Goal: Task Accomplishment & Management: Manage account settings

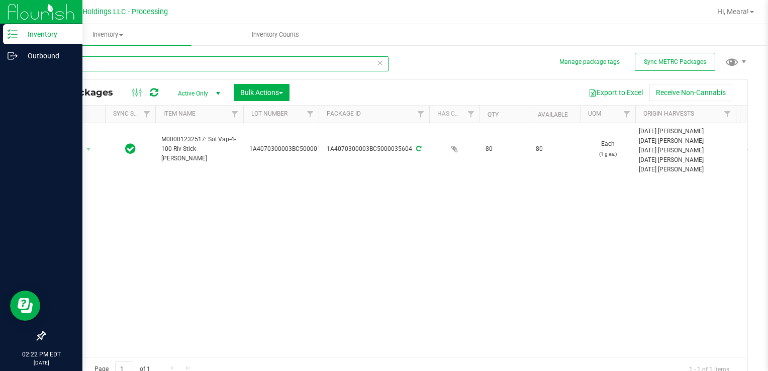
drag, startPoint x: 95, startPoint y: 67, endPoint x: 0, endPoint y: 67, distance: 95.0
click at [0, 67] on html "Inventory Outbound 02:22 PM EDT [DATE] 08/22 Riviera Creek Holdings LLC - Proce…" at bounding box center [384, 185] width 768 height 371
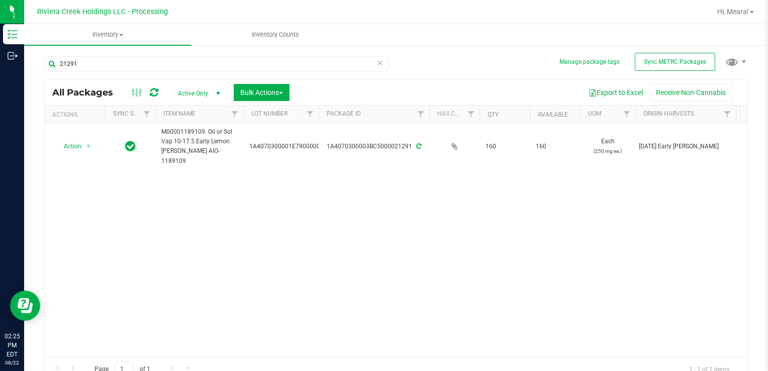
click at [653, 52] on div "21291 All Packages Active Only Active Only Lab Samples Locked All External Inte…" at bounding box center [395, 214] width 703 height 335
click at [653, 66] on button "Sync METRC Packages" at bounding box center [675, 62] width 80 height 18
drag, startPoint x: 99, startPoint y: 73, endPoint x: 40, endPoint y: 77, distance: 59.5
click at [40, 77] on div "Manage package tags Sync METRC Packages 21291 All Packages Active Only Active O…" at bounding box center [396, 197] width 744 height 307
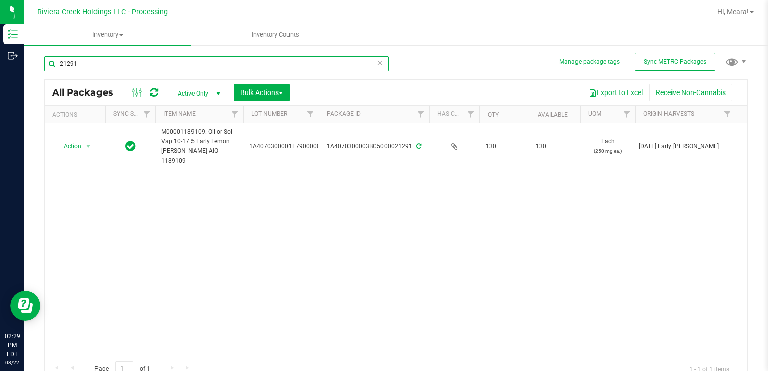
drag, startPoint x: 40, startPoint y: 77, endPoint x: 134, endPoint y: 68, distance: 94.4
click at [135, 68] on input "21291" at bounding box center [216, 63] width 344 height 15
click at [133, 68] on input "21291" at bounding box center [216, 63] width 344 height 15
type input "2"
type input "15457"
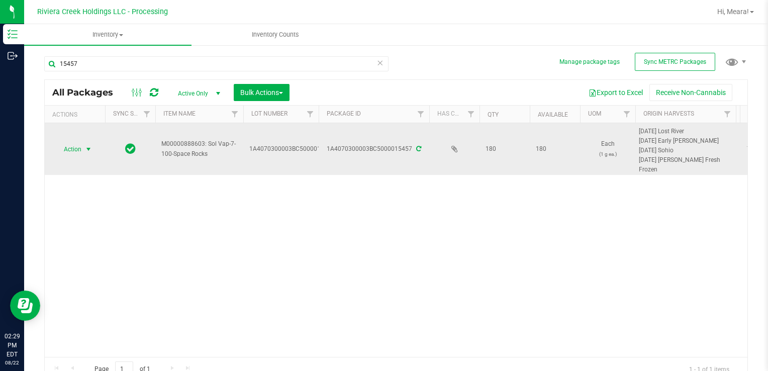
click at [76, 149] on span "Action" at bounding box center [68, 149] width 27 height 14
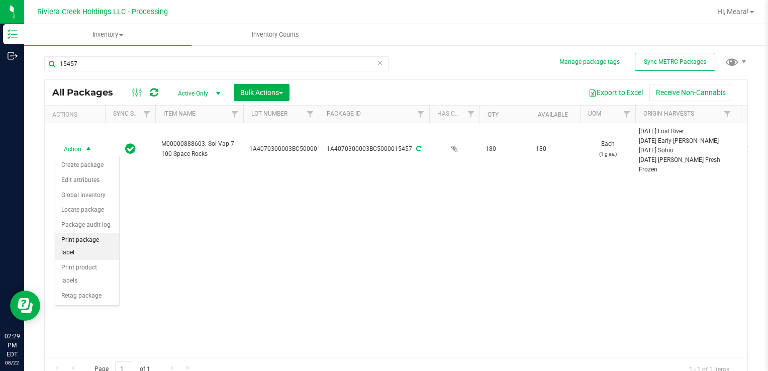
click at [114, 242] on li "Print package label" at bounding box center [87, 247] width 64 height 28
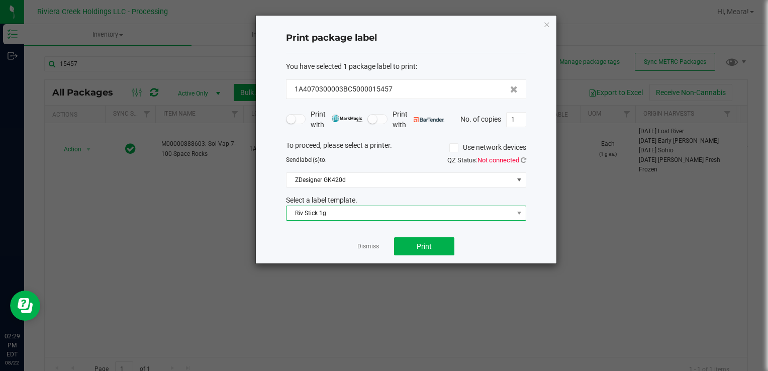
click at [303, 217] on span "Riv Stick 1g" at bounding box center [399, 213] width 227 height 14
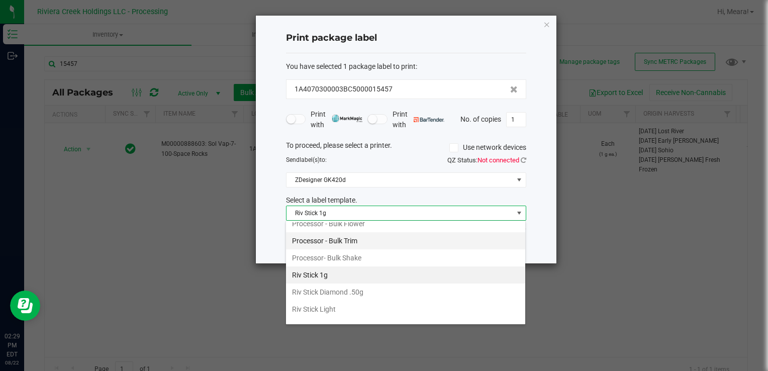
scroll to position [473, 0]
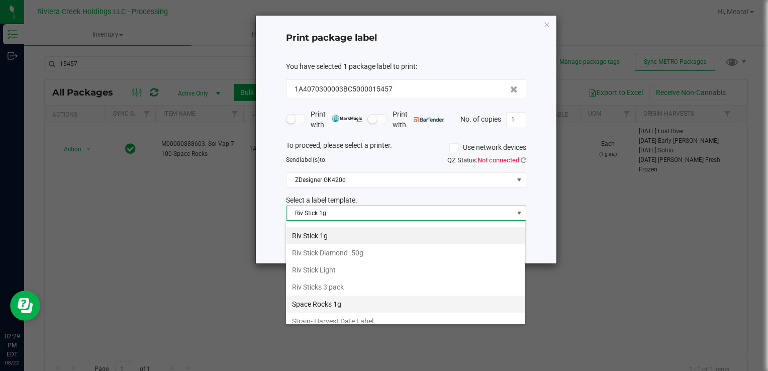
click at [342, 295] on li "Space Rocks 1g" at bounding box center [405, 303] width 239 height 17
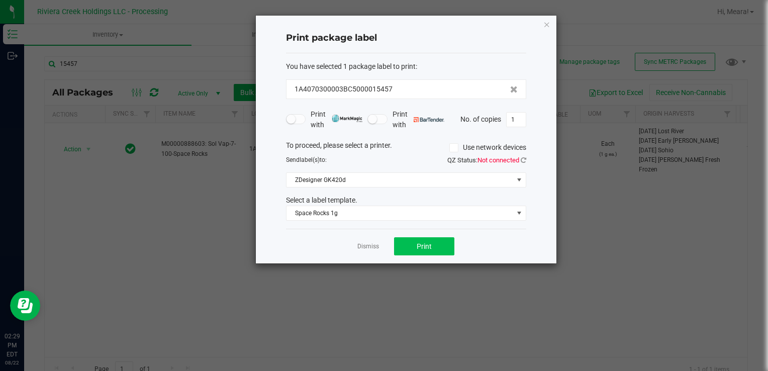
click at [406, 255] on div "Dismiss Print" at bounding box center [406, 246] width 240 height 35
click at [411, 249] on button "Print" at bounding box center [424, 246] width 60 height 18
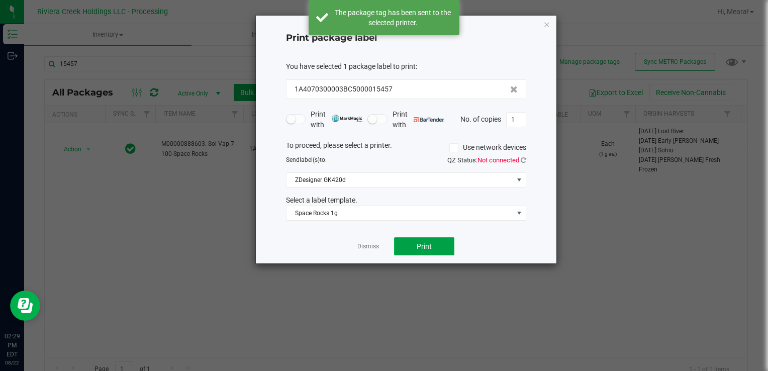
click at [411, 249] on button "Print" at bounding box center [424, 246] width 60 height 18
click at [368, 244] on link "Dismiss" at bounding box center [368, 246] width 22 height 9
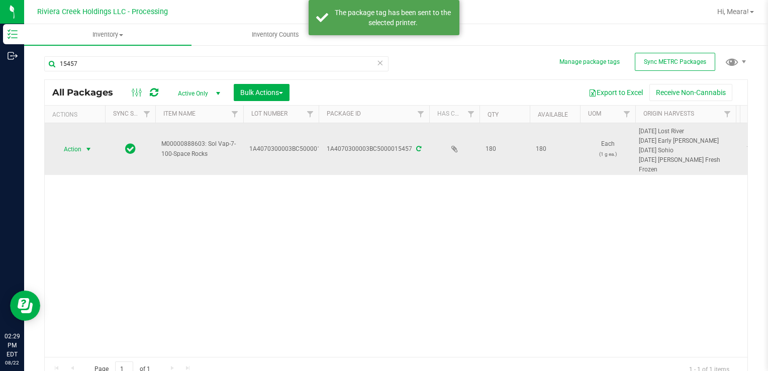
click at [80, 148] on span "Action" at bounding box center [68, 149] width 27 height 14
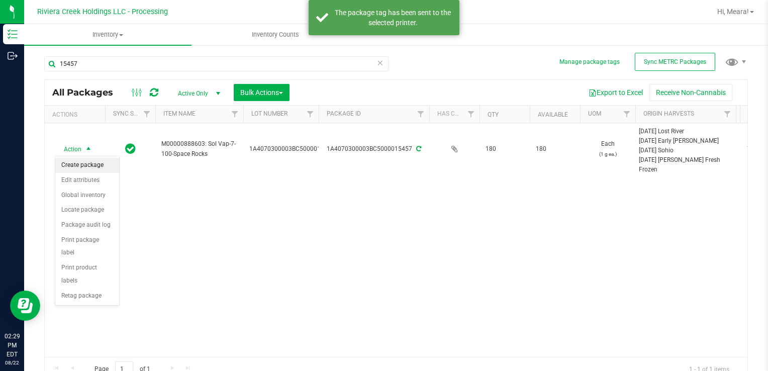
click at [84, 162] on li "Create package" at bounding box center [87, 165] width 64 height 15
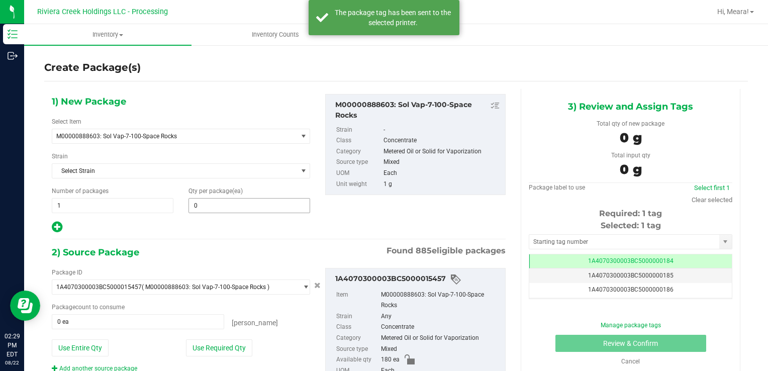
drag, startPoint x: 240, startPoint y: 216, endPoint x: 234, endPoint y: 206, distance: 12.0
click at [239, 215] on div "1) New Package Select Item M00000888603: Sol Vap-7-100-Space Rocks M00000012402…" at bounding box center [180, 164] width 273 height 140
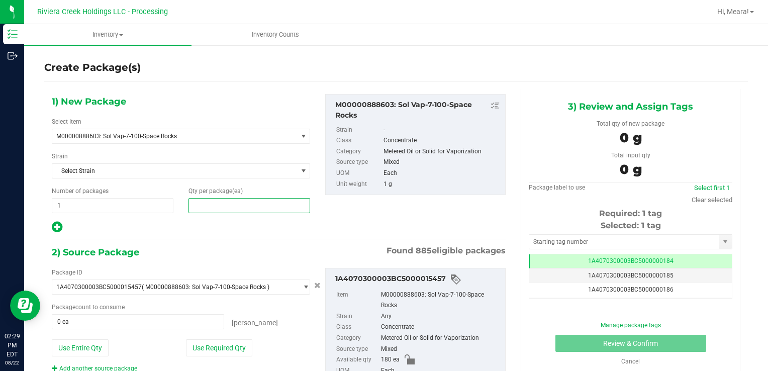
click at [234, 206] on span at bounding box center [249, 205] width 122 height 15
type input "50"
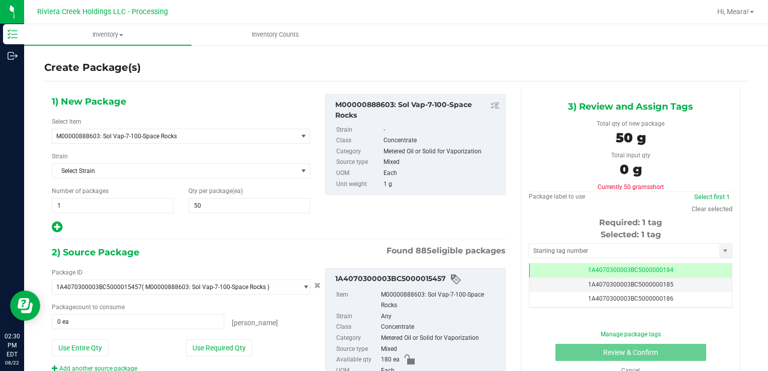
click at [60, 227] on icon at bounding box center [57, 227] width 11 height 13
type input "50"
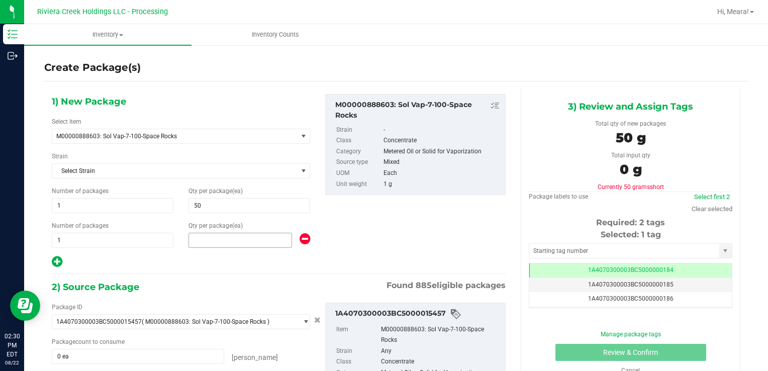
click at [201, 244] on span at bounding box center [240, 240] width 104 height 15
type input "100"
click at [178, 269] on div "1) New Package Select Item M00000888603: Sol Vap-7-100-Space Rocks M00000012402…" at bounding box center [278, 274] width 469 height 370
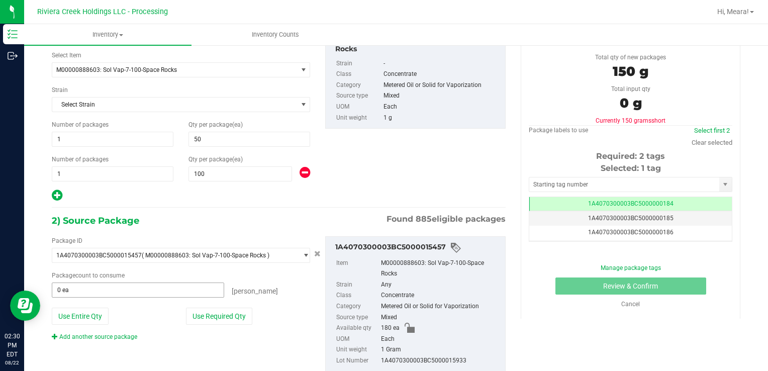
scroll to position [94, 0]
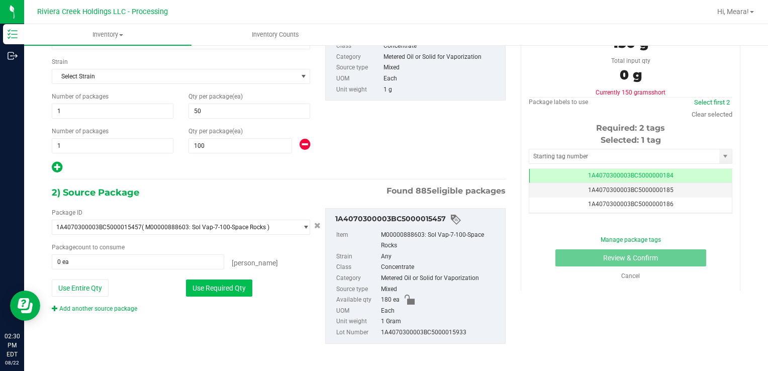
click at [223, 280] on button "Use Required Qty" at bounding box center [219, 287] width 66 height 17
type input "150 ea"
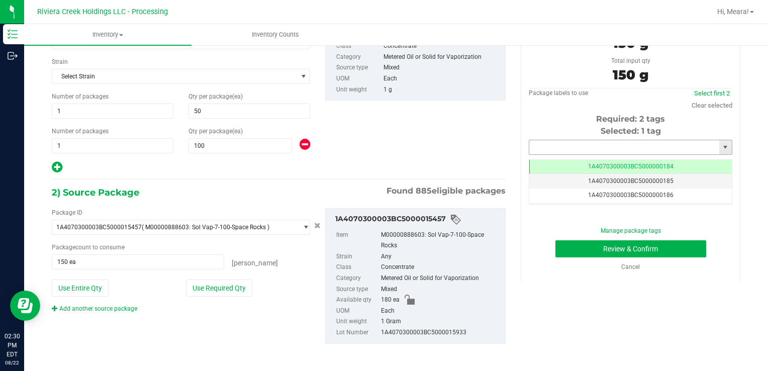
click at [555, 151] on input "text" at bounding box center [624, 147] width 190 height 14
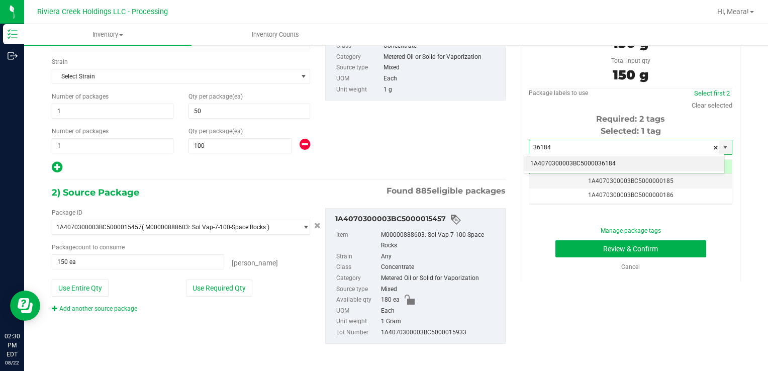
click at [557, 167] on li "1A4070300003BC5000036184" at bounding box center [624, 163] width 200 height 15
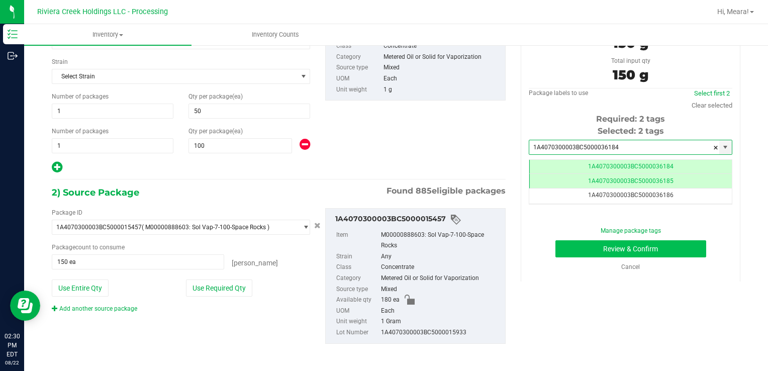
type input "1A4070300003BC5000036184"
click at [569, 244] on button "Review & Confirm" at bounding box center [630, 248] width 151 height 17
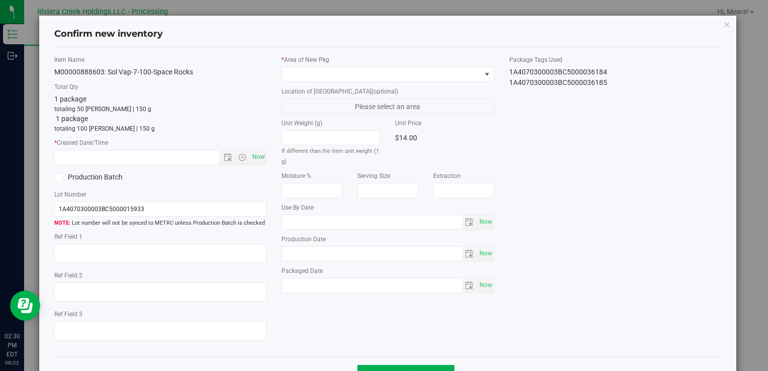
type input "[DATE]"
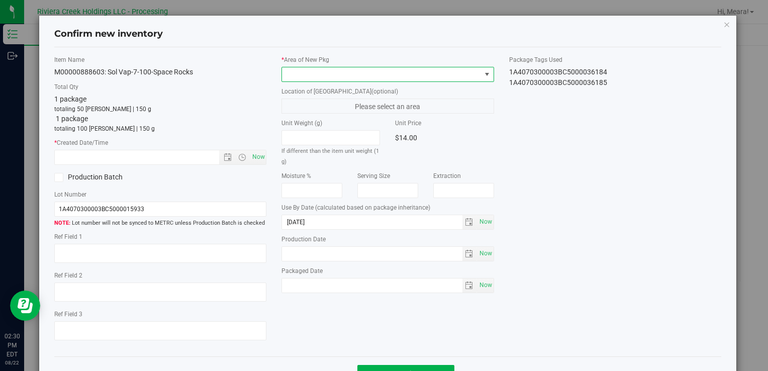
click at [388, 71] on span at bounding box center [381, 74] width 198 height 14
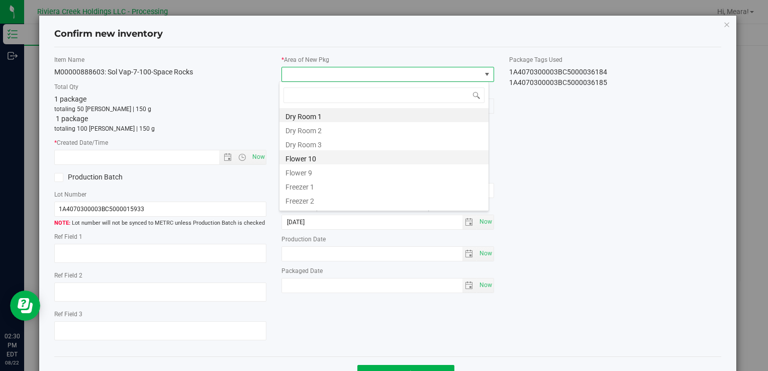
click at [311, 158] on li "Flower 10" at bounding box center [383, 157] width 209 height 14
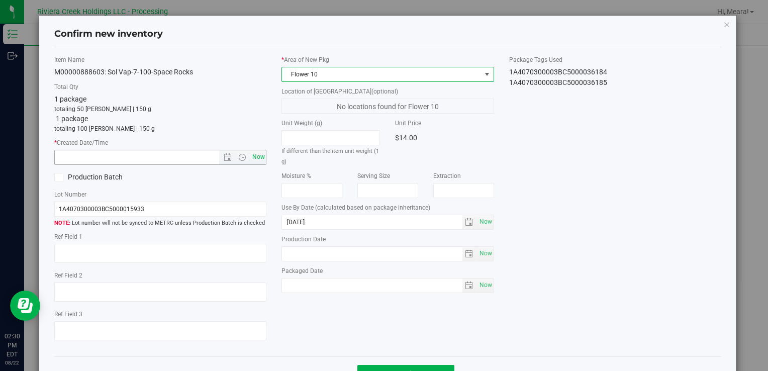
click at [259, 154] on span "Now" at bounding box center [258, 157] width 17 height 15
type input "[DATE] 2:30 PM"
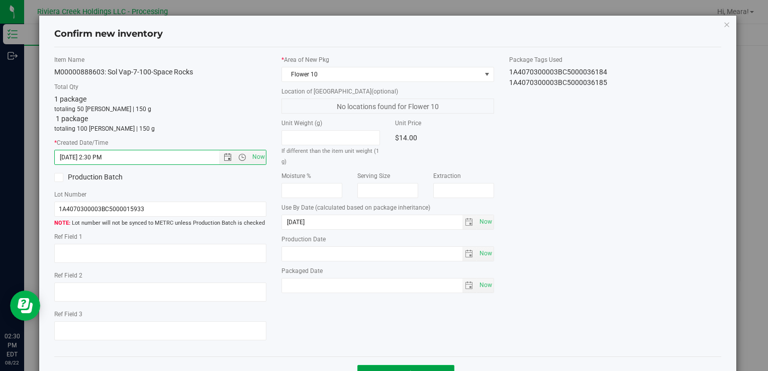
click at [396, 365] on button "Create new inventory" at bounding box center [405, 373] width 97 height 17
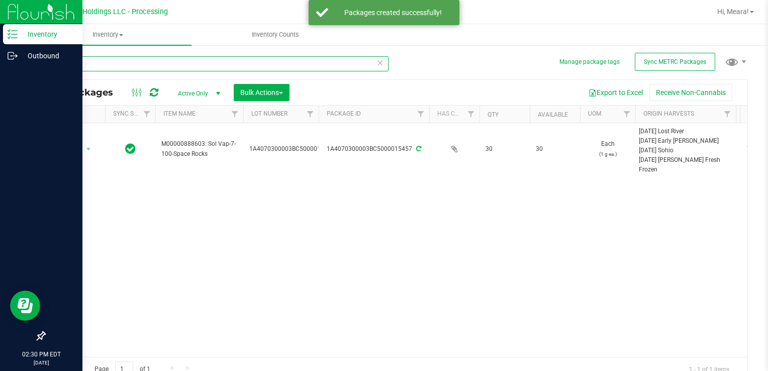
drag, startPoint x: 96, startPoint y: 69, endPoint x: 13, endPoint y: 79, distance: 84.0
click at [0, 68] on html "Inventory Outbound 02:30 PM EDT [DATE] 08/22 Riviera Creek Holdings LLC - Proce…" at bounding box center [384, 185] width 768 height 371
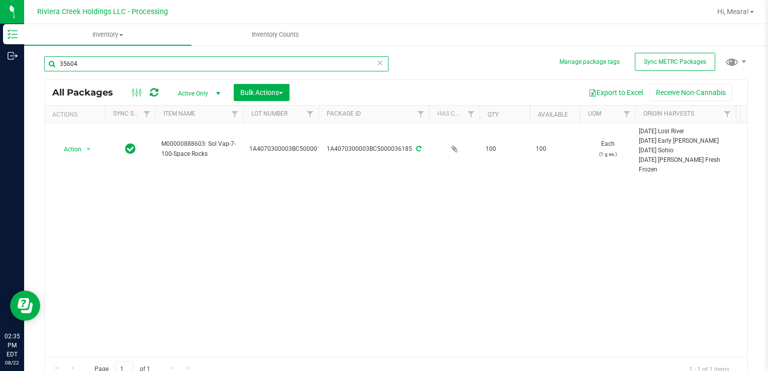
type input "35604"
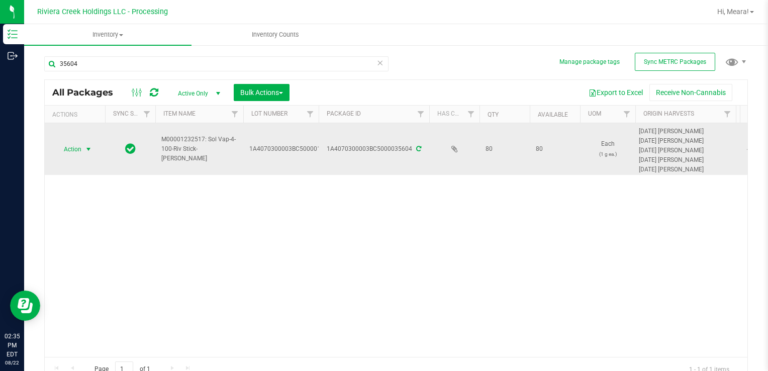
click at [85, 149] on span "select" at bounding box center [88, 149] width 8 height 8
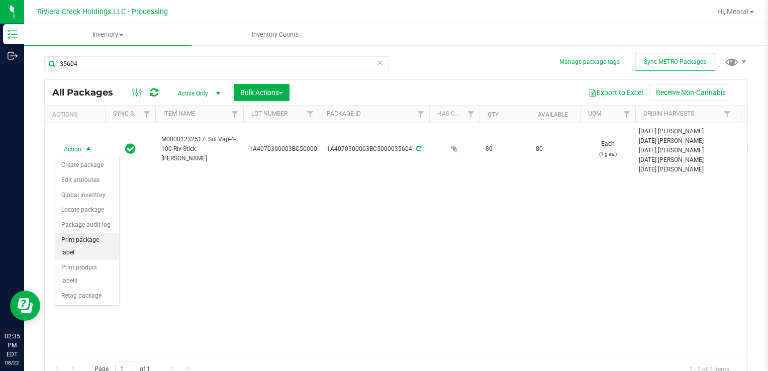
drag, startPoint x: 106, startPoint y: 238, endPoint x: 113, endPoint y: 235, distance: 7.2
click at [106, 238] on li "Print package label" at bounding box center [87, 247] width 64 height 28
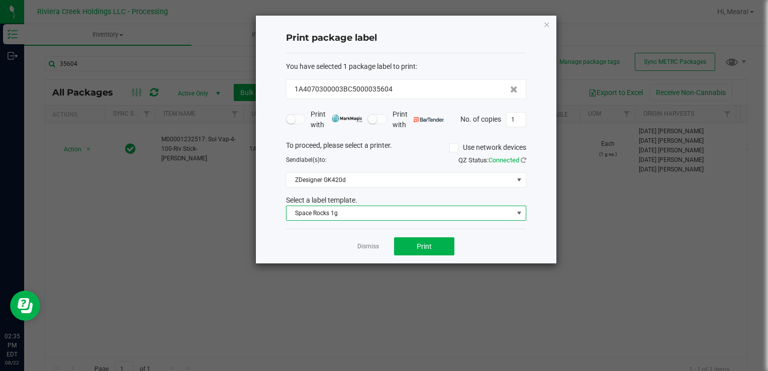
click at [352, 210] on span "Space Rocks 1g" at bounding box center [399, 213] width 227 height 14
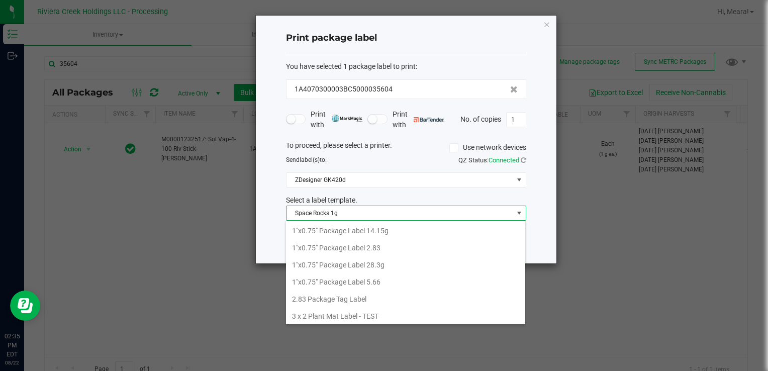
scroll to position [15, 240]
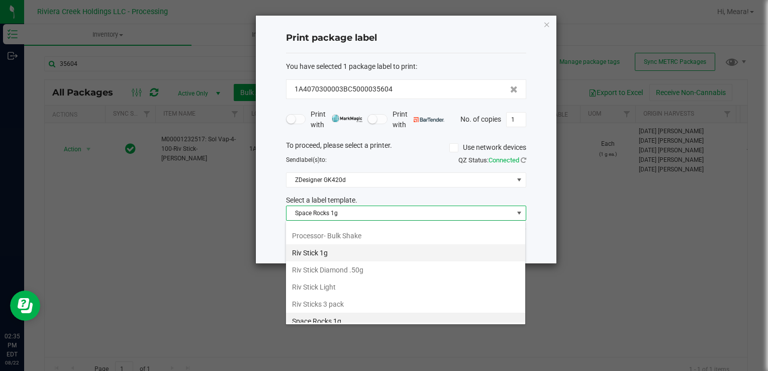
click at [326, 246] on li "Riv Stick 1g" at bounding box center [405, 252] width 239 height 17
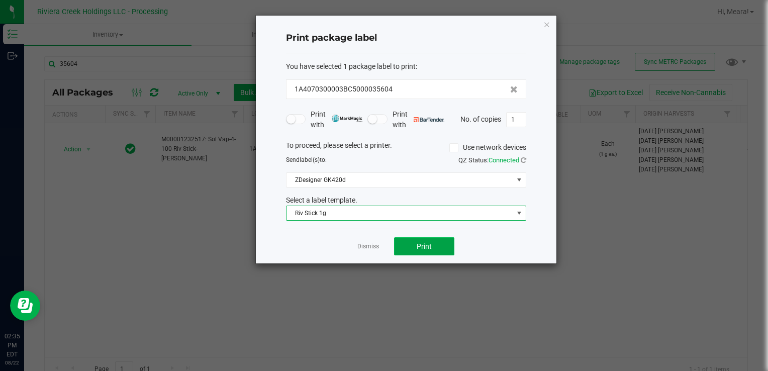
click at [420, 242] on span "Print" at bounding box center [424, 246] width 15 height 8
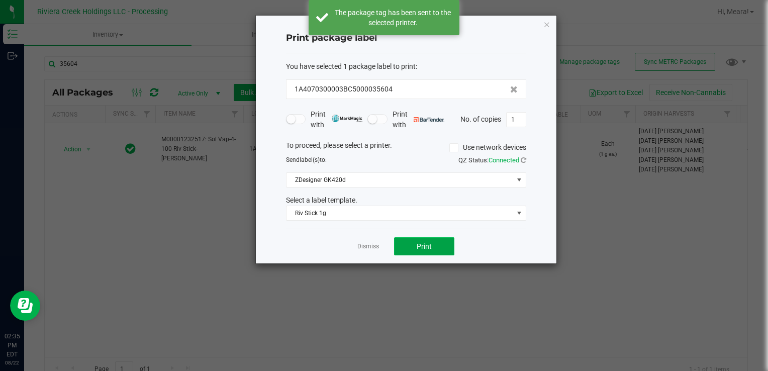
click at [420, 244] on span "Print" at bounding box center [424, 246] width 15 height 8
click at [362, 244] on link "Dismiss" at bounding box center [368, 246] width 22 height 9
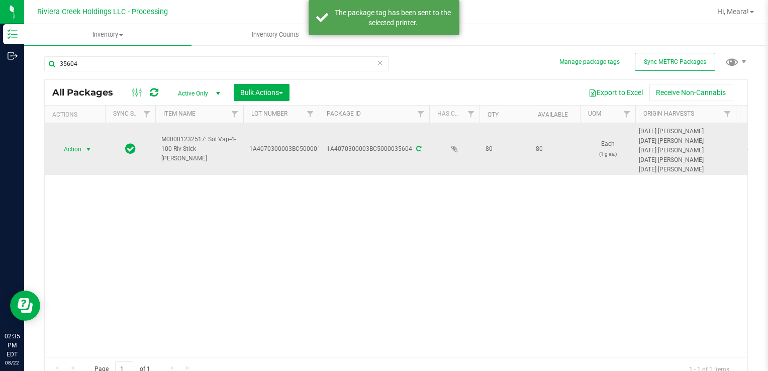
click at [72, 156] on td "Action Action Create package Edit attributes Global inventory Locate package Pa…" at bounding box center [75, 149] width 60 height 52
click at [67, 144] on span "Action" at bounding box center [68, 149] width 27 height 14
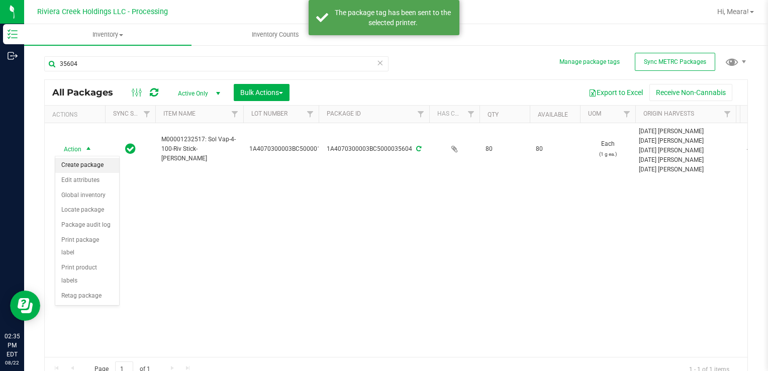
click at [84, 161] on li "Create package" at bounding box center [87, 165] width 64 height 15
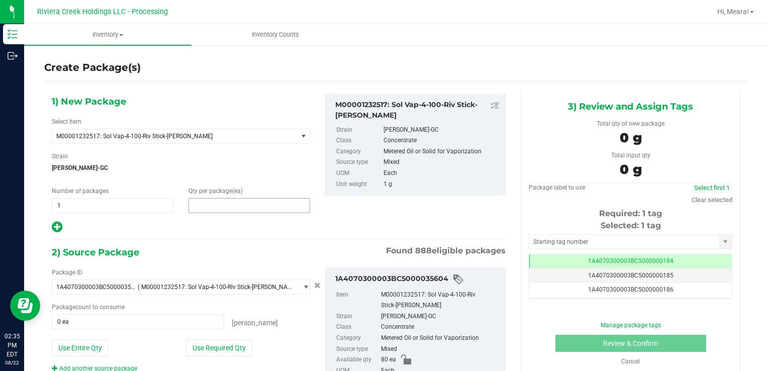
click at [213, 207] on span at bounding box center [249, 205] width 122 height 15
type input "40"
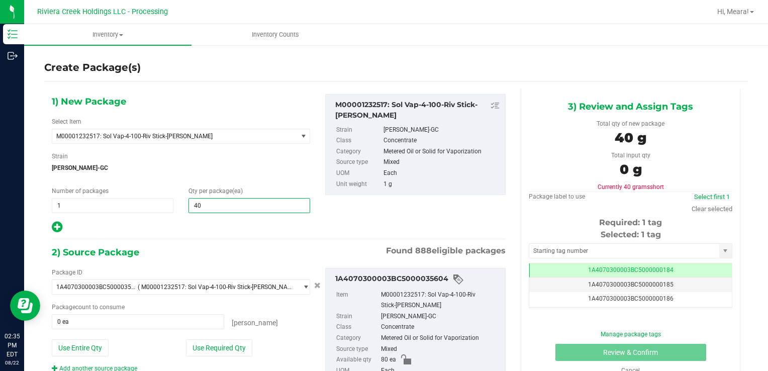
click at [58, 227] on icon at bounding box center [57, 227] width 11 height 13
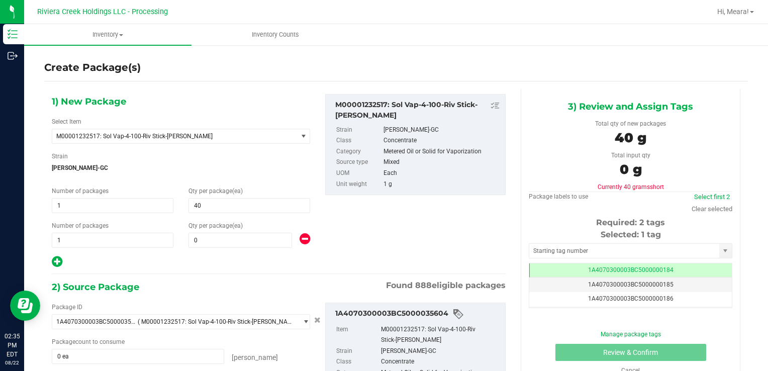
type input "40"
type input "0"
click at [240, 247] on div "1) New Package Select Item M00001232517: Sol Vap-4-100-Riv Stick-[PERSON_NAME] …" at bounding box center [180, 181] width 273 height 174
click at [240, 244] on span at bounding box center [240, 240] width 104 height 15
type input "20"
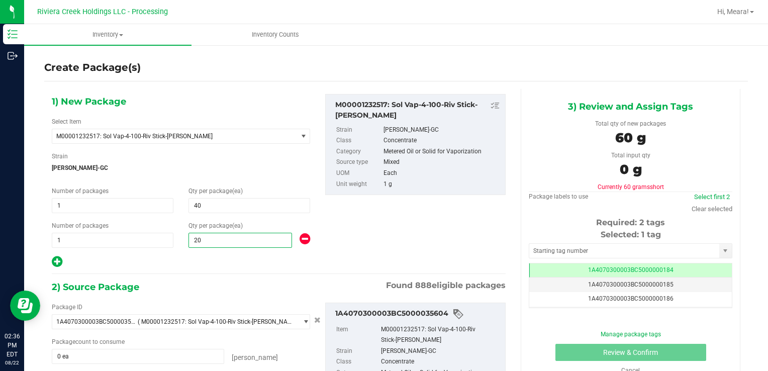
type input "20"
click at [171, 275] on div "1) New Package Select Item M00001232517: Sol Vap-4-100-Riv Stick-[PERSON_NAME] …" at bounding box center [278, 274] width 469 height 370
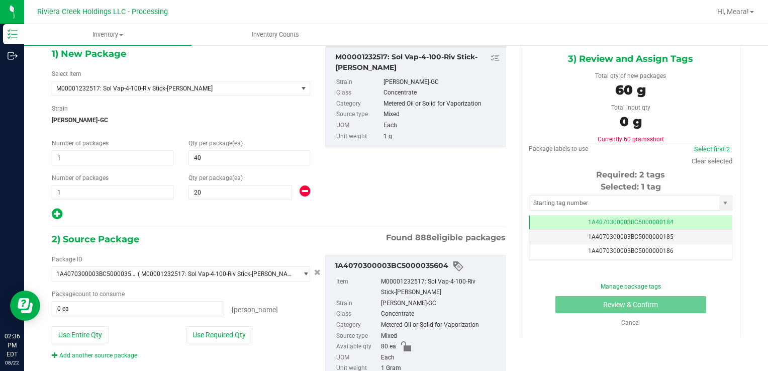
scroll to position [94, 0]
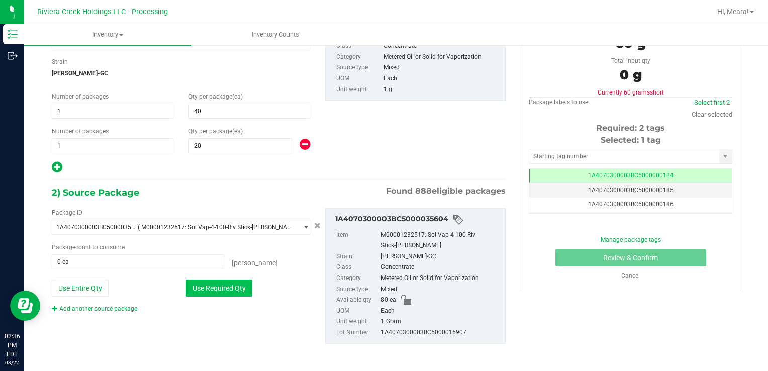
click at [241, 286] on button "Use Required Qty" at bounding box center [219, 287] width 66 height 17
type input "60 ea"
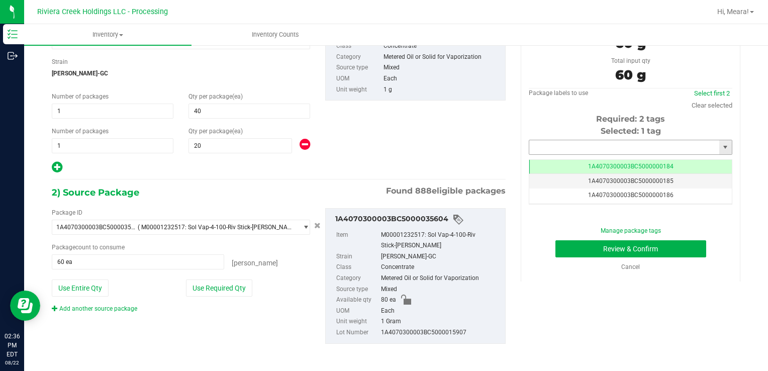
click at [547, 148] on input "text" at bounding box center [624, 147] width 190 height 14
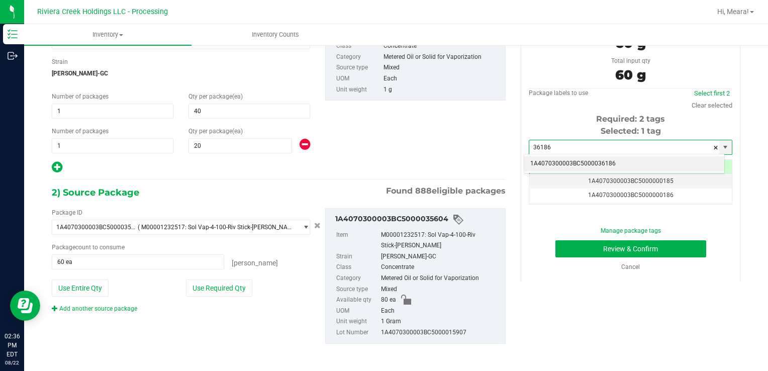
click at [554, 164] on li "1A4070300003BC5000036186" at bounding box center [624, 163] width 200 height 15
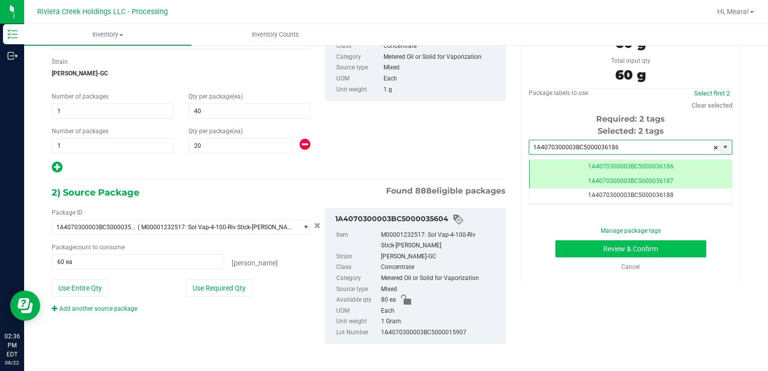
type input "1A4070300003BC5000036186"
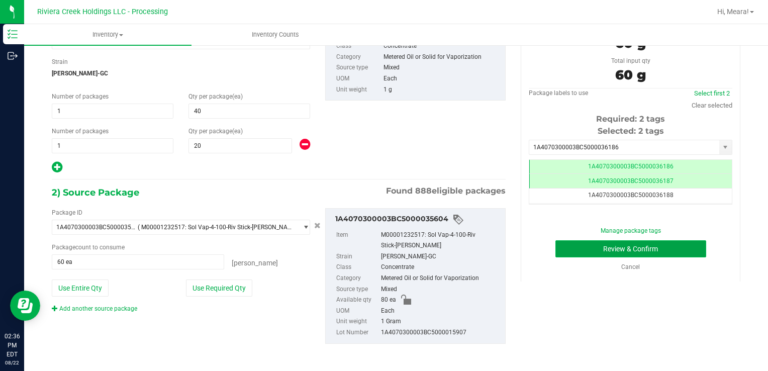
click at [574, 251] on button "Review & Confirm" at bounding box center [630, 248] width 151 height 17
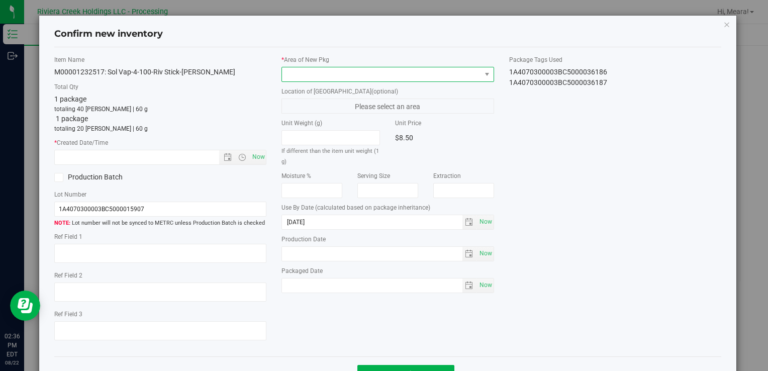
click at [424, 77] on span at bounding box center [381, 74] width 198 height 14
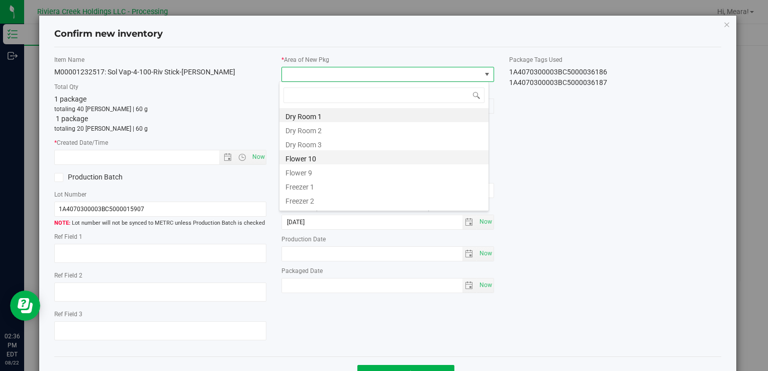
click at [306, 164] on li "Flower 10" at bounding box center [383, 157] width 209 height 14
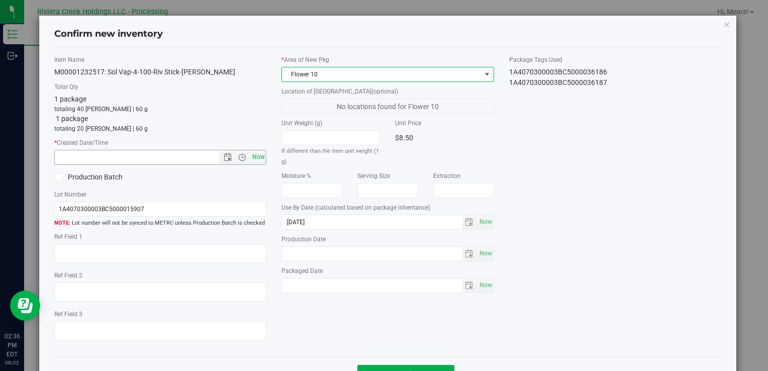
click at [251, 154] on span "Now" at bounding box center [258, 157] width 17 height 15
type input "[DATE] 2:36 PM"
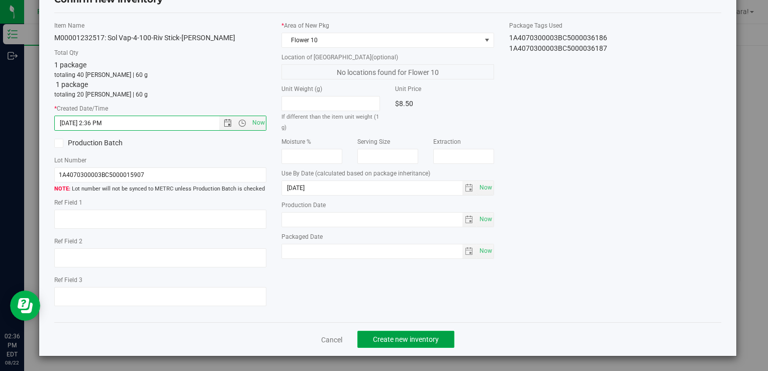
click at [400, 333] on button "Create new inventory" at bounding box center [405, 339] width 97 height 17
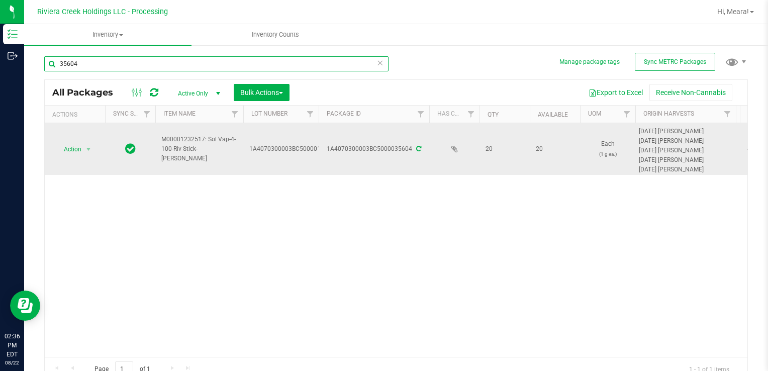
drag, startPoint x: 121, startPoint y: 60, endPoint x: 243, endPoint y: 136, distance: 144.2
click at [0, 59] on html "Inventory Outbound 02:36 PM EDT [DATE] 08/22 Riviera Creek Holdings LLC - Proce…" at bounding box center [384, 185] width 768 height 371
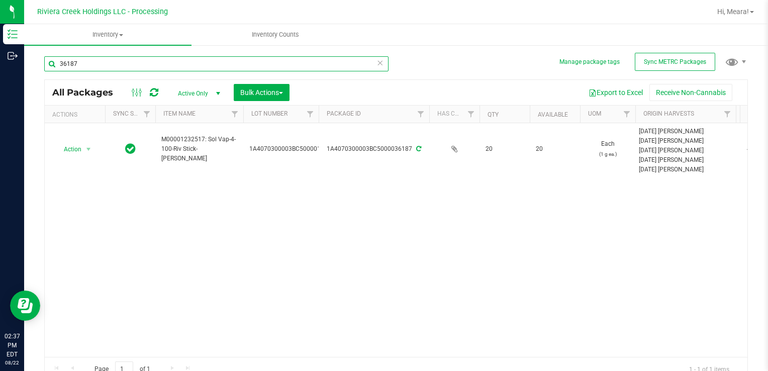
drag, startPoint x: 88, startPoint y: 63, endPoint x: 392, endPoint y: 178, distance: 325.3
click at [22, 61] on div "Inventory Outbound 02:37 PM EDT [DATE] 08/22 Riviera Creek Holdings LLC - Proce…" at bounding box center [384, 185] width 768 height 371
type input "35379"
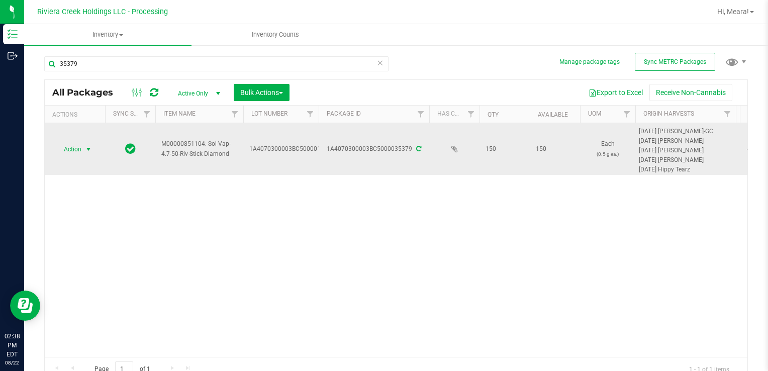
click at [79, 146] on span "Action" at bounding box center [68, 149] width 27 height 14
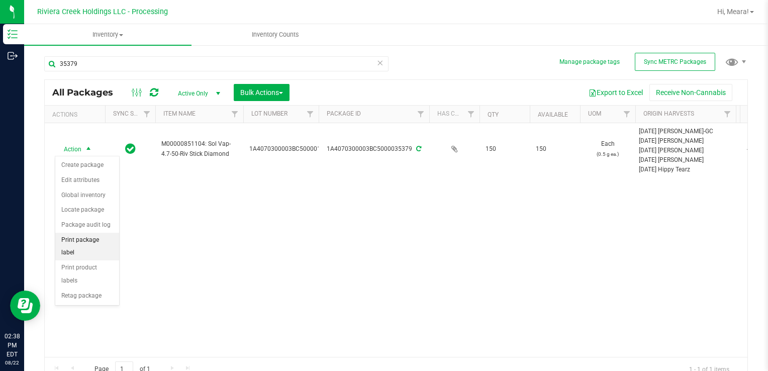
click at [106, 242] on li "Print package label" at bounding box center [87, 247] width 64 height 28
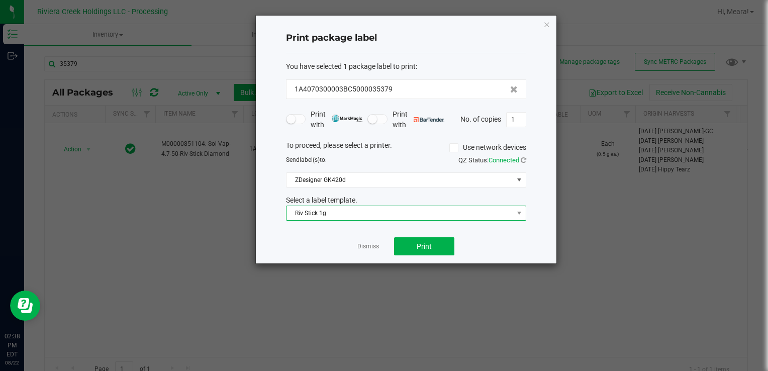
click at [319, 212] on span "Riv Stick 1g" at bounding box center [399, 213] width 227 height 14
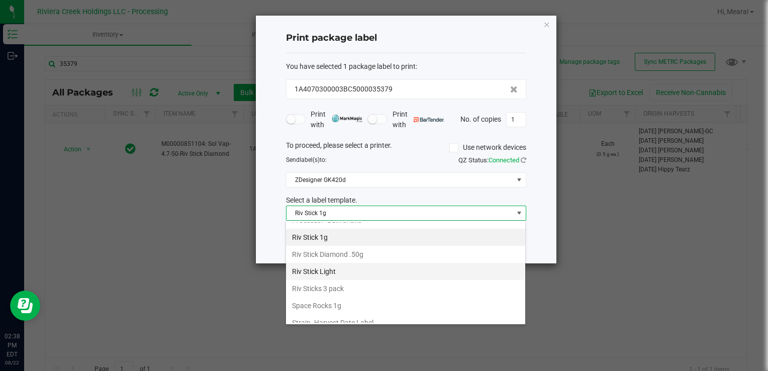
scroll to position [473, 0]
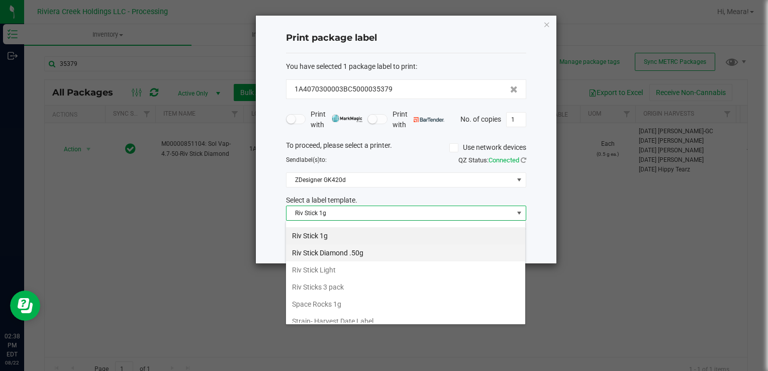
click at [346, 249] on li "Riv Stick Diamond .50g" at bounding box center [405, 252] width 239 height 17
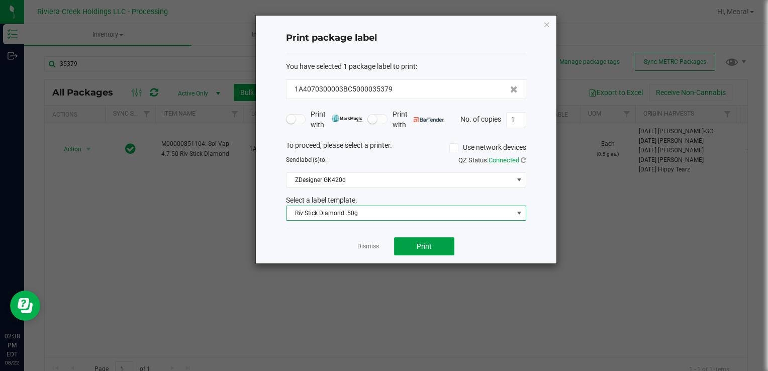
click at [412, 242] on button "Print" at bounding box center [424, 246] width 60 height 18
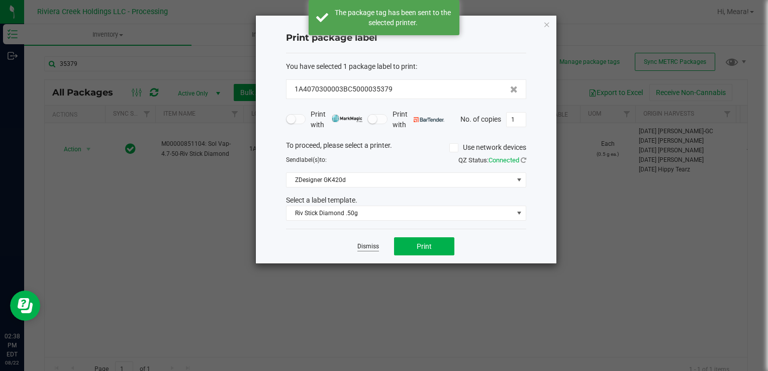
click at [358, 247] on link "Dismiss" at bounding box center [368, 246] width 22 height 9
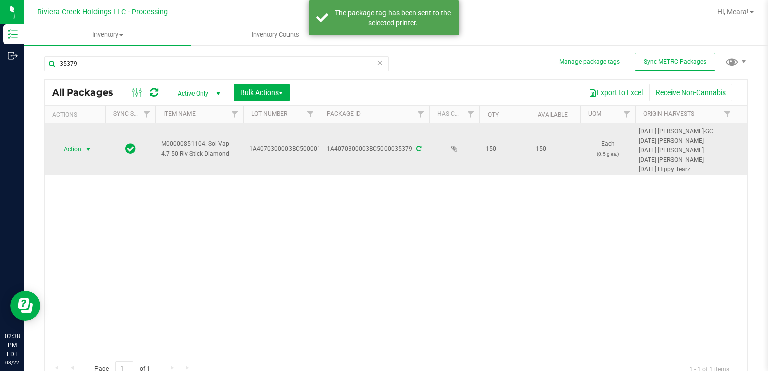
click at [83, 149] on span "select" at bounding box center [88, 149] width 13 height 14
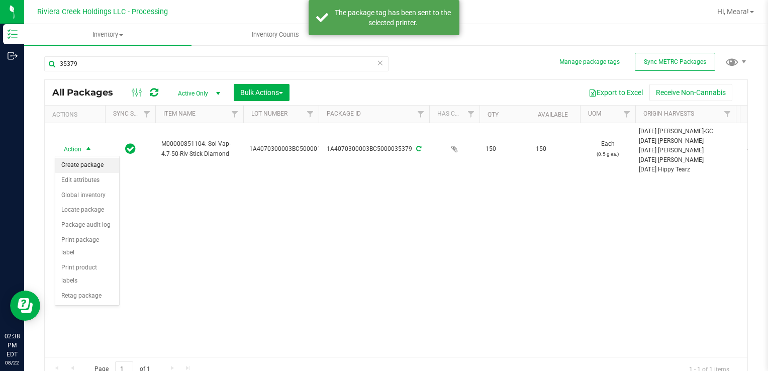
click at [88, 163] on li "Create package" at bounding box center [87, 165] width 64 height 15
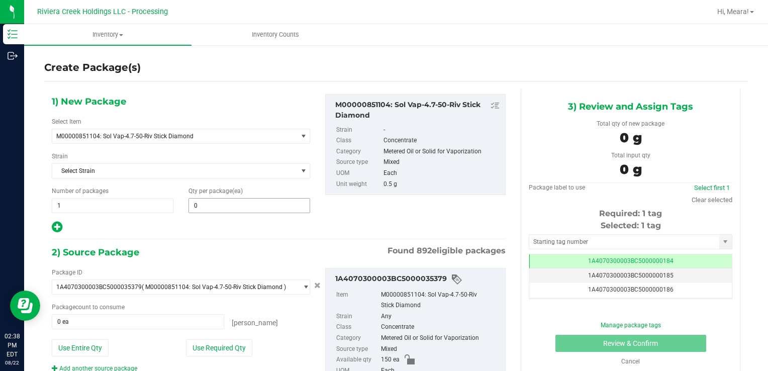
click at [221, 194] on div "Qty per package (ea) 0 0" at bounding box center [249, 199] width 137 height 27
click at [223, 203] on span at bounding box center [249, 205] width 122 height 15
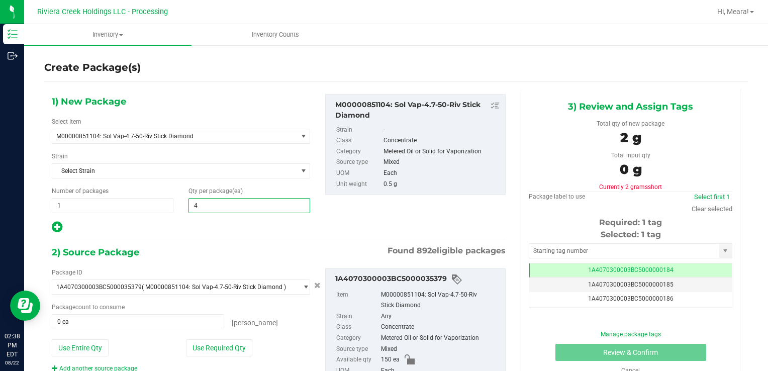
type input "40"
click at [204, 343] on button "Use Required Qty" at bounding box center [219, 347] width 66 height 17
type input "40 ea"
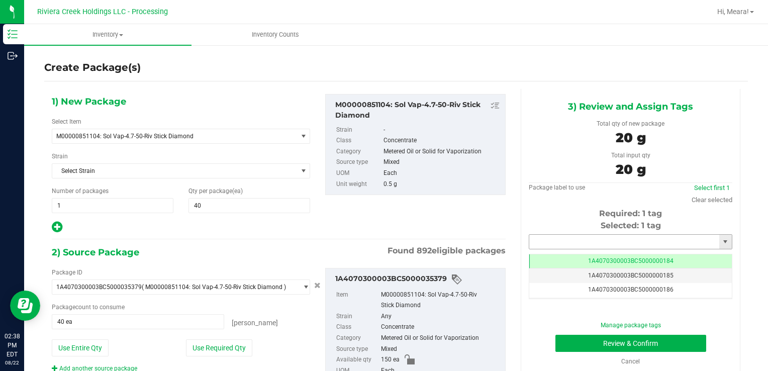
click at [564, 240] on input "text" at bounding box center [624, 242] width 190 height 14
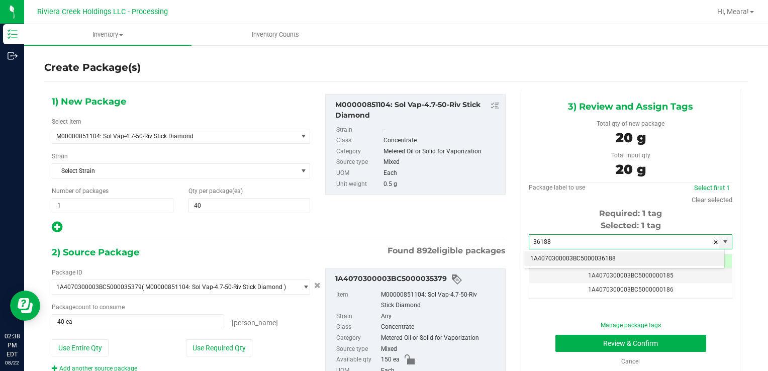
click at [559, 255] on li "1A4070300003BC5000036188" at bounding box center [624, 258] width 200 height 15
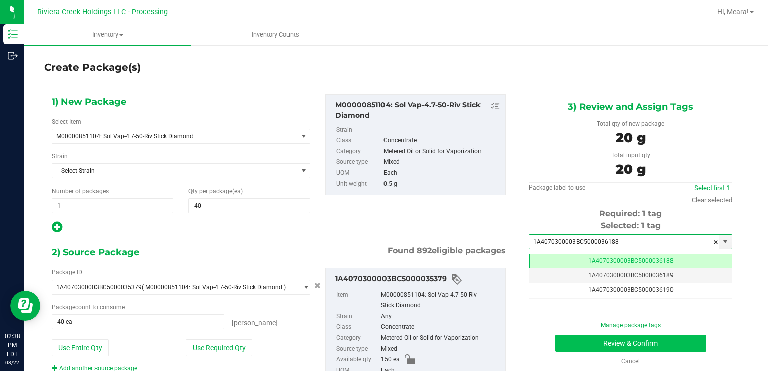
type input "1A4070300003BC5000036188"
click at [565, 352] on div "Manage package tags Review & Confirm Cancel" at bounding box center [630, 343] width 188 height 45
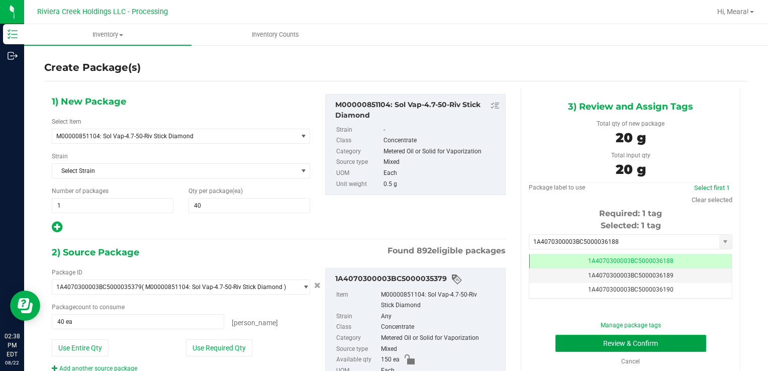
click at [561, 341] on button "Review & Confirm" at bounding box center [630, 343] width 151 height 17
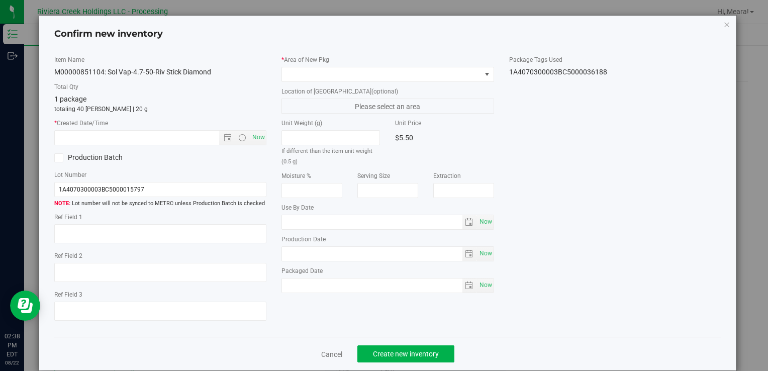
type input "[DATE]"
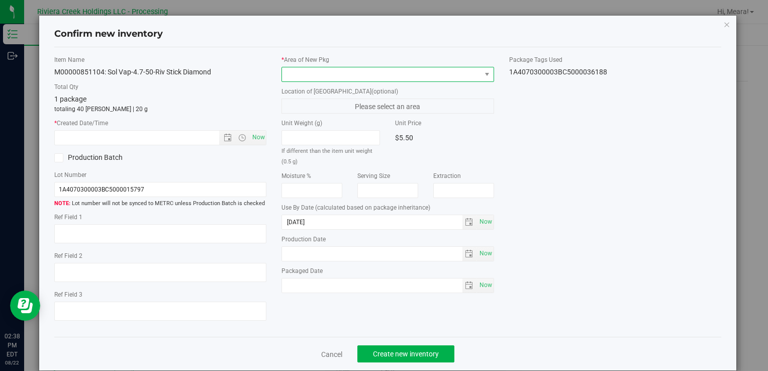
drag, startPoint x: 384, startPoint y: 72, endPoint x: 381, endPoint y: 79, distance: 7.5
click at [384, 73] on span at bounding box center [381, 74] width 198 height 14
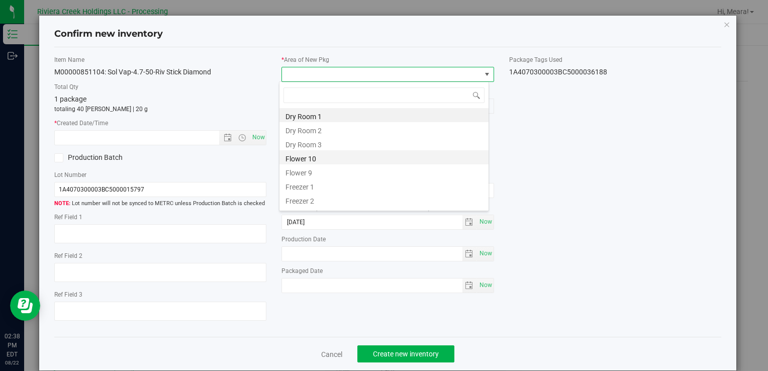
click at [303, 157] on li "Flower 10" at bounding box center [383, 157] width 209 height 14
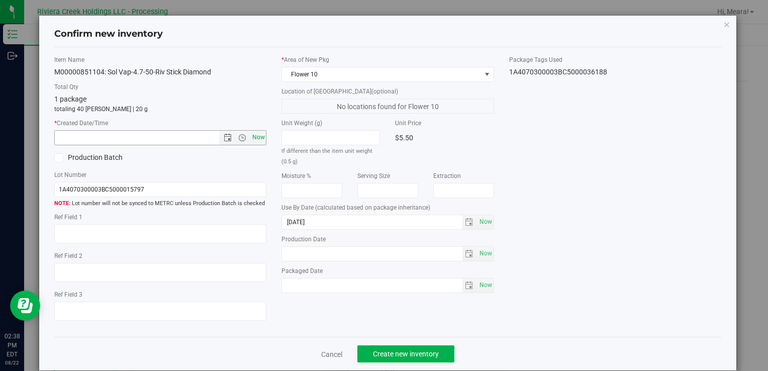
drag, startPoint x: 254, startPoint y: 134, endPoint x: 261, endPoint y: 142, distance: 10.7
click at [255, 135] on span "Now" at bounding box center [258, 137] width 17 height 15
type input "[DATE] 2:38 PM"
click at [409, 355] on span "Create new inventory" at bounding box center [406, 354] width 66 height 8
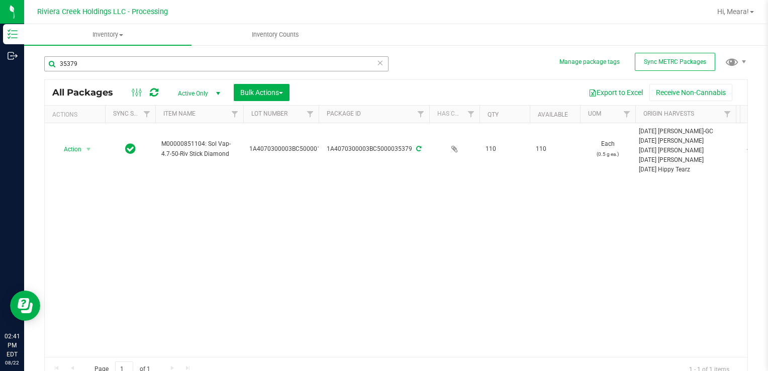
drag, startPoint x: 96, startPoint y: 56, endPoint x: 90, endPoint y: 67, distance: 12.2
click at [91, 66] on div "35379" at bounding box center [220, 63] width 352 height 32
drag, startPoint x: 90, startPoint y: 67, endPoint x: 169, endPoint y: 90, distance: 81.9
click at [14, 64] on div "Inventory Outbound 02:41 PM EDT [DATE] 08/22 Riviera Creek Holdings LLC - Proce…" at bounding box center [384, 185] width 768 height 371
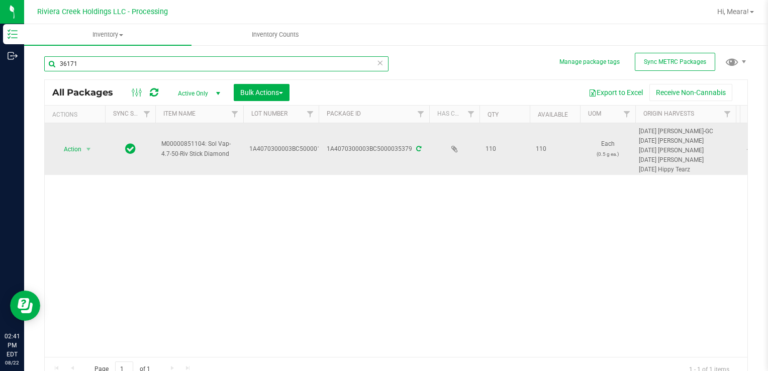
type input "36171"
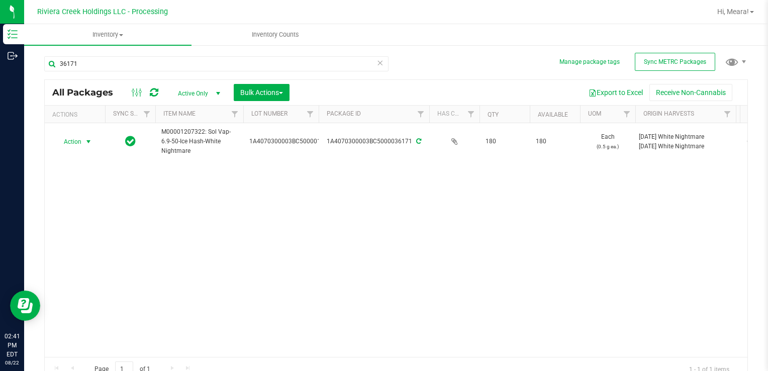
click at [80, 141] on span "Action" at bounding box center [68, 142] width 27 height 14
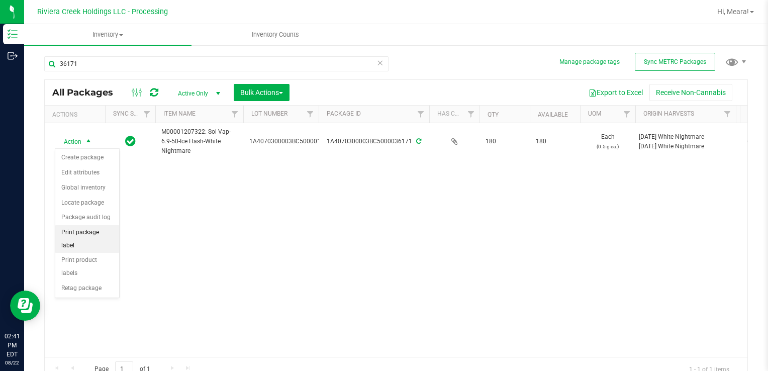
drag, startPoint x: 92, startPoint y: 227, endPoint x: 109, endPoint y: 226, distance: 16.6
click at [92, 227] on li "Print package label" at bounding box center [87, 239] width 64 height 28
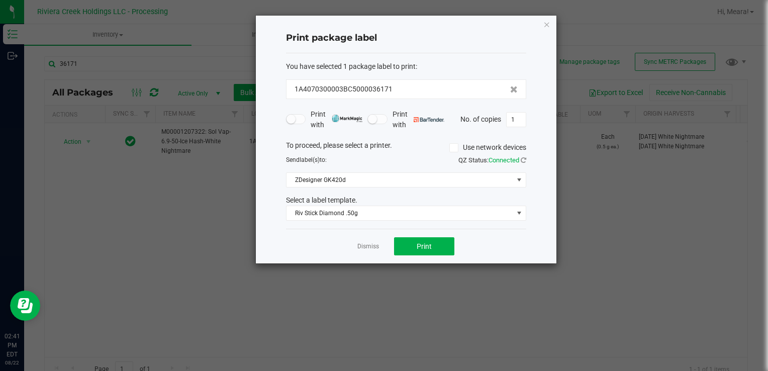
click at [334, 223] on div "You have selected 1 package label to print : 1A4070300003BC5000036171 Print wit…" at bounding box center [406, 141] width 240 height 176
click at [330, 213] on span "Riv Stick Diamond .50g" at bounding box center [399, 213] width 227 height 14
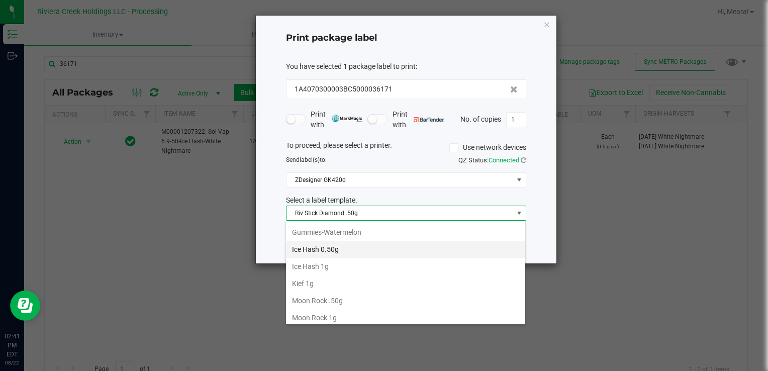
scroll to position [306, 0]
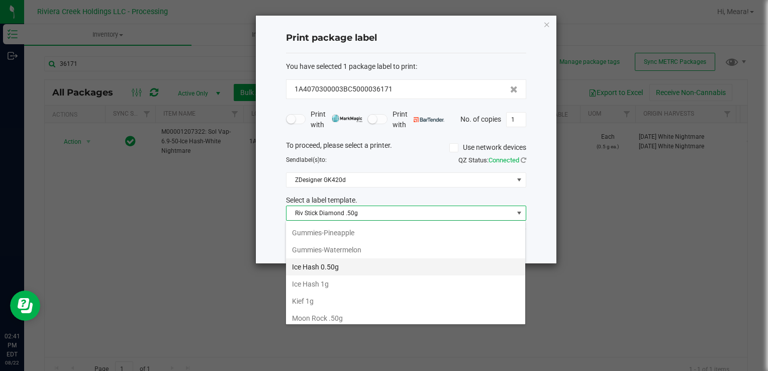
click at [344, 263] on li "Ice Hash 0.50g" at bounding box center [405, 266] width 239 height 17
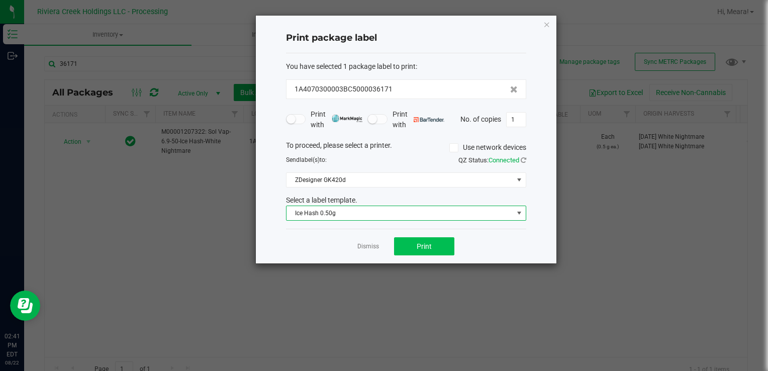
drag, startPoint x: 410, startPoint y: 234, endPoint x: 410, endPoint y: 244, distance: 10.6
click at [410, 236] on div "Dismiss Print" at bounding box center [406, 246] width 240 height 35
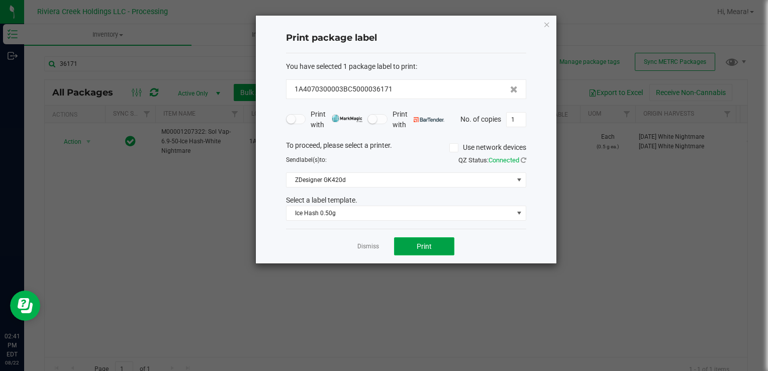
click at [408, 244] on button "Print" at bounding box center [424, 246] width 60 height 18
click at [361, 242] on link "Dismiss" at bounding box center [368, 246] width 22 height 9
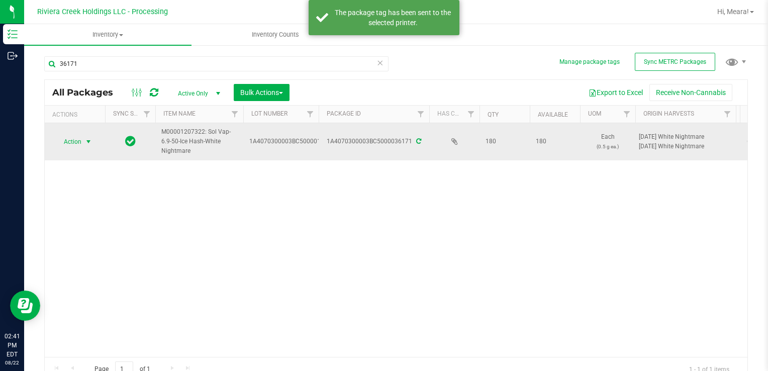
click at [75, 138] on span "Action" at bounding box center [68, 142] width 27 height 14
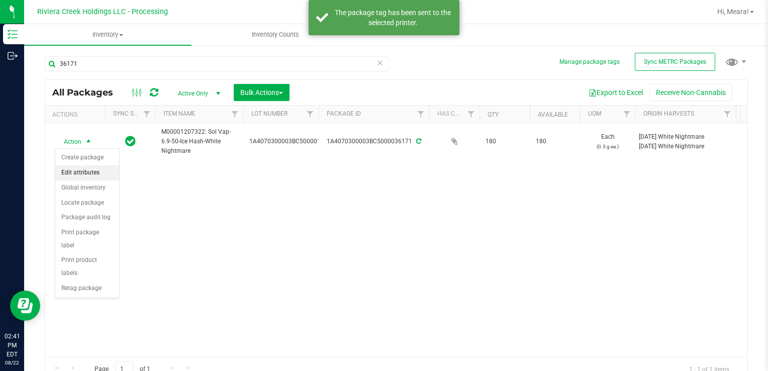
click at [84, 156] on li "Create package" at bounding box center [87, 157] width 64 height 15
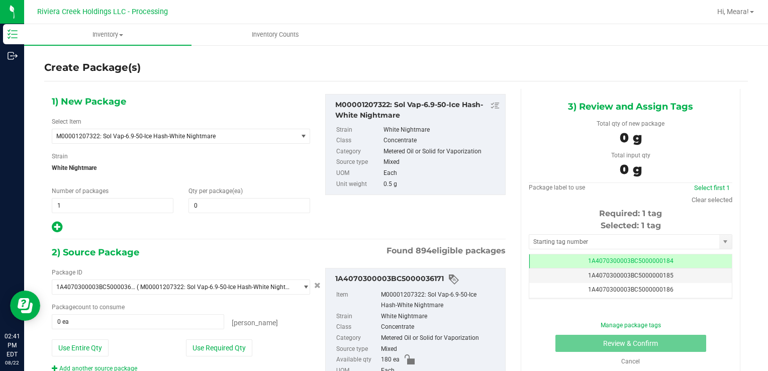
click at [240, 196] on div "Qty per package (ea) 0 0" at bounding box center [249, 199] width 137 height 27
click at [254, 201] on span at bounding box center [249, 205] width 122 height 15
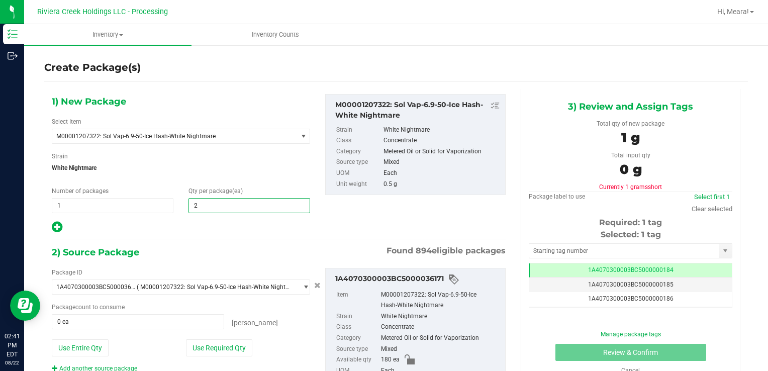
type input "20"
click at [238, 348] on button "Use Required Qty" at bounding box center [219, 347] width 66 height 17
type input "20 ea"
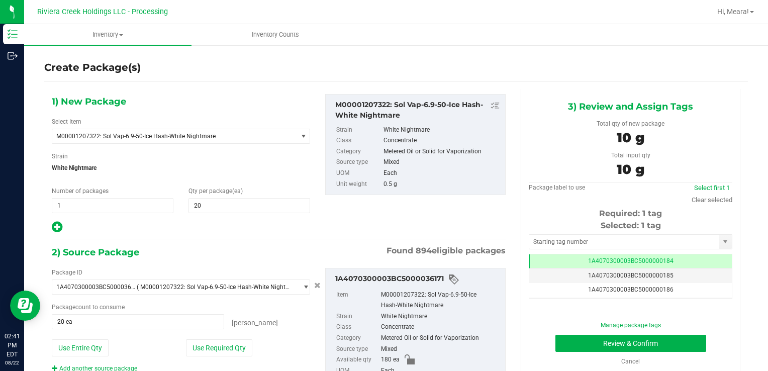
click at [563, 231] on div "Selected: 1 tag" at bounding box center [630, 226] width 203 height 12
click at [563, 238] on input "text" at bounding box center [624, 242] width 190 height 14
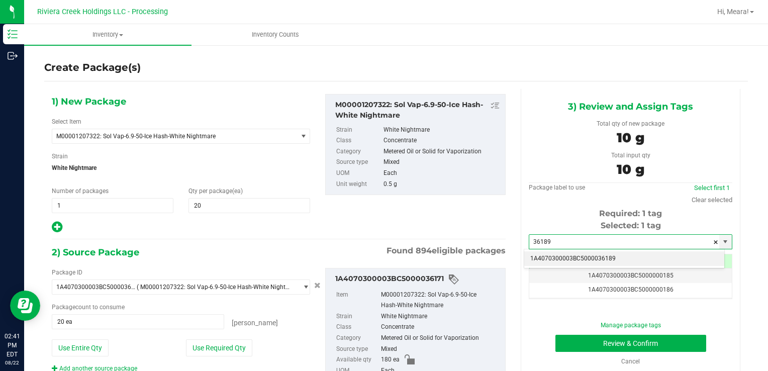
click at [560, 259] on li "1A4070300003BC5000036189" at bounding box center [624, 258] width 200 height 15
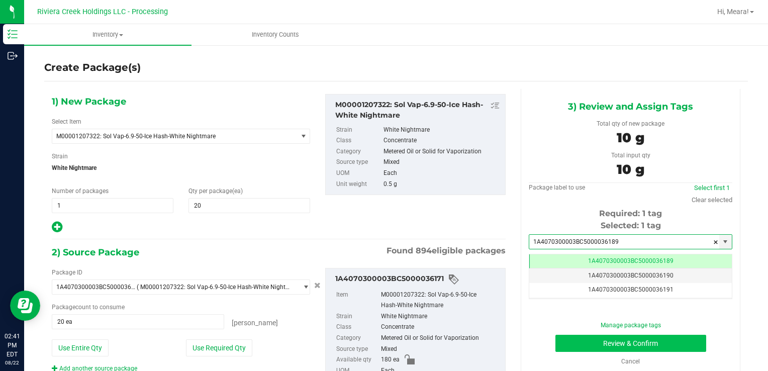
type input "1A4070300003BC5000036189"
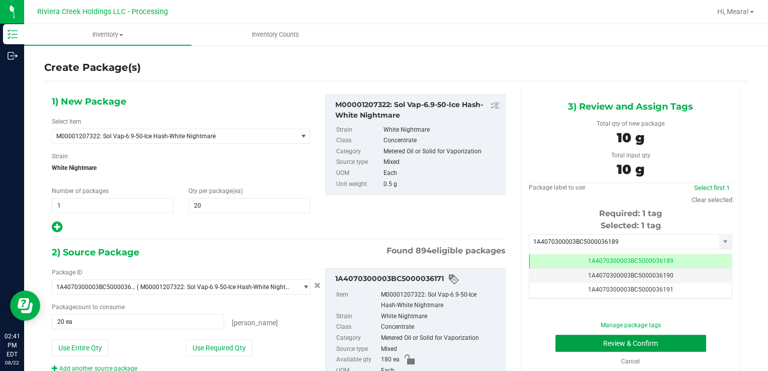
click at [567, 340] on button "Review & Confirm" at bounding box center [630, 343] width 151 height 17
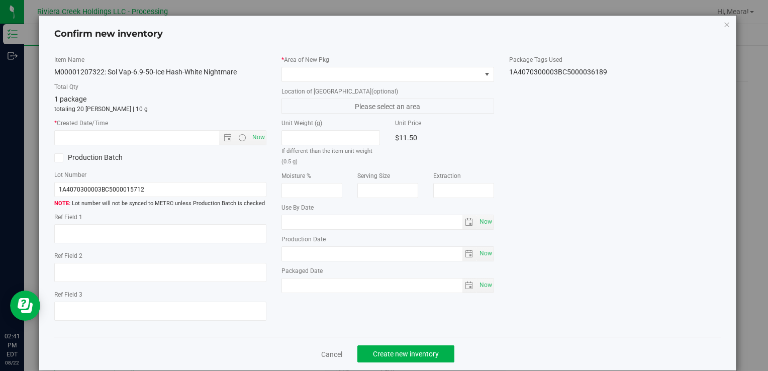
type input "[DATE]"
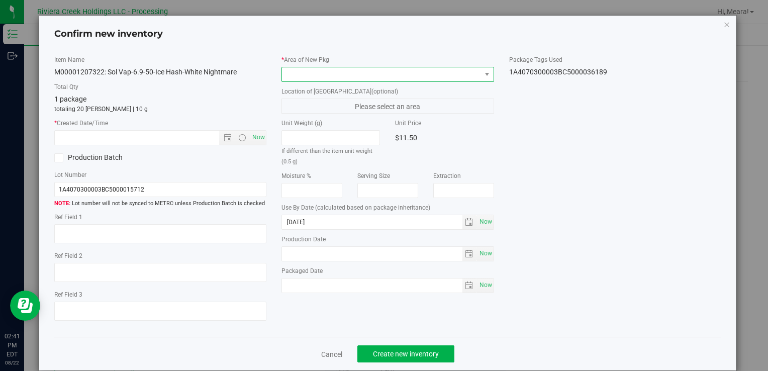
drag, startPoint x: 430, startPoint y: 66, endPoint x: 430, endPoint y: 72, distance: 6.1
click at [430, 67] on span at bounding box center [387, 74] width 212 height 15
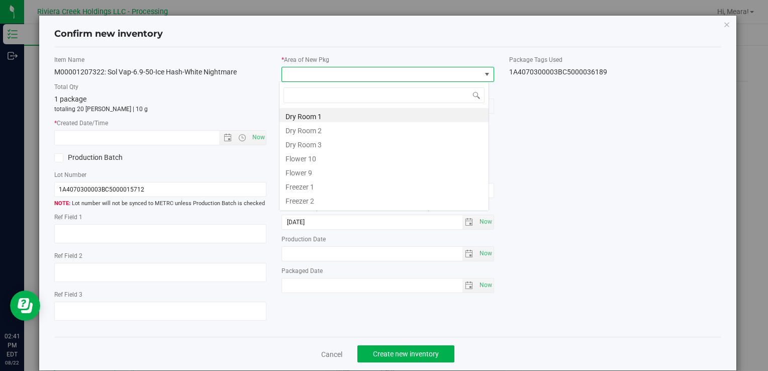
click at [429, 74] on span at bounding box center [381, 74] width 198 height 14
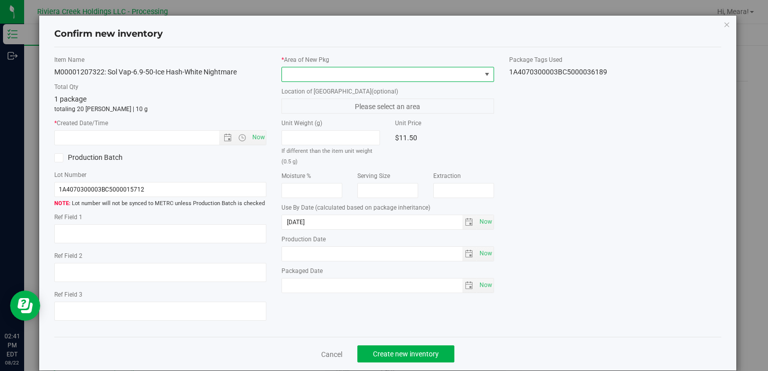
click at [338, 72] on span at bounding box center [381, 74] width 198 height 14
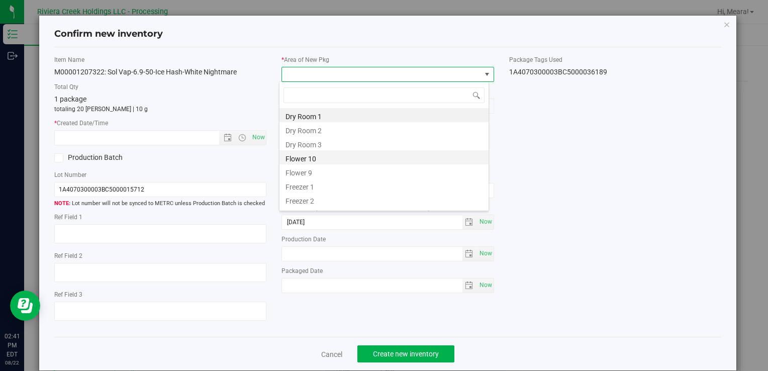
click at [299, 163] on li "Flower 10" at bounding box center [383, 157] width 209 height 14
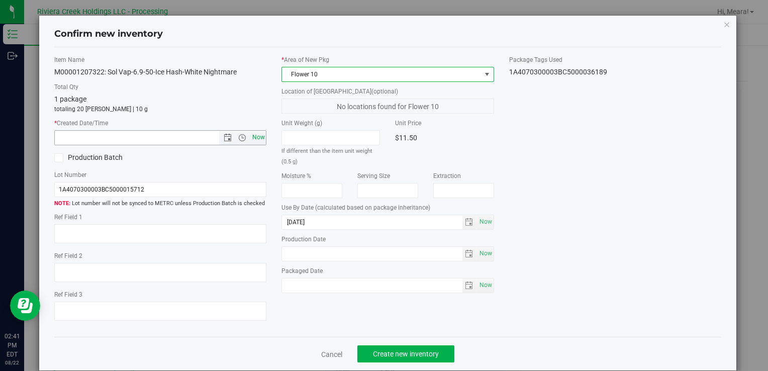
click at [253, 144] on span "Now" at bounding box center [258, 137] width 17 height 15
type input "[DATE] 2:41 PM"
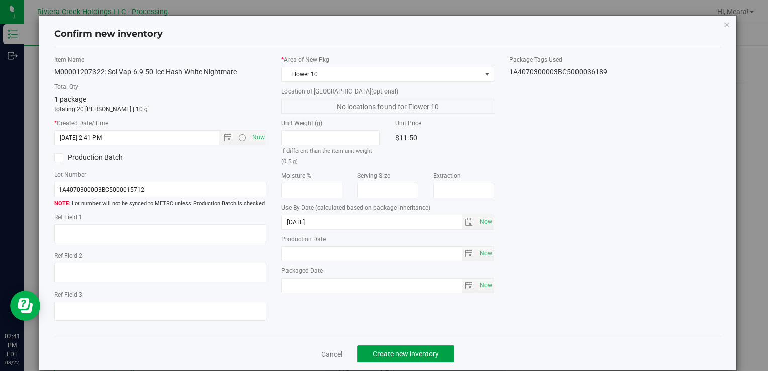
click at [411, 351] on span "Create new inventory" at bounding box center [406, 354] width 66 height 8
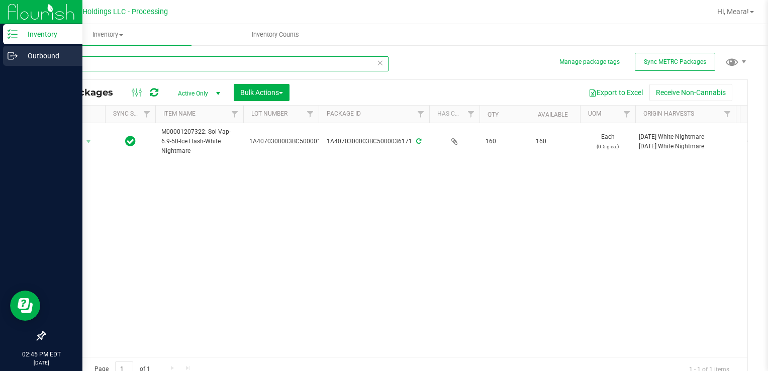
drag, startPoint x: 90, startPoint y: 62, endPoint x: 26, endPoint y: 64, distance: 64.3
click at [0, 63] on html "Inventory Outbound 02:45 PM EDT [DATE] 08/22 Riviera Creek Holdings LLC - Proce…" at bounding box center [384, 185] width 768 height 371
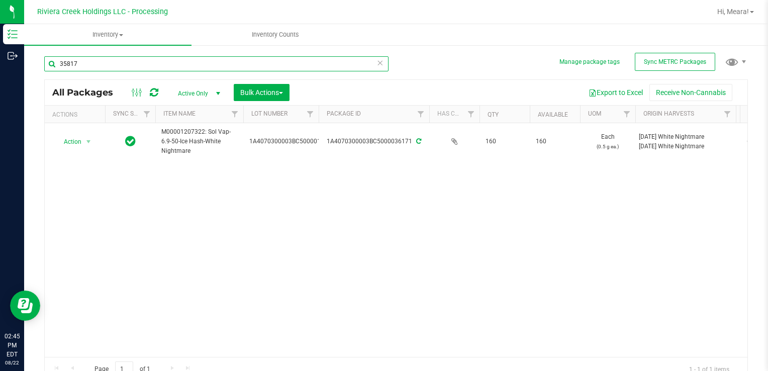
type input "35817"
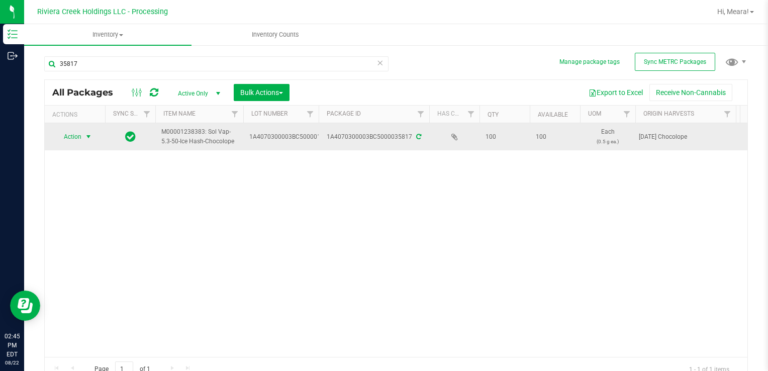
click at [74, 136] on span "Action" at bounding box center [68, 137] width 27 height 14
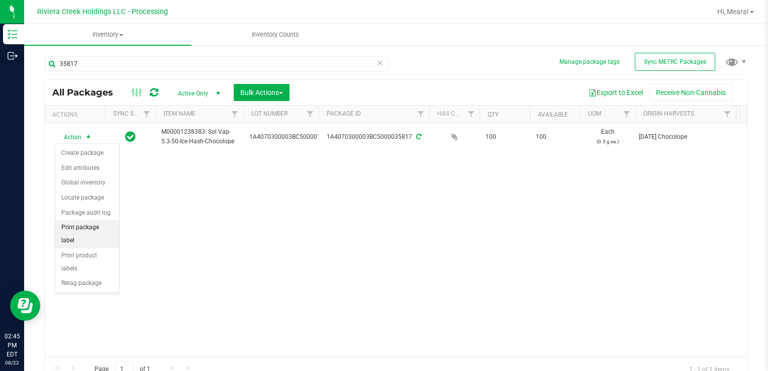
click at [118, 224] on li "Print package label" at bounding box center [87, 234] width 64 height 28
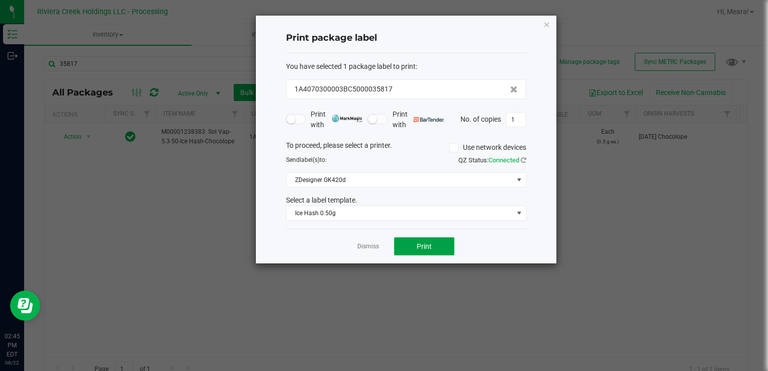
click at [444, 244] on button "Print" at bounding box center [424, 246] width 60 height 18
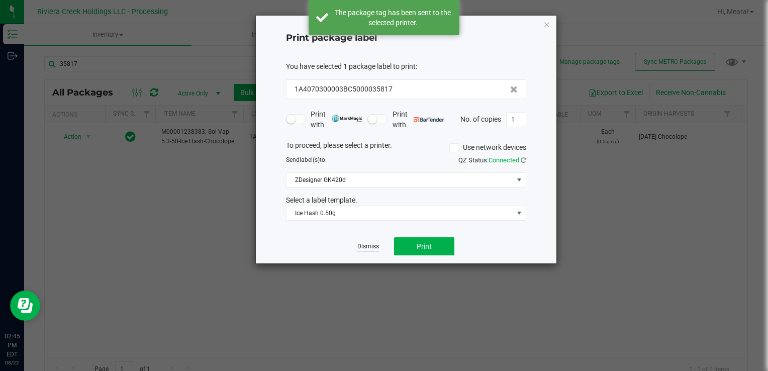
click at [378, 242] on div "Dismiss Print" at bounding box center [406, 246] width 240 height 35
click at [372, 243] on link "Dismiss" at bounding box center [368, 246] width 22 height 9
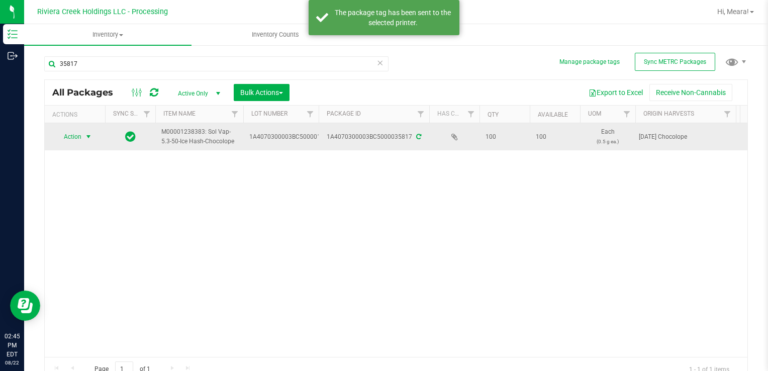
drag, startPoint x: 62, startPoint y: 135, endPoint x: 70, endPoint y: 139, distance: 8.3
click at [63, 136] on span "Action" at bounding box center [68, 137] width 27 height 14
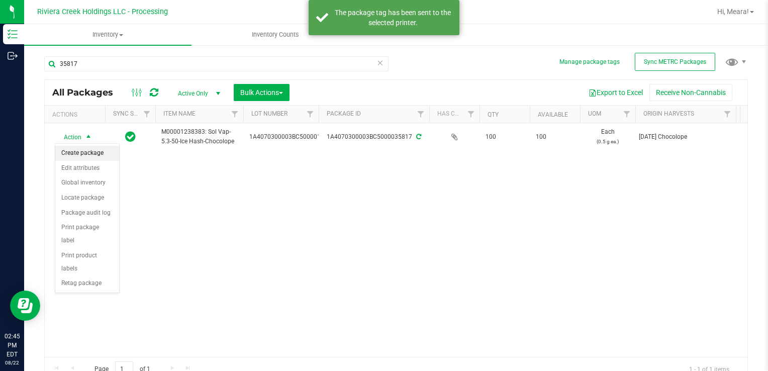
click at [80, 150] on li "Create package" at bounding box center [87, 153] width 64 height 15
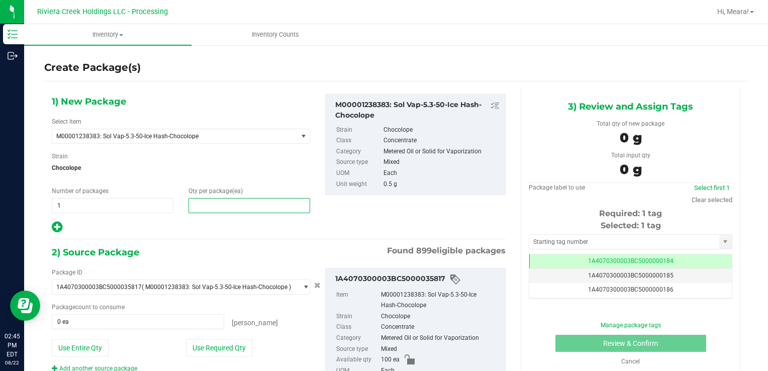
click at [227, 199] on span at bounding box center [249, 205] width 122 height 15
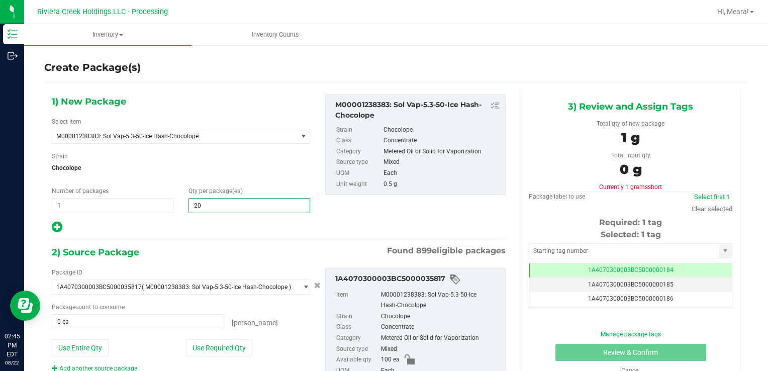
type input "200"
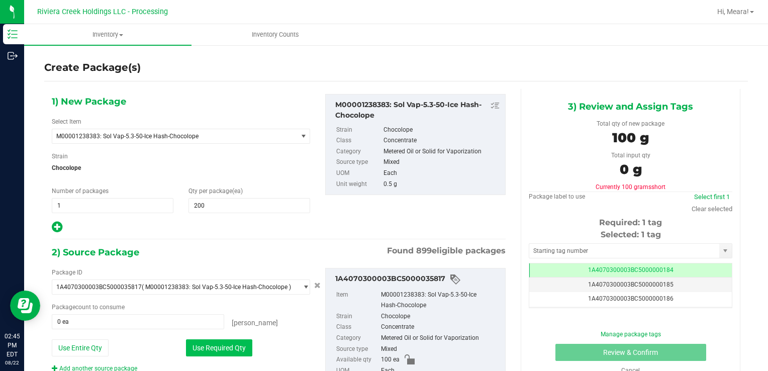
drag, startPoint x: 242, startPoint y: 347, endPoint x: 207, endPoint y: 324, distance: 41.7
click at [241, 347] on button "Use Required Qty" at bounding box center [219, 347] width 66 height 17
type input "100 ea"
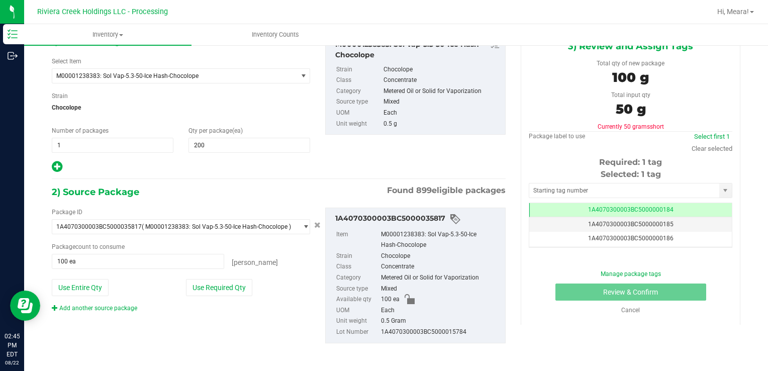
click at [128, 307] on link "Add another source package" at bounding box center [94, 307] width 85 height 7
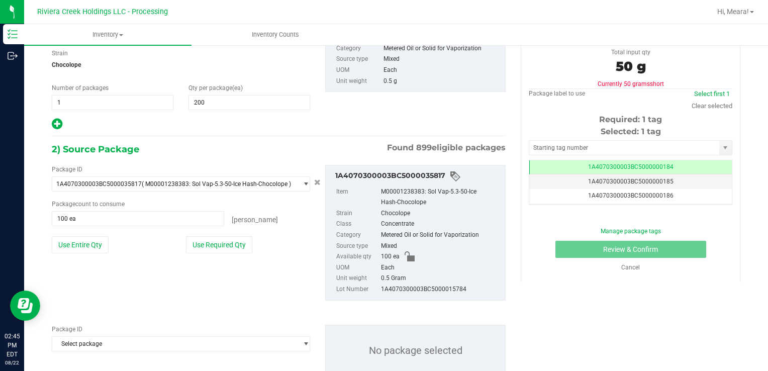
scroll to position [135, 0]
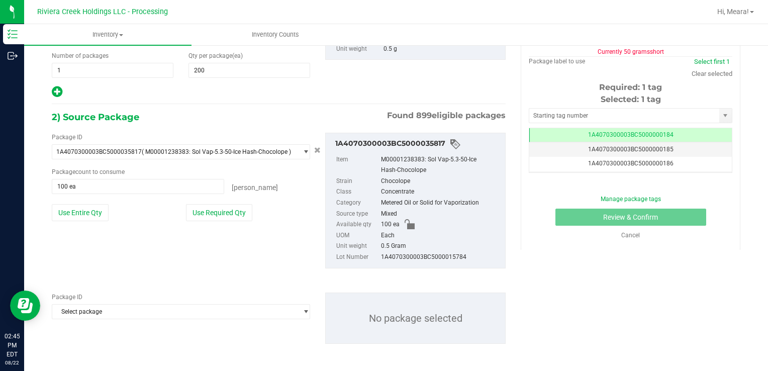
click at [139, 159] on span "Select package" at bounding box center [174, 152] width 245 height 14
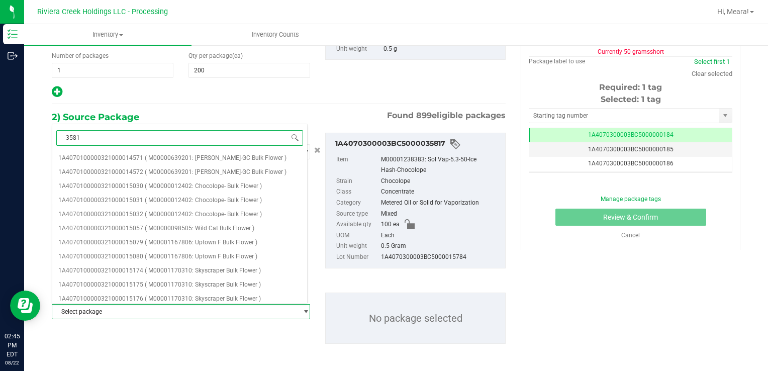
type input "35815"
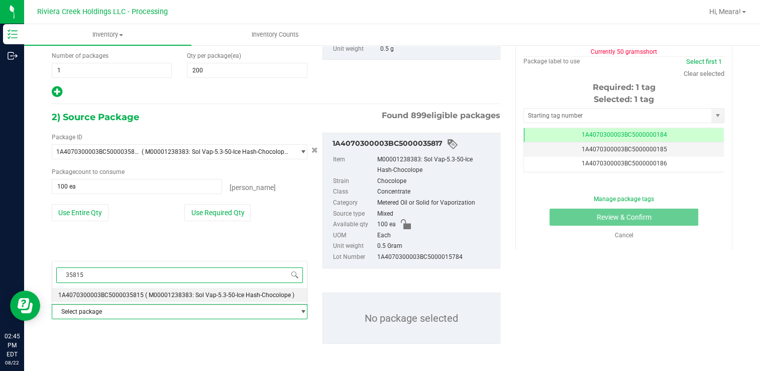
click at [145, 296] on span "( M00001238383: Sol Vap-5.3-50-Ice Hash-Chocolope )" at bounding box center [219, 294] width 149 height 7
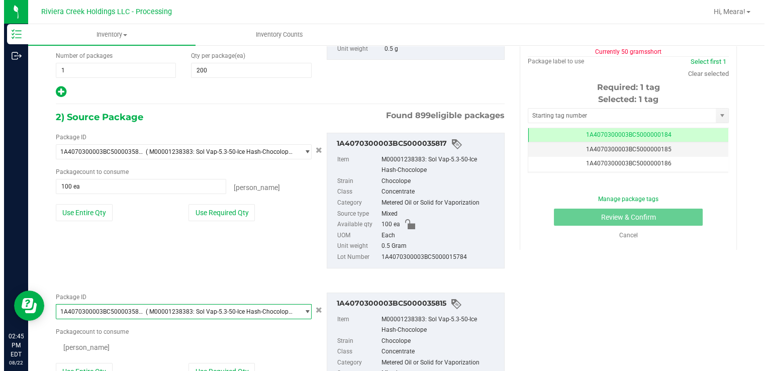
scroll to position [10327, 0]
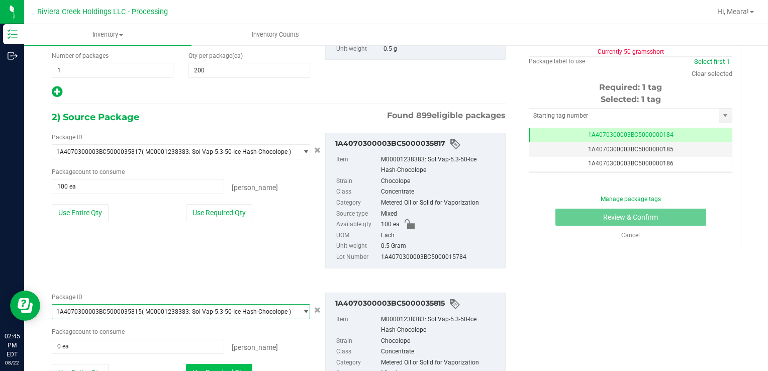
click at [207, 367] on button "Use Required Qty" at bounding box center [219, 372] width 66 height 17
type input "100 ea"
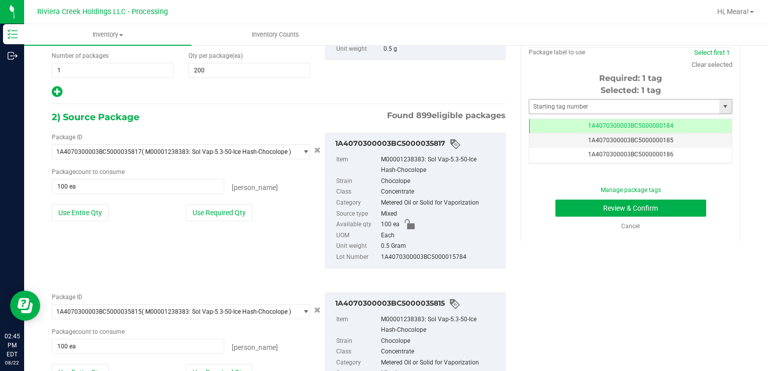
click at [558, 97] on div "Selected: 1 tag Tag 1A4070300003BC5000000184 1A4070300003BC5000000185 1A4070300…" at bounding box center [630, 123] width 203 height 79
click at [557, 104] on input "text" at bounding box center [624, 106] width 190 height 14
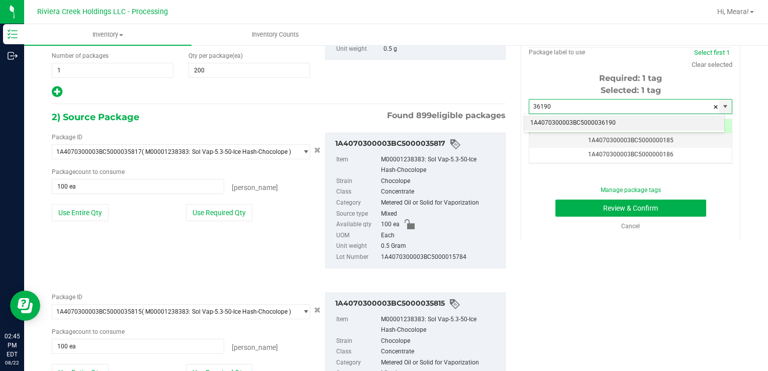
click at [563, 126] on li "1A4070300003BC5000036190" at bounding box center [624, 123] width 200 height 15
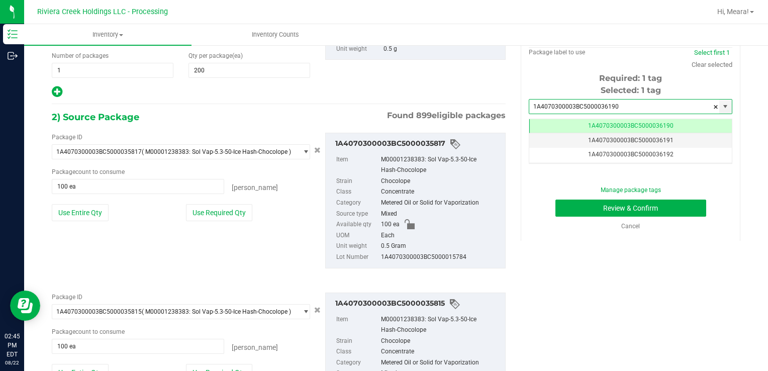
scroll to position [0, 0]
type input "1A4070300003BC5000036190"
drag, startPoint x: 581, startPoint y: 224, endPoint x: 572, endPoint y: 208, distance: 18.7
click at [580, 222] on div "Cancel" at bounding box center [630, 226] width 188 height 9
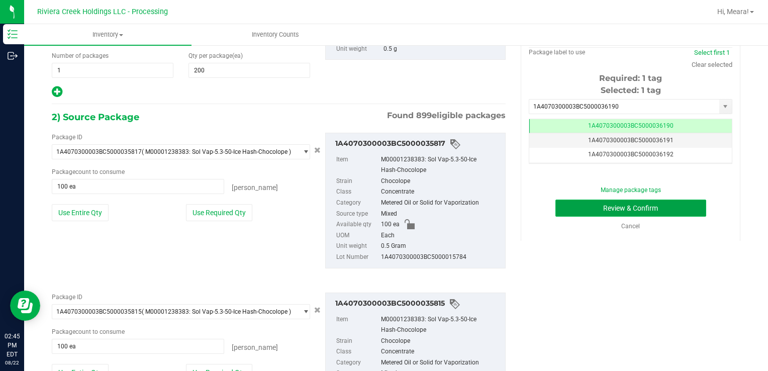
click at [572, 208] on button "Review & Confirm" at bounding box center [630, 207] width 151 height 17
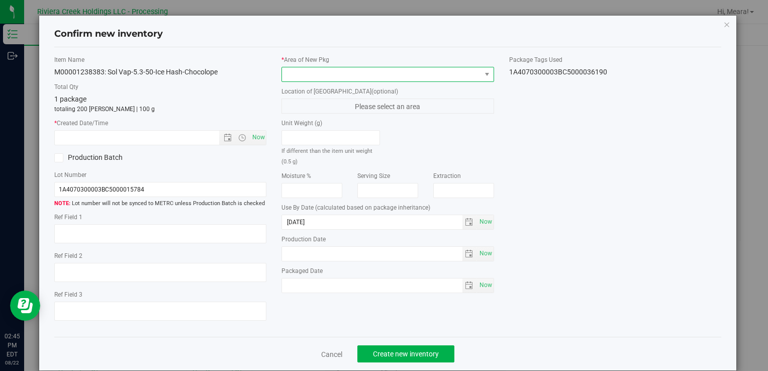
click at [421, 71] on span at bounding box center [381, 74] width 198 height 14
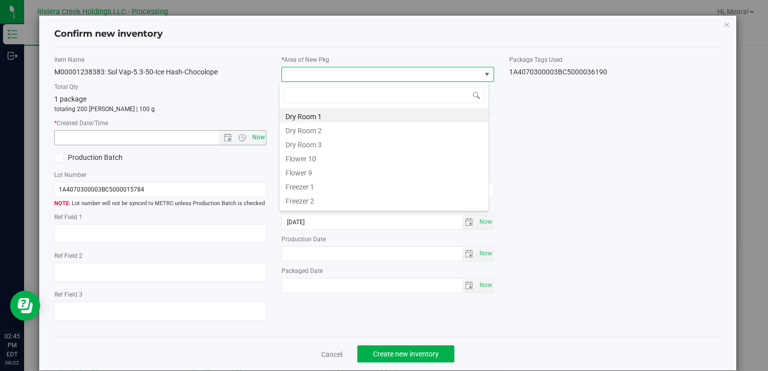
drag, startPoint x: 309, startPoint y: 160, endPoint x: 259, endPoint y: 137, distance: 54.6
click at [307, 160] on li "Flower 10" at bounding box center [383, 157] width 209 height 14
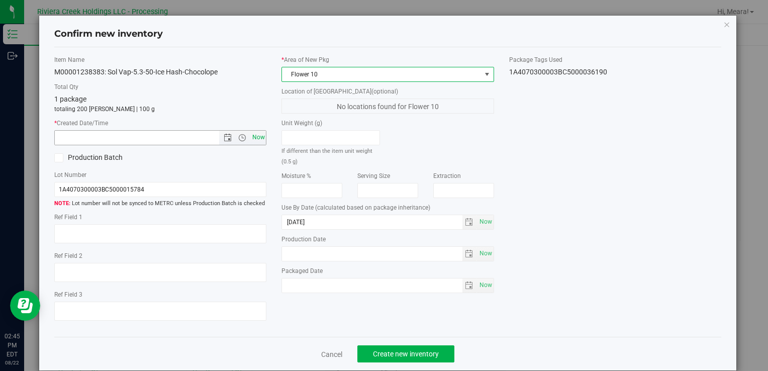
click at [252, 136] on span "Now" at bounding box center [258, 137] width 17 height 15
type input "[DATE] 2:45 PM"
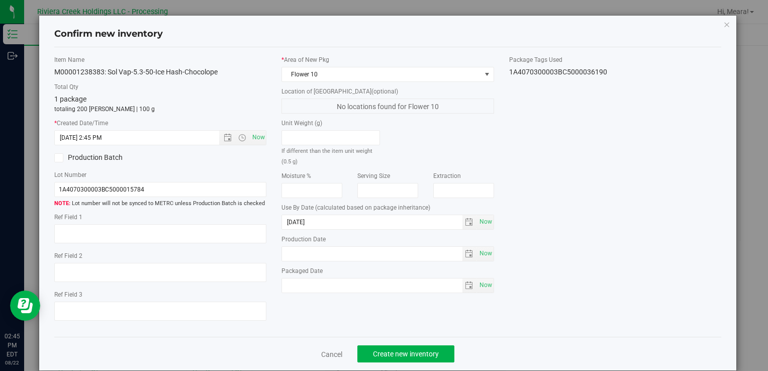
drag, startPoint x: 412, startPoint y: 339, endPoint x: 412, endPoint y: 344, distance: 5.5
click at [412, 340] on div "Cancel Create new inventory" at bounding box center [387, 354] width 667 height 34
click at [414, 350] on span "Create new inventory" at bounding box center [406, 354] width 66 height 8
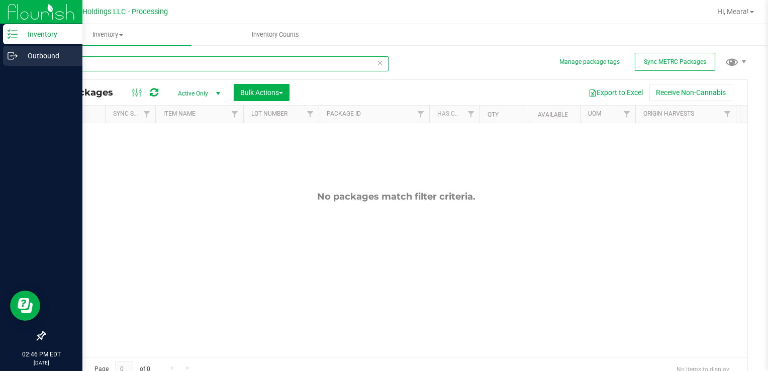
drag, startPoint x: 88, startPoint y: 63, endPoint x: 16, endPoint y: 55, distance: 72.8
click at [16, 55] on div "Inventory Outbound 02:46 PM EDT [DATE] 08/22 Riviera Creek Holdings LLC - Proce…" at bounding box center [384, 185] width 768 height 371
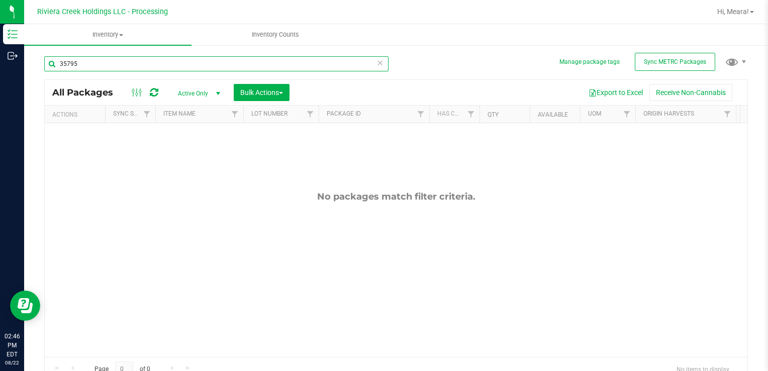
type input "35795"
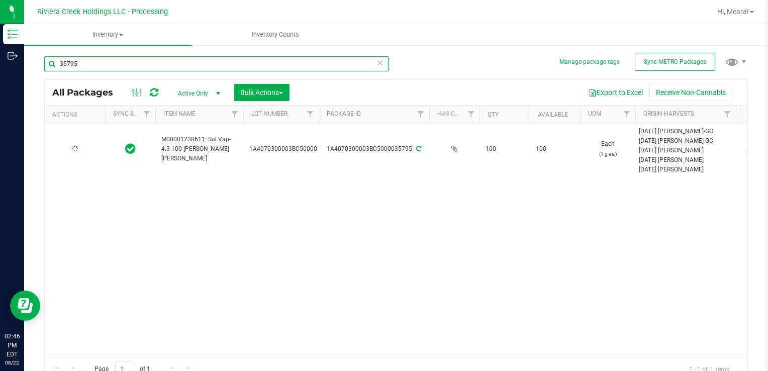
type input "[DATE]"
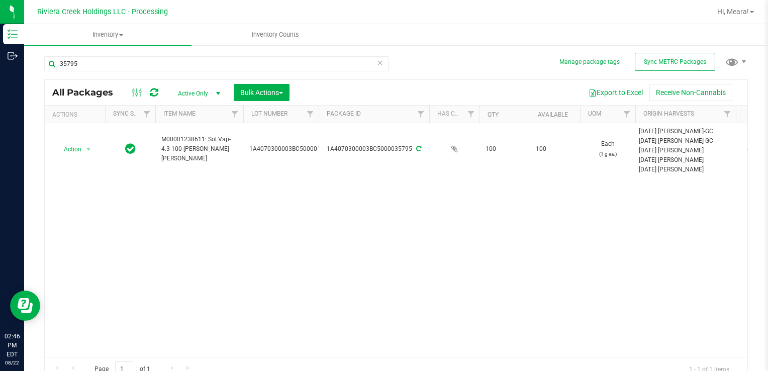
click at [81, 154] on span "Action" at bounding box center [68, 149] width 27 height 14
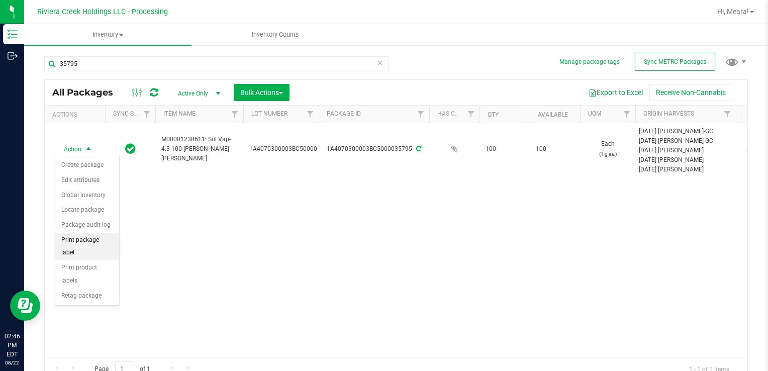
click at [96, 240] on li "Print package label" at bounding box center [87, 247] width 64 height 28
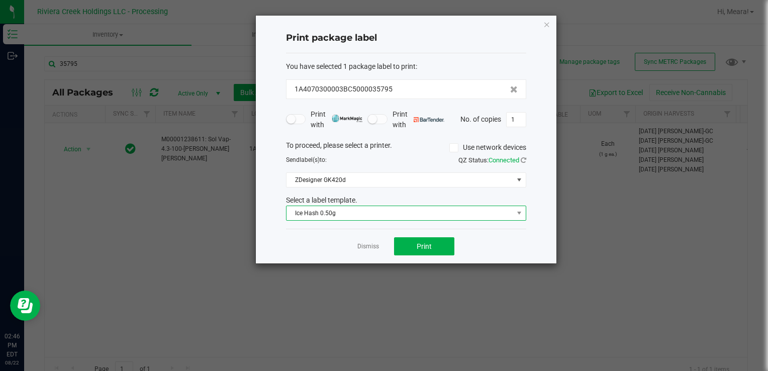
click at [293, 214] on span "Ice Hash 0.50g" at bounding box center [399, 213] width 227 height 14
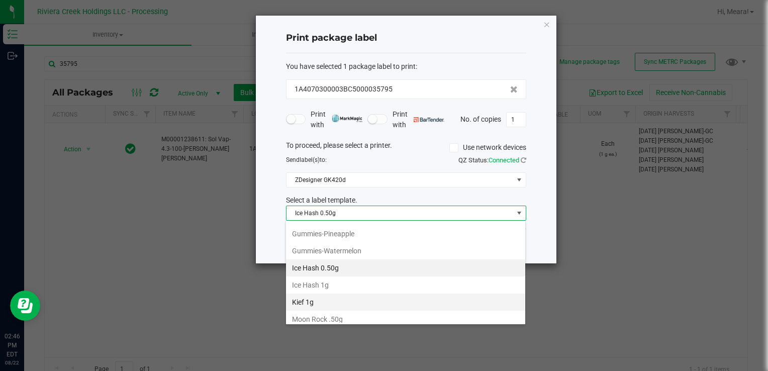
click at [324, 293] on li "Kief 1g" at bounding box center [405, 301] width 239 height 17
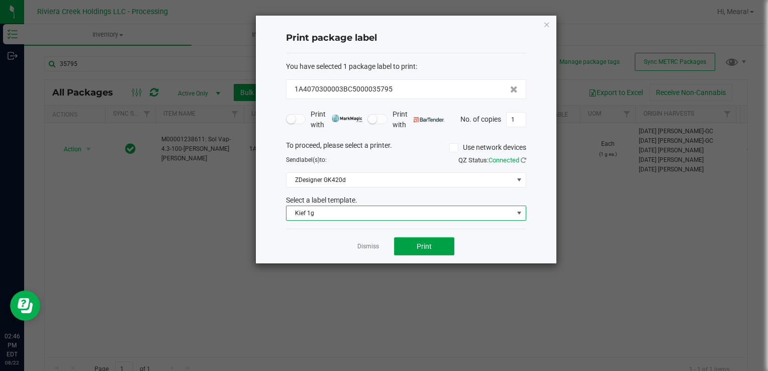
click at [413, 245] on button "Print" at bounding box center [424, 246] width 60 height 18
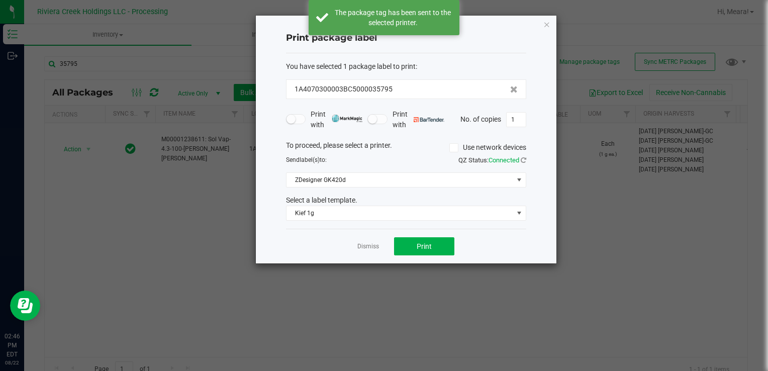
click at [364, 244] on link "Dismiss" at bounding box center [368, 246] width 22 height 9
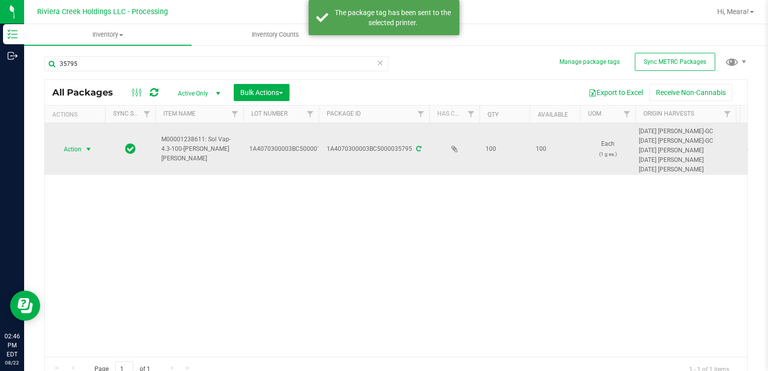
click at [83, 148] on span "select" at bounding box center [88, 149] width 13 height 14
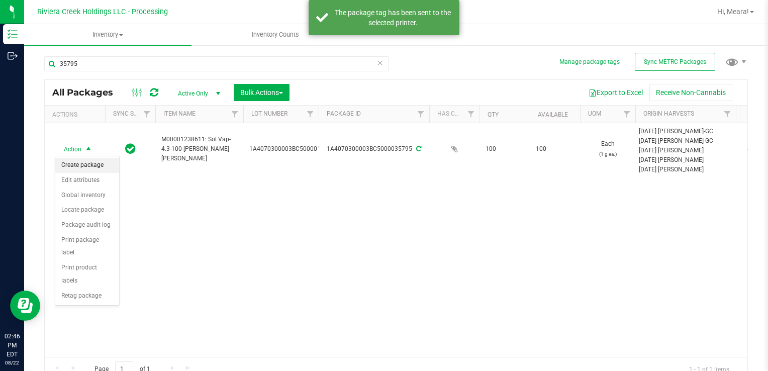
click at [83, 161] on li "Create package" at bounding box center [87, 165] width 64 height 15
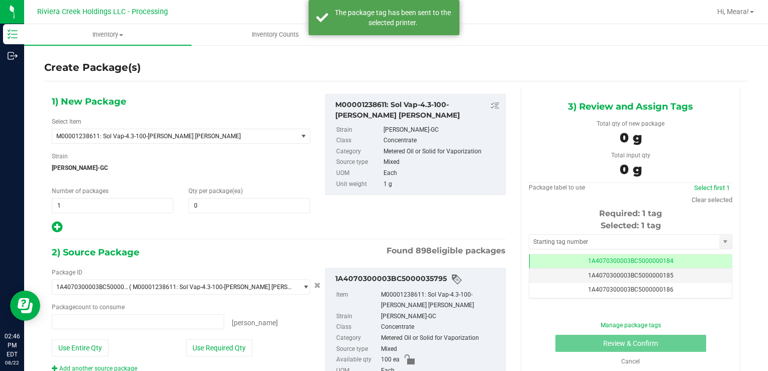
type input "0 ea"
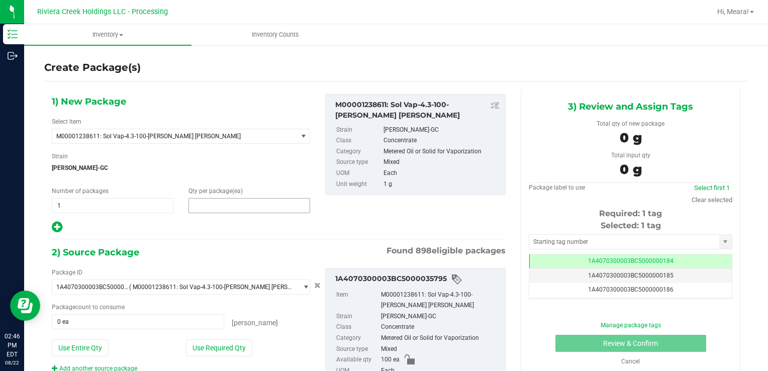
click at [202, 201] on span at bounding box center [249, 205] width 122 height 15
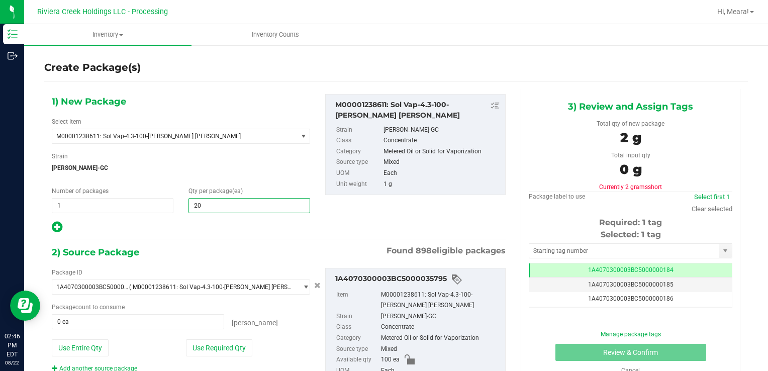
type input "200"
drag, startPoint x: 217, startPoint y: 346, endPoint x: 182, endPoint y: 330, distance: 38.9
click at [217, 346] on button "Use Required Qty" at bounding box center [219, 347] width 66 height 17
type input "100 ea"
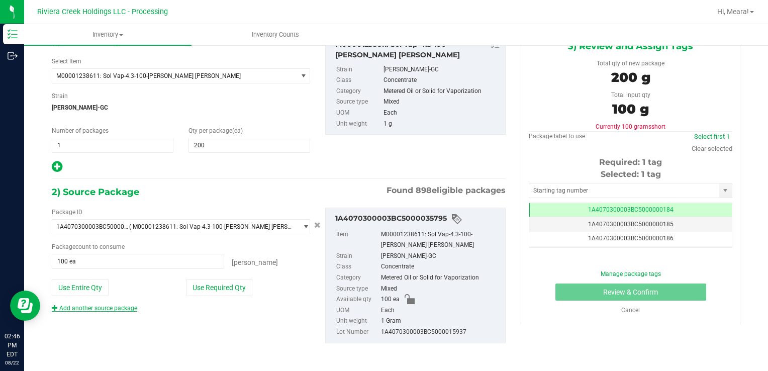
click at [131, 312] on div "Package ID 1A4070300003BC5000035795 ( M00001238611: Sol Vap-4.3-100-[PERSON_NAM…" at bounding box center [278, 275] width 469 height 152
click at [127, 307] on link "Add another source package" at bounding box center [94, 307] width 85 height 7
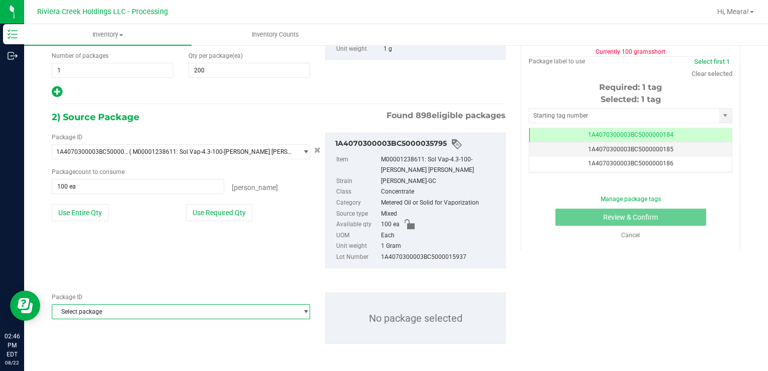
click at [131, 307] on span "Select package" at bounding box center [174, 311] width 245 height 14
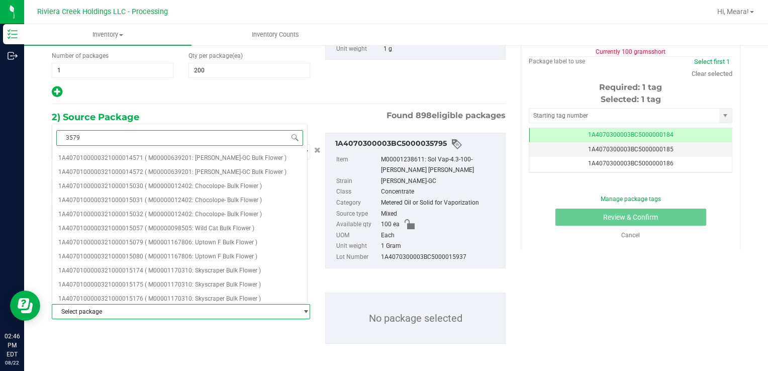
type input "35791"
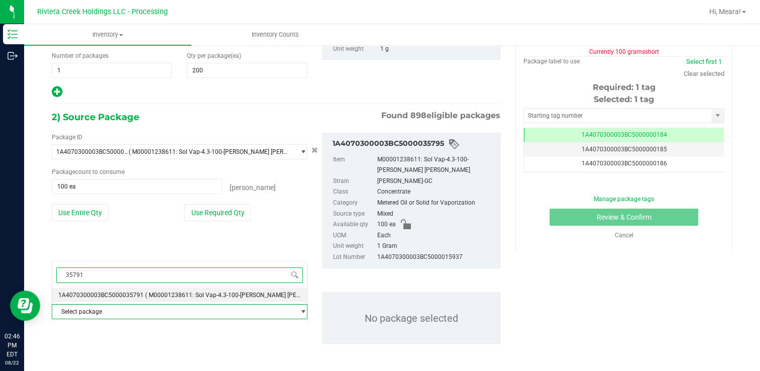
click at [164, 290] on li "1A4070300003BC5000035791 ( M00001238611: Sol Vap-4.3-100-[PERSON_NAME] [PERSON_…" at bounding box center [179, 295] width 255 height 14
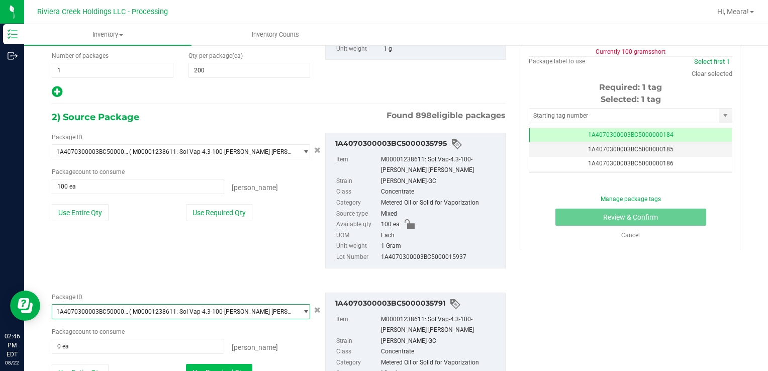
click at [215, 364] on button "Use Required Qty" at bounding box center [219, 372] width 66 height 17
type input "100 ea"
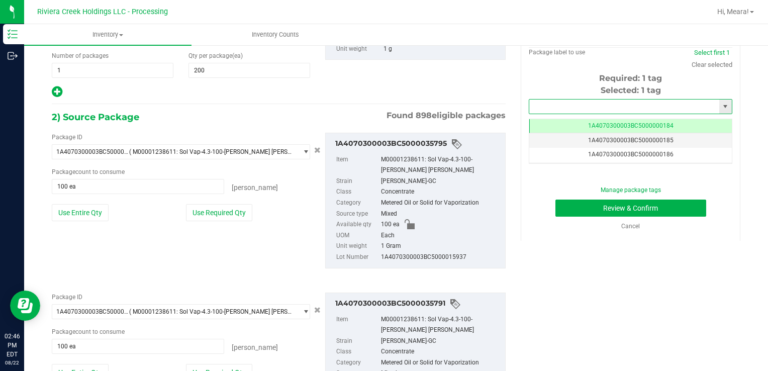
click at [554, 100] on input "text" at bounding box center [624, 106] width 190 height 14
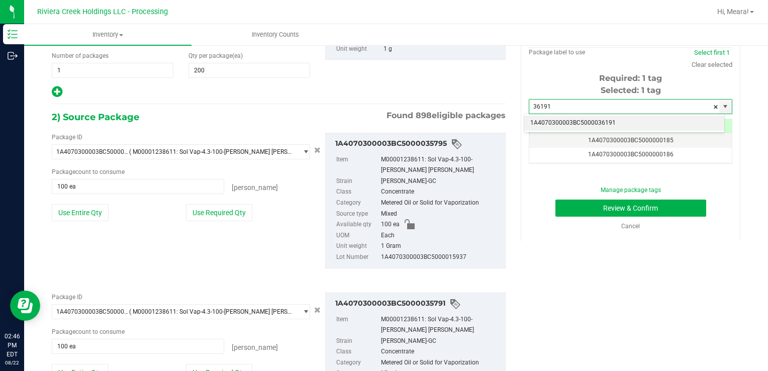
click at [560, 118] on li "1A4070300003BC5000036191" at bounding box center [624, 123] width 200 height 15
click at [560, 118] on div "1A4070300003BC5000036191 No matching tags" at bounding box center [624, 123] width 201 height 19
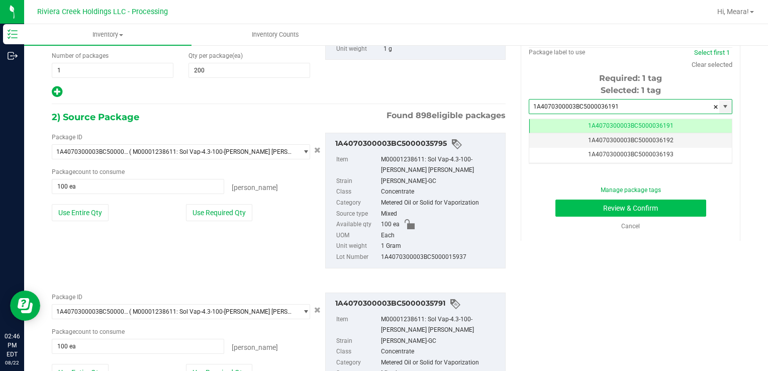
type input "1A4070300003BC5000036191"
click at [569, 209] on button "Review & Confirm" at bounding box center [630, 207] width 151 height 17
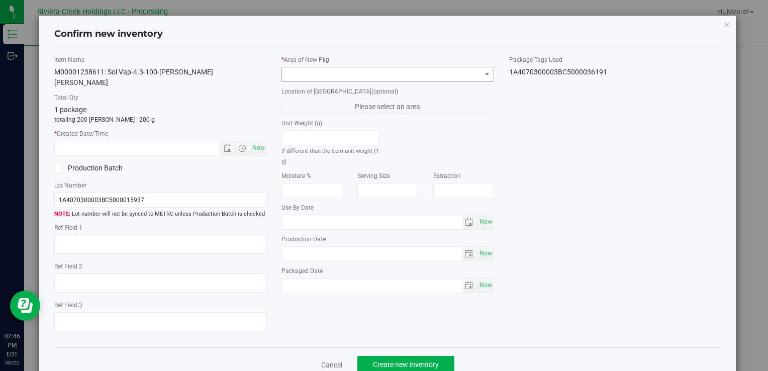
type input "[DATE]"
click at [415, 69] on span at bounding box center [381, 74] width 198 height 14
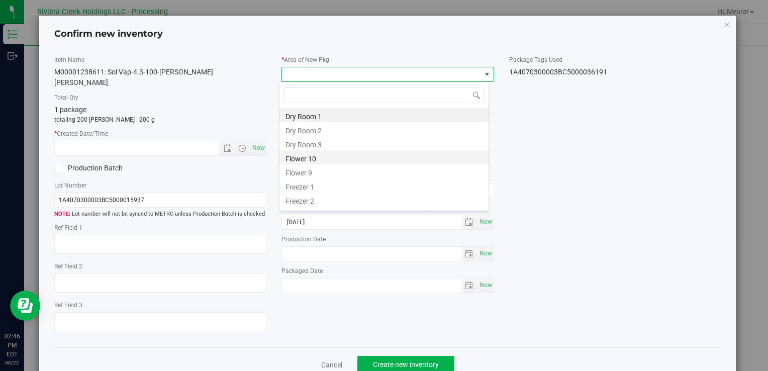
click at [291, 156] on li "Flower 10" at bounding box center [383, 157] width 209 height 14
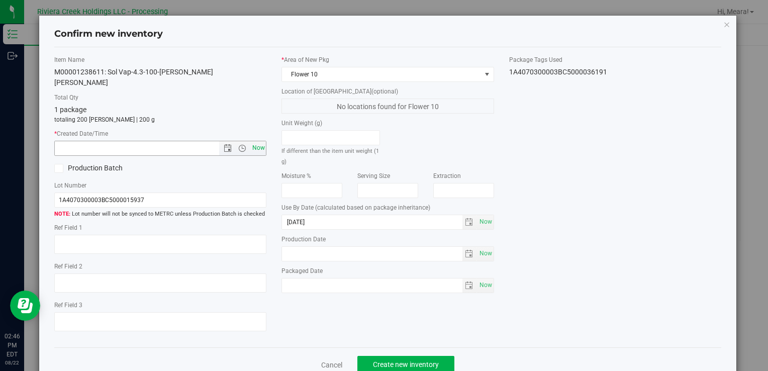
click at [250, 141] on span "Now" at bounding box center [258, 148] width 17 height 15
type input "[DATE] 2:46 PM"
click at [394, 356] on button "Create new inventory" at bounding box center [405, 364] width 97 height 17
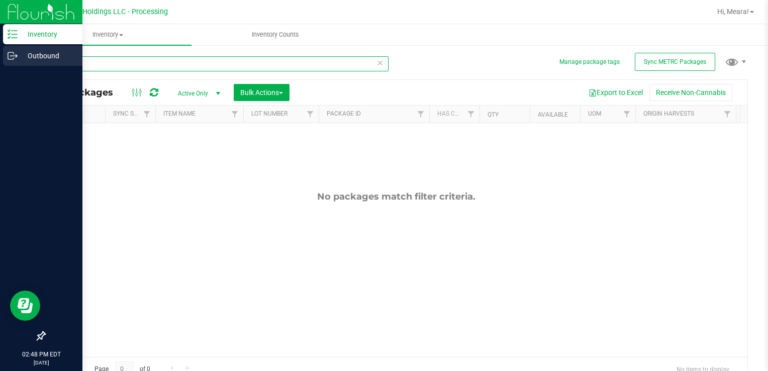
drag, startPoint x: 102, startPoint y: 68, endPoint x: 19, endPoint y: 63, distance: 83.6
click at [19, 63] on div "Inventory Outbound 02:48 PM EDT [DATE] 08/22 Riviera Creek Holdings LLC - Proce…" at bounding box center [384, 185] width 768 height 371
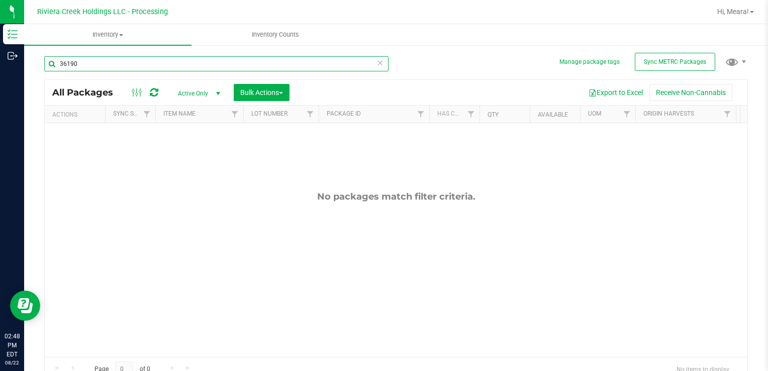
type input "36190"
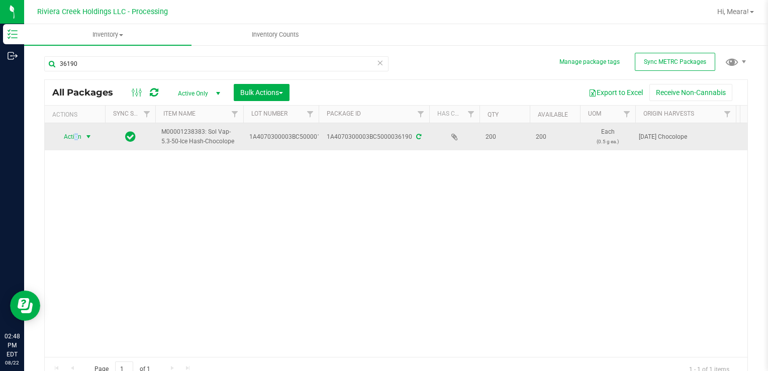
click at [76, 134] on span "Action" at bounding box center [68, 137] width 27 height 14
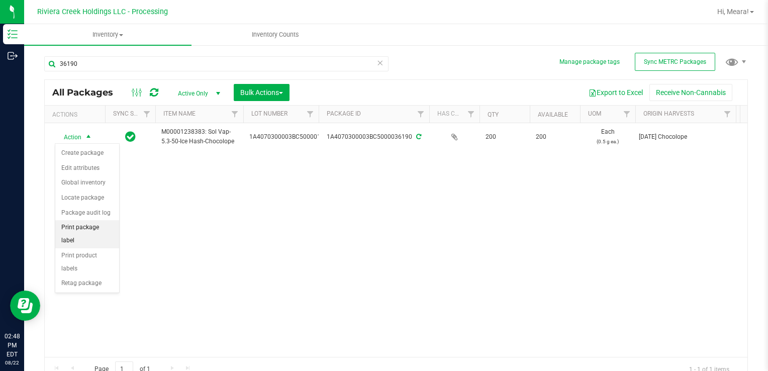
click at [103, 220] on li "Print package label" at bounding box center [87, 234] width 64 height 28
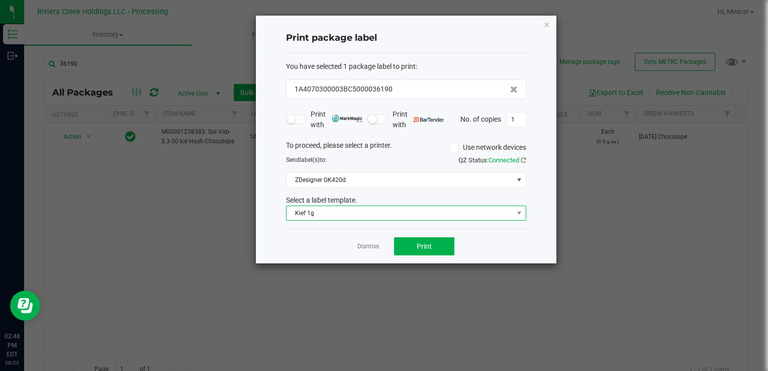
click at [361, 206] on span "Kief 1g" at bounding box center [399, 213] width 227 height 14
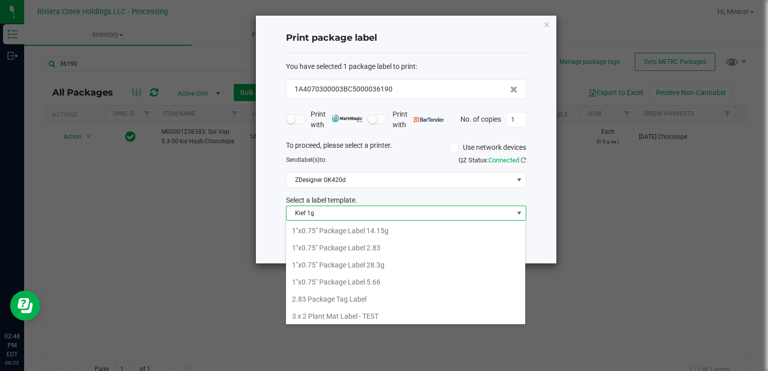
scroll to position [15, 240]
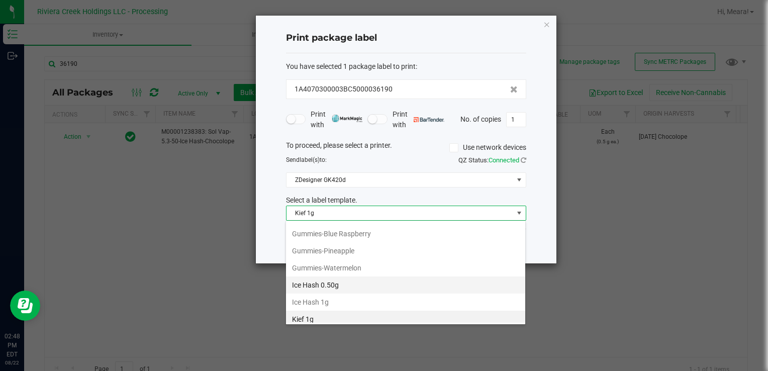
click at [350, 281] on li "Ice Hash 0.50g" at bounding box center [405, 284] width 239 height 17
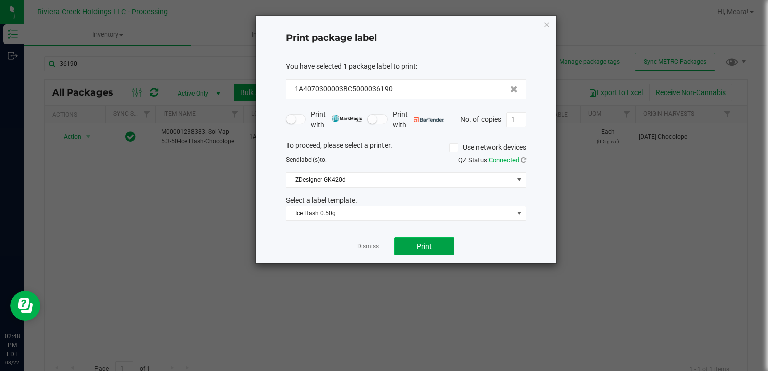
click at [401, 246] on button "Print" at bounding box center [424, 246] width 60 height 18
click at [371, 247] on link "Dismiss" at bounding box center [368, 246] width 22 height 9
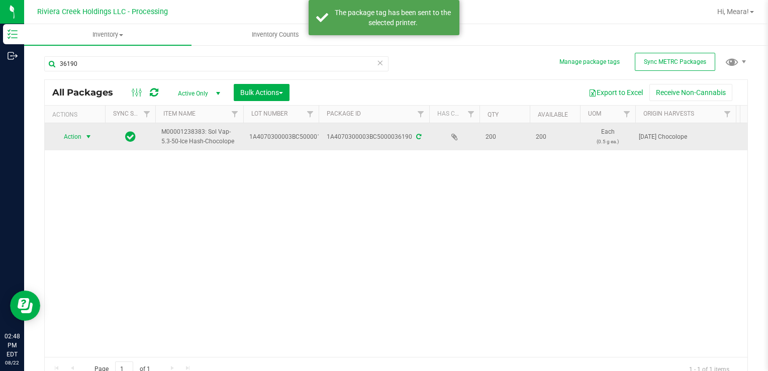
click at [78, 135] on span "Action" at bounding box center [68, 137] width 27 height 14
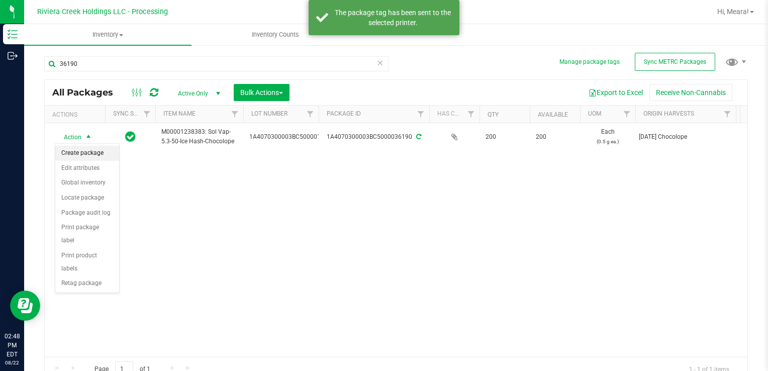
click at [82, 149] on li "Create package" at bounding box center [87, 153] width 64 height 15
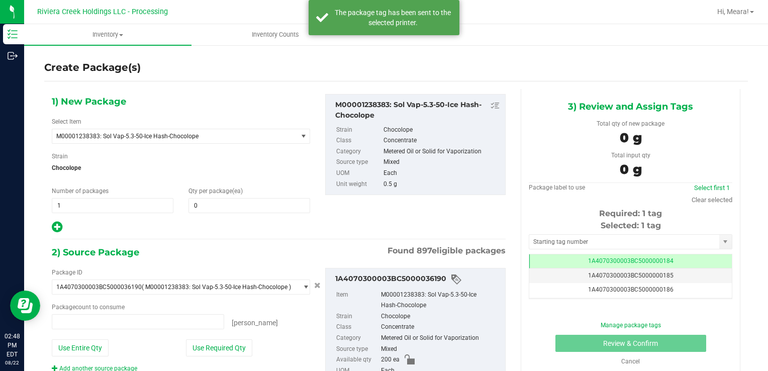
type input "0 ea"
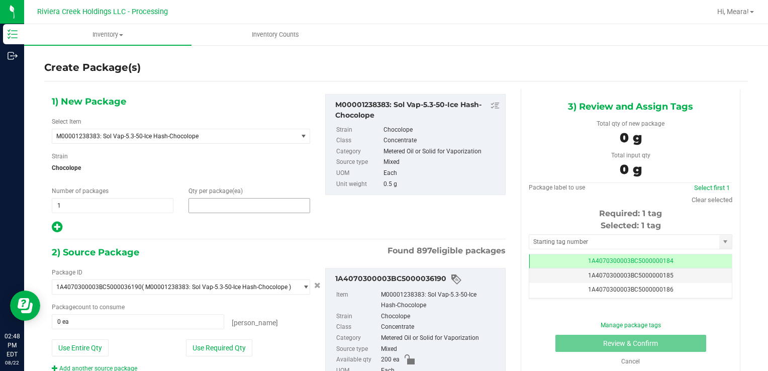
click at [287, 201] on span at bounding box center [249, 205] width 122 height 15
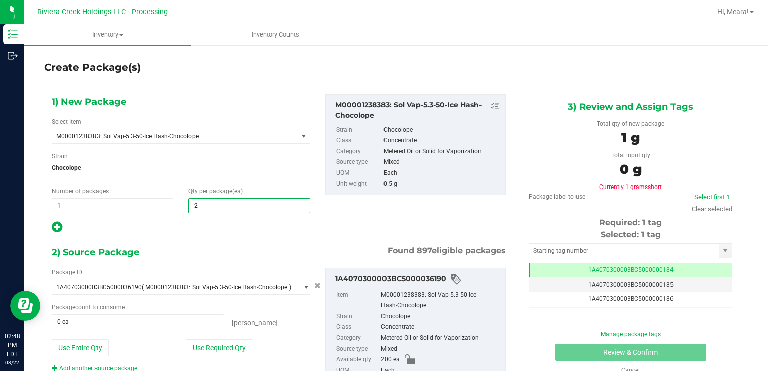
type input "20"
click at [203, 342] on button "Use Required Qty" at bounding box center [219, 347] width 66 height 17
type input "20 ea"
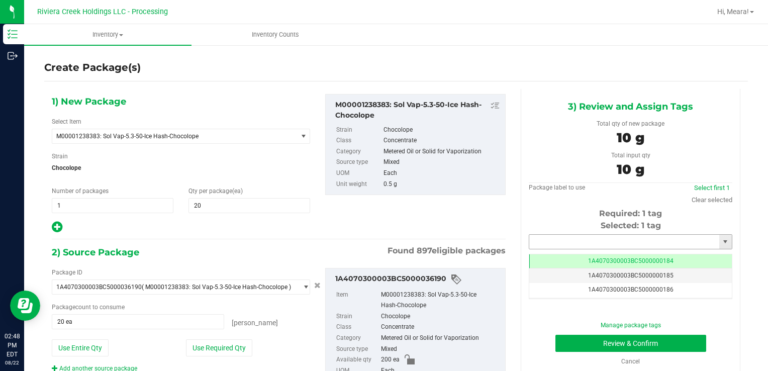
click at [576, 242] on input "text" at bounding box center [624, 242] width 190 height 14
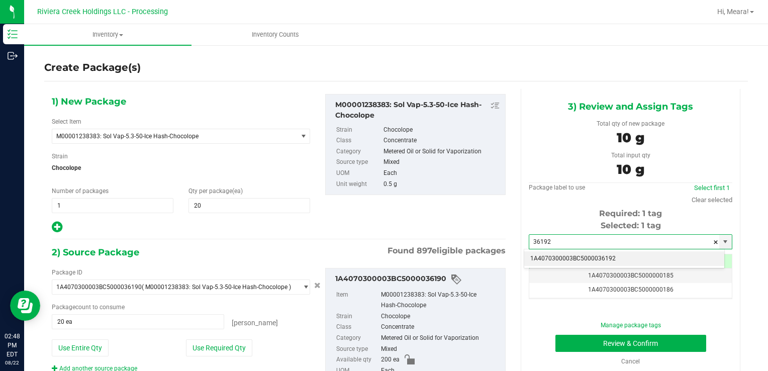
click at [571, 260] on li "1A4070300003BC5000036192" at bounding box center [624, 258] width 200 height 15
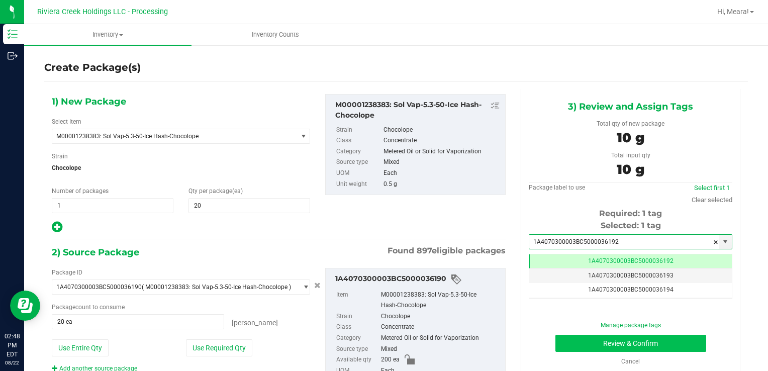
type input "1A4070300003BC5000036192"
click at [562, 343] on button "Review & Confirm" at bounding box center [630, 343] width 151 height 17
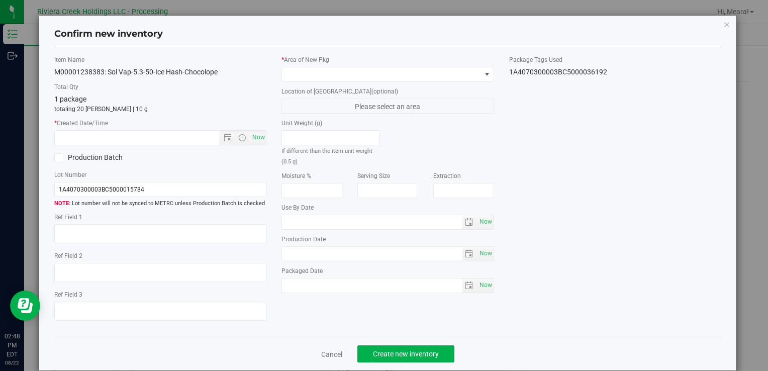
type input "[DATE]"
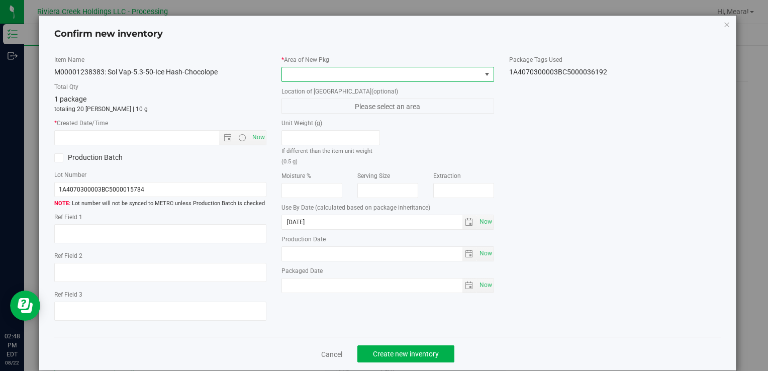
click at [371, 79] on span at bounding box center [381, 74] width 198 height 14
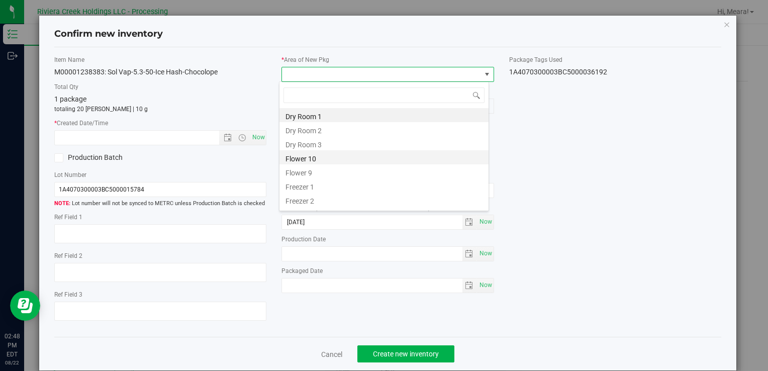
click at [329, 161] on li "Flower 10" at bounding box center [383, 157] width 209 height 14
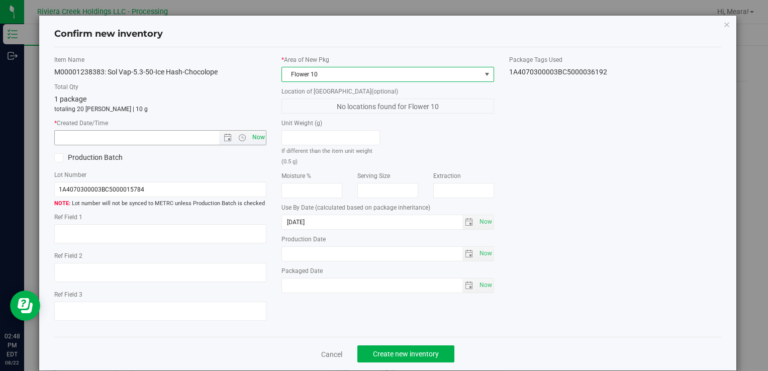
click at [258, 142] on span "Now" at bounding box center [258, 137] width 17 height 15
type input "[DATE] 2:48 PM"
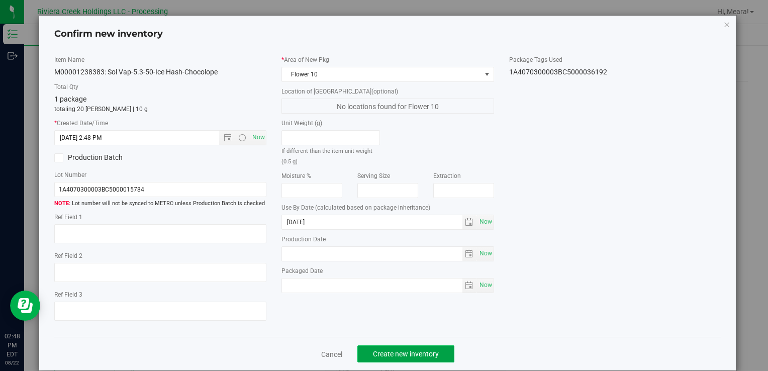
click at [412, 348] on button "Create new inventory" at bounding box center [405, 353] width 97 height 17
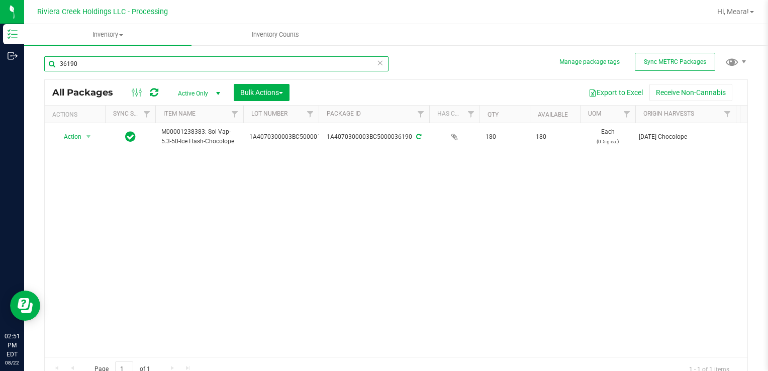
drag, startPoint x: 113, startPoint y: 63, endPoint x: 767, endPoint y: 371, distance: 723.3
click at [38, 68] on div "Manage package tags Sync METRC Packages 36190 All Packages Active Only Active O…" at bounding box center [396, 197] width 744 height 307
type input "32377"
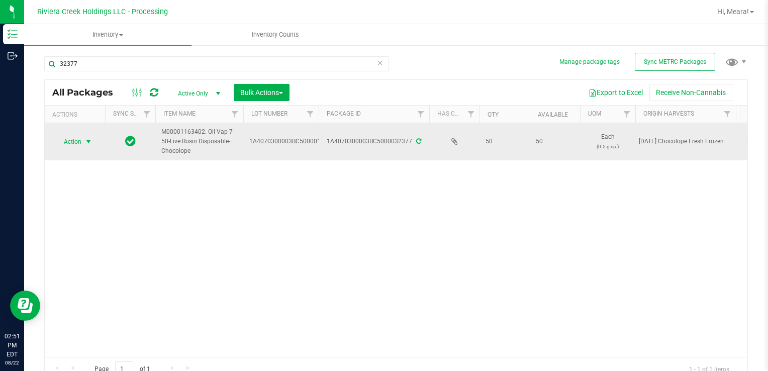
click at [82, 144] on span "select" at bounding box center [88, 142] width 13 height 14
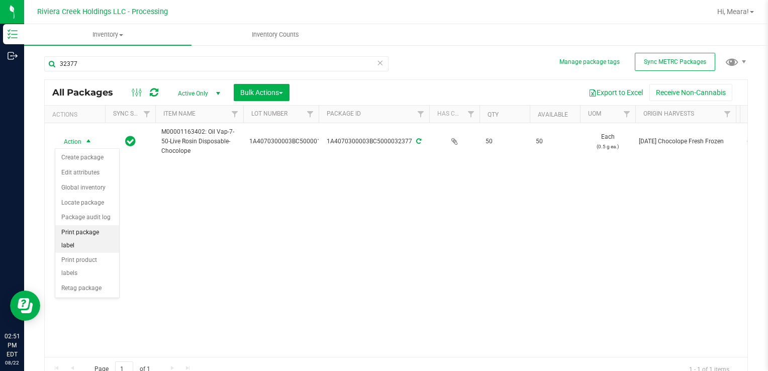
click at [104, 229] on li "Print package label" at bounding box center [87, 239] width 64 height 28
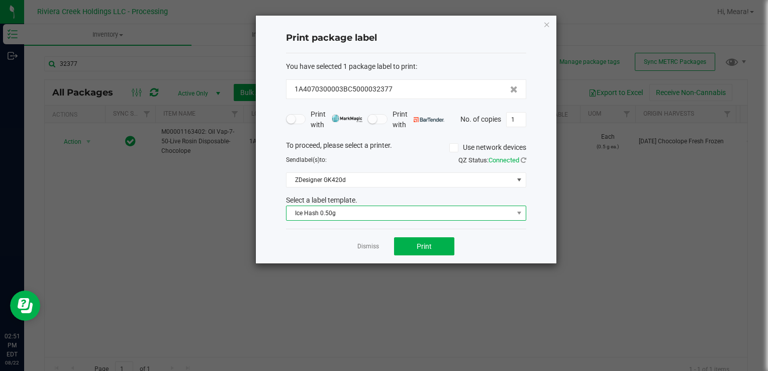
drag, startPoint x: 322, startPoint y: 205, endPoint x: 327, endPoint y: 209, distance: 6.6
click at [322, 206] on span "Ice Hash 0.50g" at bounding box center [399, 213] width 227 height 14
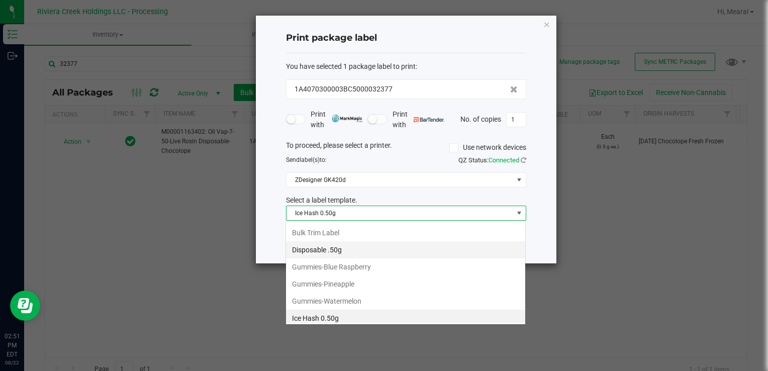
scroll to position [15, 240]
click at [363, 251] on li "Disposable .50g" at bounding box center [405, 249] width 239 height 17
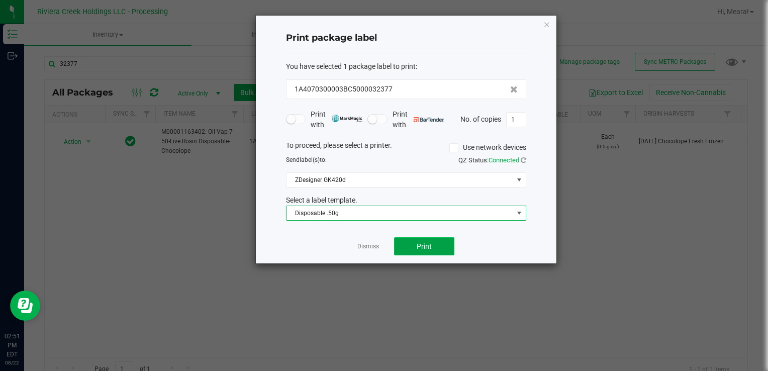
click at [409, 242] on button "Print" at bounding box center [424, 246] width 60 height 18
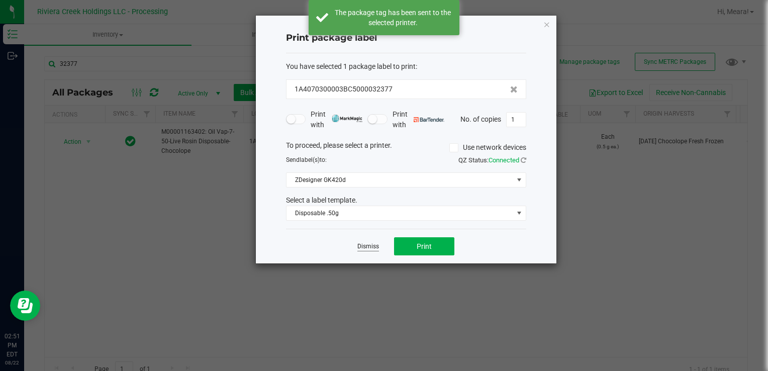
click at [376, 245] on link "Dismiss" at bounding box center [368, 246] width 22 height 9
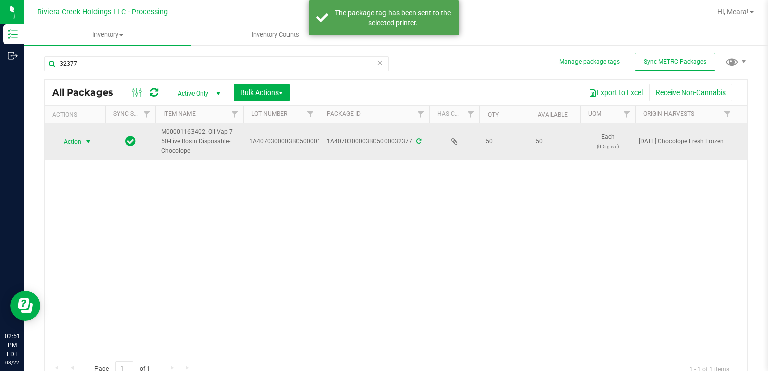
click at [78, 142] on span "Action" at bounding box center [68, 142] width 27 height 14
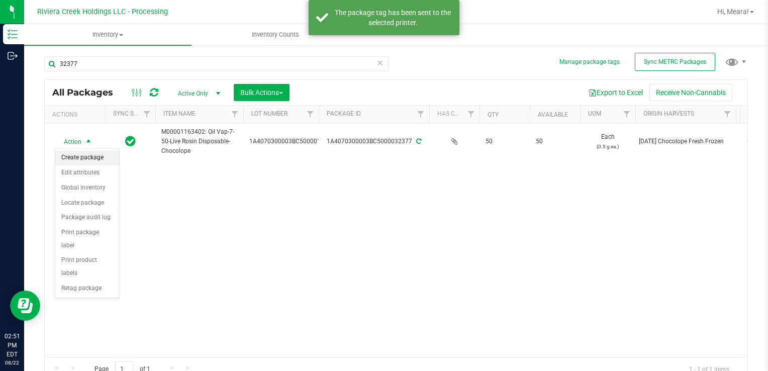
click at [86, 154] on li "Create package" at bounding box center [87, 157] width 64 height 15
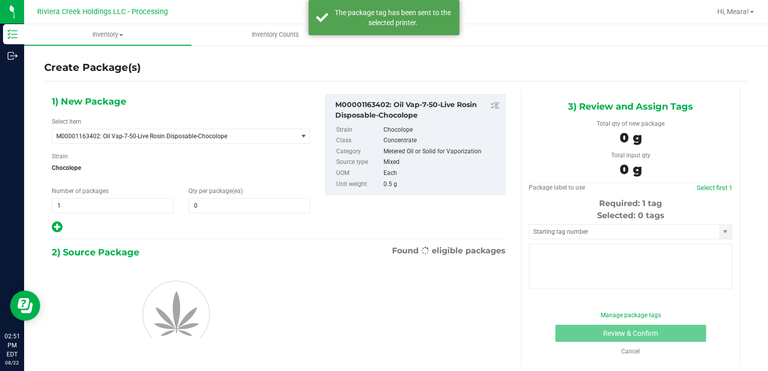
type input "0"
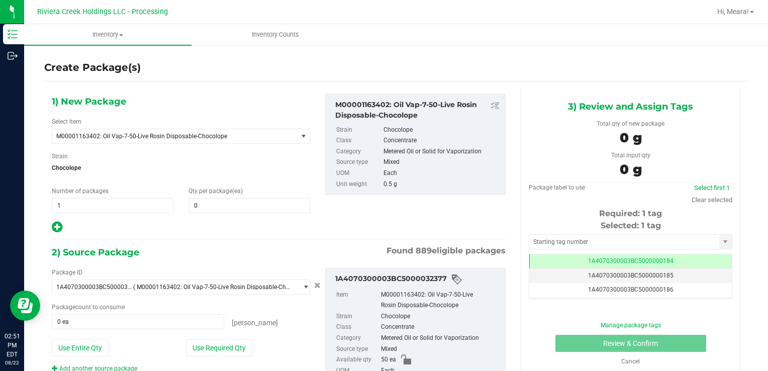
click at [233, 213] on div "1) New Package Select Item M00001163402: Oil Vap-7-50-Live Rosin Disposable-Cho…" at bounding box center [180, 164] width 273 height 140
click at [230, 209] on span at bounding box center [249, 205] width 122 height 15
type input "20"
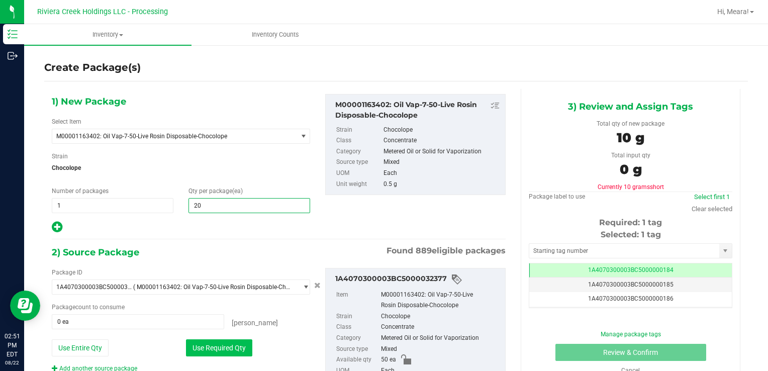
type input "20"
click at [201, 341] on button "Use Required Qty" at bounding box center [219, 347] width 66 height 17
type input "20 ea"
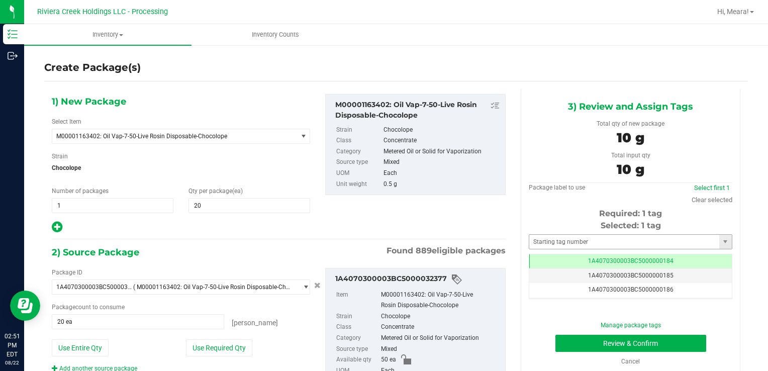
click at [574, 248] on div "Selected: 1 tag Tag 1A4070300003BC5000000184 1A4070300003BC5000000185 1A4070300…" at bounding box center [630, 259] width 203 height 79
click at [573, 246] on input "text" at bounding box center [624, 242] width 190 height 14
click at [567, 243] on input "text" at bounding box center [624, 242] width 190 height 14
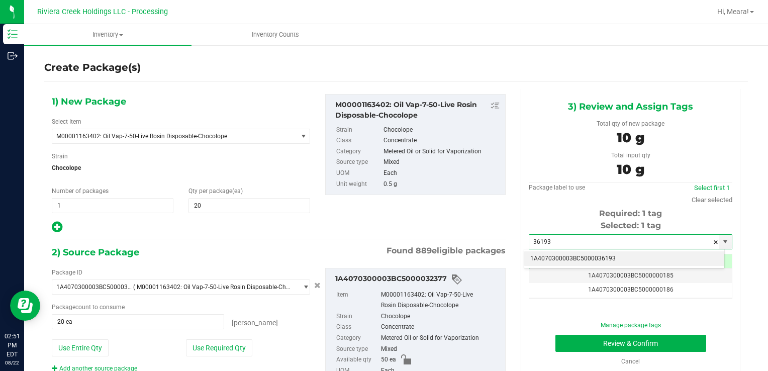
drag, startPoint x: 571, startPoint y: 264, endPoint x: 564, endPoint y: 325, distance: 61.2
click at [569, 263] on li "1A4070300003BC5000036193" at bounding box center [624, 258] width 200 height 15
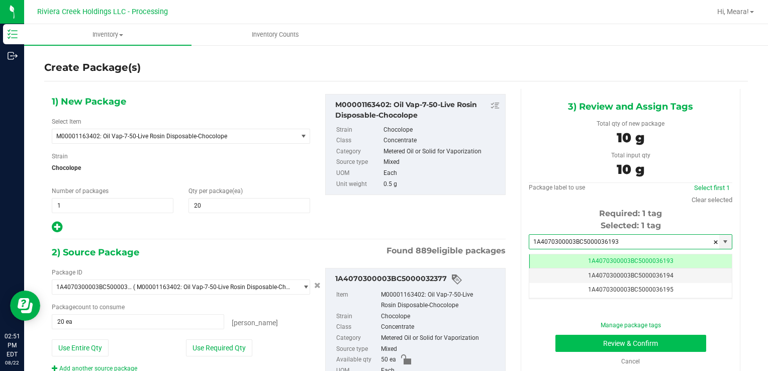
type input "1A4070300003BC5000036193"
click at [565, 343] on button "Review & Confirm" at bounding box center [630, 343] width 151 height 17
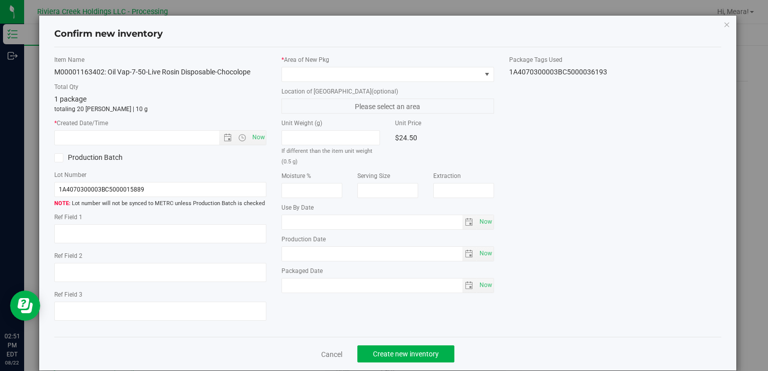
type input "[DATE]"
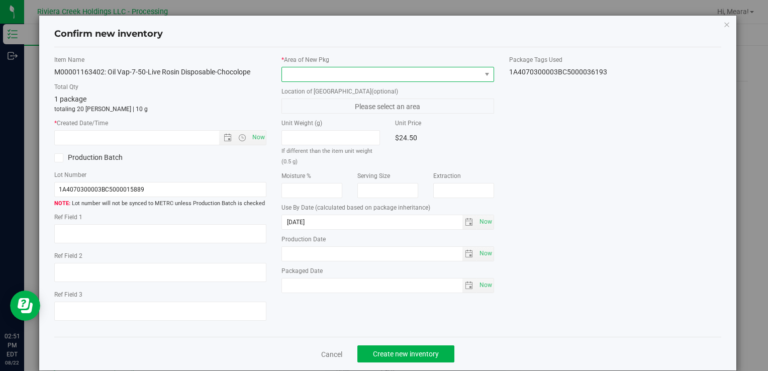
click at [392, 69] on span at bounding box center [381, 74] width 198 height 14
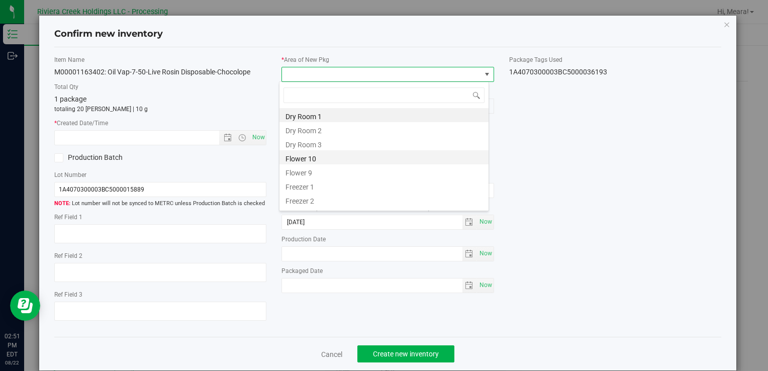
click at [300, 153] on li "Flower 10" at bounding box center [383, 157] width 209 height 14
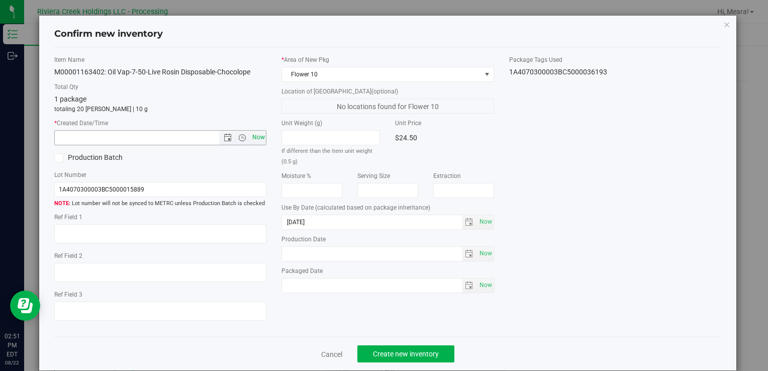
click at [257, 136] on span "Now" at bounding box center [258, 137] width 17 height 15
type input "[DATE] 2:51 PM"
click at [434, 354] on span "Create new inventory" at bounding box center [406, 354] width 66 height 8
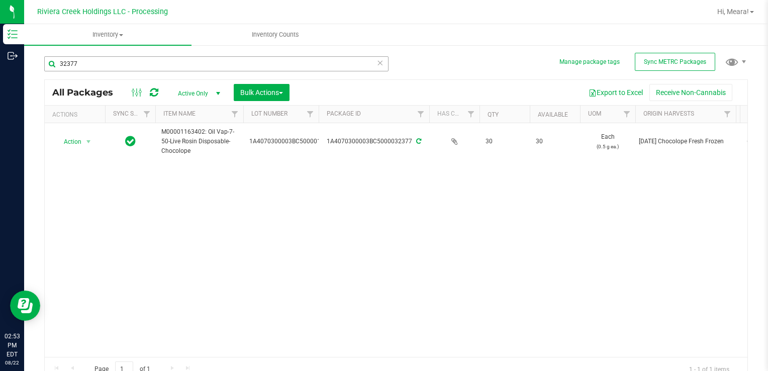
drag, startPoint x: 140, startPoint y: 51, endPoint x: 117, endPoint y: 63, distance: 26.1
click at [117, 54] on div "32377" at bounding box center [220, 63] width 352 height 32
drag, startPoint x: 106, startPoint y: 65, endPoint x: 767, endPoint y: 337, distance: 715.2
click at [25, 65] on div "Manage package tags Sync METRC Packages 32377 All Packages Active Only Active O…" at bounding box center [396, 197] width 744 height 307
type input "36191"
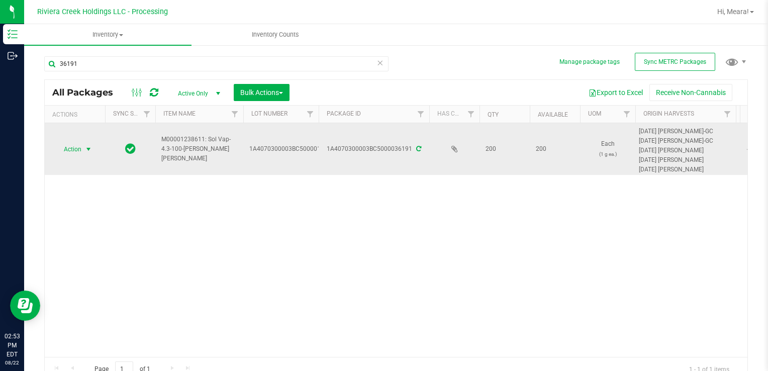
click at [79, 154] on span "Action" at bounding box center [68, 149] width 27 height 14
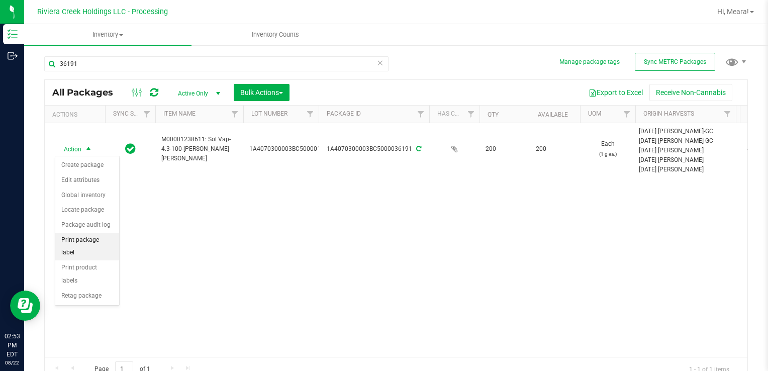
click at [108, 233] on li "Print package label" at bounding box center [87, 247] width 64 height 28
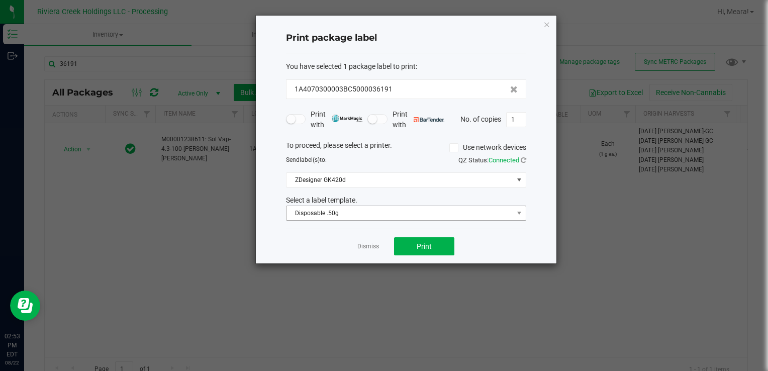
click at [328, 219] on div "You have selected 1 package label to print : 1A4070300003BC5000036191 Print wit…" at bounding box center [406, 141] width 240 height 176
click at [326, 218] on span "Disposable .50g" at bounding box center [399, 213] width 227 height 14
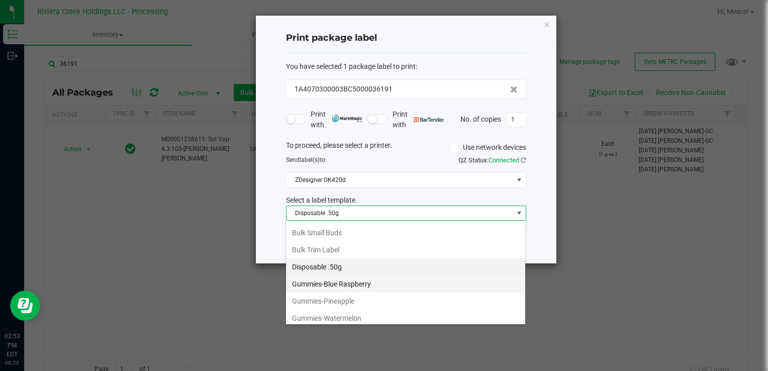
scroll to position [287, 0]
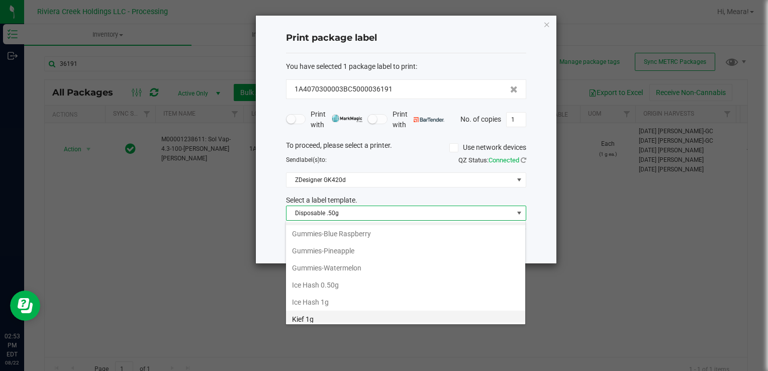
click at [331, 311] on li "Kief 1g" at bounding box center [405, 319] width 239 height 17
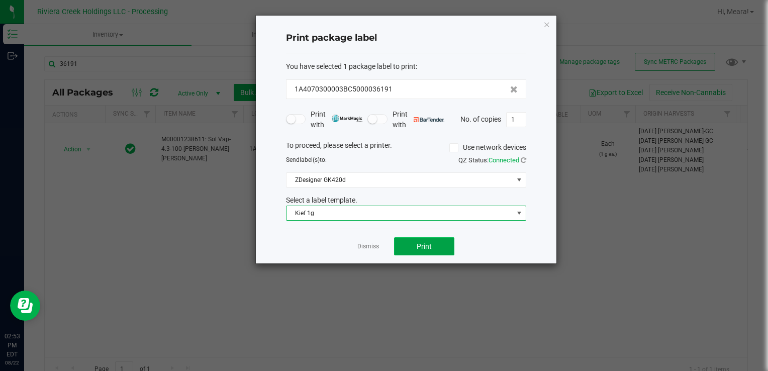
click at [414, 246] on button "Print" at bounding box center [424, 246] width 60 height 18
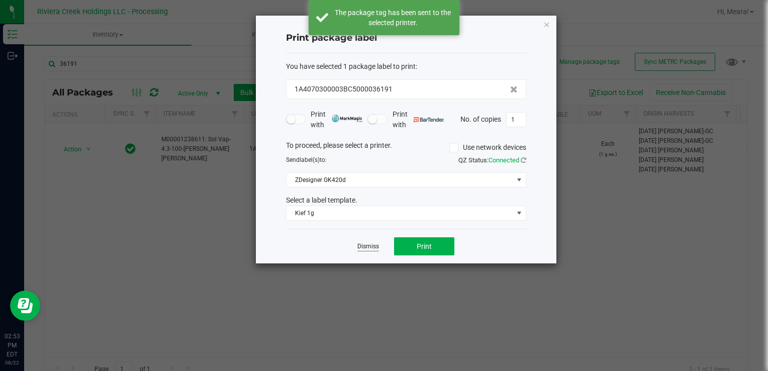
click at [362, 243] on link "Dismiss" at bounding box center [368, 246] width 22 height 9
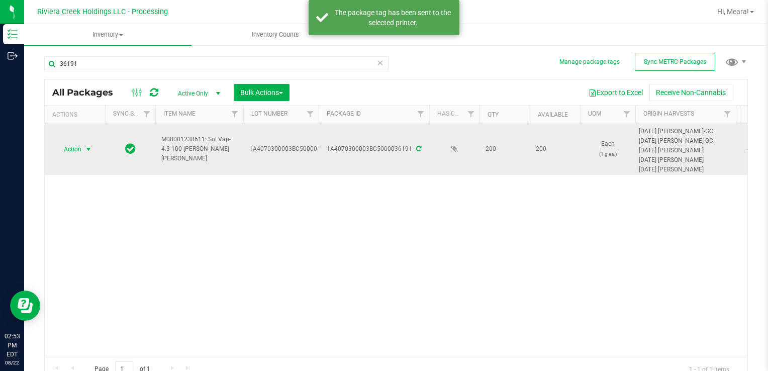
click at [79, 160] on td "Action Action Create package Edit attributes Global inventory Locate package Pa…" at bounding box center [75, 149] width 60 height 52
click at [74, 150] on span "Action" at bounding box center [68, 149] width 27 height 14
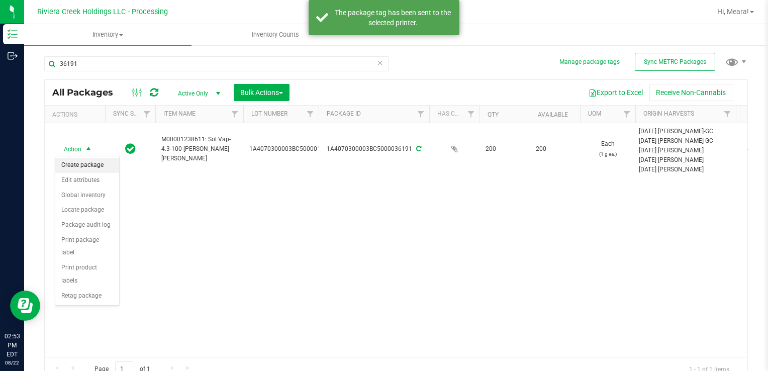
click at [86, 163] on li "Create package" at bounding box center [87, 165] width 64 height 15
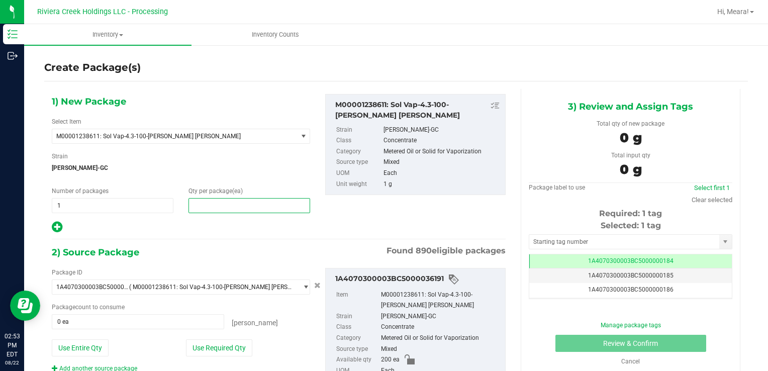
click at [265, 205] on span at bounding box center [249, 205] width 122 height 15
type input "10"
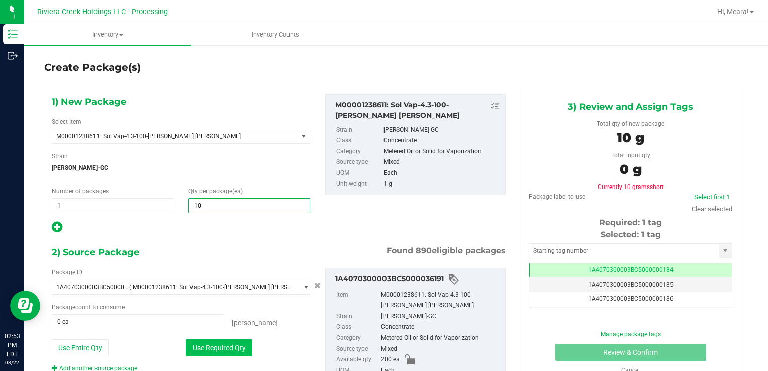
type input "10"
click at [195, 345] on button "Use Required Qty" at bounding box center [219, 347] width 66 height 17
type input "10 ea"
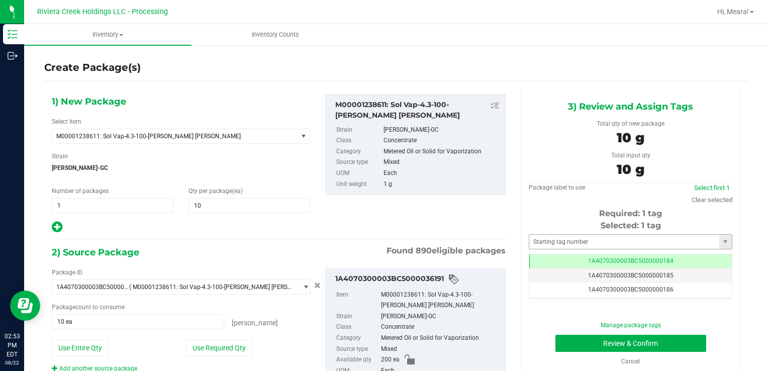
drag, startPoint x: 557, startPoint y: 232, endPoint x: 556, endPoint y: 238, distance: 6.6
click at [557, 235] on div "Selected: 1 tag Tag 1A4070300003BC5000000184 1A4070300003BC5000000185 1A4070300…" at bounding box center [630, 259] width 203 height 79
click at [556, 238] on input "text" at bounding box center [624, 242] width 190 height 14
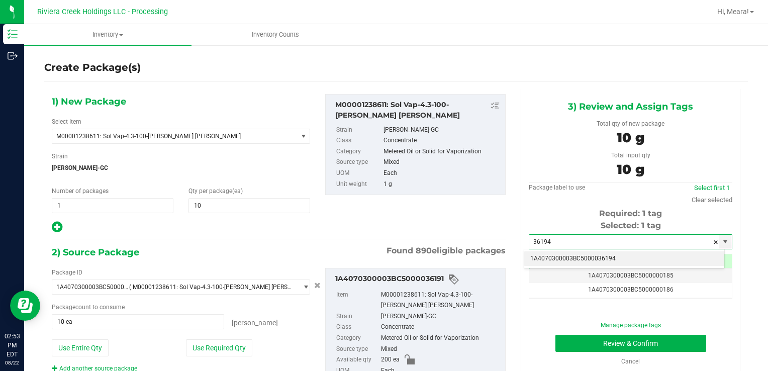
click at [580, 254] on li "1A4070300003BC5000036194" at bounding box center [624, 258] width 200 height 15
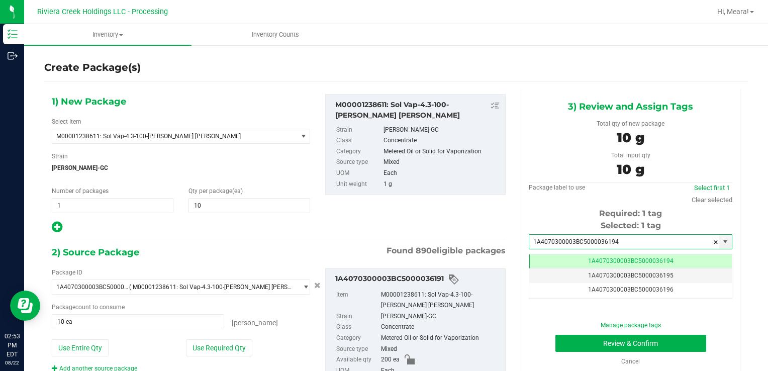
type input "1A4070300003BC5000036194"
click at [565, 333] on div "Manage package tags Review & Confirm Cancel" at bounding box center [630, 343] width 188 height 45
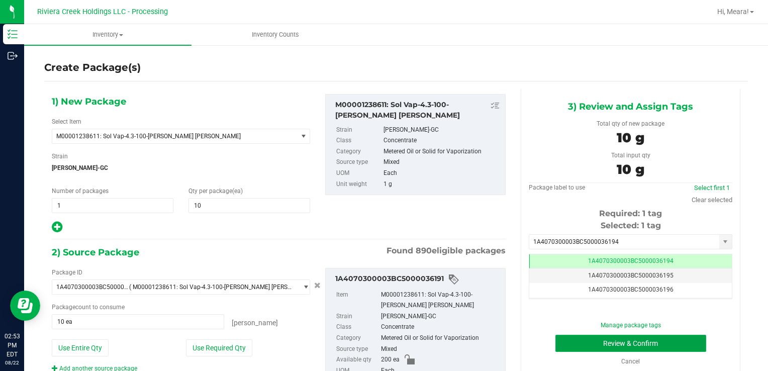
click at [561, 336] on button "Review & Confirm" at bounding box center [630, 343] width 151 height 17
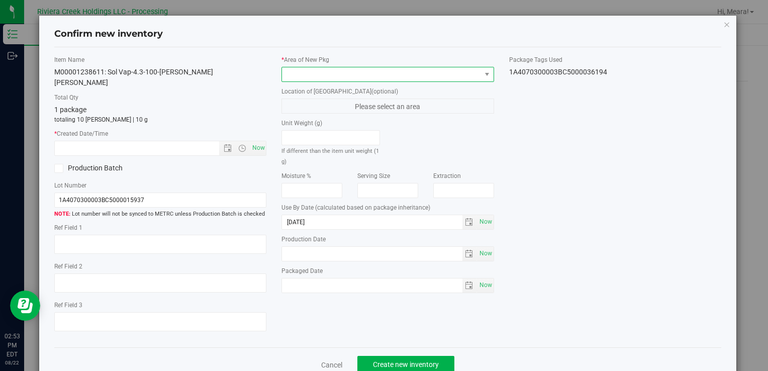
click at [453, 72] on span at bounding box center [381, 74] width 198 height 14
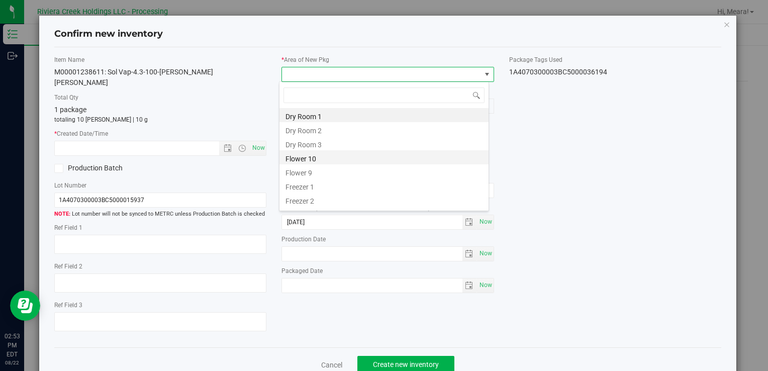
drag, startPoint x: 320, startPoint y: 153, endPoint x: 268, endPoint y: 125, distance: 58.2
click at [320, 153] on li "Flower 10" at bounding box center [383, 157] width 209 height 14
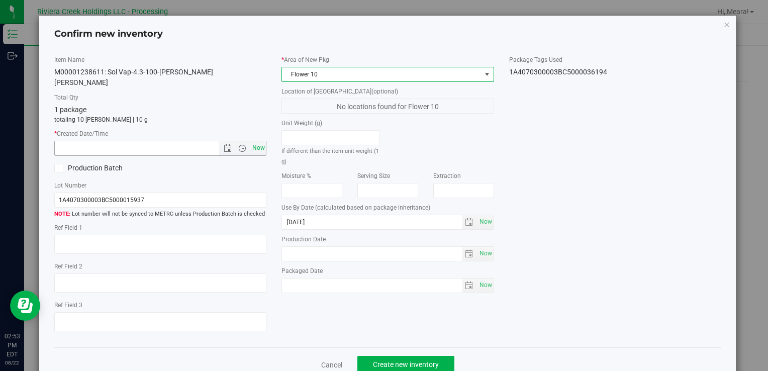
drag, startPoint x: 257, startPoint y: 134, endPoint x: 285, endPoint y: 155, distance: 34.9
click at [256, 141] on span "Now" at bounding box center [258, 148] width 17 height 15
type input "[DATE] 2:54 PM"
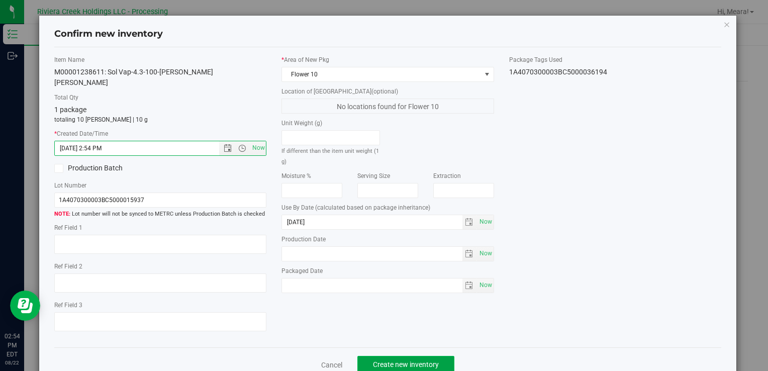
click at [413, 360] on span "Create new inventory" at bounding box center [406, 364] width 66 height 8
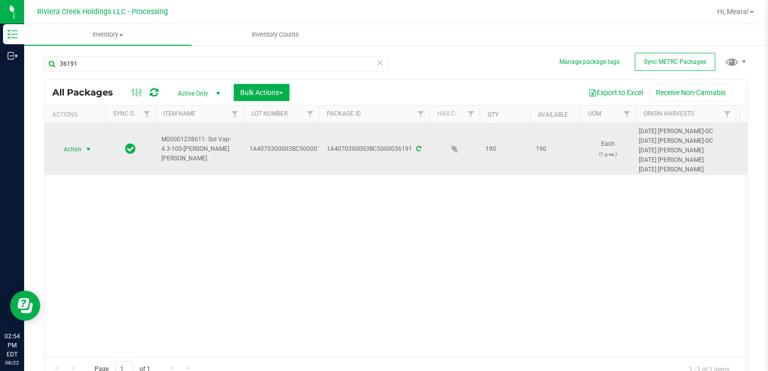
click at [84, 148] on span "select" at bounding box center [88, 149] width 13 height 14
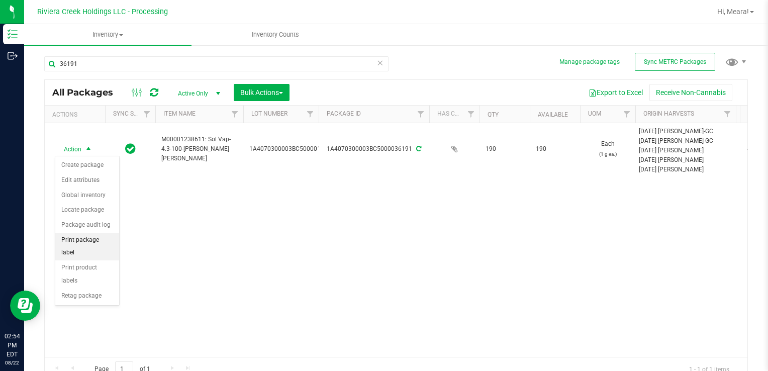
click at [98, 235] on li "Print package label" at bounding box center [87, 247] width 64 height 28
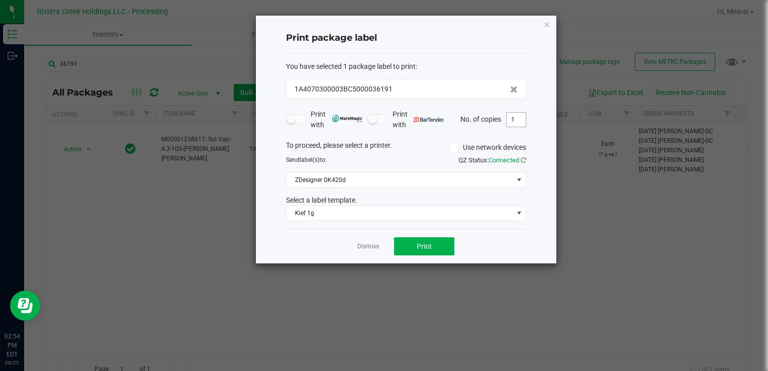
click at [515, 120] on input "1" at bounding box center [515, 120] width 19 height 14
type input "5"
click at [440, 237] on button "Print" at bounding box center [424, 246] width 60 height 18
click at [369, 246] on div at bounding box center [406, 140] width 300 height 248
click at [369, 246] on link "Dismiss" at bounding box center [368, 246] width 22 height 9
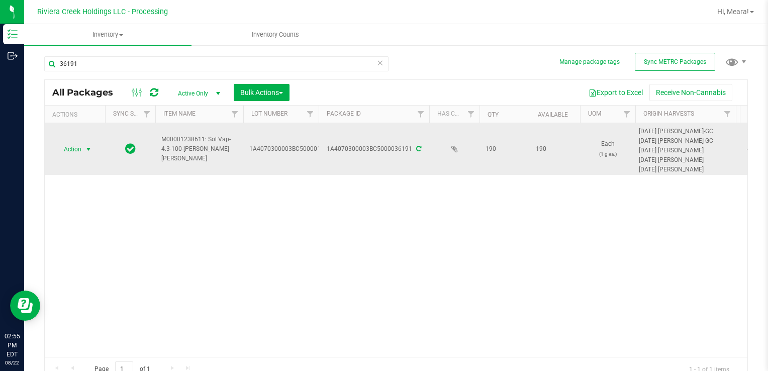
drag, startPoint x: 93, startPoint y: 148, endPoint x: 87, endPoint y: 148, distance: 5.5
click at [92, 148] on span "select" at bounding box center [88, 149] width 13 height 14
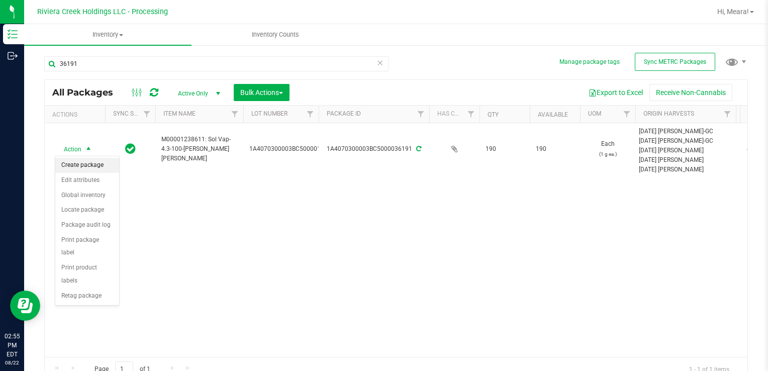
click at [89, 163] on li "Create package" at bounding box center [87, 165] width 64 height 15
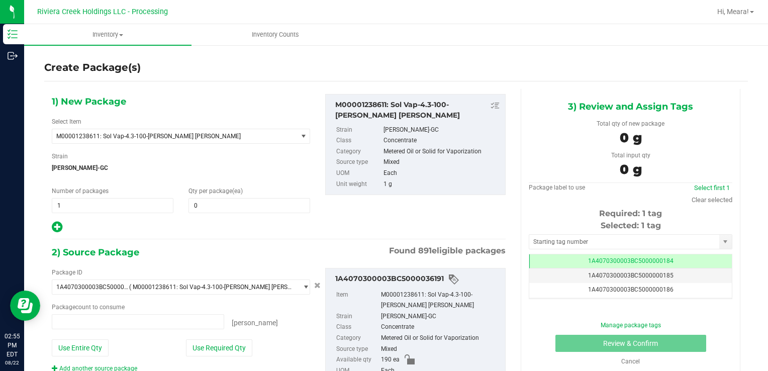
type input "0 ea"
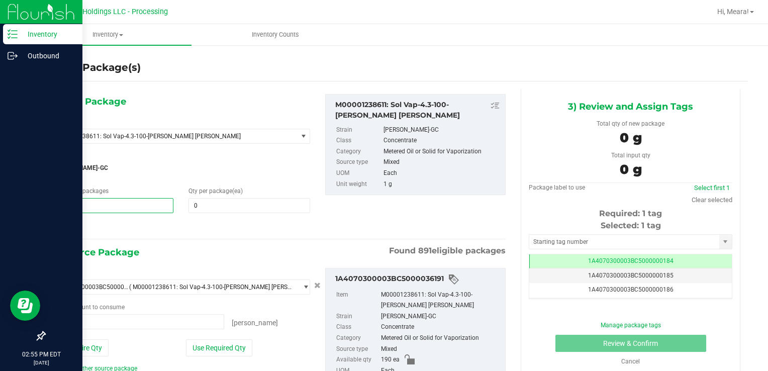
drag, startPoint x: 67, startPoint y: 199, endPoint x: 45, endPoint y: 198, distance: 22.2
click at [16, 200] on div "Inventory Outbound 02:55 PM EDT [DATE] 08/22 Riviera Creek Holdings LLC - Proce…" at bounding box center [384, 185] width 768 height 371
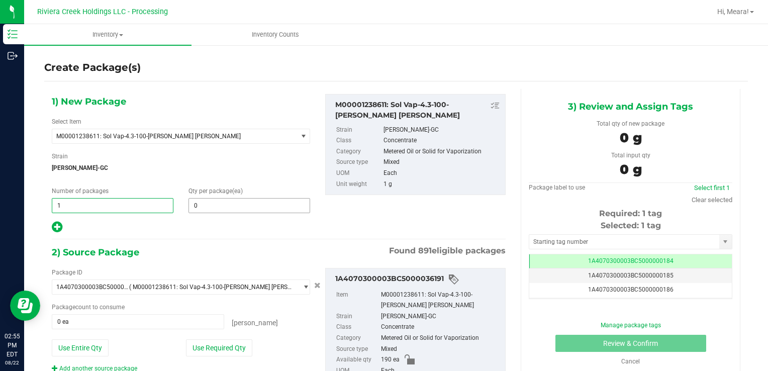
type input "5"
click at [199, 206] on span at bounding box center [249, 205] width 122 height 15
type input "20"
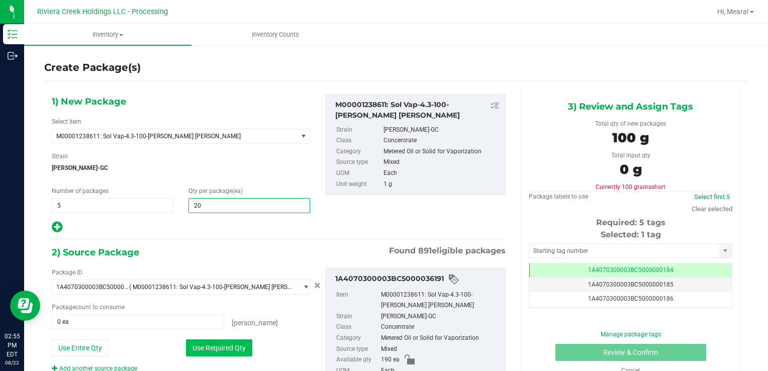
type input "20"
click at [197, 347] on button "Use Required Qty" at bounding box center [219, 347] width 66 height 17
type input "100 ea"
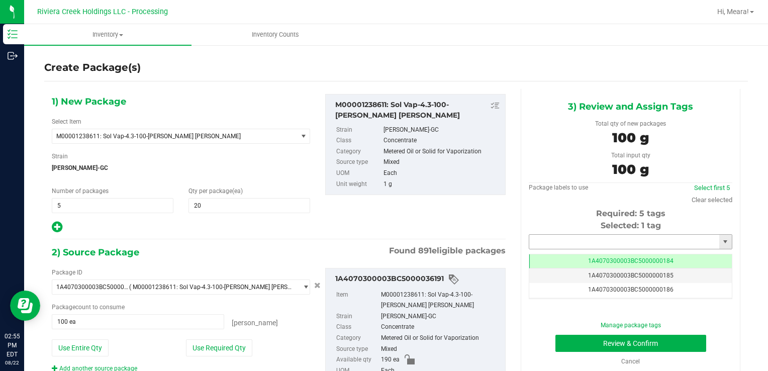
click at [555, 241] on input "text" at bounding box center [624, 242] width 190 height 14
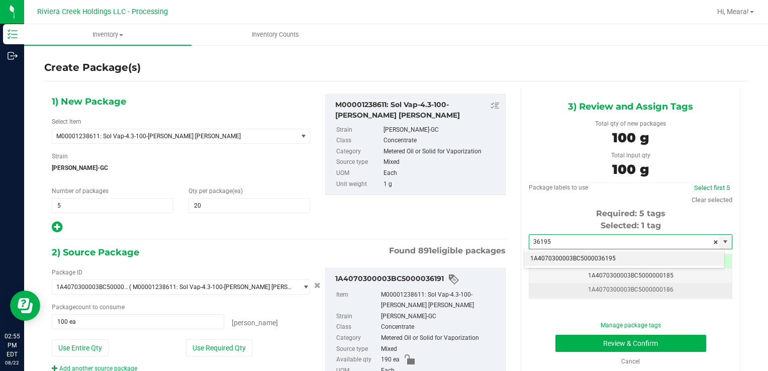
drag, startPoint x: 561, startPoint y: 262, endPoint x: 576, endPoint y: 284, distance: 26.8
click at [560, 260] on li "1A4070300003BC5000036195" at bounding box center [624, 258] width 200 height 15
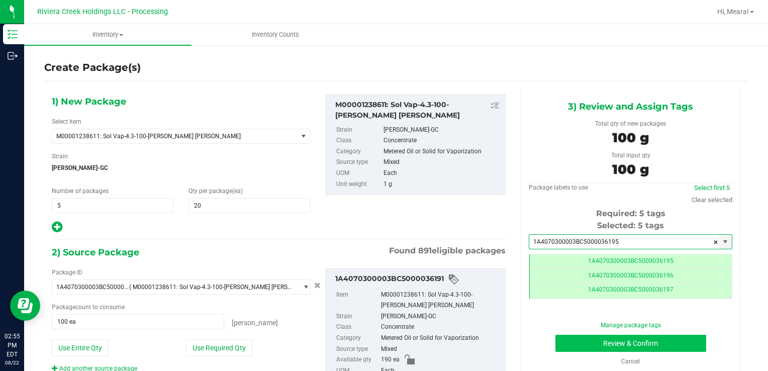
type input "1A4070300003BC5000036195"
click at [587, 340] on button "Review & Confirm" at bounding box center [630, 343] width 151 height 17
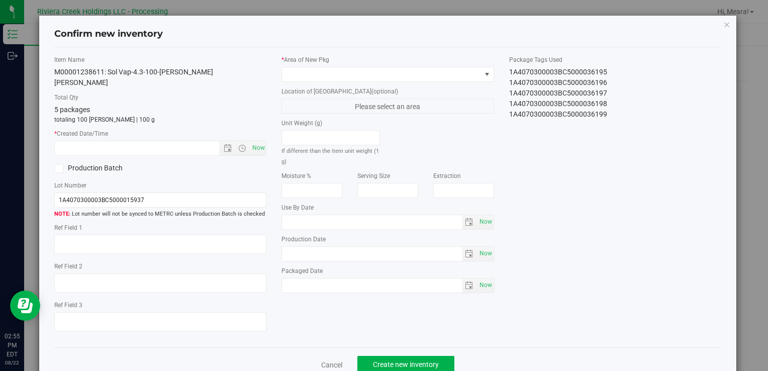
type input "[DATE]"
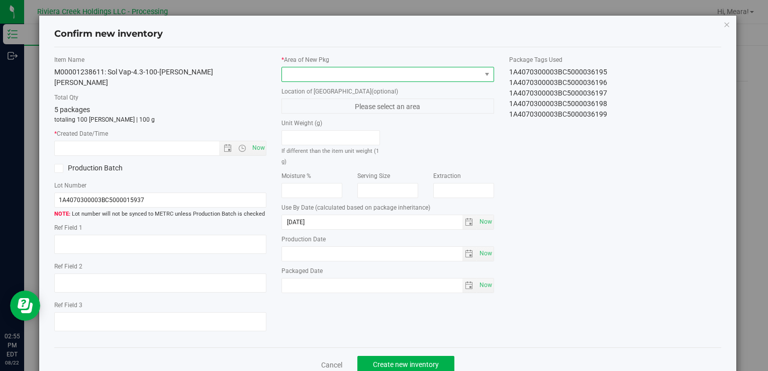
click at [468, 78] on span at bounding box center [381, 74] width 198 height 14
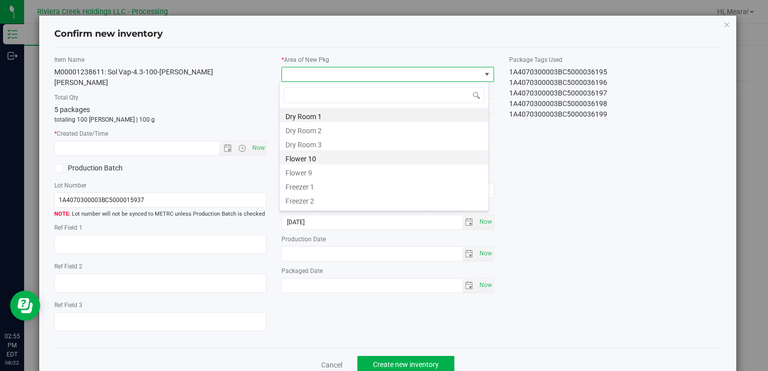
click at [310, 158] on li "Flower 10" at bounding box center [383, 157] width 209 height 14
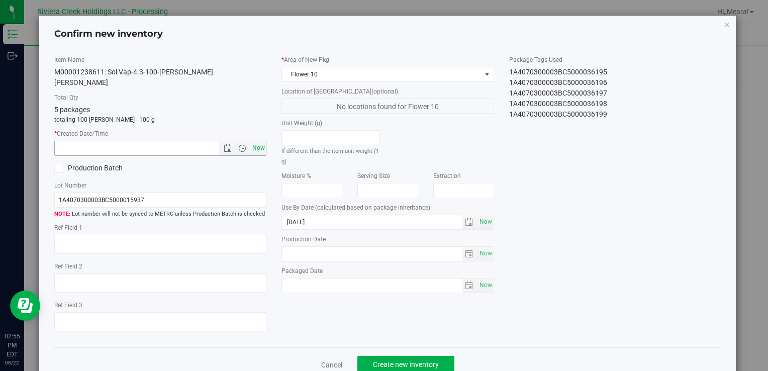
click at [253, 141] on span "Now" at bounding box center [258, 148] width 17 height 15
type input "[DATE] 2:55 PM"
click at [416, 360] on span "Create new inventory" at bounding box center [406, 364] width 66 height 8
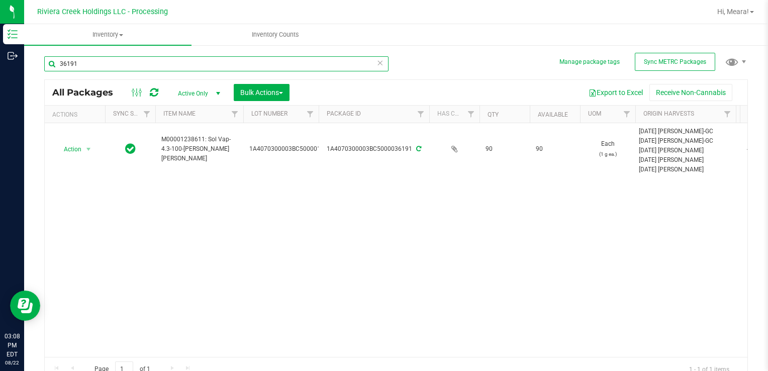
drag, startPoint x: 100, startPoint y: 66, endPoint x: 170, endPoint y: 95, distance: 75.0
click at [0, 17] on html "Inventory Outbound 03:08 PM EDT [DATE] 08/22 Riviera Creek Holdings LLC - Proce…" at bounding box center [384, 185] width 768 height 371
type input "35800"
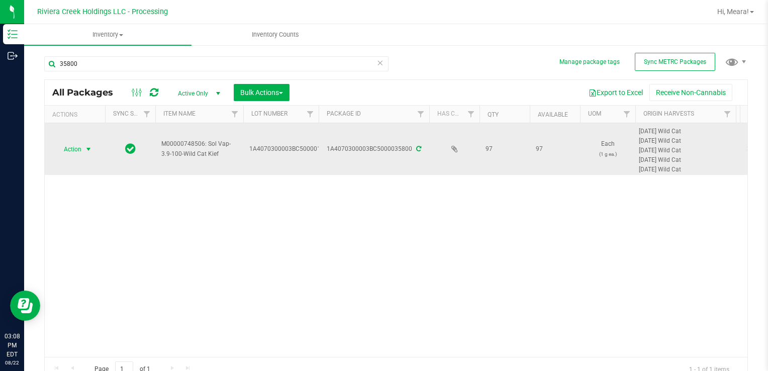
click at [78, 151] on span "Action" at bounding box center [68, 149] width 27 height 14
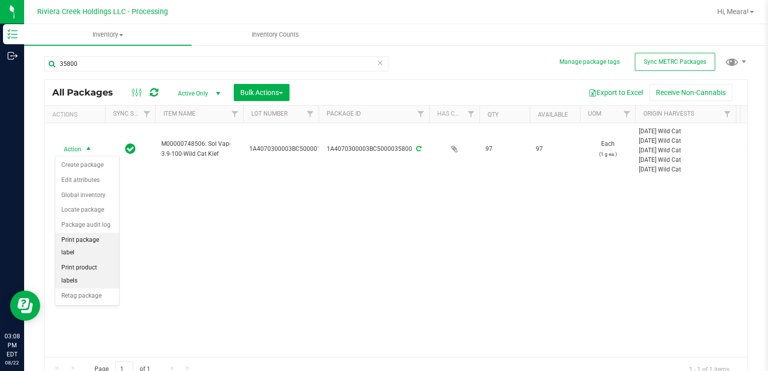
click at [109, 242] on li "Print package label" at bounding box center [87, 247] width 64 height 28
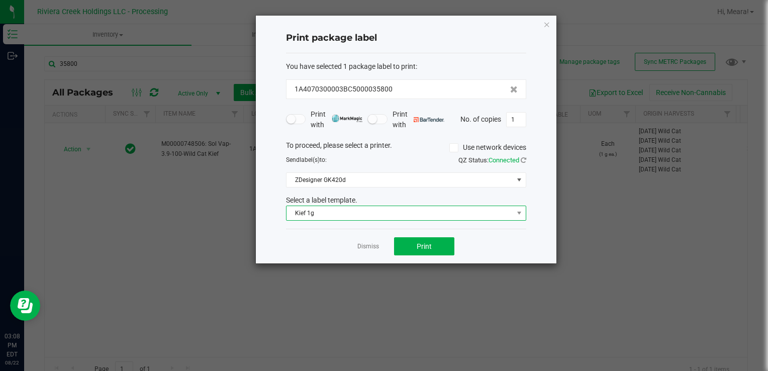
click at [325, 215] on span "Kief 1g" at bounding box center [399, 213] width 227 height 14
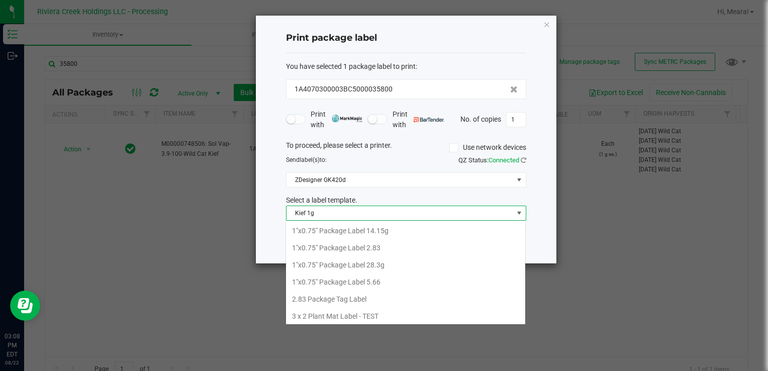
scroll to position [287, 0]
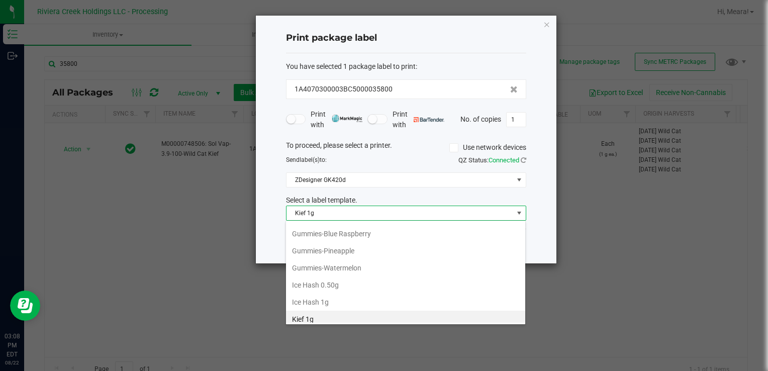
click at [350, 215] on span "Kief 1g" at bounding box center [399, 213] width 227 height 14
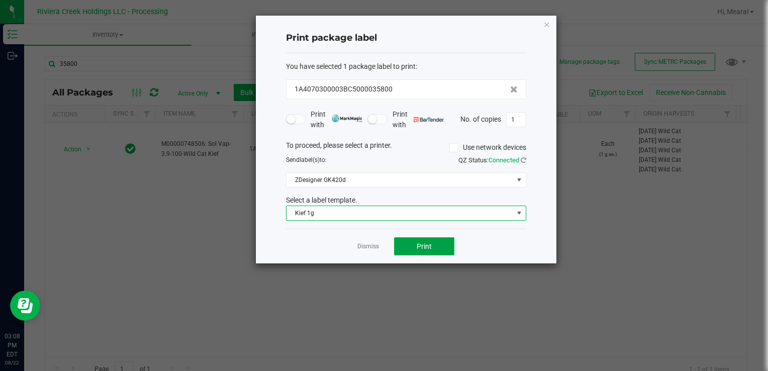
click at [418, 252] on button "Print" at bounding box center [424, 246] width 60 height 18
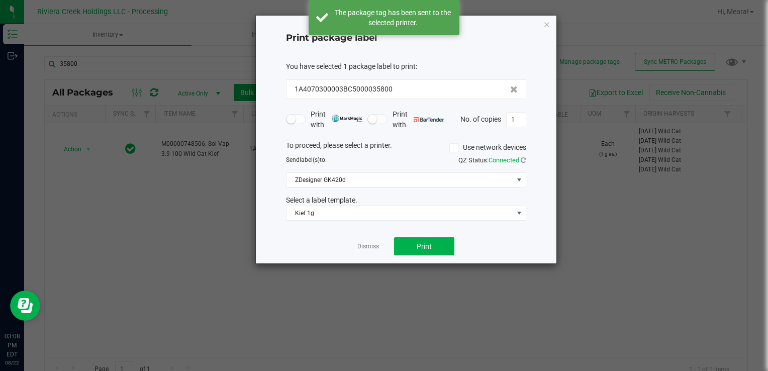
click at [374, 247] on link "Dismiss" at bounding box center [368, 246] width 22 height 9
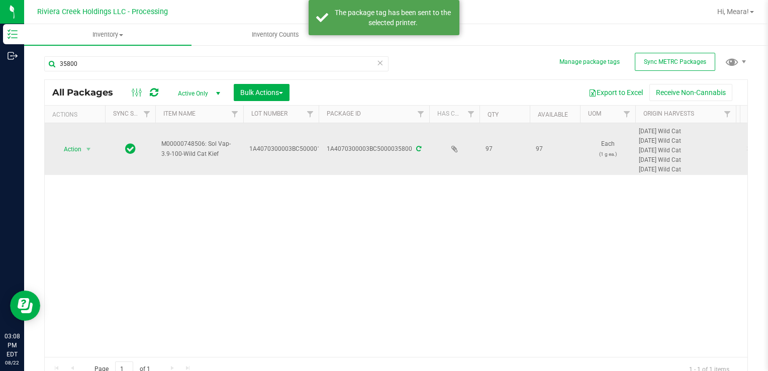
click at [95, 145] on div "Action Action Create package Edit attributes Global inventory Locate package Pa…" at bounding box center [75, 149] width 48 height 14
click at [81, 151] on span "Action" at bounding box center [68, 149] width 27 height 14
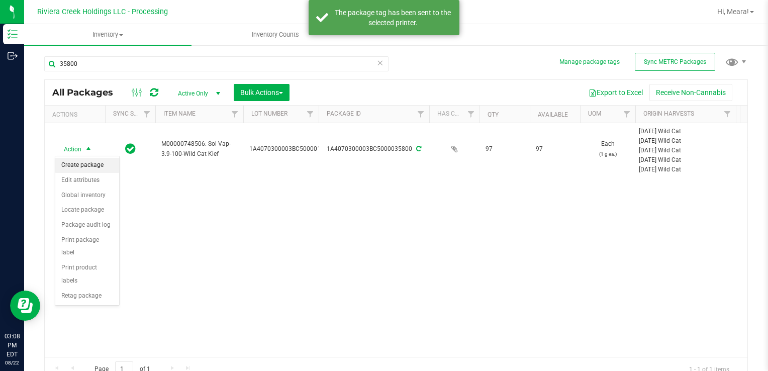
click at [76, 160] on li "Create package" at bounding box center [87, 165] width 64 height 15
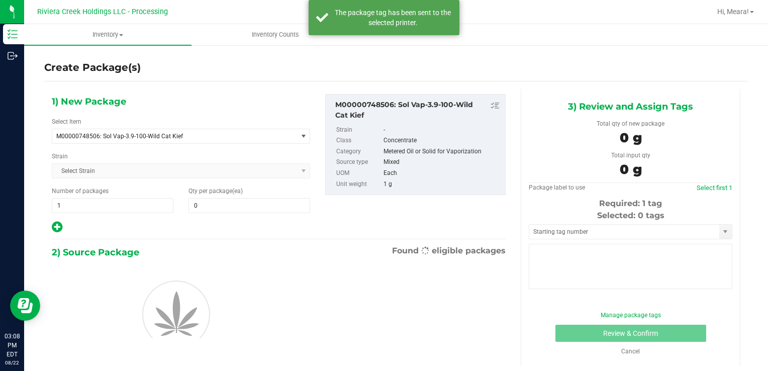
type input "0"
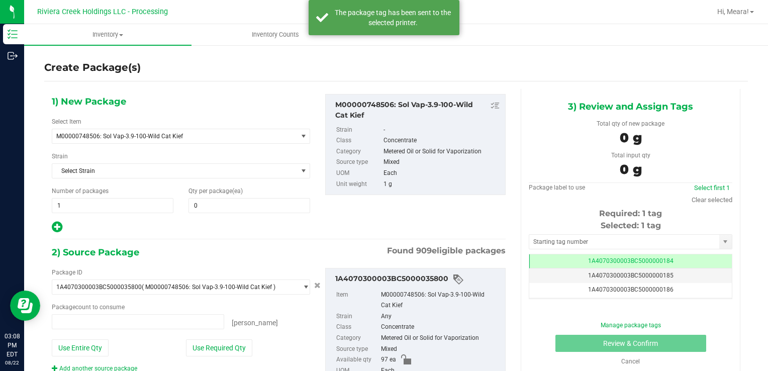
type input "0 ea"
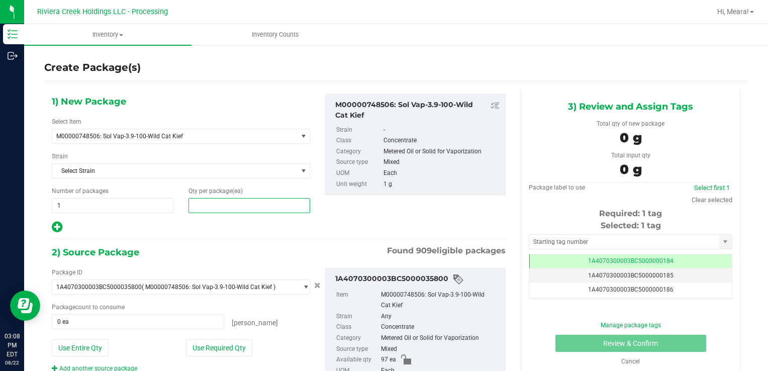
click at [259, 208] on span at bounding box center [249, 205] width 122 height 15
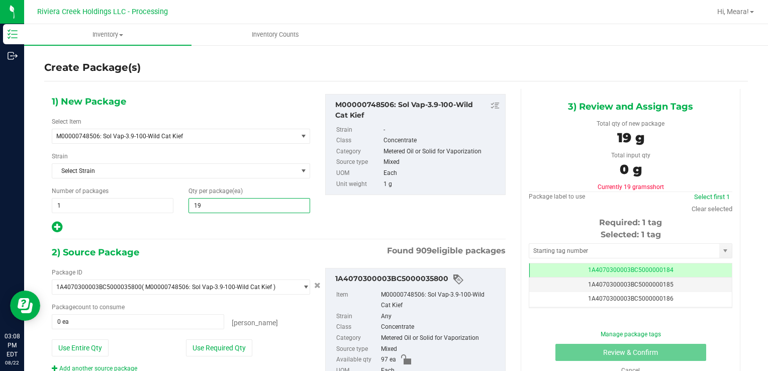
type input "197"
click at [251, 346] on div "Use Required Qty" at bounding box center [248, 347] width 124 height 17
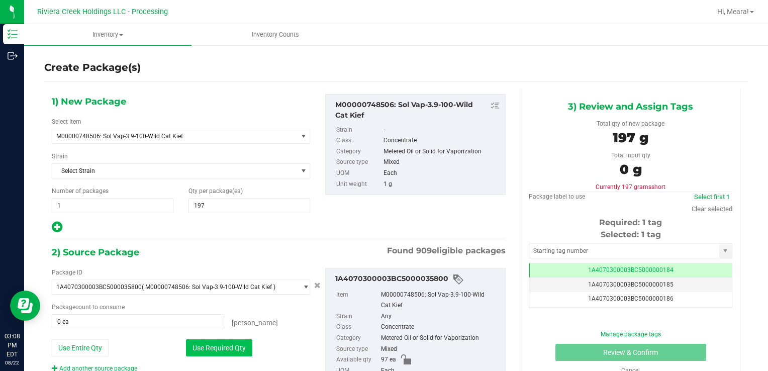
click at [241, 345] on button "Use Required Qty" at bounding box center [219, 347] width 66 height 17
type input "97 ea"
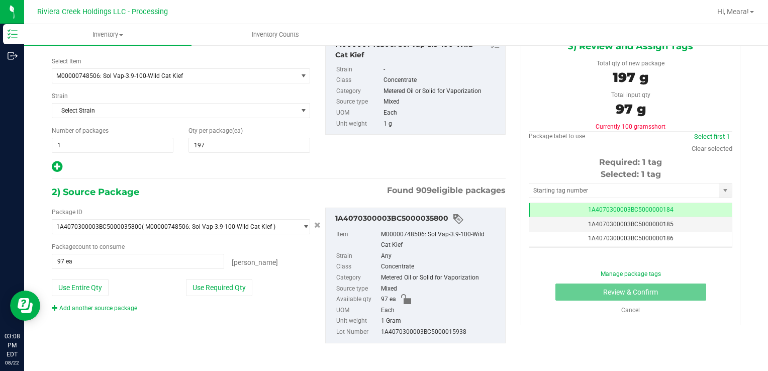
click at [115, 311] on div "Package ID 1A4070300003BC5000035800 ( M00000748506: Sol Vap-3.9-100-Wild Cat Ki…" at bounding box center [278, 275] width 469 height 152
click at [112, 306] on link "Add another source package" at bounding box center [94, 307] width 85 height 7
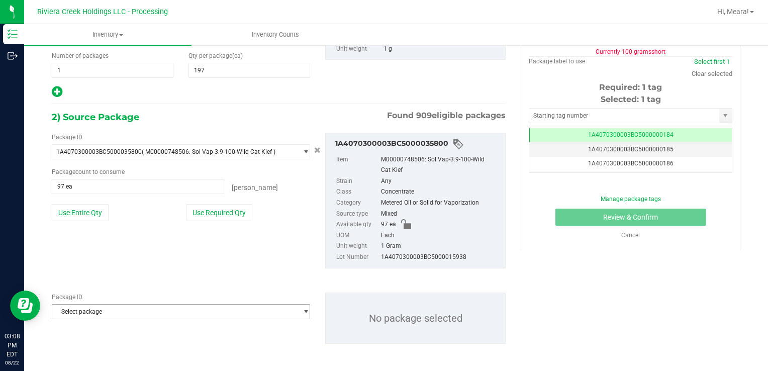
click at [152, 310] on span "Select package" at bounding box center [174, 311] width 245 height 14
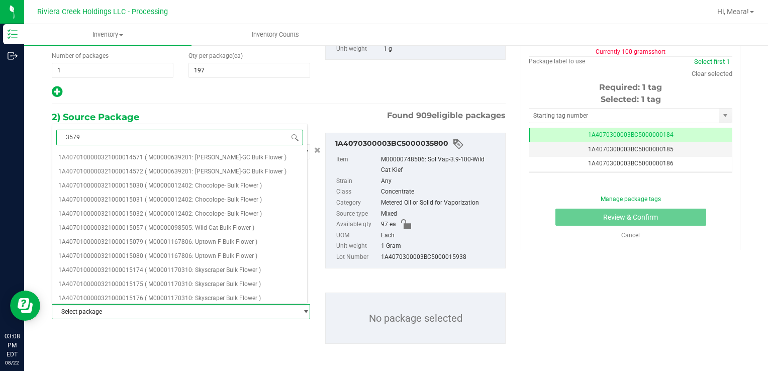
type input "35799"
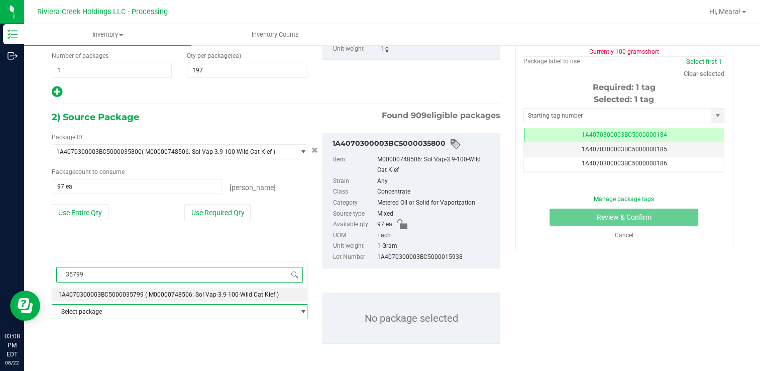
click at [157, 299] on li "1A4070300003BC5000035799 ( M00000748506: Sol Vap-3.9-100-Wild Cat Kief )" at bounding box center [179, 294] width 255 height 14
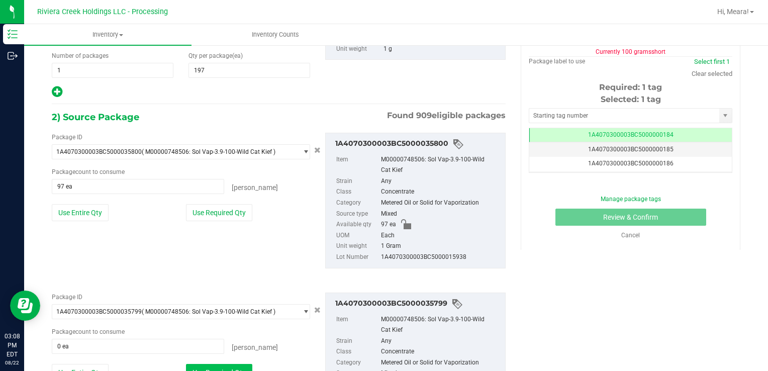
click at [219, 364] on button "Use Required Qty" at bounding box center [219, 372] width 66 height 17
type input "100 ea"
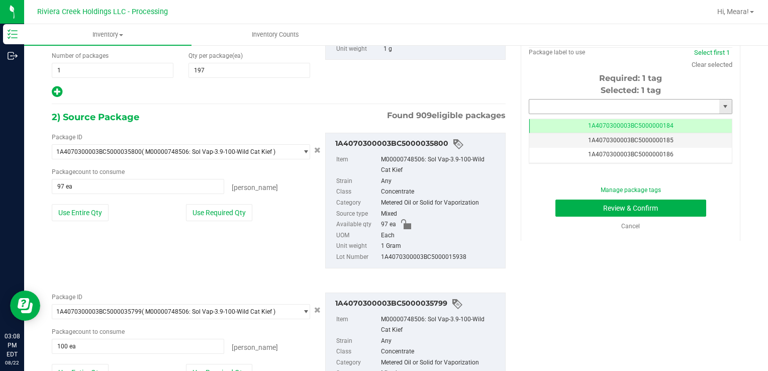
click at [574, 105] on input "text" at bounding box center [624, 106] width 190 height 14
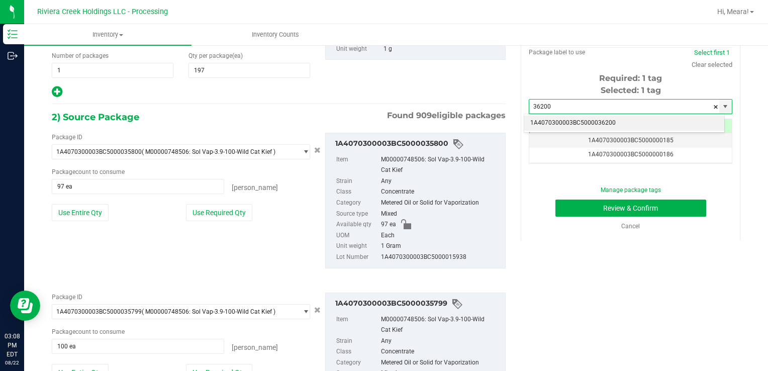
click at [589, 120] on li "1A4070300003BC5000036200" at bounding box center [624, 123] width 200 height 15
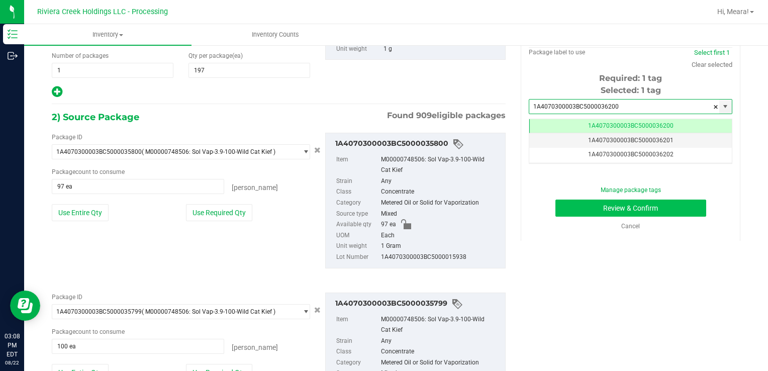
type input "1A4070300003BC5000036200"
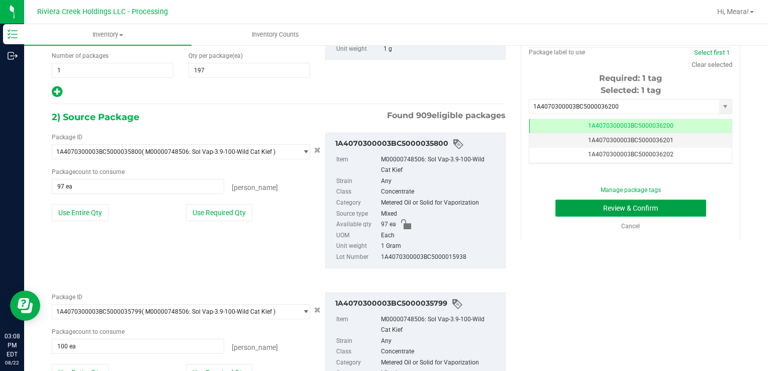
click at [577, 207] on button "Review & Confirm" at bounding box center [630, 207] width 151 height 17
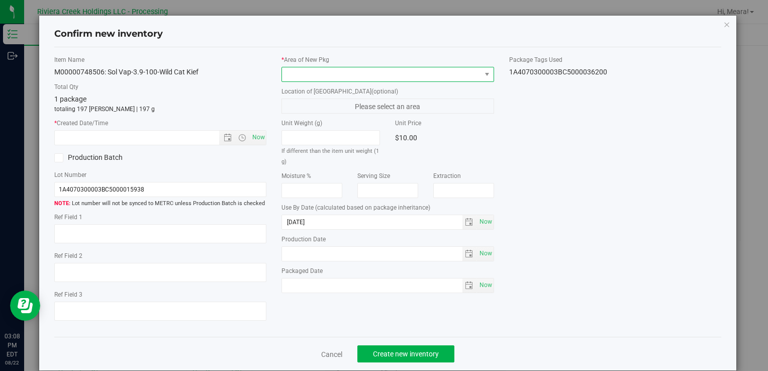
click at [442, 77] on span at bounding box center [381, 74] width 198 height 14
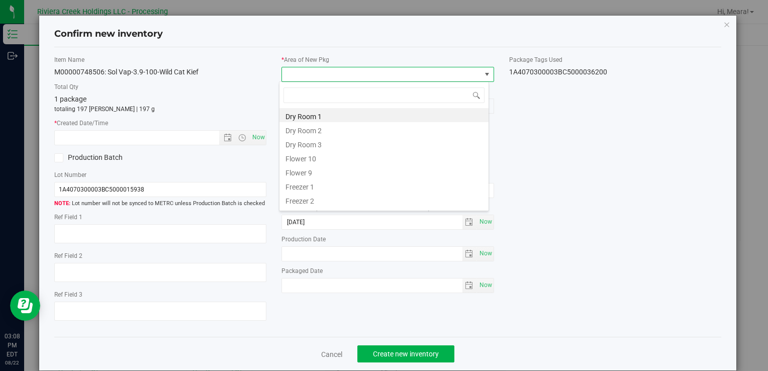
drag, startPoint x: 308, startPoint y: 158, endPoint x: 275, endPoint y: 138, distance: 38.5
click at [308, 158] on li "Flower 10" at bounding box center [383, 157] width 209 height 14
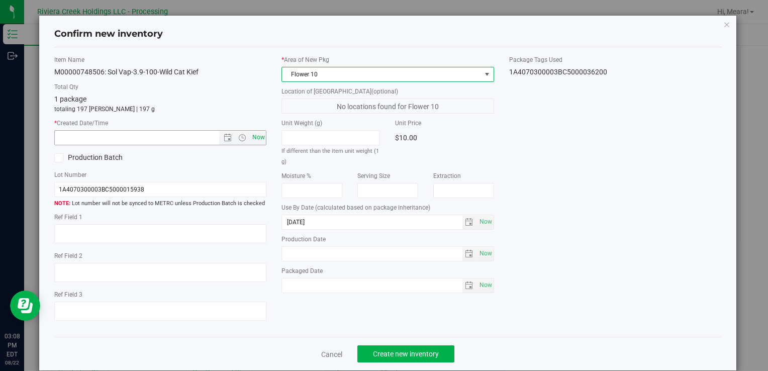
click at [257, 141] on span "Now" at bounding box center [258, 137] width 17 height 15
type input "[DATE] 3:08 PM"
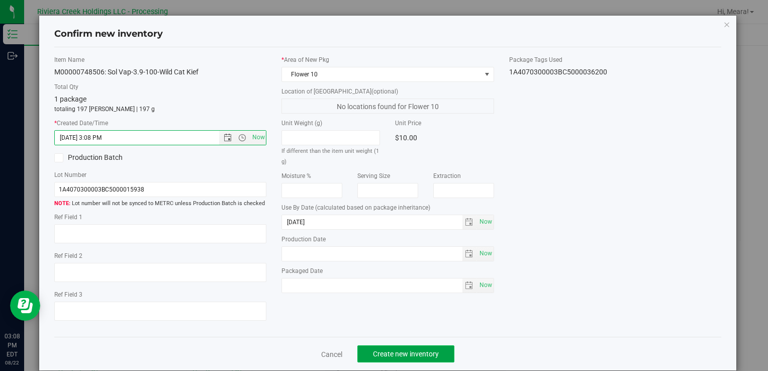
click at [425, 350] on span "Create new inventory" at bounding box center [406, 354] width 66 height 8
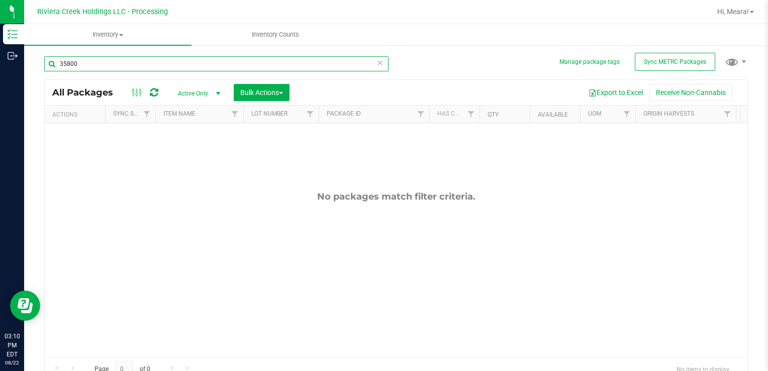
drag, startPoint x: 97, startPoint y: 59, endPoint x: 360, endPoint y: 172, distance: 286.3
click at [0, 76] on html "Inventory Outbound 03:10 PM EDT [DATE] 08/22 Riviera Creek Holdings LLC - Proce…" at bounding box center [384, 185] width 768 height 371
type input "35839"
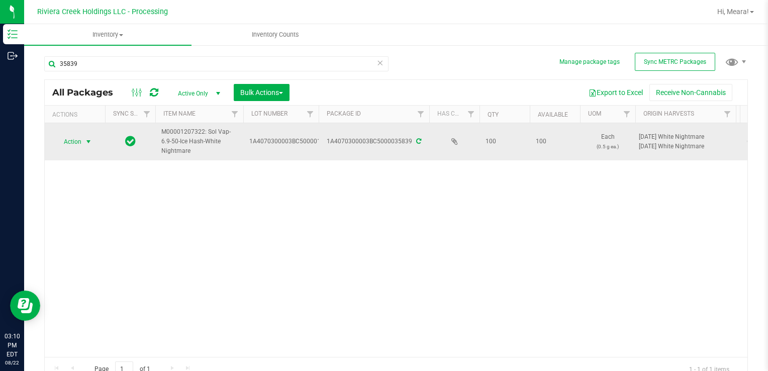
click at [72, 140] on span "Action" at bounding box center [68, 142] width 27 height 14
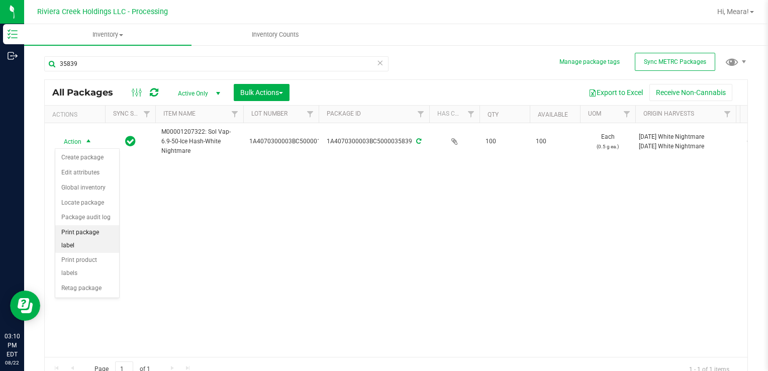
click at [103, 231] on li "Print package label" at bounding box center [87, 239] width 64 height 28
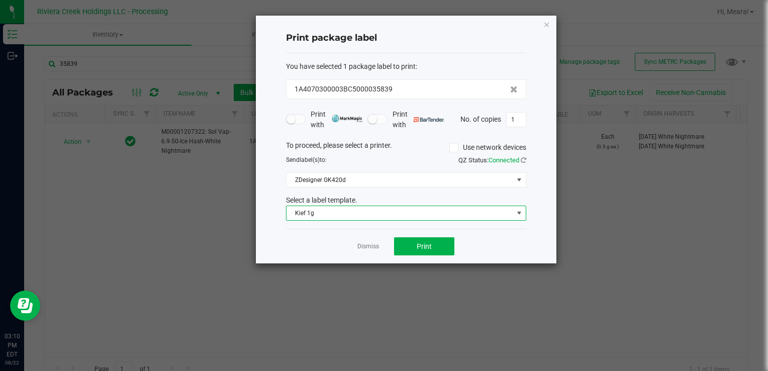
click at [377, 214] on span "Kief 1g" at bounding box center [399, 213] width 227 height 14
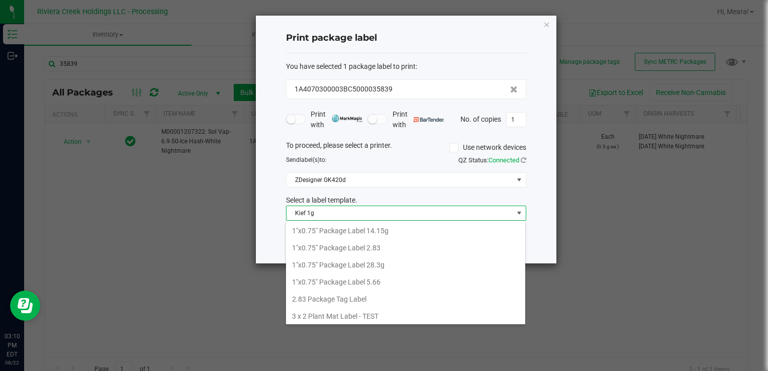
scroll to position [15, 240]
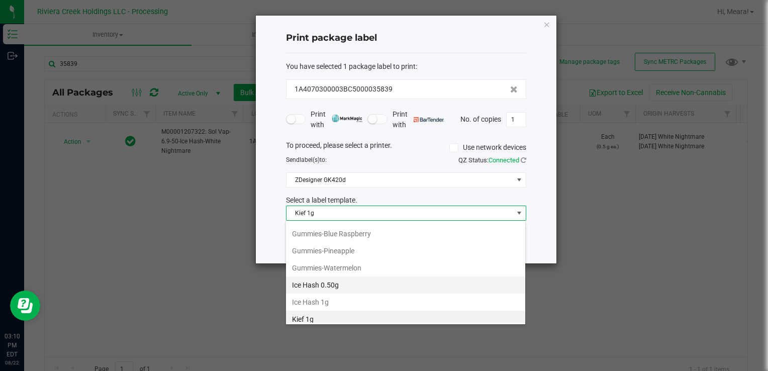
click at [345, 279] on li "Ice Hash 0.50g" at bounding box center [405, 284] width 239 height 17
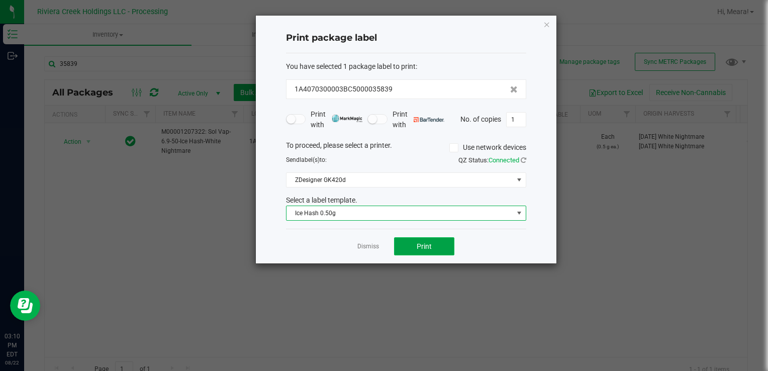
click at [437, 241] on button "Print" at bounding box center [424, 246] width 60 height 18
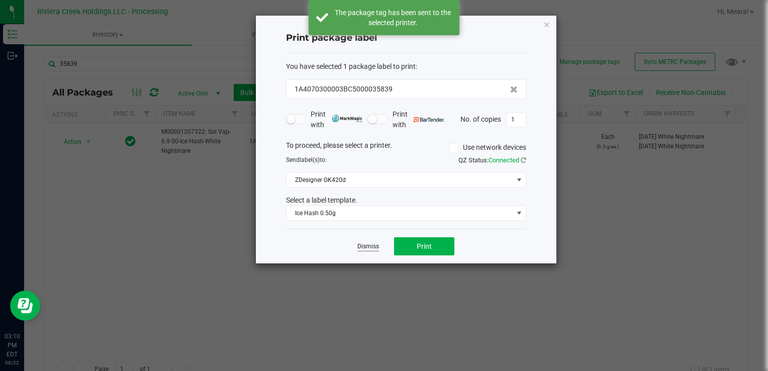
click at [366, 244] on link "Dismiss" at bounding box center [368, 246] width 22 height 9
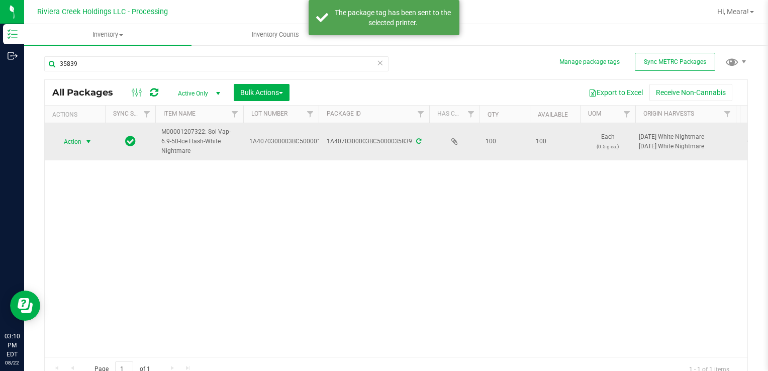
click at [81, 146] on span "Action" at bounding box center [68, 142] width 27 height 14
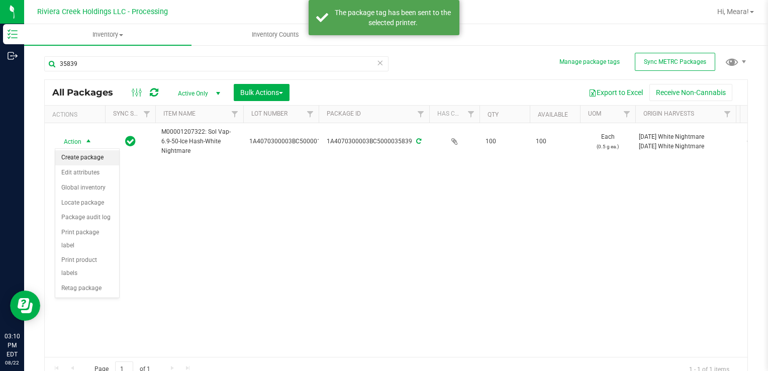
click at [84, 156] on li "Create package" at bounding box center [87, 157] width 64 height 15
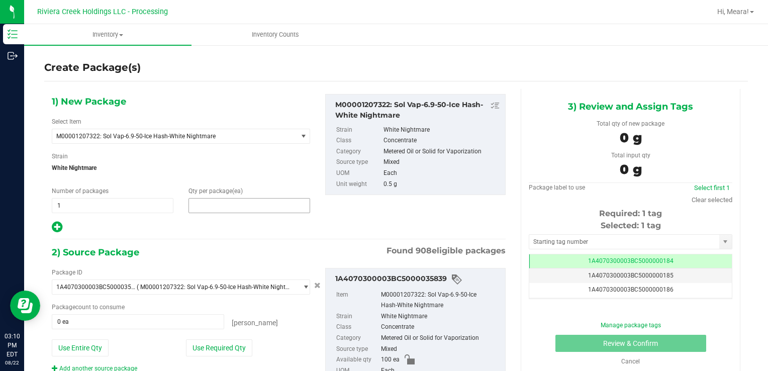
click at [228, 208] on span at bounding box center [249, 205] width 122 height 15
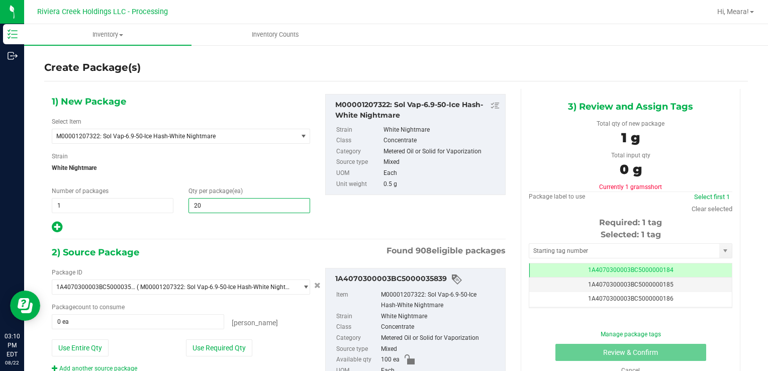
type input "200"
click at [240, 346] on button "Use Required Qty" at bounding box center [219, 347] width 66 height 17
type input "100 ea"
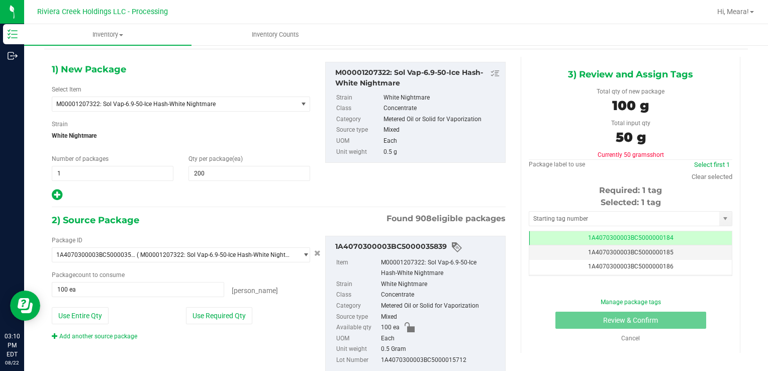
scroll to position [60, 0]
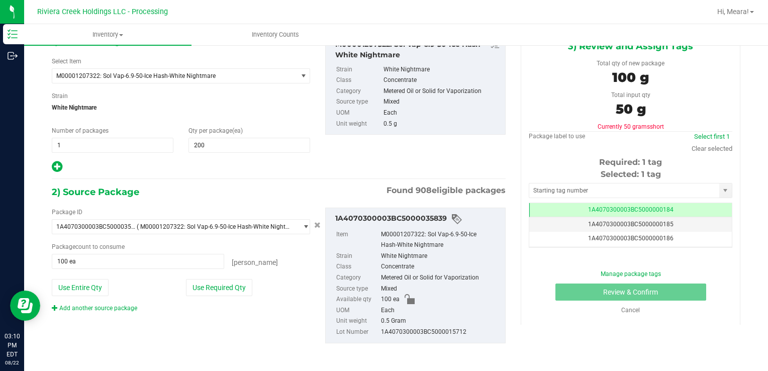
click at [127, 315] on div "Package ID 1A4070300003BC5000035839 ( M00001207322: Sol Vap-6.9-50-Ice Hash-Whi…" at bounding box center [278, 275] width 469 height 152
click at [125, 304] on link "Add another source package" at bounding box center [94, 307] width 85 height 7
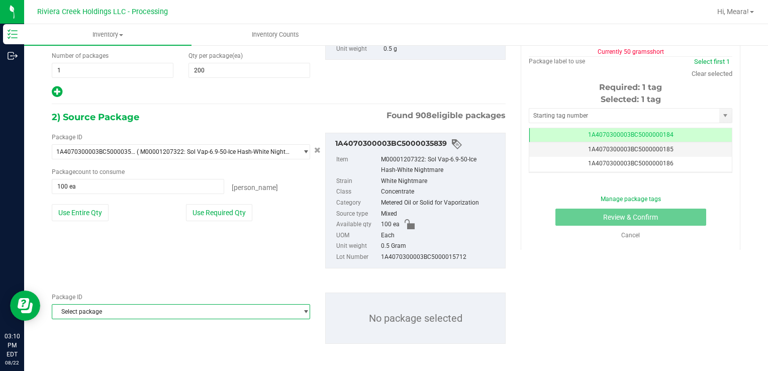
click at [137, 311] on span "Select package" at bounding box center [174, 311] width 245 height 14
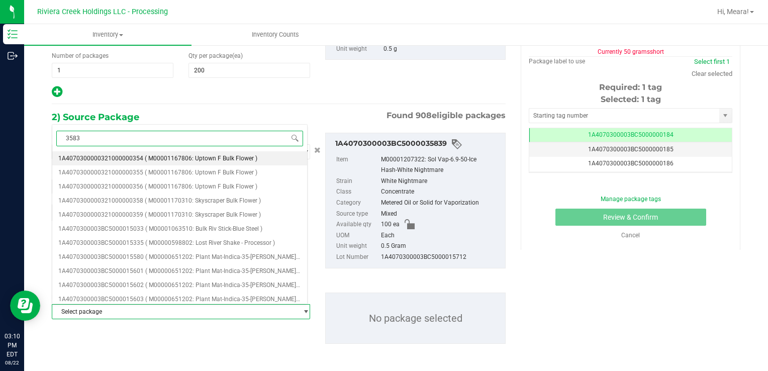
type input "35835"
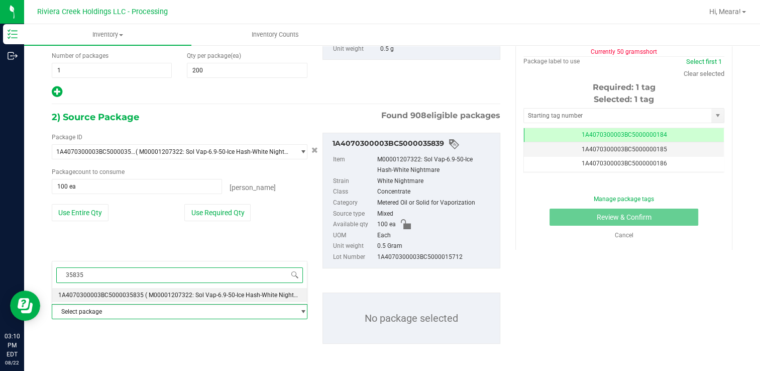
click at [227, 289] on li "1A4070300003BC5000035835 ( M00001207322: Sol Vap-6.9-50-Ice Hash-White Nightmar…" at bounding box center [179, 295] width 255 height 14
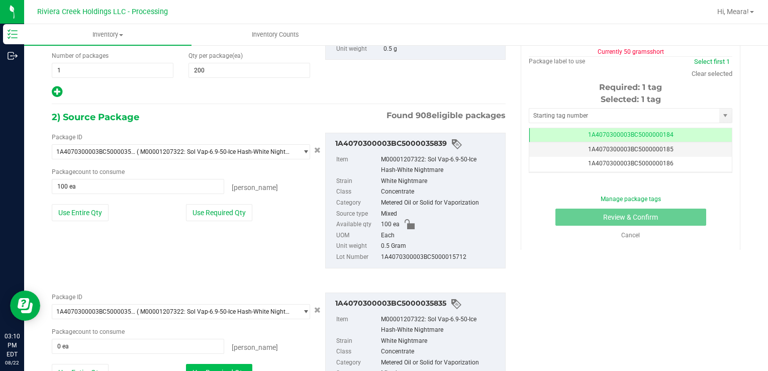
click at [241, 364] on button "Use Required Qty" at bounding box center [219, 372] width 66 height 17
type input "100 ea"
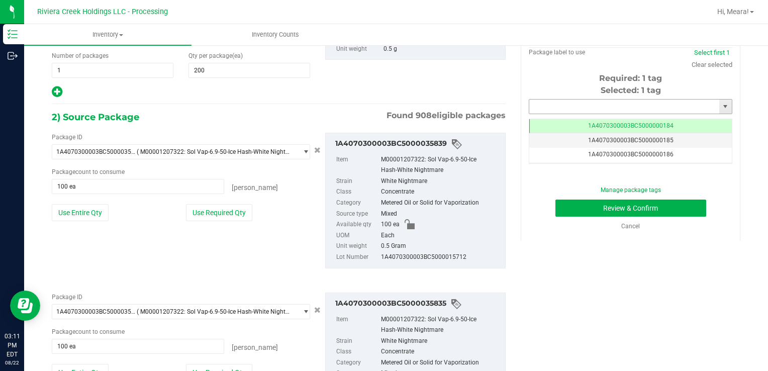
click at [556, 106] on input "text" at bounding box center [624, 106] width 190 height 14
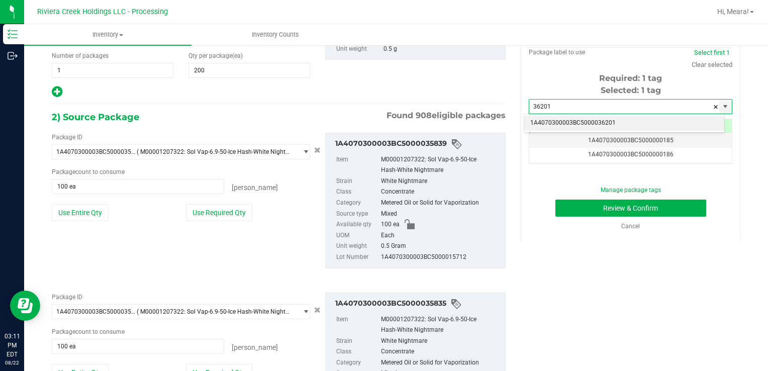
click at [565, 127] on li "1A4070300003BC5000036201" at bounding box center [624, 123] width 200 height 15
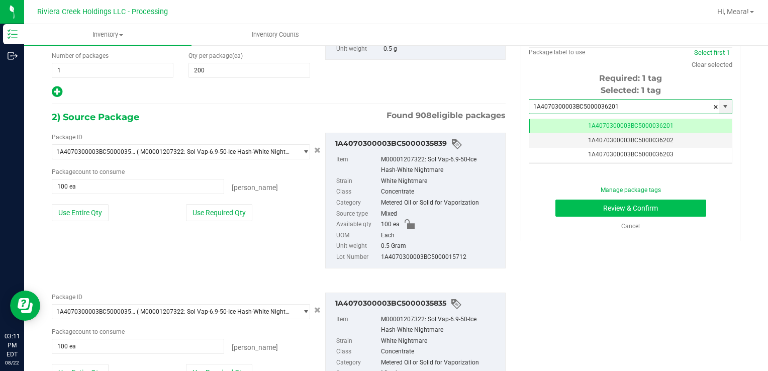
type input "1A4070300003BC5000036201"
click at [572, 200] on div "Manage package tags Review & Confirm Cancel" at bounding box center [630, 207] width 188 height 45
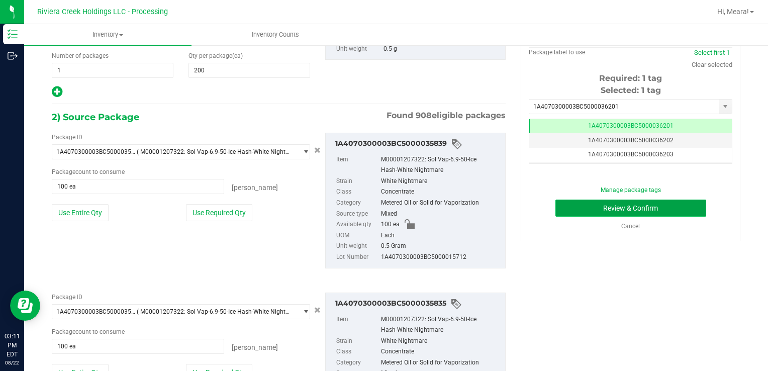
click at [572, 200] on button "Review & Confirm" at bounding box center [630, 207] width 151 height 17
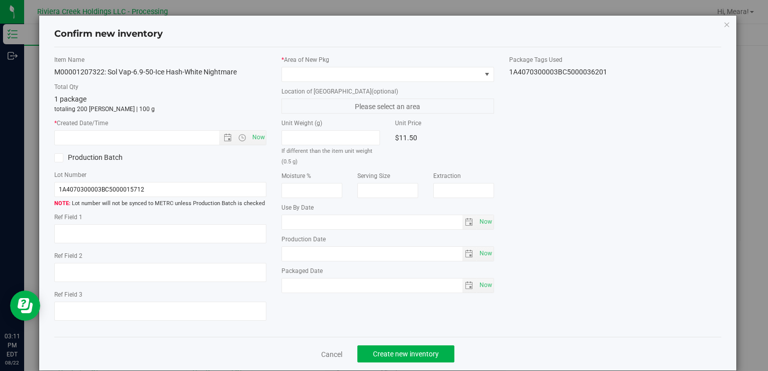
type input "[DATE]"
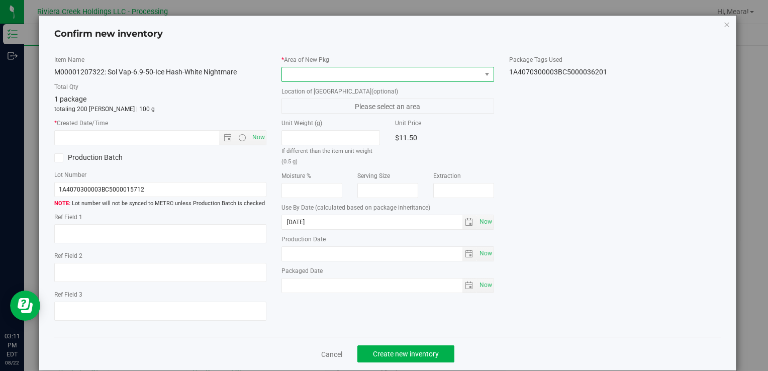
click at [451, 72] on span at bounding box center [381, 74] width 198 height 14
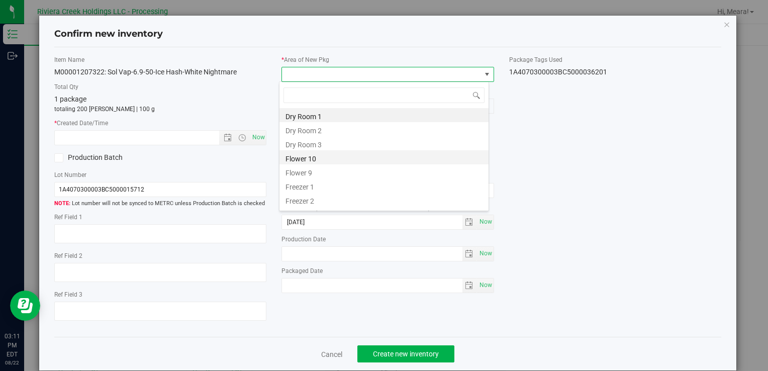
click at [300, 157] on li "Flower 10" at bounding box center [383, 157] width 209 height 14
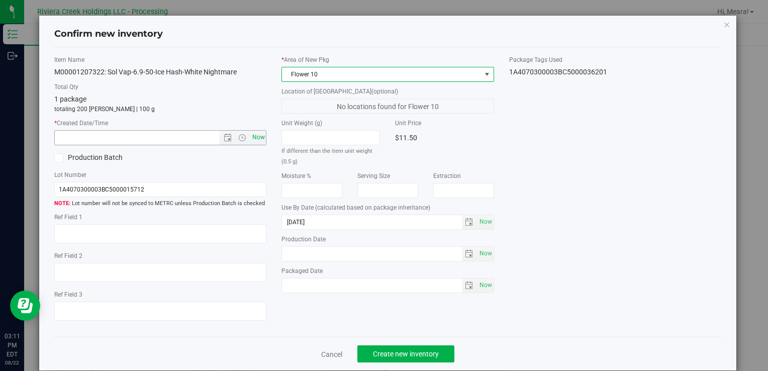
drag, startPoint x: 266, startPoint y: 137, endPoint x: 249, endPoint y: 134, distance: 17.3
click at [265, 137] on div "Item Name M00001207322: Sol Vap-6.9-50-Ice Hash-White Nightmare Total Qty 1 pac…" at bounding box center [160, 192] width 227 height 274
click at [250, 134] on span "Now" at bounding box center [258, 137] width 17 height 15
type input "[DATE] 3:11 PM"
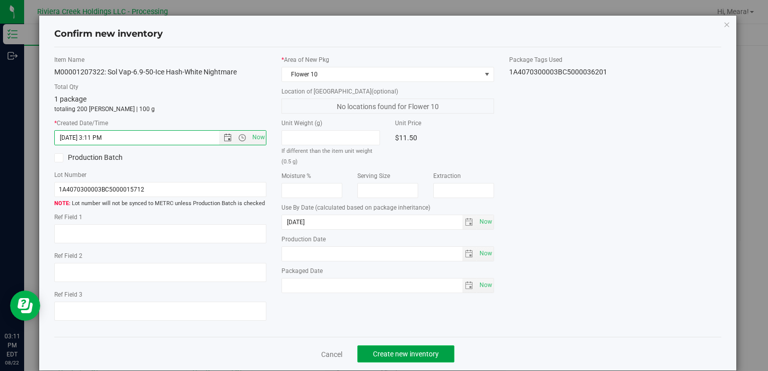
click at [445, 345] on button "Create new inventory" at bounding box center [405, 353] width 97 height 17
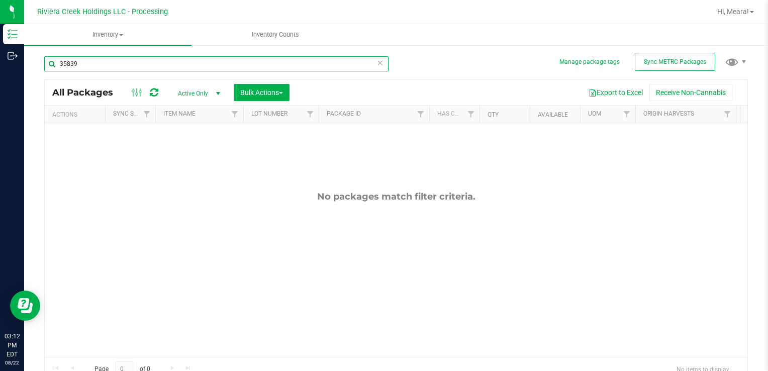
drag, startPoint x: 116, startPoint y: 63, endPoint x: 360, endPoint y: 202, distance: 280.6
click at [0, 63] on html "Inventory Outbound 03:12 PM EDT [DATE] 08/22 Riviera Creek Holdings LLC - Proce…" at bounding box center [384, 185] width 768 height 371
type input "35840"
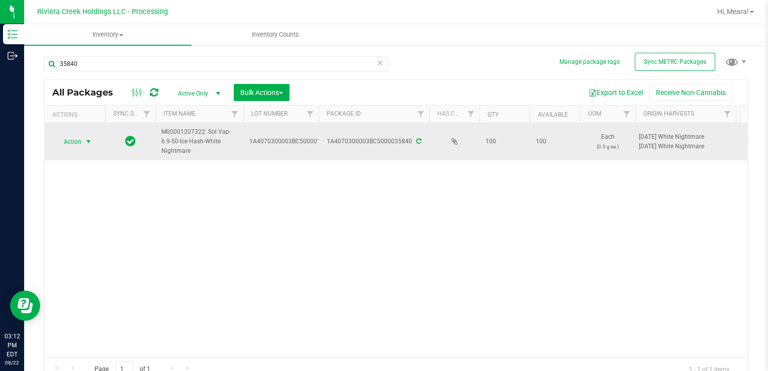
click at [76, 142] on span "Action" at bounding box center [68, 142] width 27 height 14
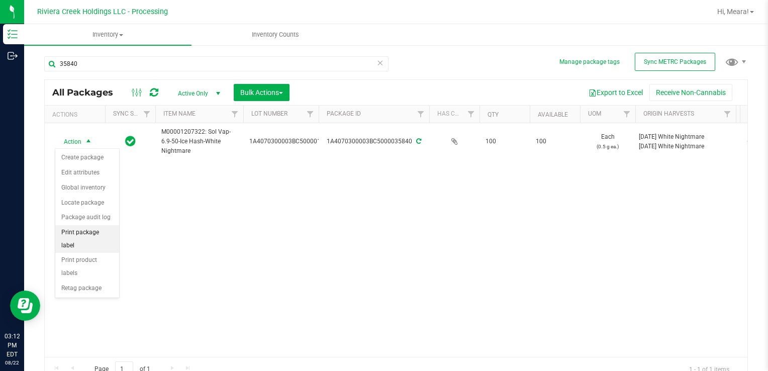
click at [95, 231] on li "Print package label" at bounding box center [87, 239] width 64 height 28
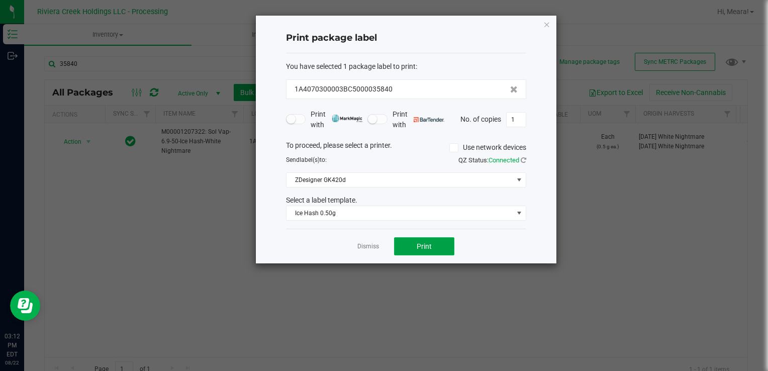
click at [408, 244] on button "Print" at bounding box center [424, 246] width 60 height 18
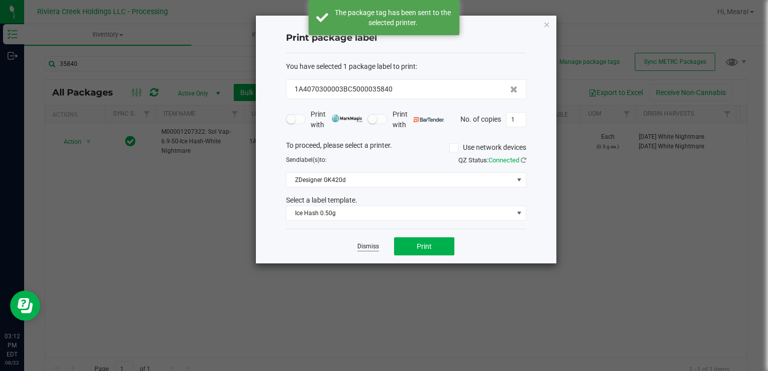
click at [370, 242] on link "Dismiss" at bounding box center [368, 246] width 22 height 9
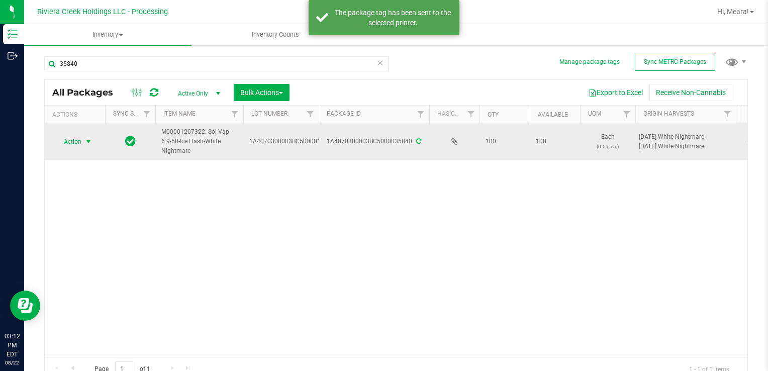
click at [79, 139] on span "Action" at bounding box center [68, 142] width 27 height 14
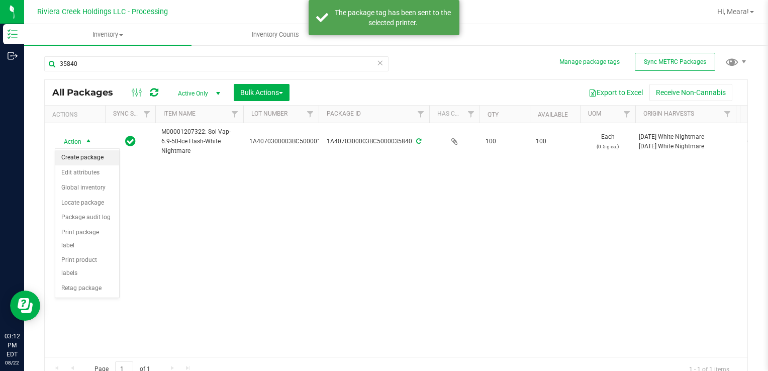
click at [90, 158] on li "Create package" at bounding box center [87, 157] width 64 height 15
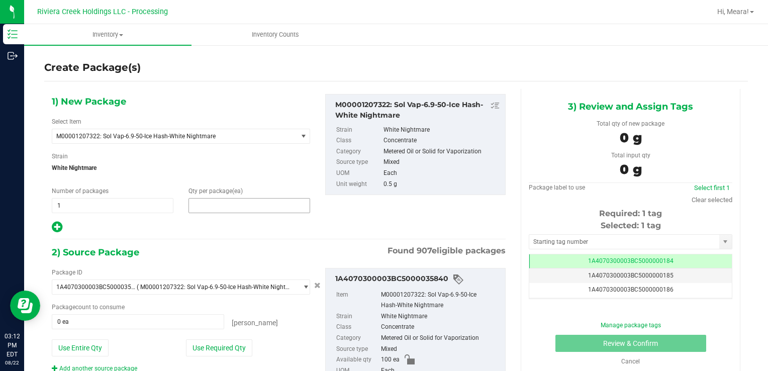
click at [209, 204] on span at bounding box center [249, 205] width 122 height 15
type input "0"
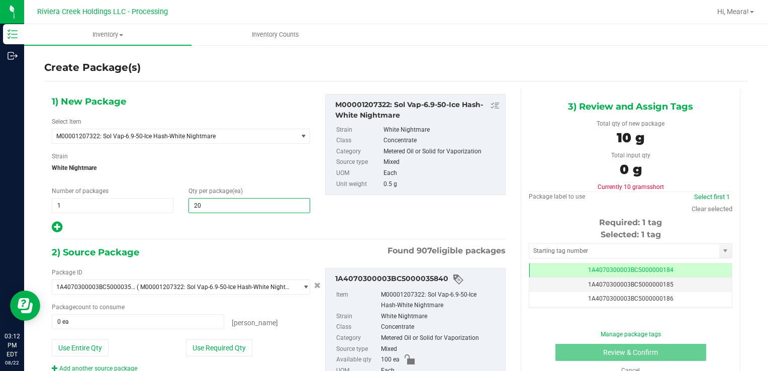
type input "200"
drag, startPoint x: 206, startPoint y: 349, endPoint x: 179, endPoint y: 333, distance: 31.1
click at [204, 349] on button "Use Required Qty" at bounding box center [219, 347] width 66 height 17
type input "100 ea"
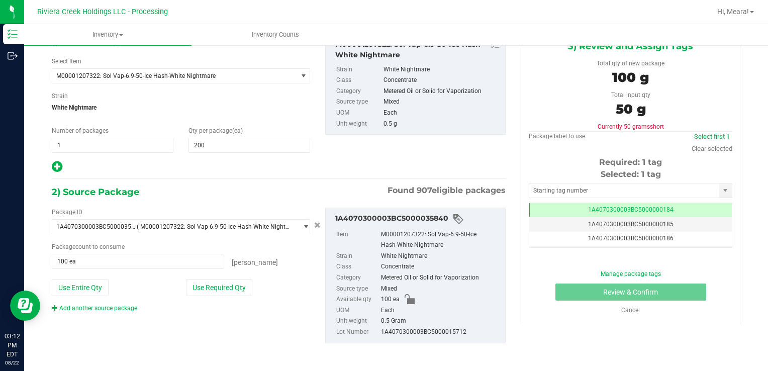
click at [115, 308] on link "Add another source package" at bounding box center [94, 307] width 85 height 7
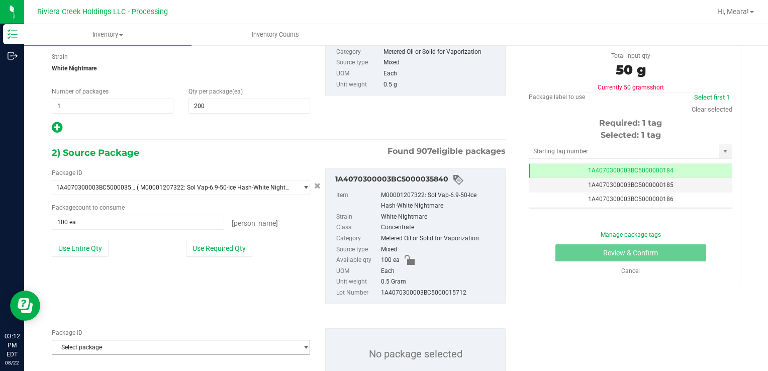
scroll to position [135, 0]
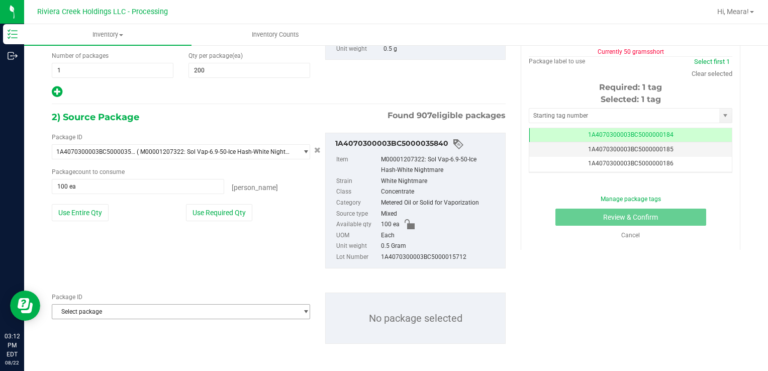
click at [123, 313] on span "Select package" at bounding box center [174, 311] width 245 height 14
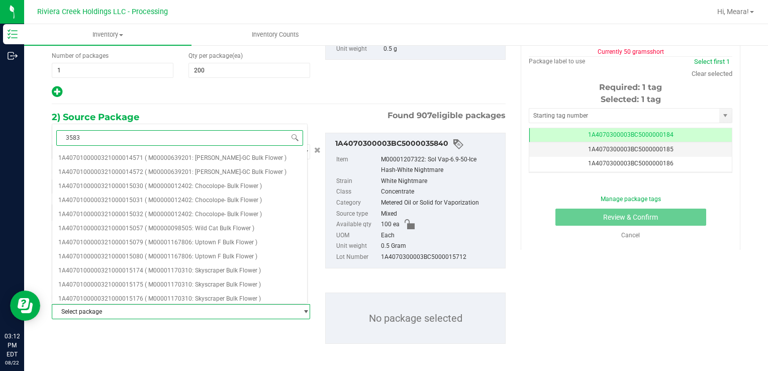
type input "35838"
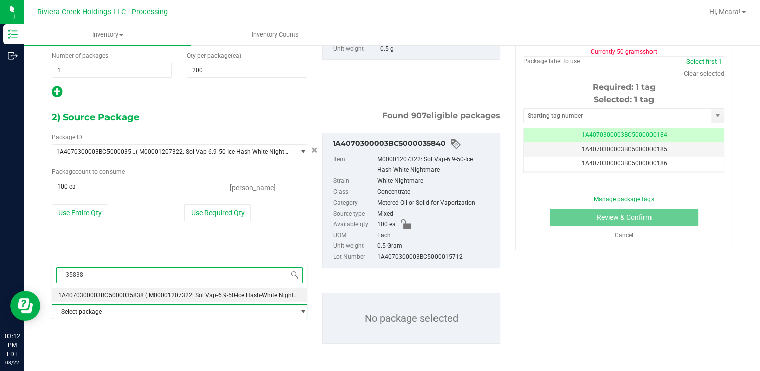
click at [134, 295] on span "1A4070300003BC5000035838" at bounding box center [100, 294] width 85 height 7
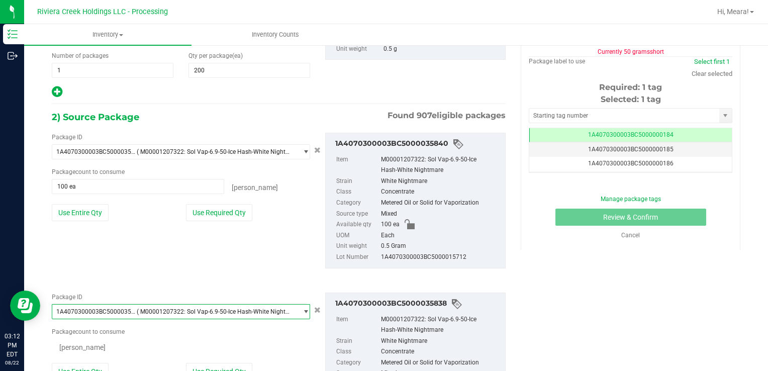
scroll to position [10285, 0]
click at [216, 367] on button "Use Required Qty" at bounding box center [219, 372] width 66 height 17
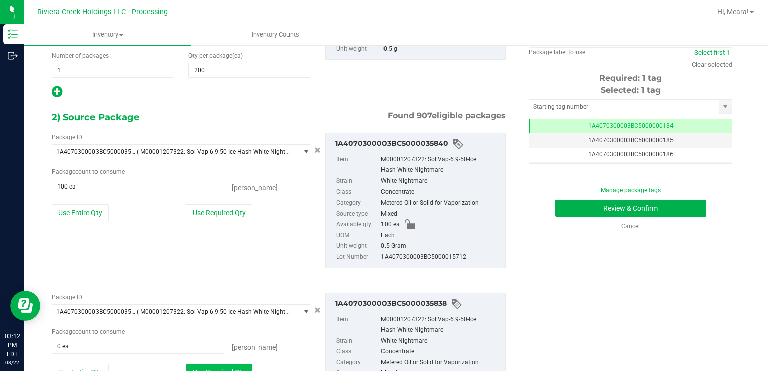
type input "100 ea"
click at [558, 101] on input "text" at bounding box center [624, 106] width 190 height 14
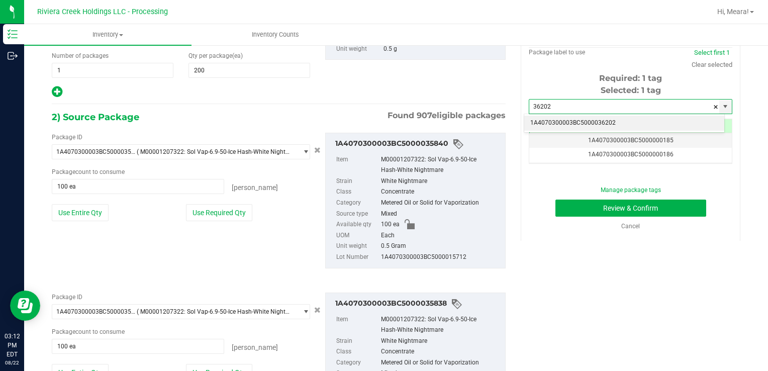
drag, startPoint x: 562, startPoint y: 131, endPoint x: 560, endPoint y: 125, distance: 7.0
click at [562, 130] on div "1A4070300003BC5000036202 No matching tags" at bounding box center [624, 124] width 201 height 20
click at [560, 123] on li "1A4070300003BC5000036202" at bounding box center [624, 123] width 200 height 15
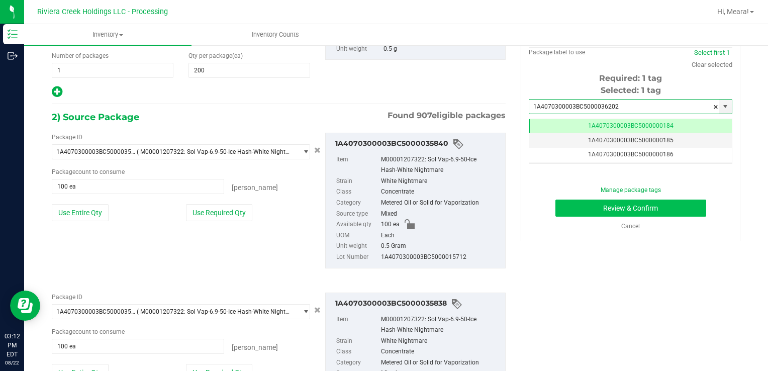
type input "1A4070300003BC5000036202"
click at [580, 212] on button "Review & Confirm" at bounding box center [630, 207] width 151 height 17
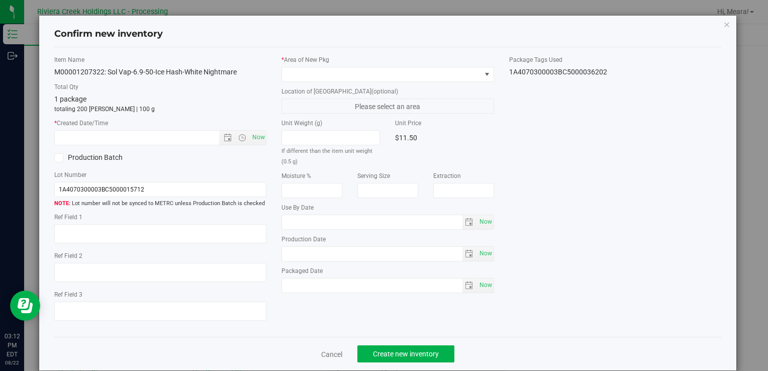
type input "[DATE]"
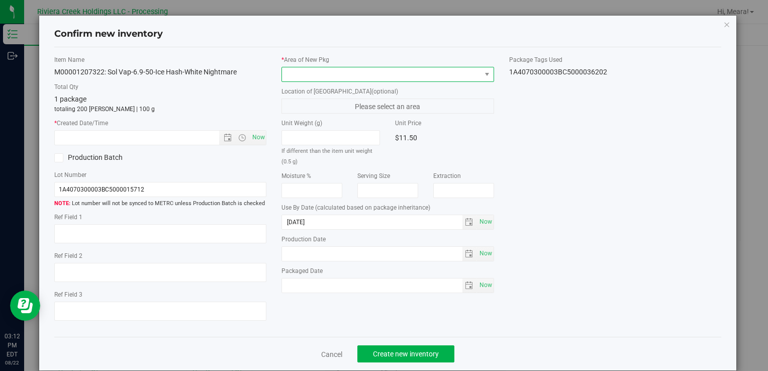
click at [470, 71] on span at bounding box center [381, 74] width 198 height 14
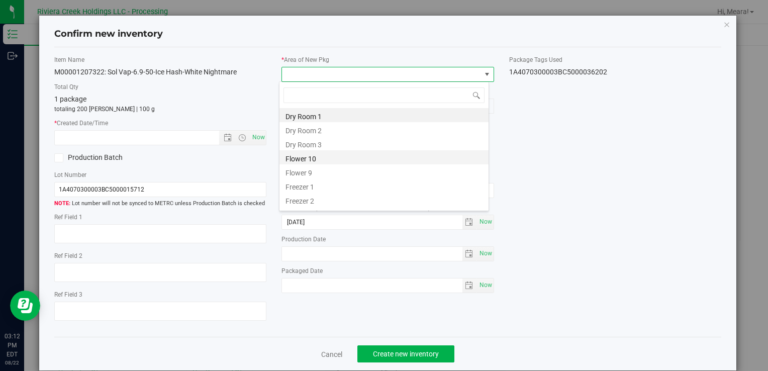
click at [316, 156] on li "Flower 10" at bounding box center [383, 157] width 209 height 14
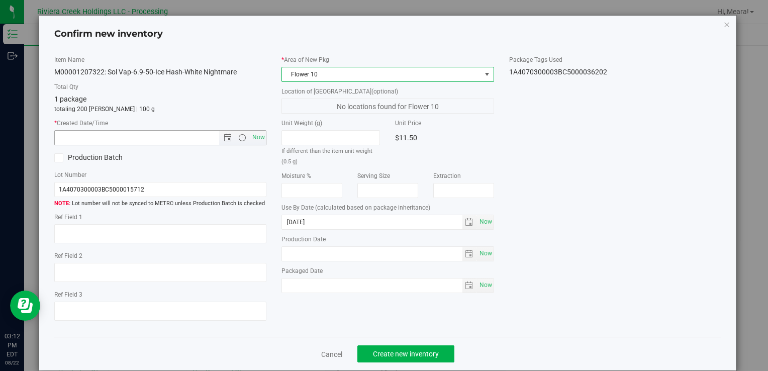
click at [250, 137] on span "Now" at bounding box center [258, 137] width 17 height 15
type input "[DATE] 3:12 PM"
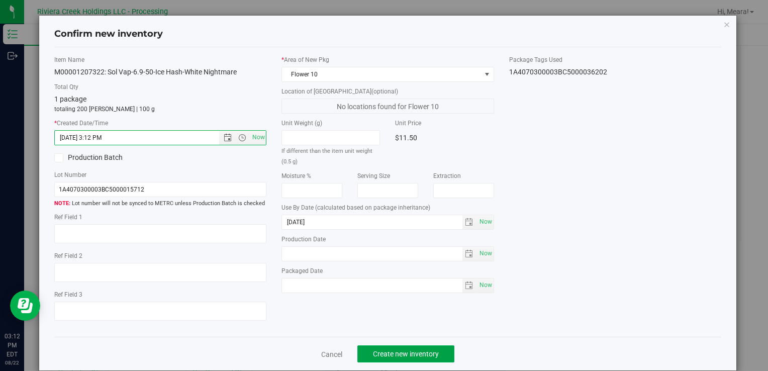
drag, startPoint x: 412, startPoint y: 350, endPoint x: 411, endPoint y: 345, distance: 5.6
click at [411, 350] on span "Create new inventory" at bounding box center [406, 354] width 66 height 8
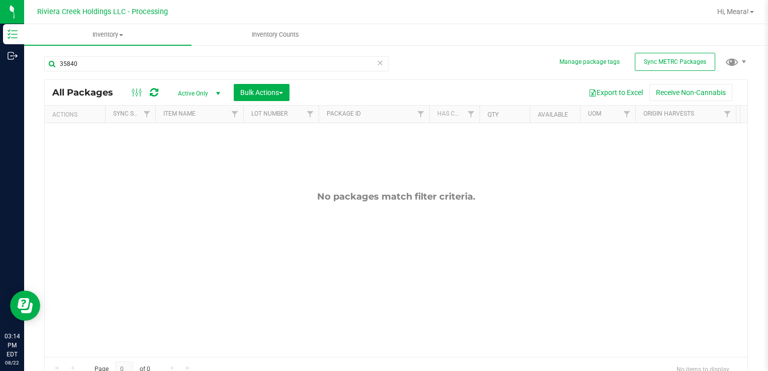
drag, startPoint x: 90, startPoint y: 49, endPoint x: 84, endPoint y: 53, distance: 7.2
click at [84, 53] on div "35840" at bounding box center [220, 63] width 352 height 32
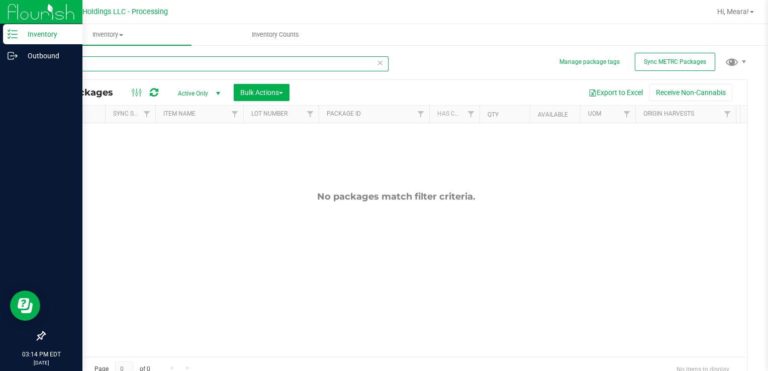
drag, startPoint x: 94, startPoint y: 61, endPoint x: 34, endPoint y: 69, distance: 60.4
click at [7, 56] on div "Inventory Outbound 03:14 PM EDT [DATE] 08/22 Riviera Creek Holdings LLC - Proce…" at bounding box center [384, 185] width 768 height 371
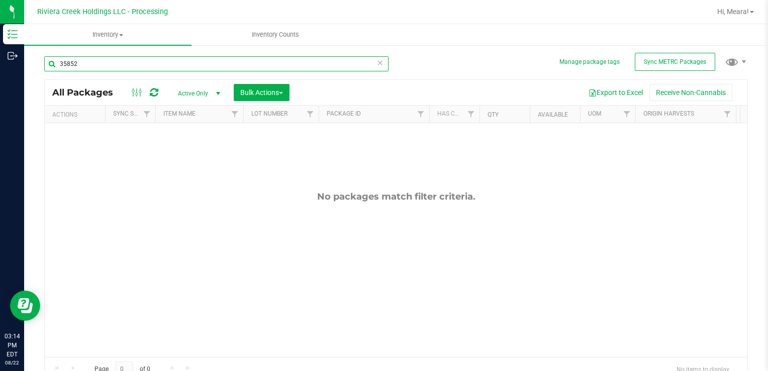
type input "35852"
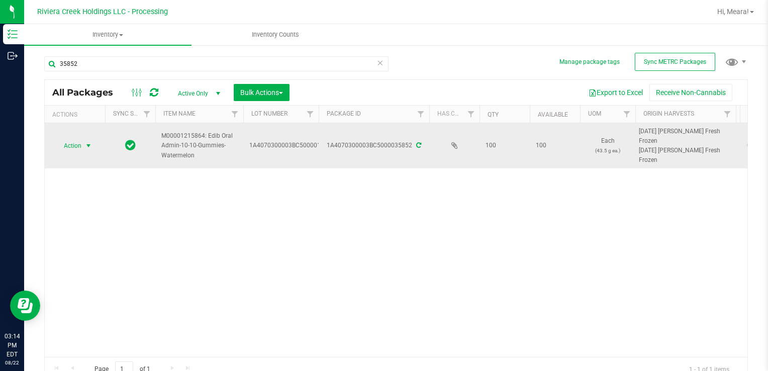
click at [76, 142] on span "Action" at bounding box center [68, 146] width 27 height 14
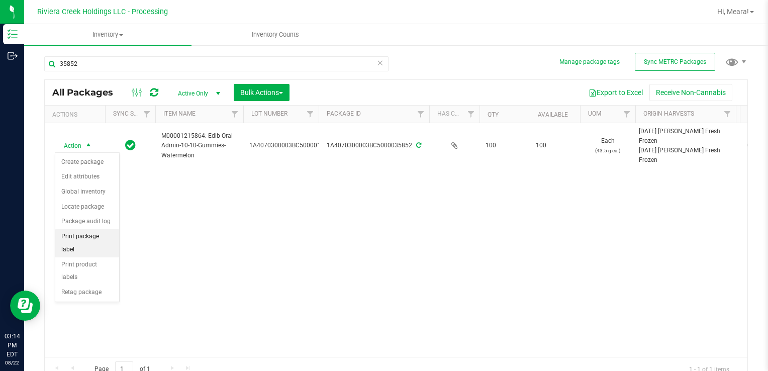
click at [98, 236] on li "Print package label" at bounding box center [87, 243] width 64 height 28
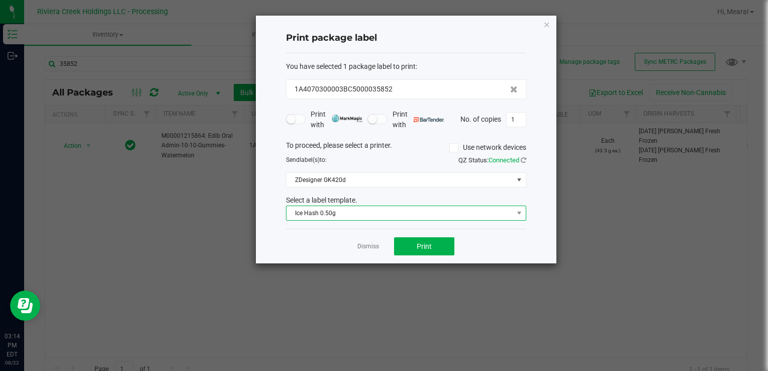
click at [395, 207] on span "Ice Hash 0.50g" at bounding box center [399, 213] width 227 height 14
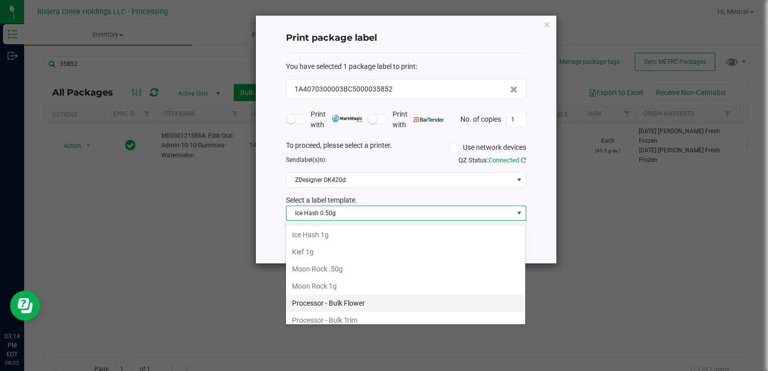
scroll to position [304, 0]
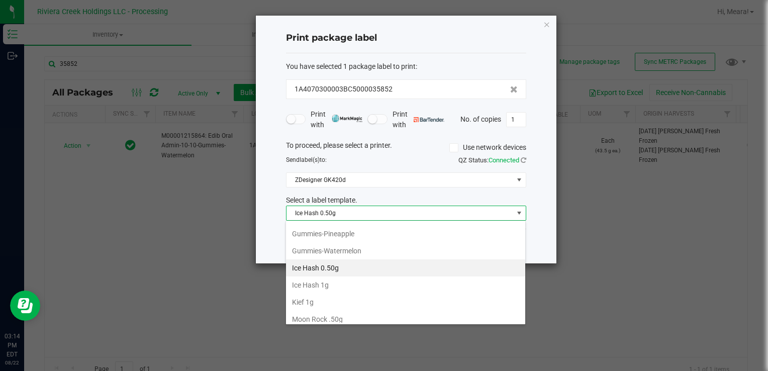
click at [363, 250] on li "Gummies-Watermelon" at bounding box center [405, 250] width 239 height 17
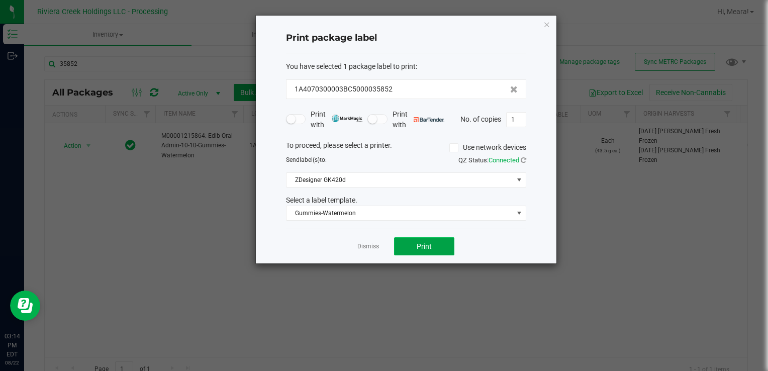
click at [430, 245] on span "Print" at bounding box center [424, 246] width 15 height 8
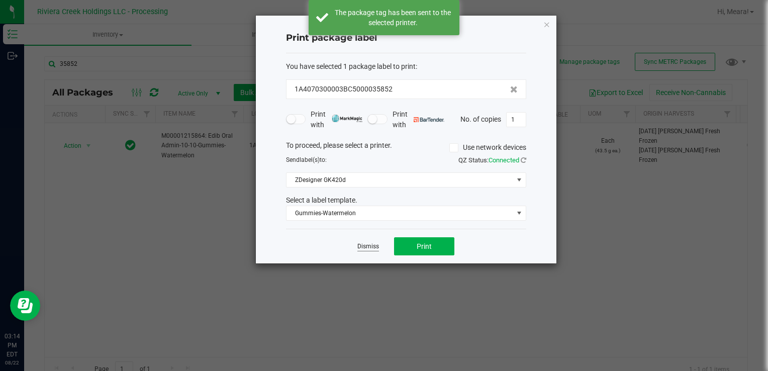
click at [369, 247] on link "Dismiss" at bounding box center [368, 246] width 22 height 9
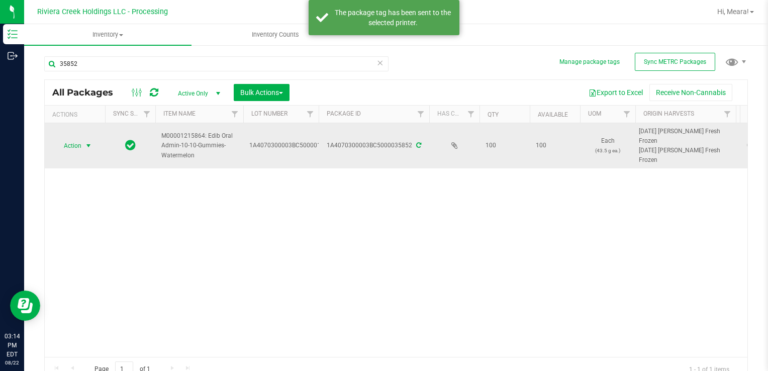
click at [76, 150] on span "Action" at bounding box center [68, 146] width 27 height 14
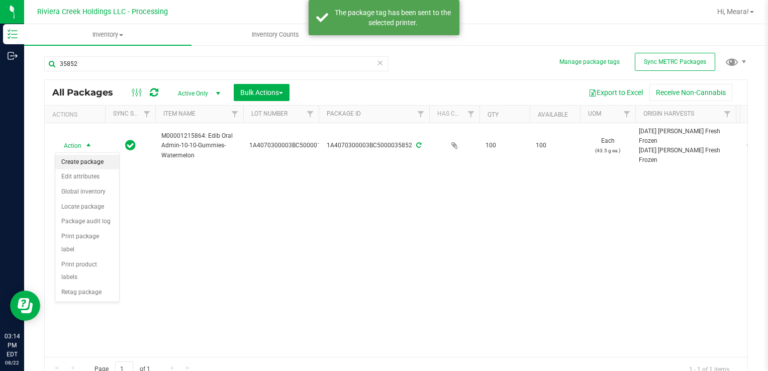
click at [82, 159] on li "Create package" at bounding box center [87, 162] width 64 height 15
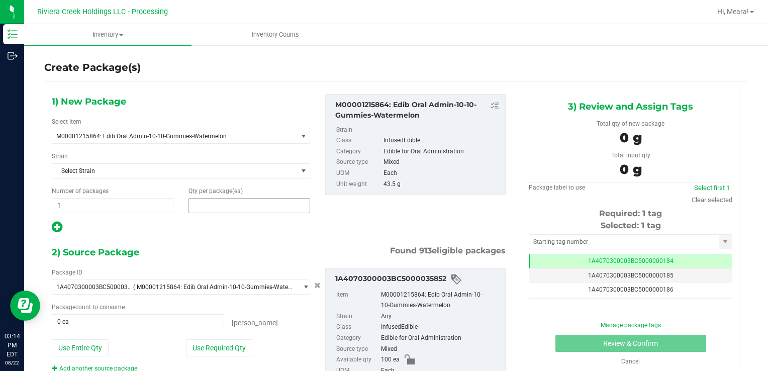
click at [257, 204] on span at bounding box center [249, 205] width 122 height 15
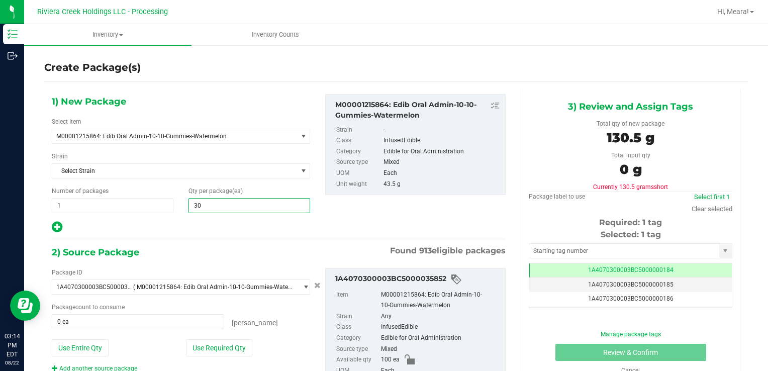
type input "300"
click at [237, 337] on div "Package ID 1A4070300003BC5000035852 ( M00001215864: Edib Oral Admin-10-10-Gummi…" at bounding box center [180, 320] width 273 height 105
drag, startPoint x: 237, startPoint y: 343, endPoint x: 432, endPoint y: 284, distance: 203.6
click at [236, 341] on button "Use Required Qty" at bounding box center [219, 347] width 66 height 17
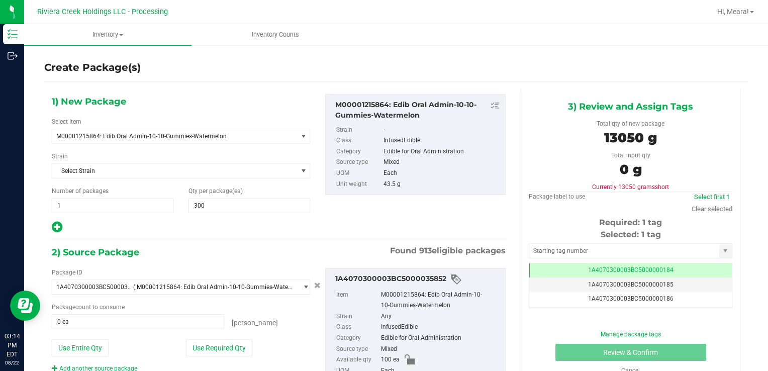
type input "100 ea"
click at [550, 251] on input "text" at bounding box center [624, 251] width 190 height 14
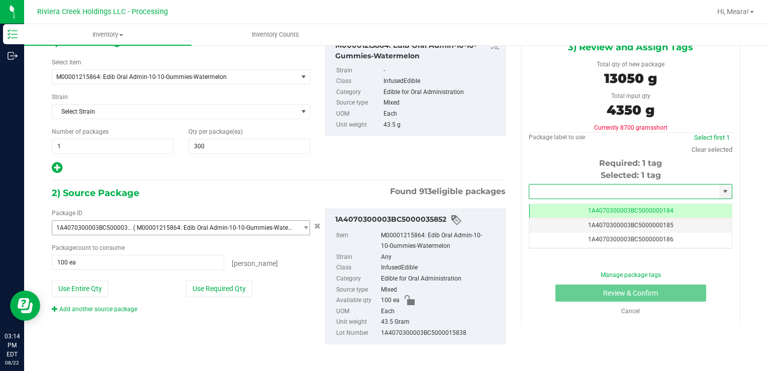
scroll to position [60, 0]
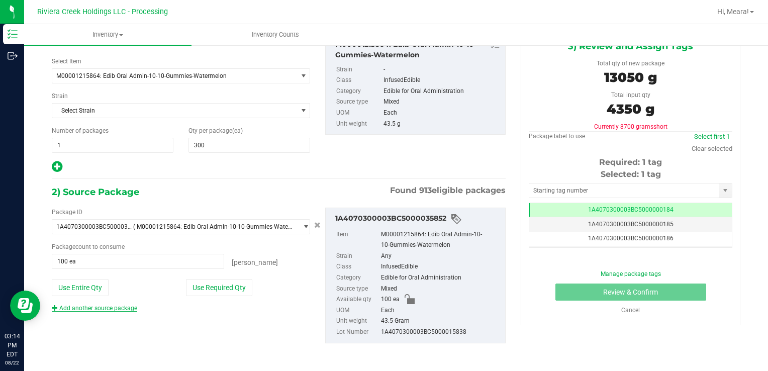
click at [116, 308] on link "Add another source package" at bounding box center [94, 307] width 85 height 7
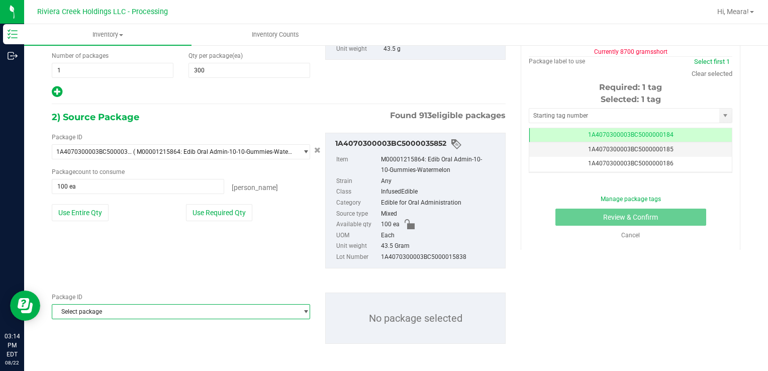
click at [130, 311] on span "Select package" at bounding box center [174, 311] width 245 height 14
click at [178, 310] on span "Select package" at bounding box center [174, 311] width 245 height 14
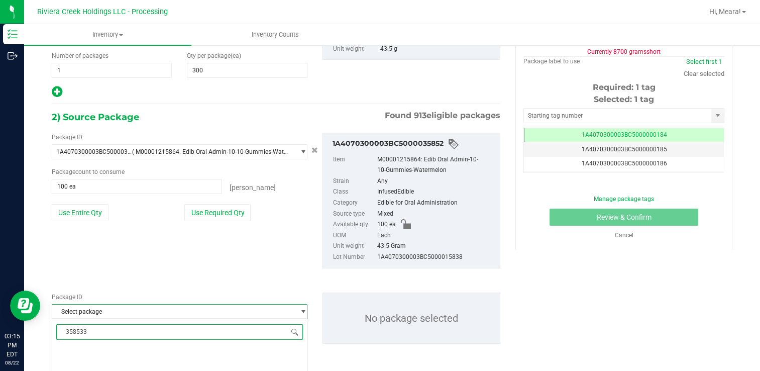
type input "35853"
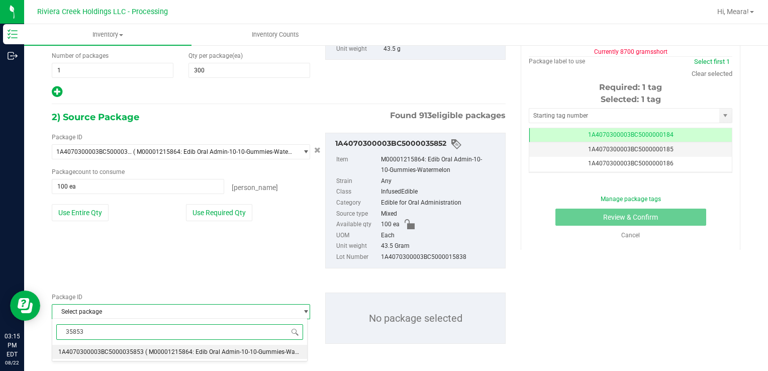
click at [119, 355] on span "1A4070300003BC5000035853" at bounding box center [100, 351] width 85 height 7
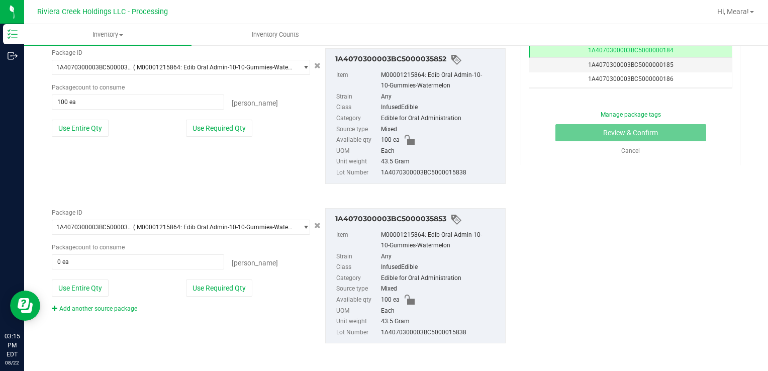
drag, startPoint x: 215, startPoint y: 274, endPoint x: 214, endPoint y: 280, distance: 6.1
click at [215, 275] on div "Package ID 1A4070300003BC5000035853 ( M00001215864: Edib Oral Admin-10-10-Gummi…" at bounding box center [180, 260] width 273 height 105
click at [214, 288] on button "Use Required Qty" at bounding box center [219, 287] width 66 height 17
type input "100 ea"
click at [106, 307] on link "Add another source package" at bounding box center [94, 308] width 85 height 7
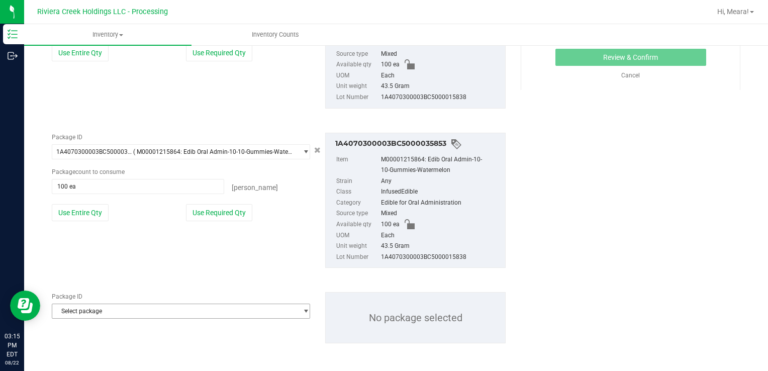
click at [114, 307] on span "Select package" at bounding box center [174, 311] width 245 height 14
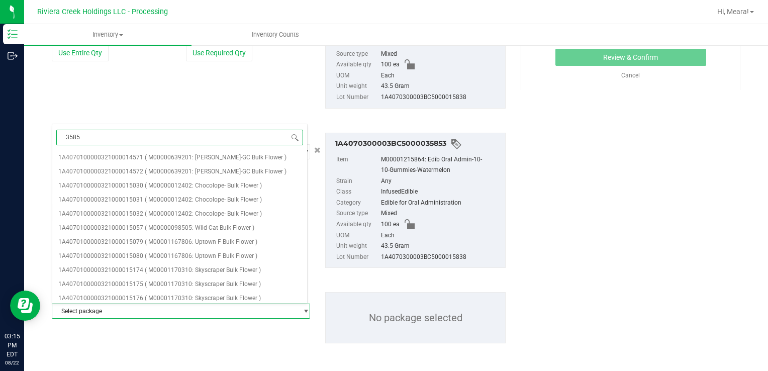
type input "35854"
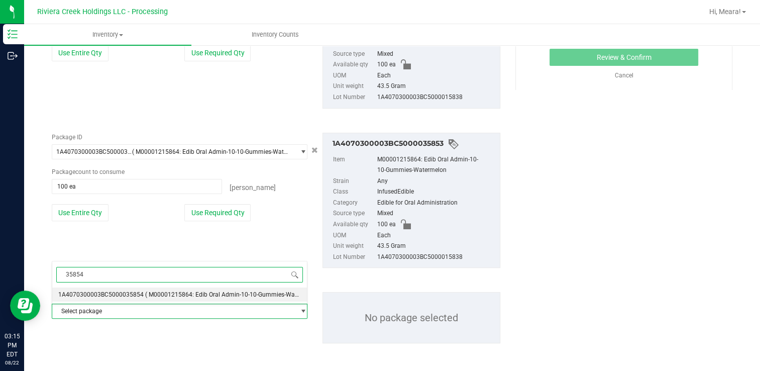
click at [136, 294] on span "1A4070300003BC5000035854" at bounding box center [100, 294] width 85 height 7
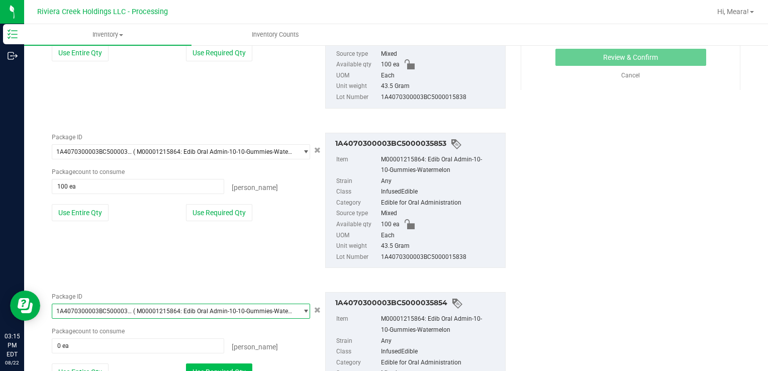
click at [236, 365] on button "Use Required Qty" at bounding box center [219, 371] width 66 height 17
type input "100 ea"
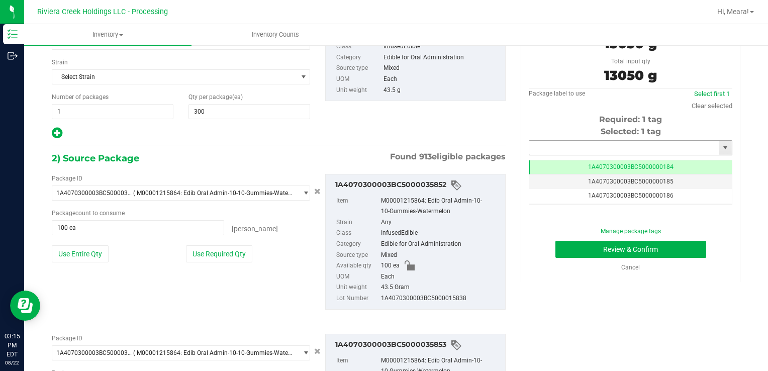
click at [564, 148] on input "text" at bounding box center [624, 148] width 190 height 14
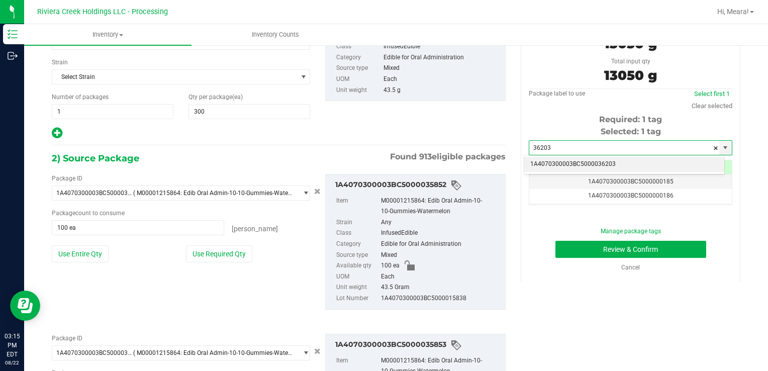
click at [558, 162] on li "1A4070300003BC5000036203" at bounding box center [624, 164] width 200 height 15
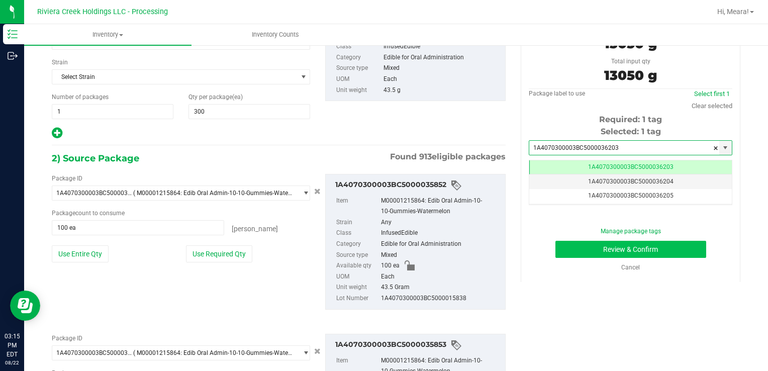
type input "1A4070300003BC5000036203"
click at [575, 244] on button "Review & Confirm" at bounding box center [630, 249] width 151 height 17
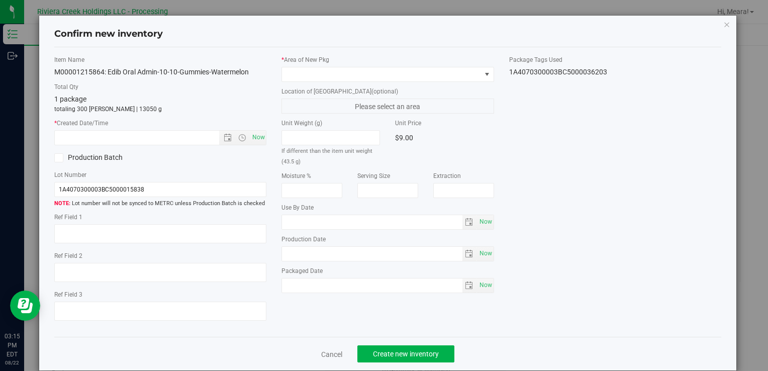
type input "[DATE]"
click at [426, 66] on div "* Area of [GEOGRAPHIC_DATA]" at bounding box center [387, 68] width 212 height 27
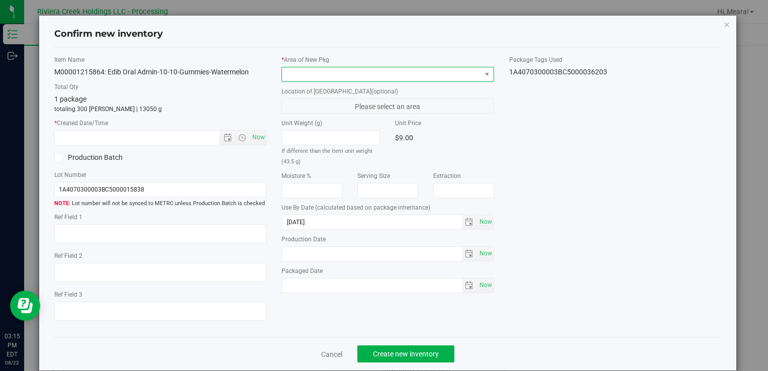
click at [426, 70] on span at bounding box center [381, 74] width 198 height 14
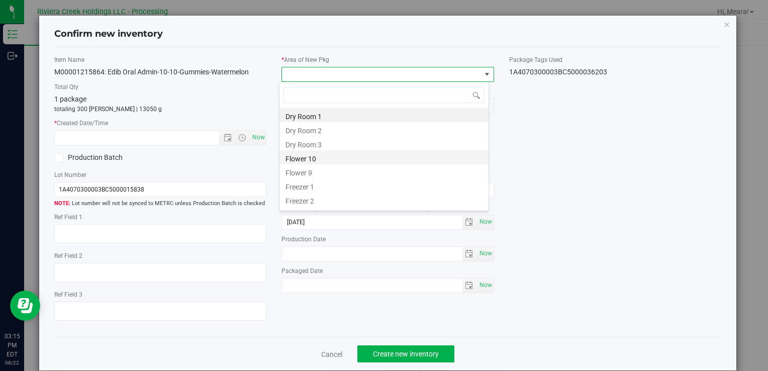
click at [308, 161] on li "Flower 10" at bounding box center [383, 157] width 209 height 14
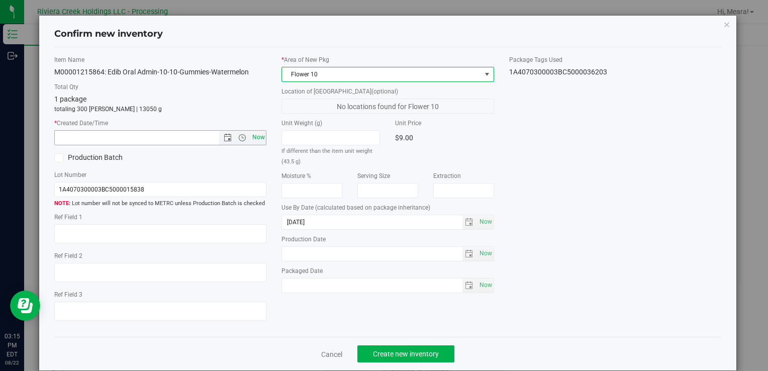
click at [252, 140] on span "Now" at bounding box center [258, 137] width 17 height 15
type input "[DATE] 3:15 PM"
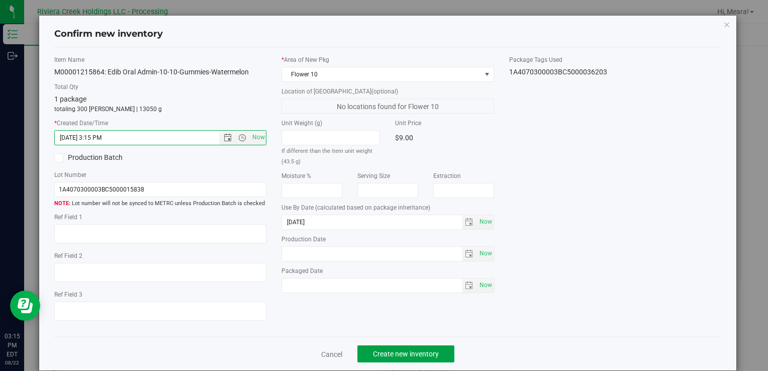
drag, startPoint x: 416, startPoint y: 353, endPoint x: 411, endPoint y: 345, distance: 9.5
click at [416, 353] on span "Create new inventory" at bounding box center [406, 354] width 66 height 8
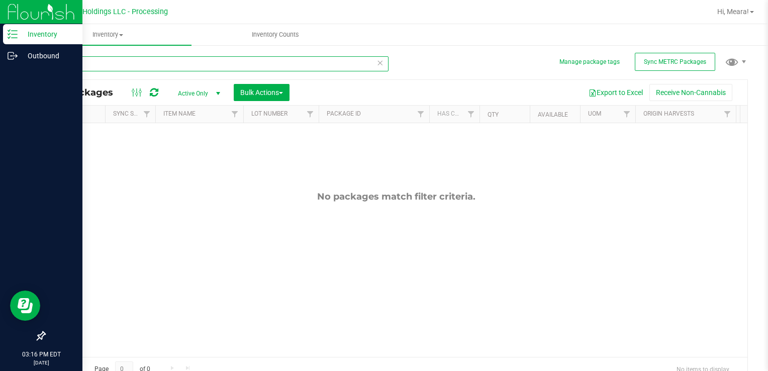
drag, startPoint x: 90, startPoint y: 60, endPoint x: 23, endPoint y: 80, distance: 70.7
click at [23, 80] on div "Inventory Outbound 03:16 PM EDT [DATE] 08/22 Riviera Creek Holdings LLC - Proce…" at bounding box center [384, 185] width 768 height 371
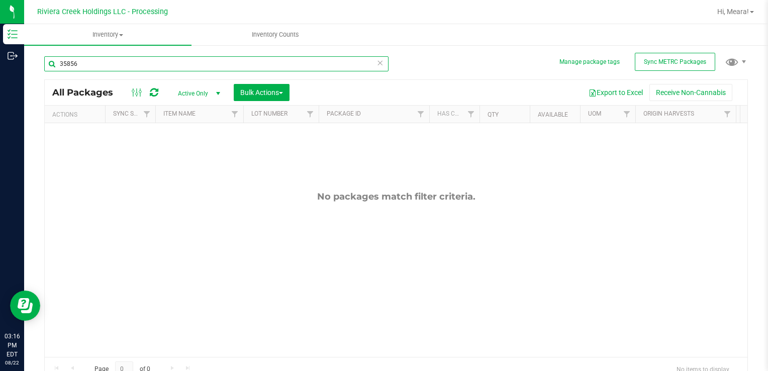
type input "35856"
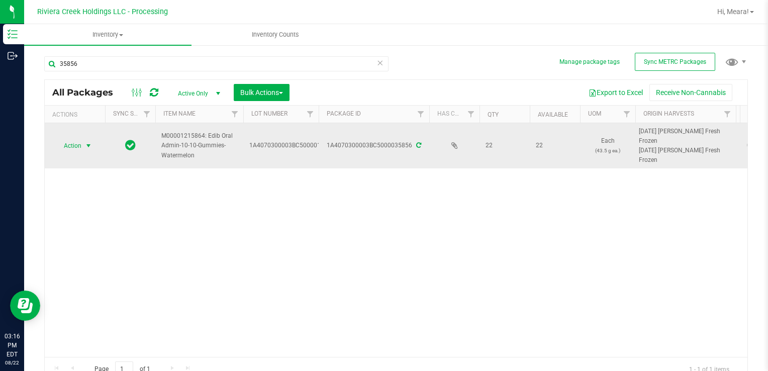
click at [78, 148] on span "Action" at bounding box center [68, 146] width 27 height 14
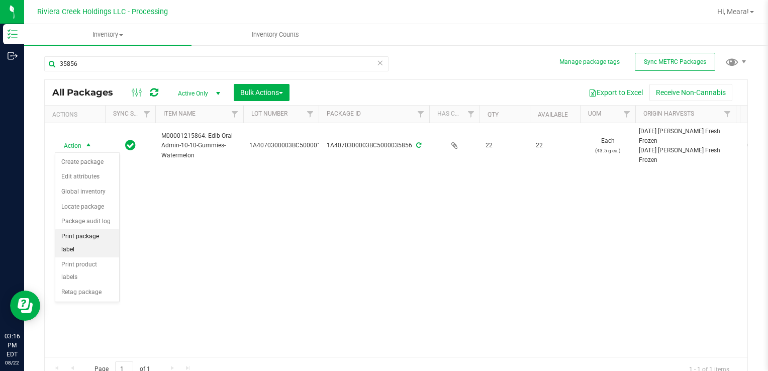
click at [100, 236] on li "Print package label" at bounding box center [87, 243] width 64 height 28
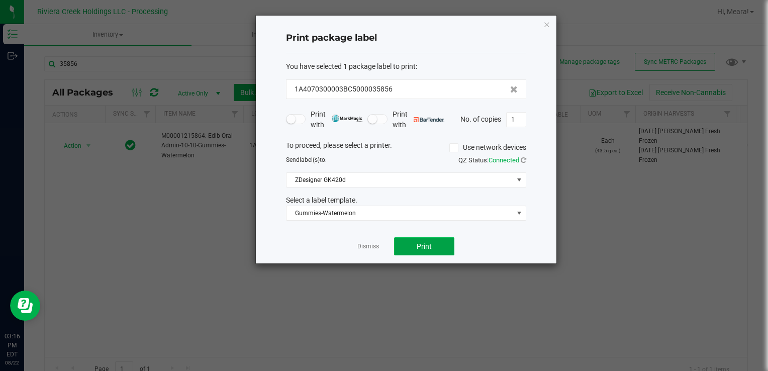
click at [398, 244] on button "Print" at bounding box center [424, 246] width 60 height 18
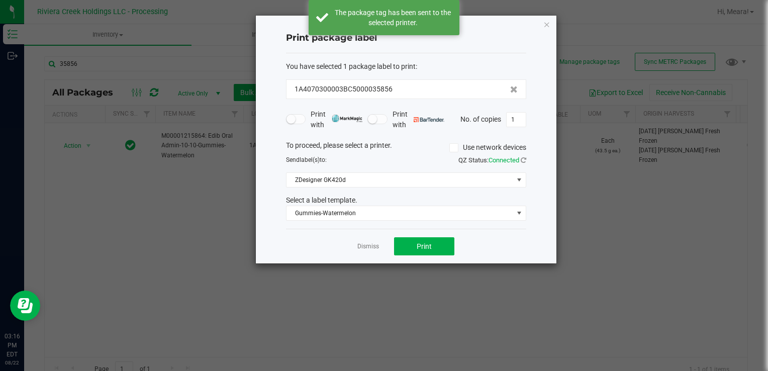
drag, startPoint x: 372, startPoint y: 246, endPoint x: 183, endPoint y: 182, distance: 198.9
click at [371, 246] on link "Dismiss" at bounding box center [368, 246] width 22 height 9
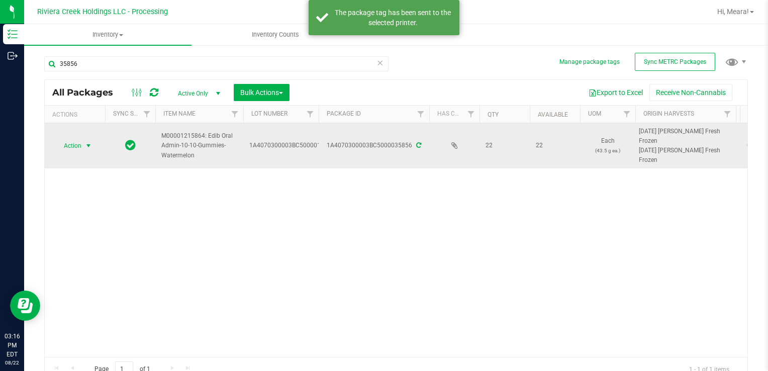
click at [88, 144] on span "select" at bounding box center [88, 146] width 8 height 8
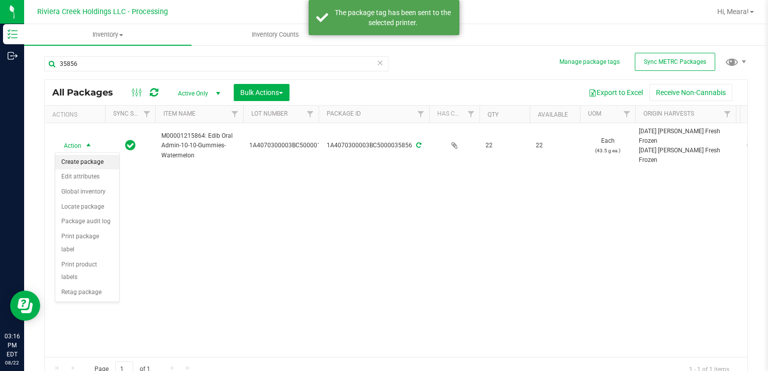
click at [86, 157] on li "Create package" at bounding box center [87, 162] width 64 height 15
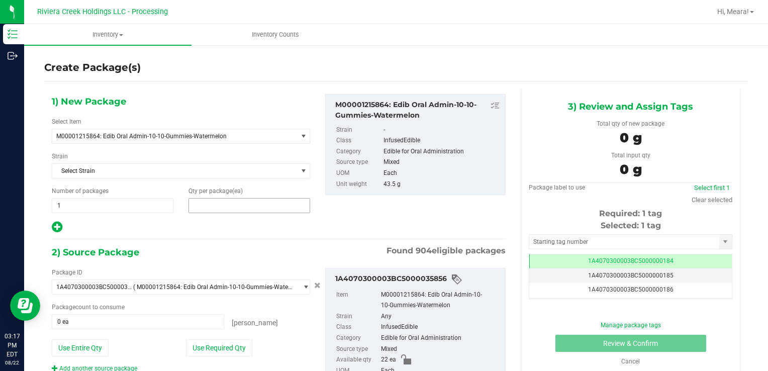
click at [224, 206] on span at bounding box center [249, 205] width 122 height 15
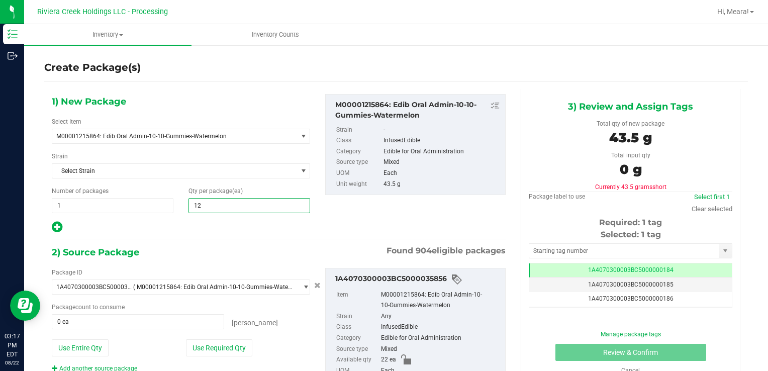
type input "122"
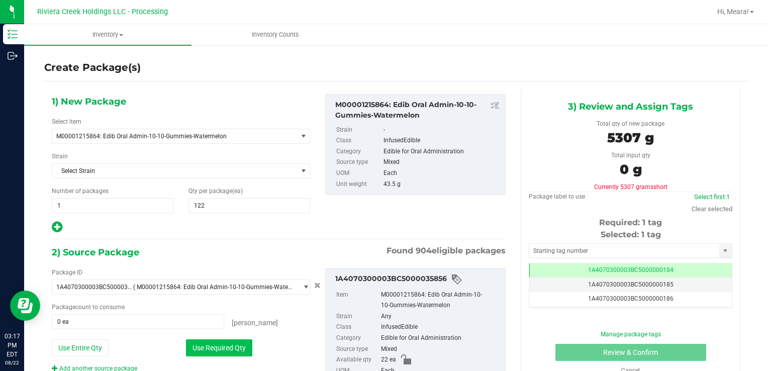
click at [245, 343] on button "Use Required Qty" at bounding box center [219, 347] width 66 height 17
type input "22 ea"
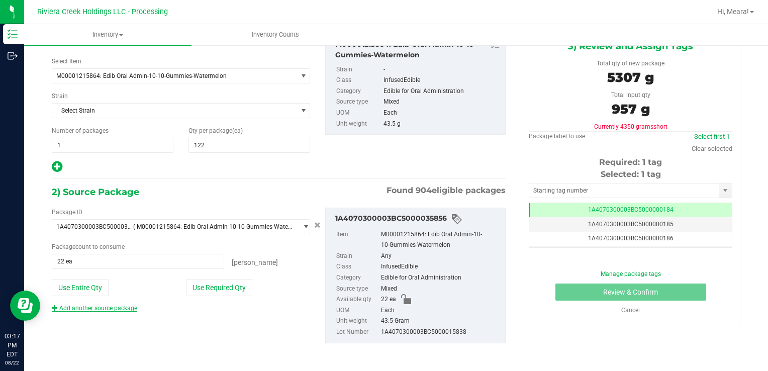
click at [98, 307] on link "Add another source package" at bounding box center [94, 307] width 85 height 7
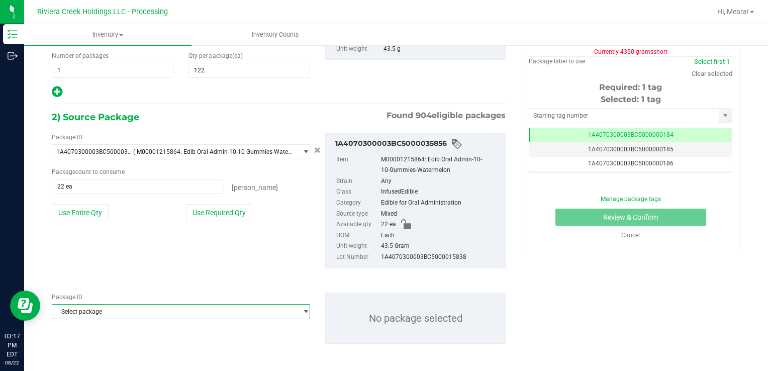
click at [105, 311] on span "Select package" at bounding box center [174, 311] width 245 height 14
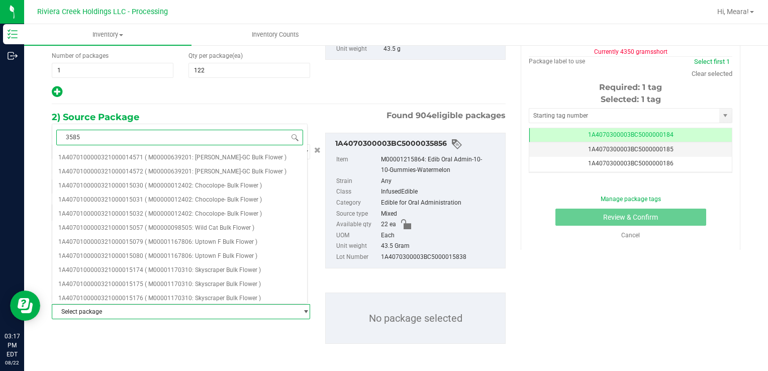
type input "35855"
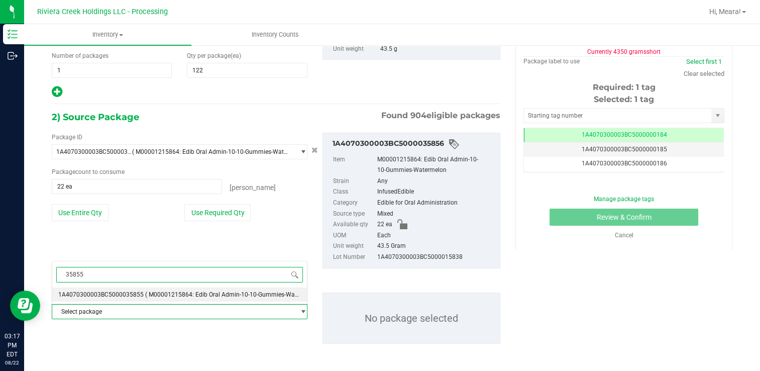
click at [138, 296] on span "1A4070300003BC5000035855" at bounding box center [100, 294] width 85 height 7
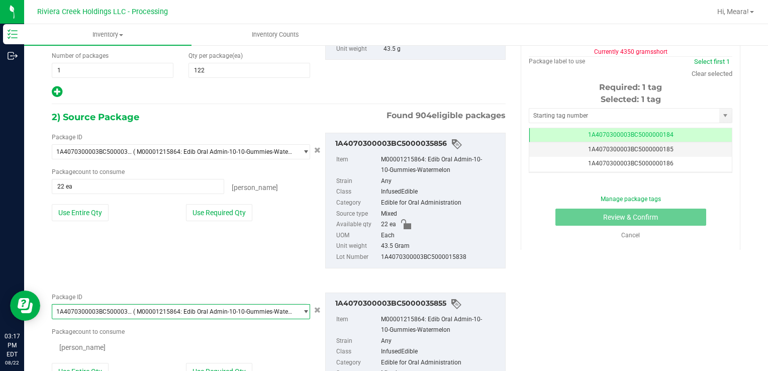
scroll to position [0, 0]
click at [223, 365] on button "Use Required Qty" at bounding box center [219, 372] width 66 height 17
type input "100 ea"
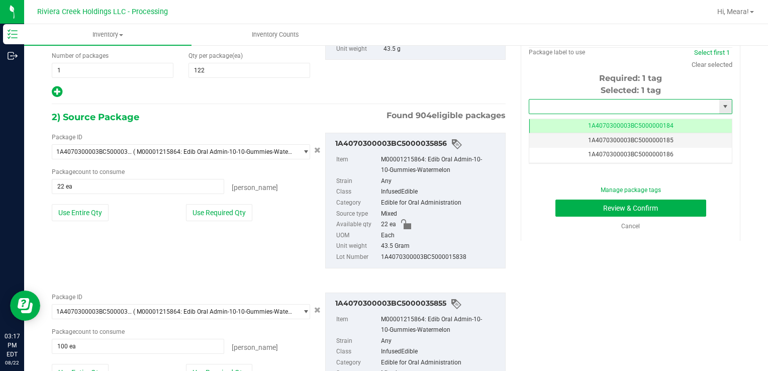
click at [540, 100] on input "text" at bounding box center [624, 106] width 190 height 14
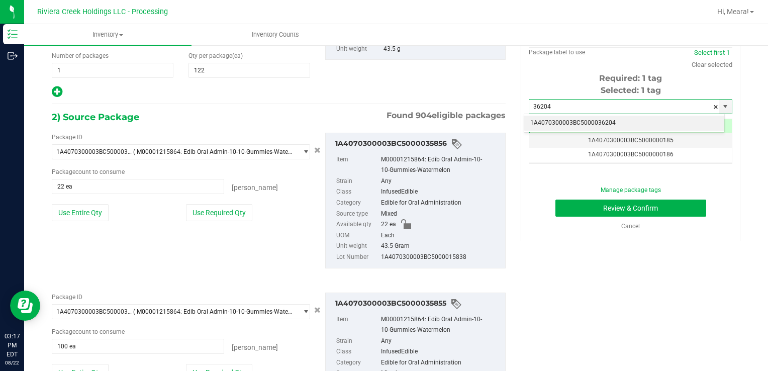
click at [543, 125] on li "1A4070300003BC5000036204" at bounding box center [624, 123] width 200 height 15
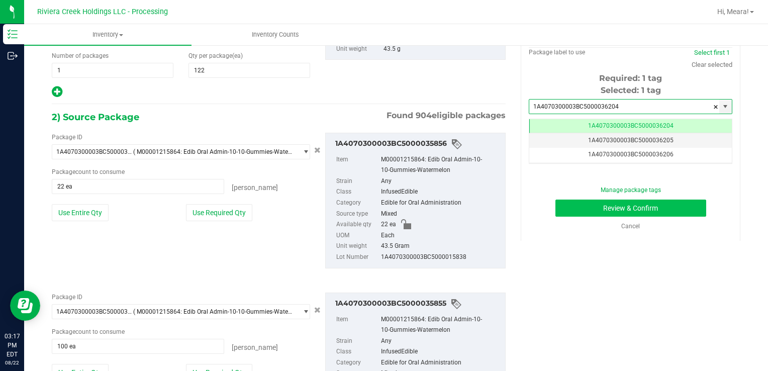
type input "1A4070300003BC5000036204"
click at [572, 210] on button "Review & Confirm" at bounding box center [630, 207] width 151 height 17
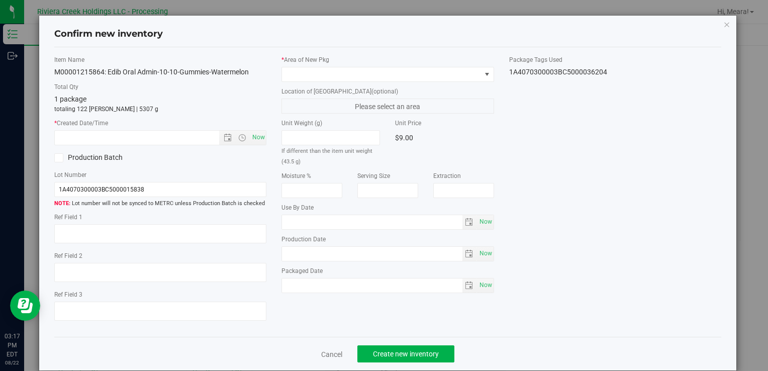
type input "[DATE]"
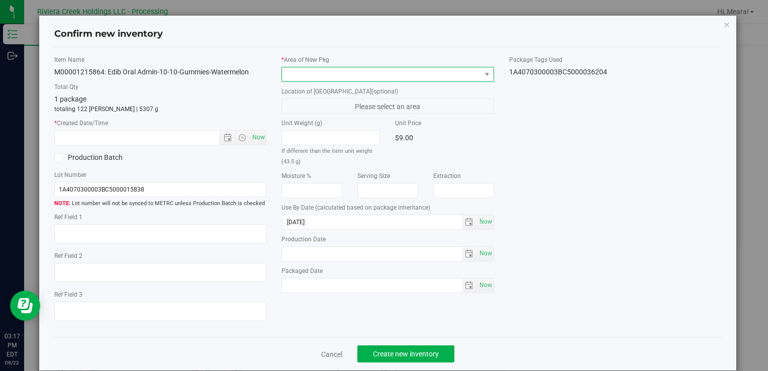
click at [422, 68] on span at bounding box center [381, 74] width 198 height 14
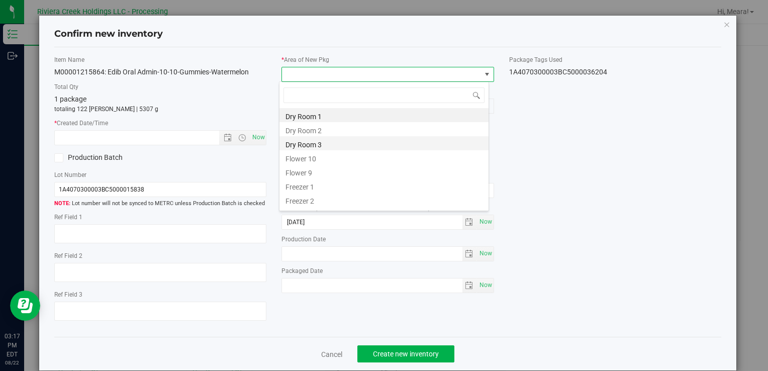
click at [339, 148] on li "Dry Room 3" at bounding box center [383, 143] width 209 height 14
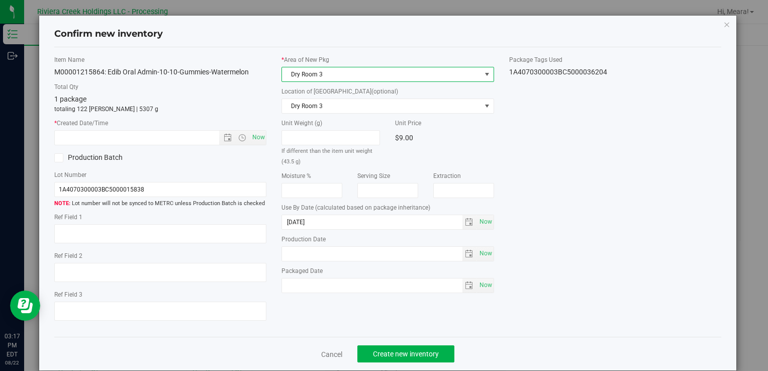
drag, startPoint x: 310, startPoint y: 68, endPoint x: 312, endPoint y: 77, distance: 9.3
click at [310, 68] on span "Dry Room 3" at bounding box center [381, 74] width 198 height 14
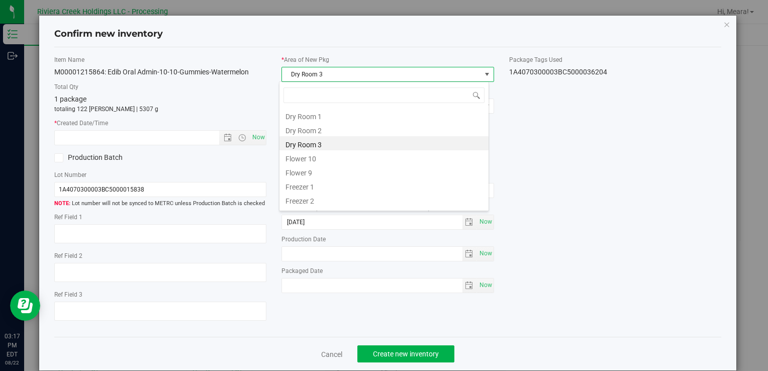
click at [314, 157] on li "Flower 10" at bounding box center [383, 157] width 209 height 14
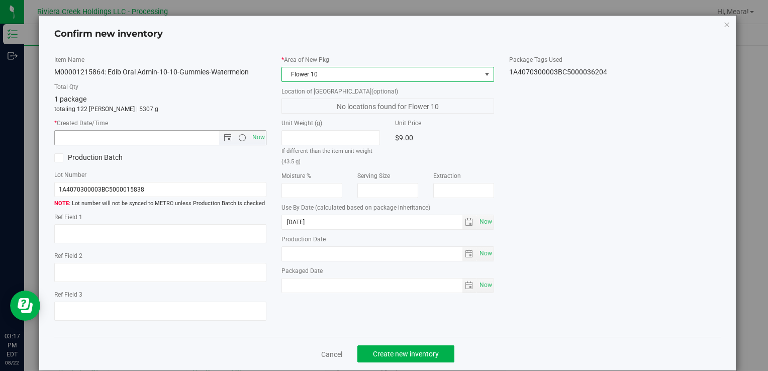
click at [242, 132] on span "Now" at bounding box center [242, 138] width 47 height 14
click at [251, 136] on span "Now" at bounding box center [258, 137] width 17 height 15
type input "[DATE] 3:17 PM"
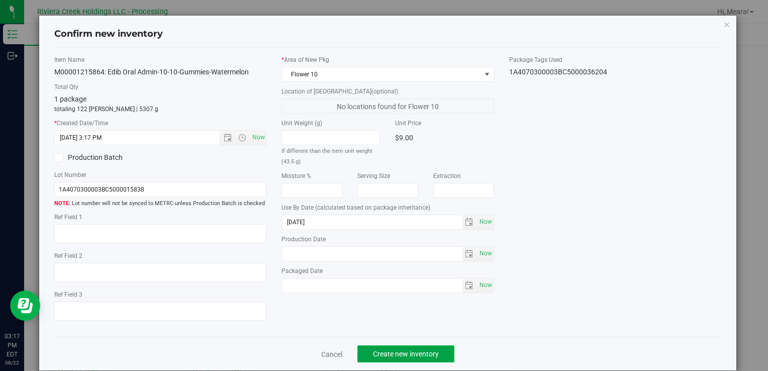
click at [412, 358] on button "Create new inventory" at bounding box center [405, 353] width 97 height 17
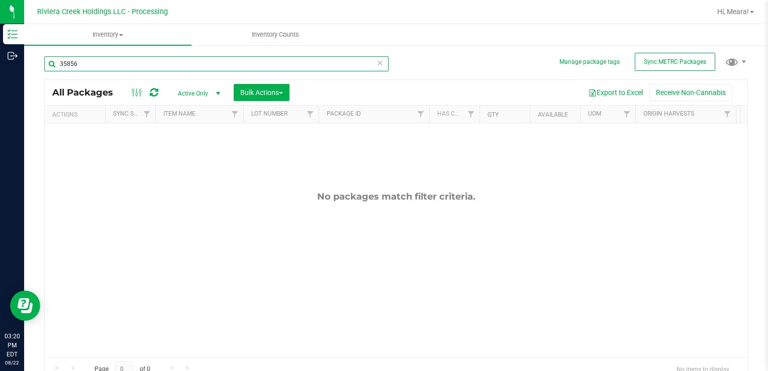
drag, startPoint x: 136, startPoint y: 67, endPoint x: 363, endPoint y: 127, distance: 235.2
click at [0, 59] on html "Inventory Outbound 03:20 PM EDT [DATE] 08/22 Riviera Creek Holdings LLC - Proce…" at bounding box center [384, 185] width 768 height 371
type input "36019"
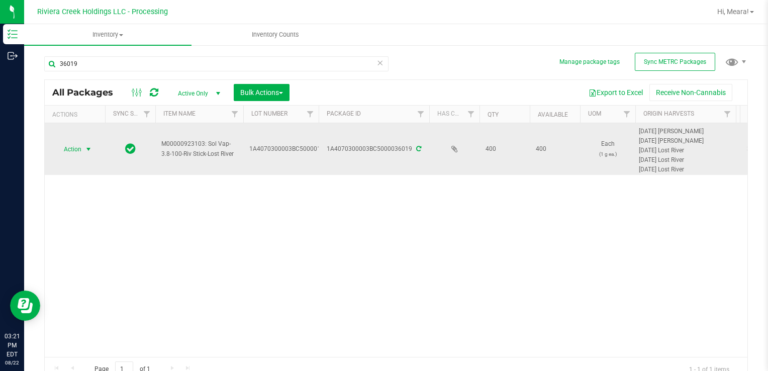
click at [82, 145] on span "select" at bounding box center [88, 149] width 13 height 14
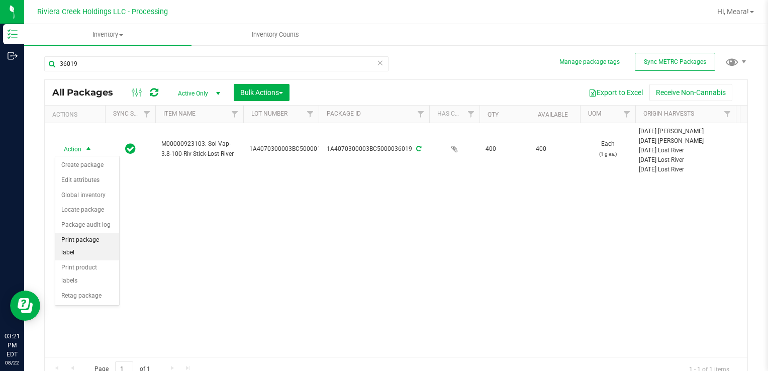
click at [114, 238] on li "Print package label" at bounding box center [87, 247] width 64 height 28
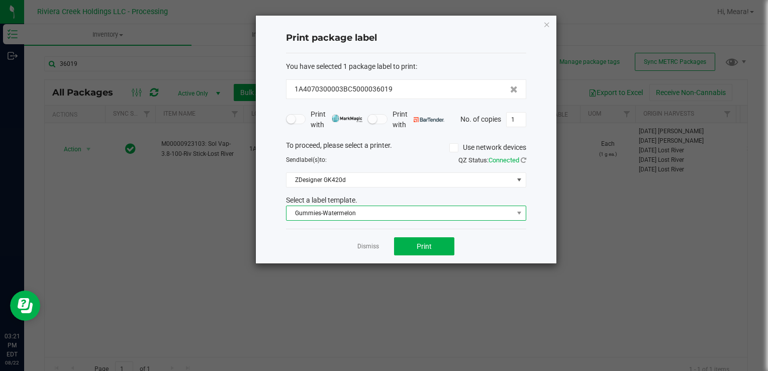
click at [369, 210] on span "Gummies-Watermelon" at bounding box center [399, 213] width 227 height 14
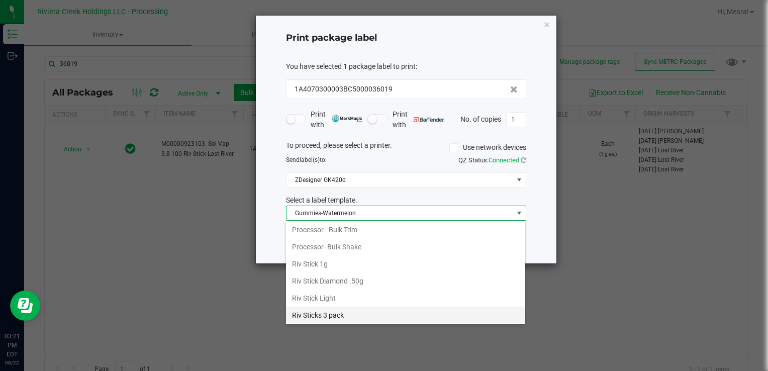
scroll to position [473, 0]
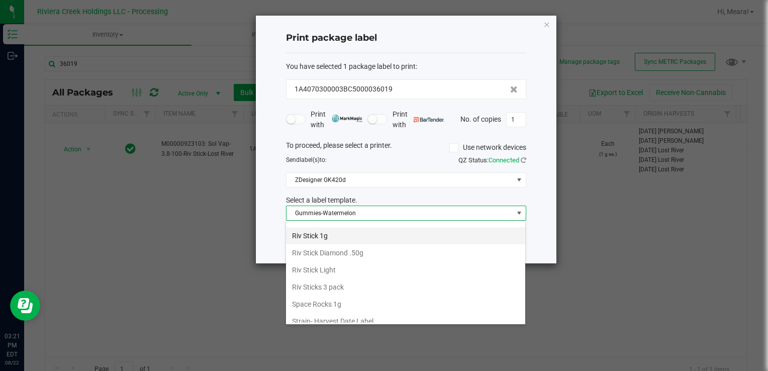
click at [314, 228] on li "Riv Stick 1g" at bounding box center [405, 235] width 239 height 17
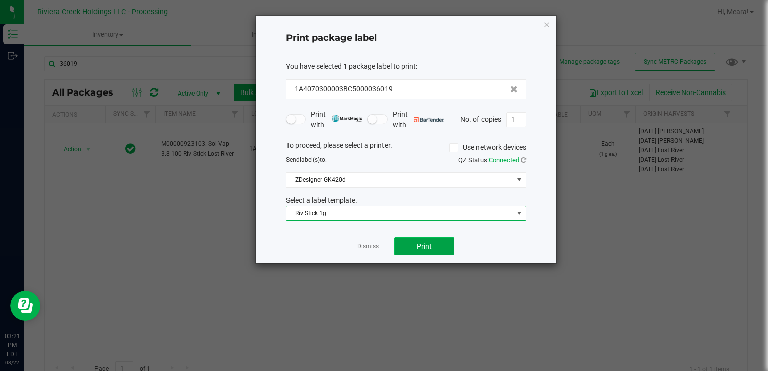
click at [412, 243] on button "Print" at bounding box center [424, 246] width 60 height 18
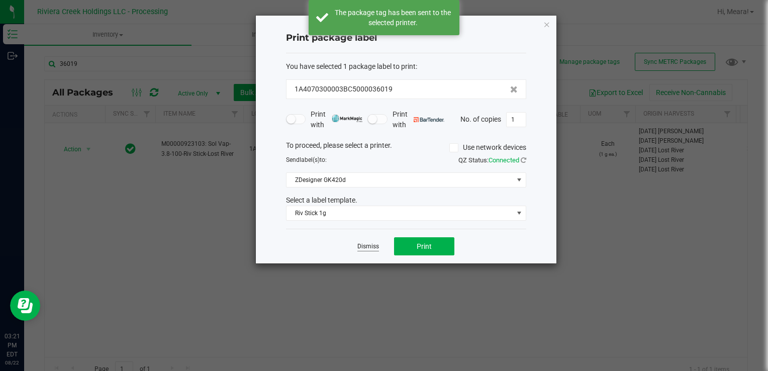
click at [372, 248] on link "Dismiss" at bounding box center [368, 246] width 22 height 9
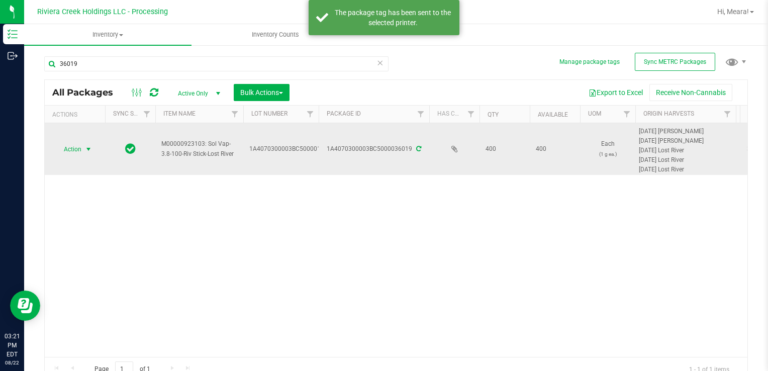
click at [76, 150] on span "Action" at bounding box center [68, 149] width 27 height 14
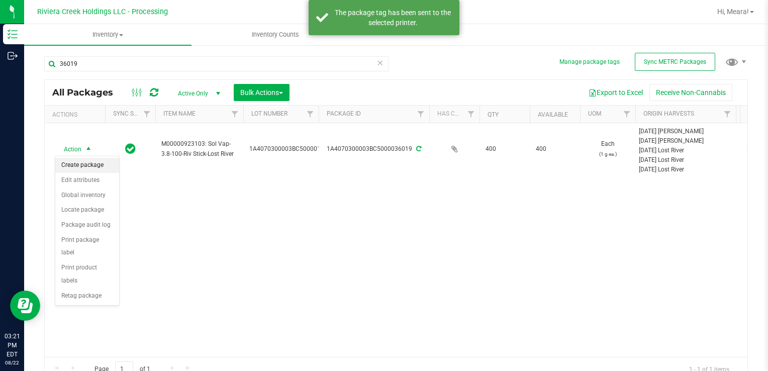
click at [79, 164] on li "Create package" at bounding box center [87, 165] width 64 height 15
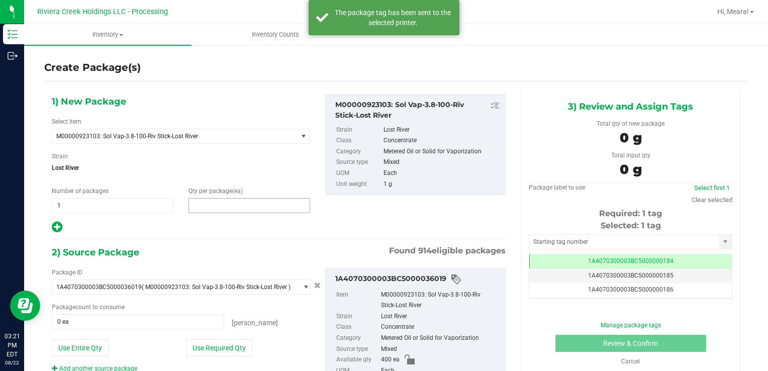
click at [244, 208] on span at bounding box center [249, 205] width 122 height 15
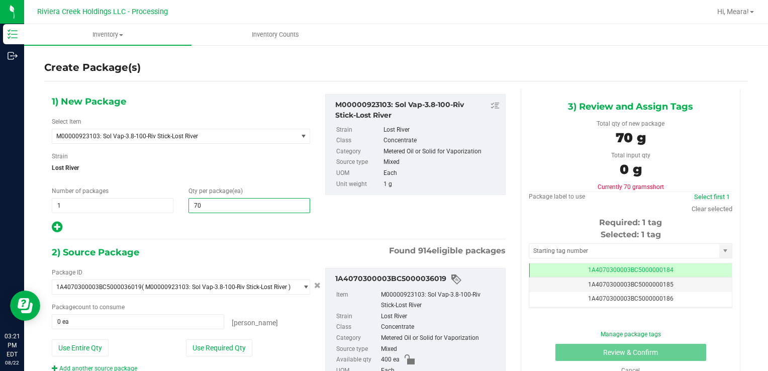
type input "700"
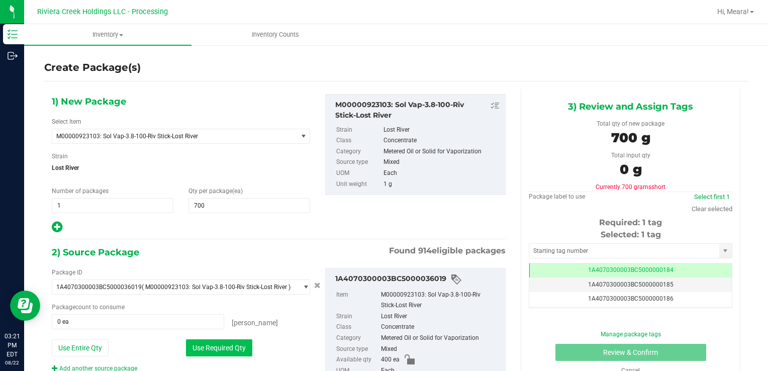
click at [227, 347] on button "Use Required Qty" at bounding box center [219, 347] width 66 height 17
type input "400 ea"
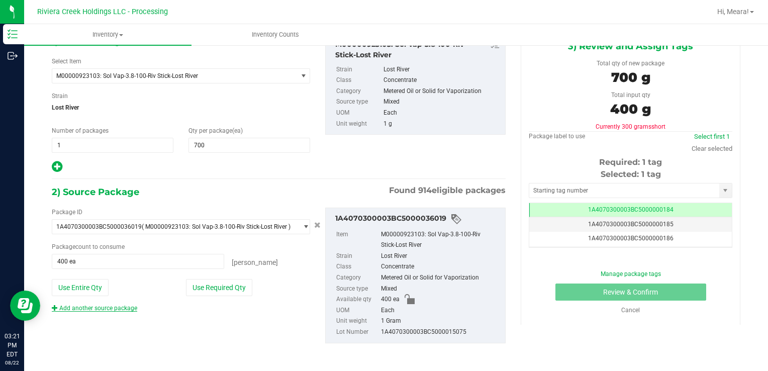
drag, startPoint x: 121, startPoint y: 315, endPoint x: 119, endPoint y: 309, distance: 5.7
click at [120, 312] on div "Package ID 1A4070300003BC5000036019 ( M00000923103: Sol Vap-3.8-100-Riv Stick-L…" at bounding box center [278, 275] width 469 height 152
click at [119, 309] on link "Add another source package" at bounding box center [94, 307] width 85 height 7
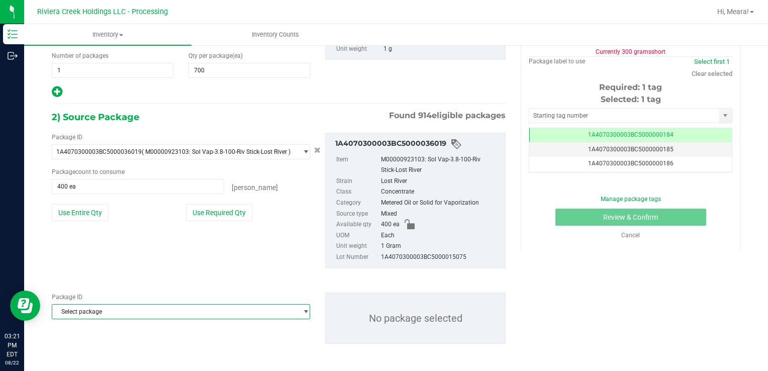
click at [119, 309] on span "Select package" at bounding box center [174, 311] width 245 height 14
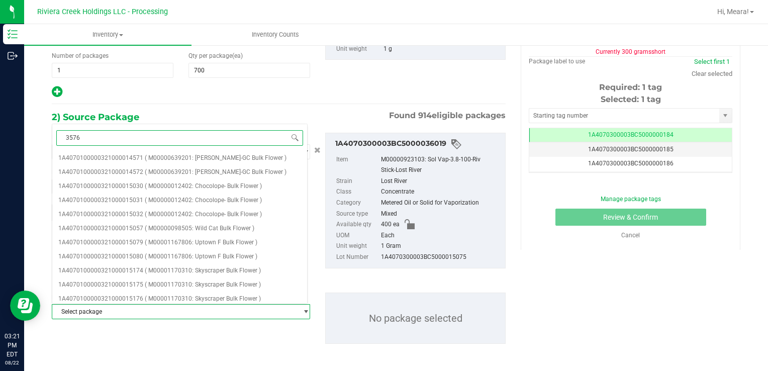
type input "35768"
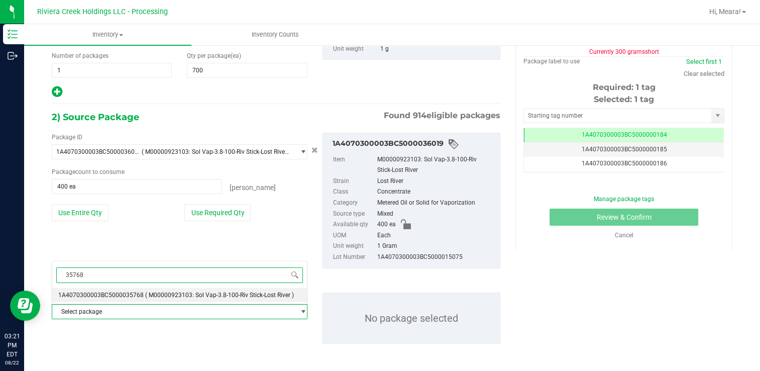
click at [148, 298] on li "1A4070300003BC5000035768 ( M00000923103: Sol Vap-3.8-100-Riv Stick-Lost River )" at bounding box center [179, 295] width 255 height 14
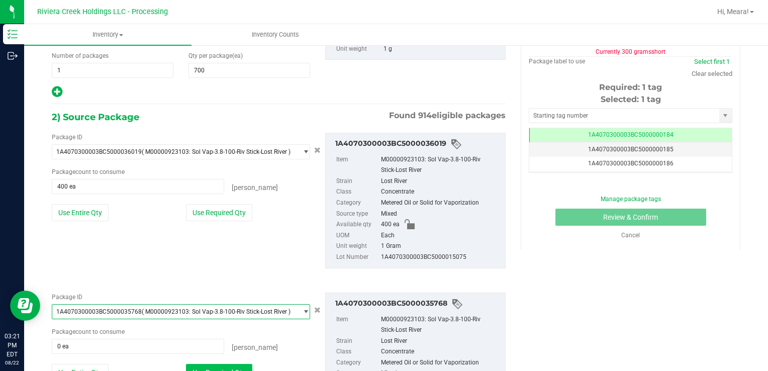
click at [202, 365] on button "Use Required Qty" at bounding box center [219, 372] width 66 height 17
type input "100 ea"
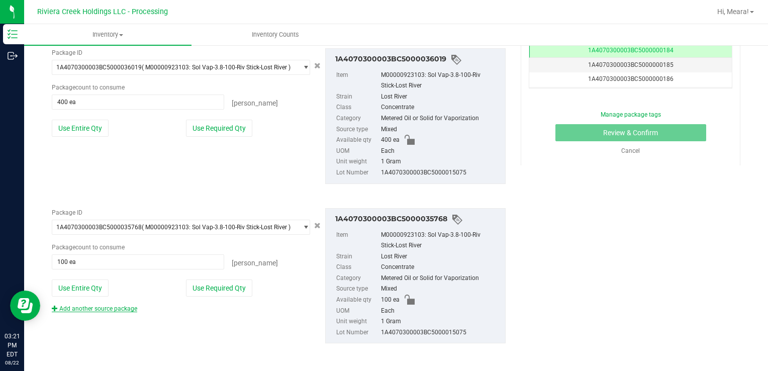
click at [119, 305] on link "Add another source package" at bounding box center [94, 308] width 85 height 7
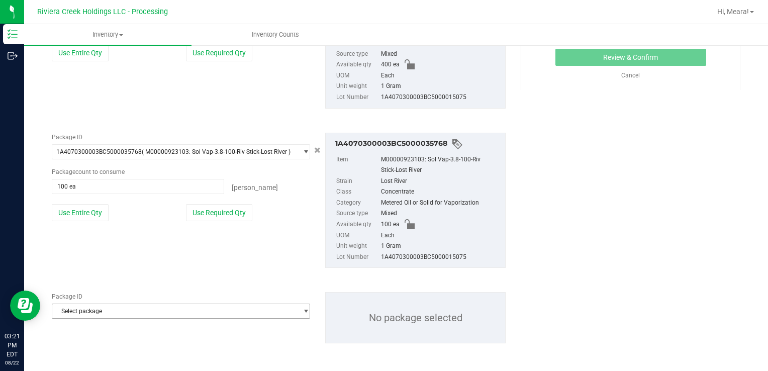
click at [157, 304] on span "Select package" at bounding box center [174, 311] width 245 height 14
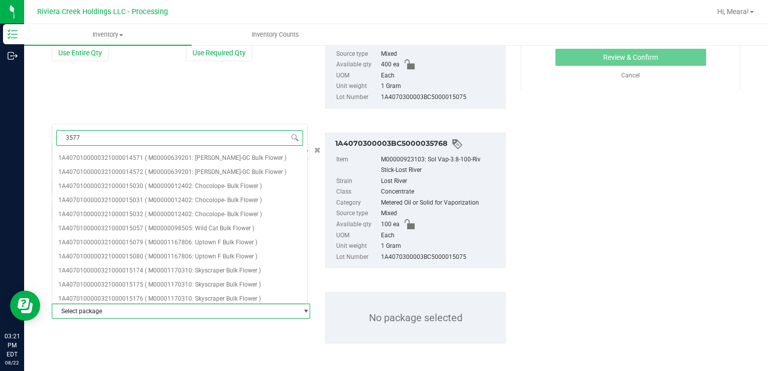
type input "35773"
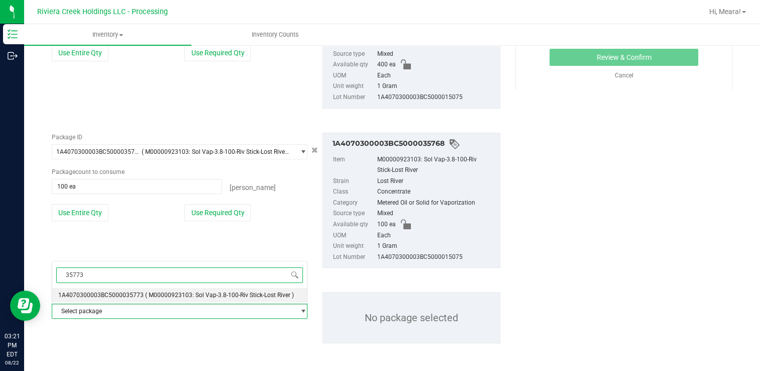
click at [207, 299] on li "1A4070300003BC5000035773 ( M00000923103: Sol Vap-3.8-100-Riv Stick-Lost River )" at bounding box center [179, 295] width 255 height 14
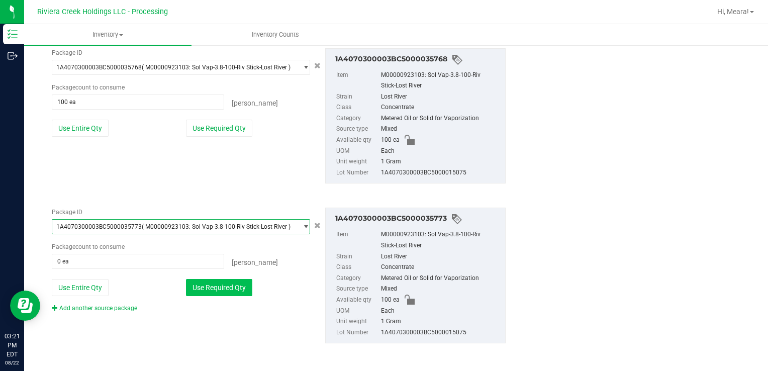
click at [210, 288] on button "Use Required Qty" at bounding box center [219, 287] width 66 height 17
type input "100 ea"
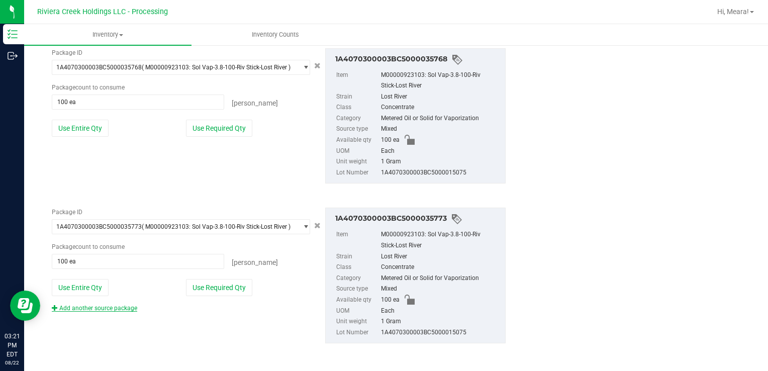
click at [108, 307] on link "Add another source package" at bounding box center [94, 307] width 85 height 7
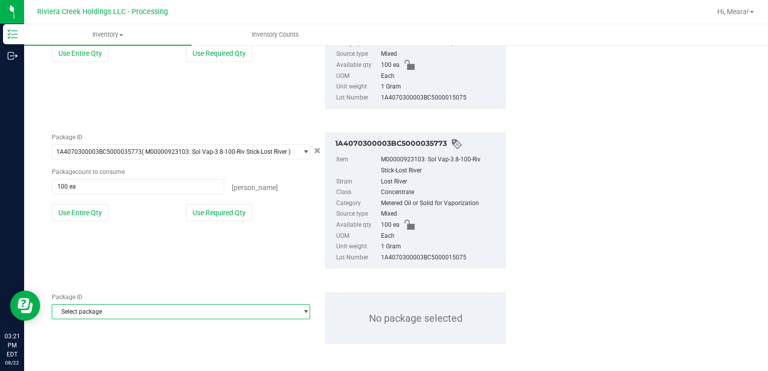
click at [110, 311] on span "Select package" at bounding box center [174, 311] width 245 height 14
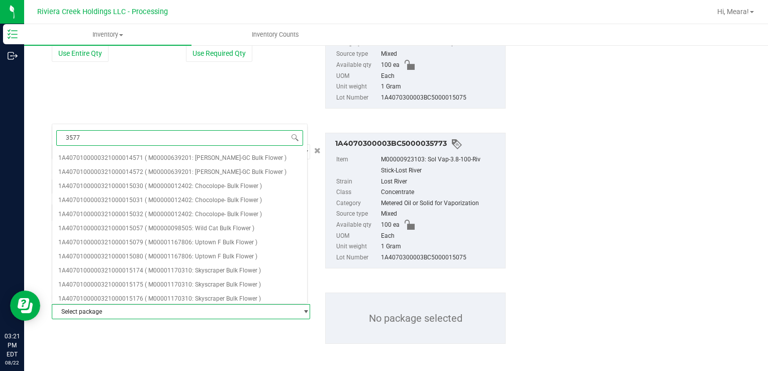
type input "35772"
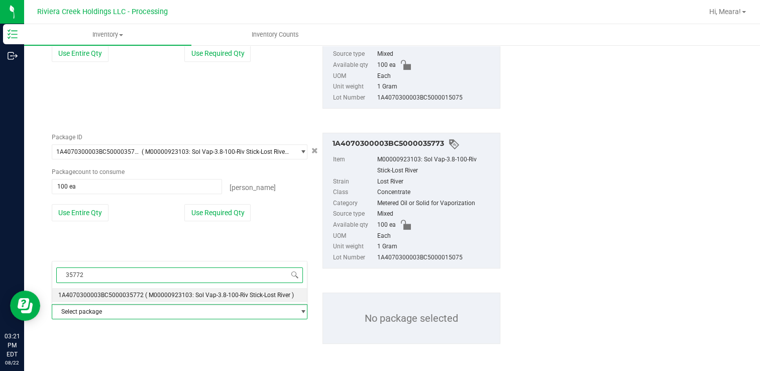
click at [152, 297] on span "( M00000923103: Sol Vap-3.8-100-Riv Stick-Lost River )" at bounding box center [219, 294] width 149 height 7
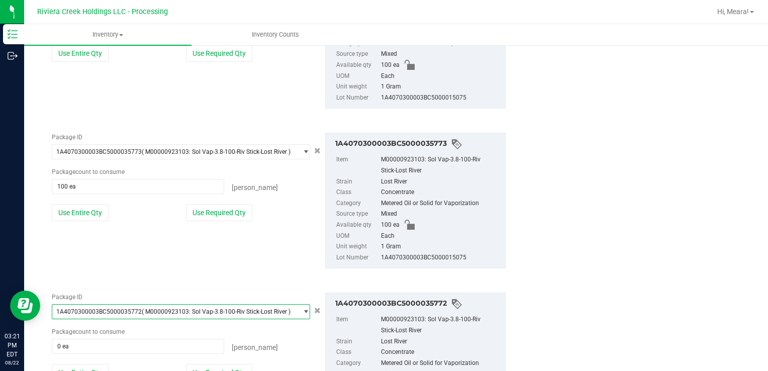
click at [238, 362] on div "Package ID 1A4070300003BC5000035772 ( M00000923103: Sol Vap-3.8-100-Riv Stick-L…" at bounding box center [180, 344] width 273 height 105
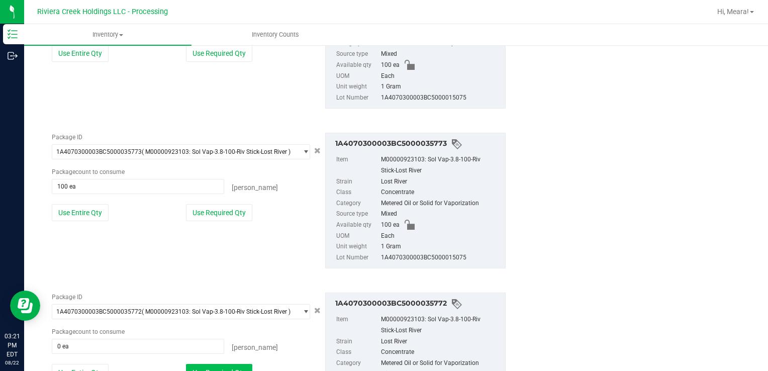
click at [238, 364] on button "Use Required Qty" at bounding box center [219, 372] width 66 height 17
type input "100 ea"
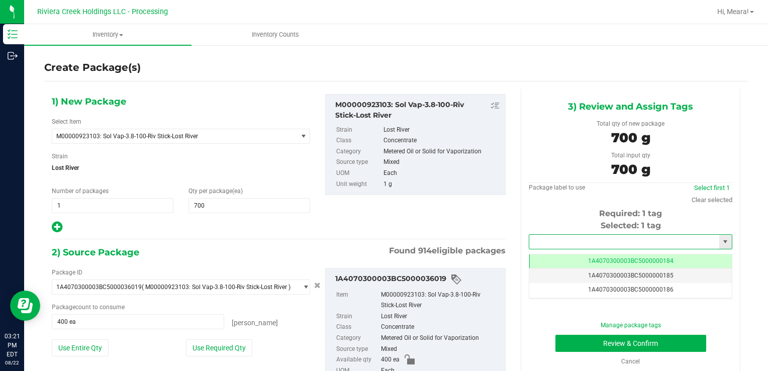
click at [566, 244] on input "text" at bounding box center [624, 242] width 190 height 14
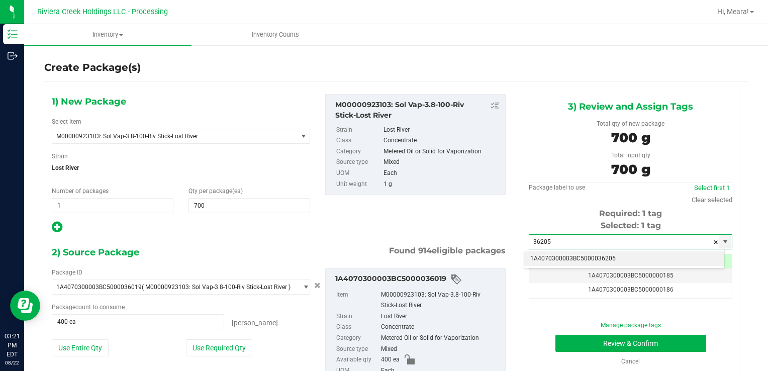
click at [550, 257] on li "1A4070300003BC5000036205" at bounding box center [624, 258] width 200 height 15
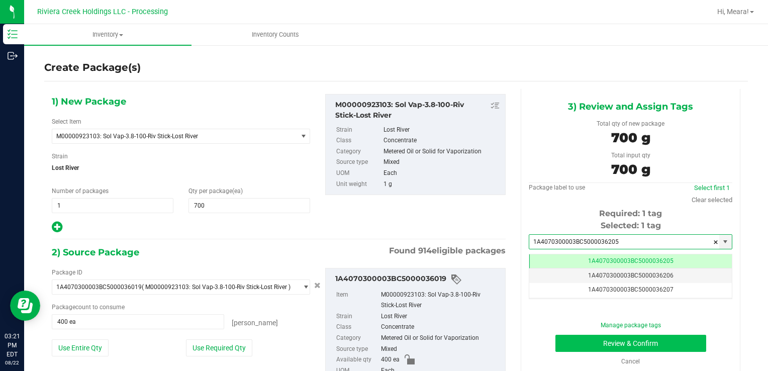
type input "1A4070300003BC5000036205"
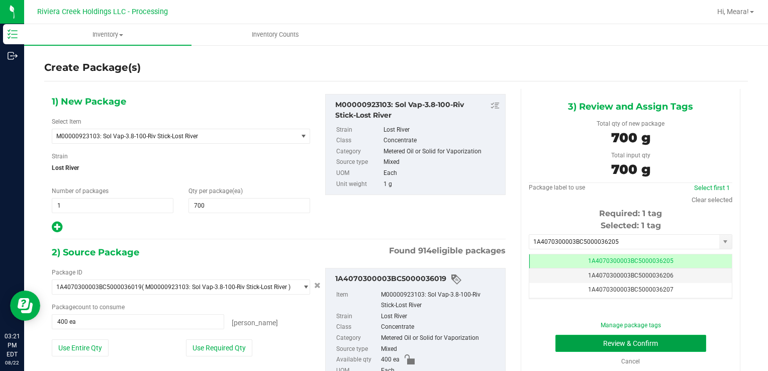
click at [564, 347] on button "Review & Confirm" at bounding box center [630, 343] width 151 height 17
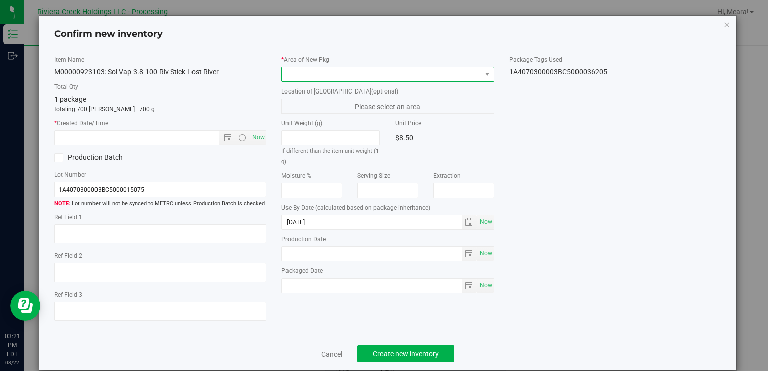
click at [462, 74] on span at bounding box center [381, 74] width 198 height 14
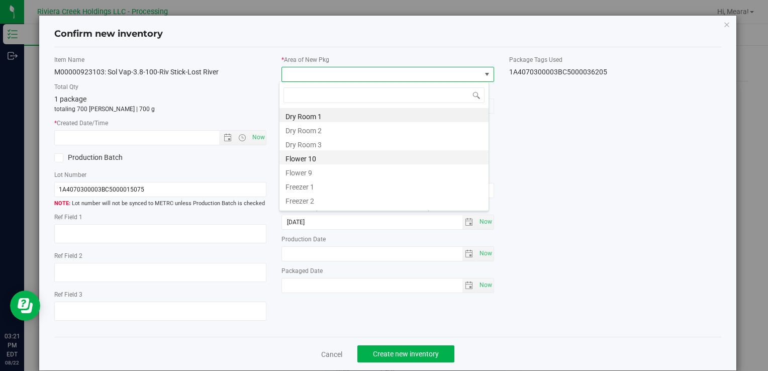
drag, startPoint x: 303, startPoint y: 160, endPoint x: 280, endPoint y: 155, distance: 24.1
click at [302, 160] on li "Flower 10" at bounding box center [383, 157] width 209 height 14
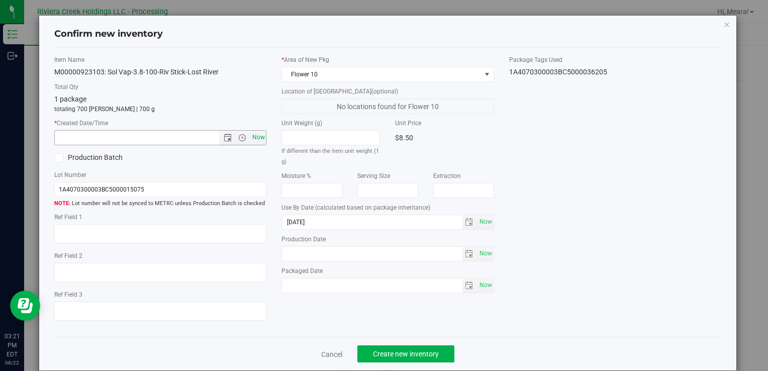
click at [255, 140] on span "Now" at bounding box center [258, 137] width 17 height 15
type input "[DATE] 3:21 PM"
click at [424, 355] on span "Create new inventory" at bounding box center [406, 354] width 66 height 8
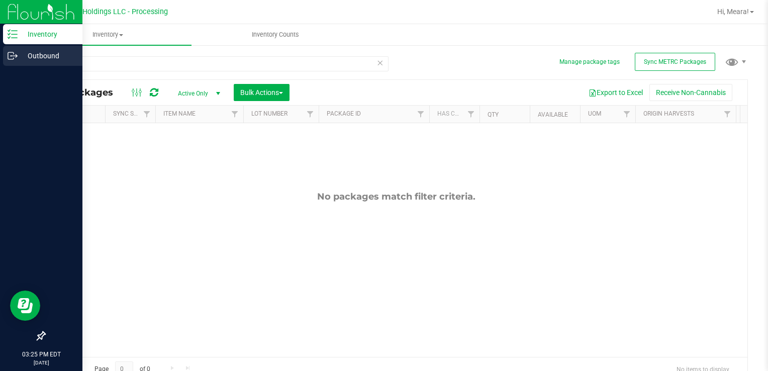
click at [58, 55] on p "Outbound" at bounding box center [48, 56] width 60 height 12
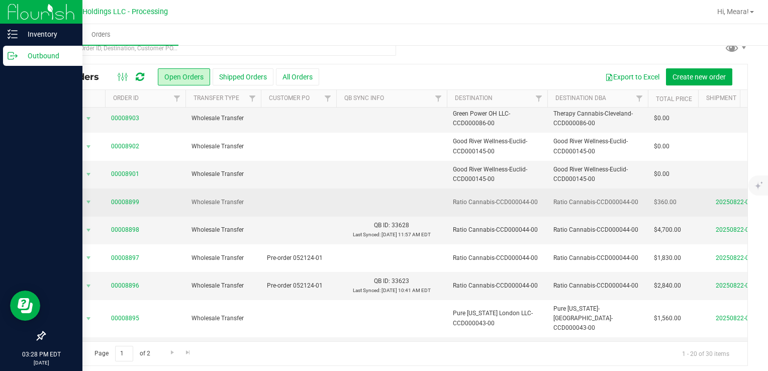
scroll to position [18, 0]
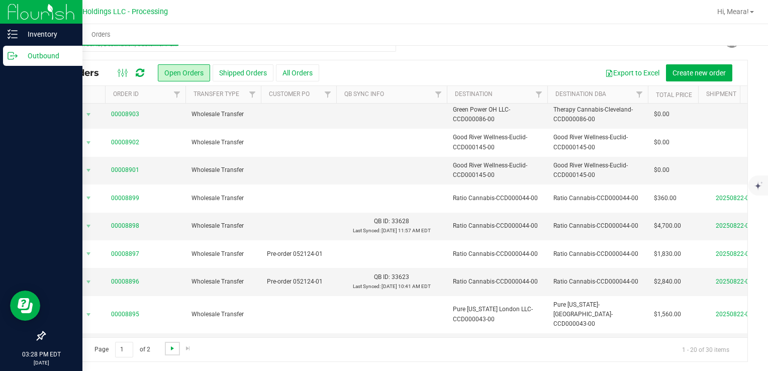
click at [172, 347] on span "Go to the next page" at bounding box center [172, 348] width 8 height 8
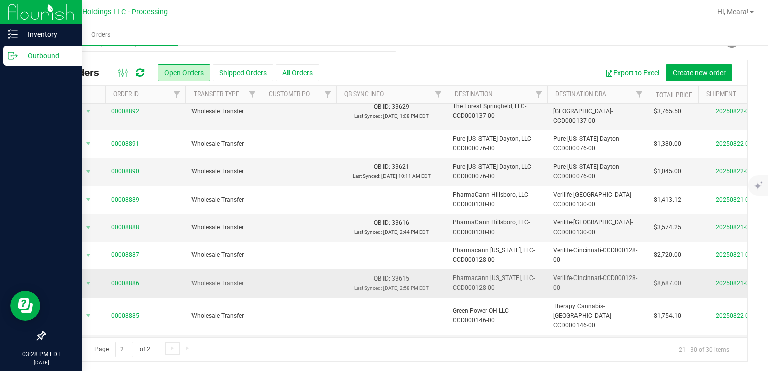
scroll to position [51, 0]
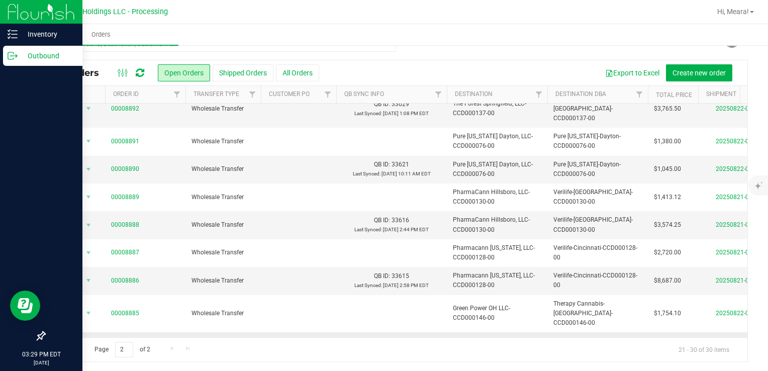
click at [88, 347] on span "select" at bounding box center [88, 351] width 8 height 8
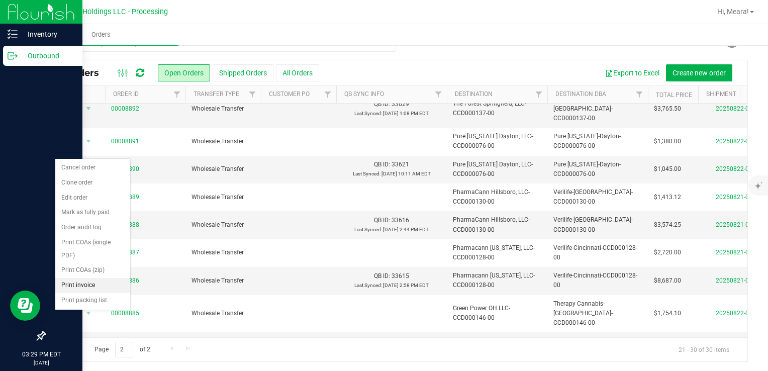
click at [88, 286] on li "Print invoice" at bounding box center [92, 285] width 75 height 15
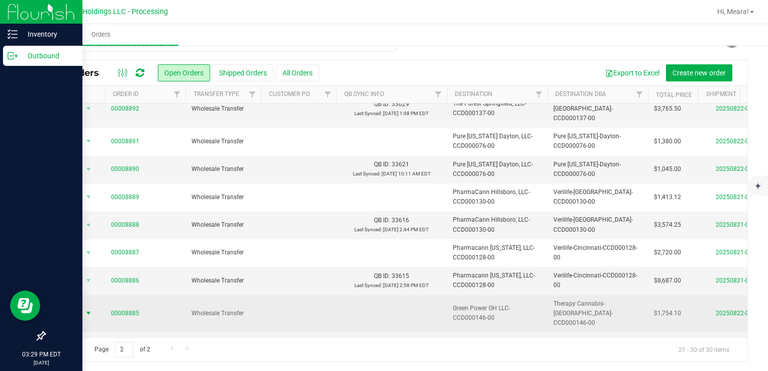
click at [83, 306] on span "select" at bounding box center [88, 313] width 13 height 14
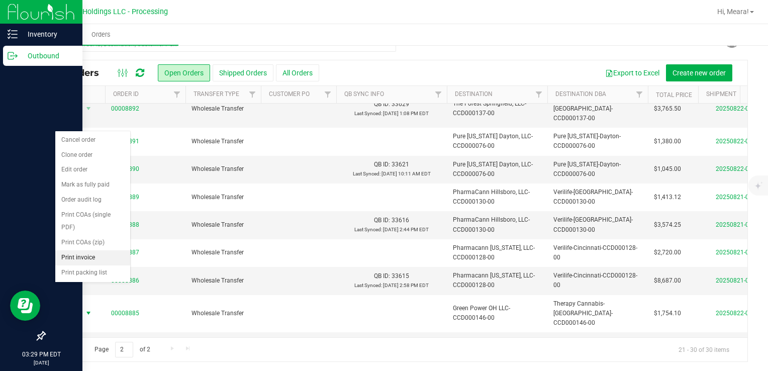
click at [80, 258] on li "Print invoice" at bounding box center [92, 257] width 75 height 15
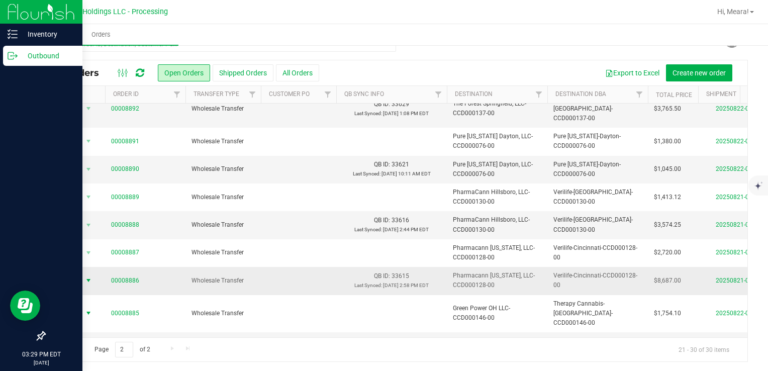
click at [72, 273] on span "Action" at bounding box center [68, 280] width 27 height 14
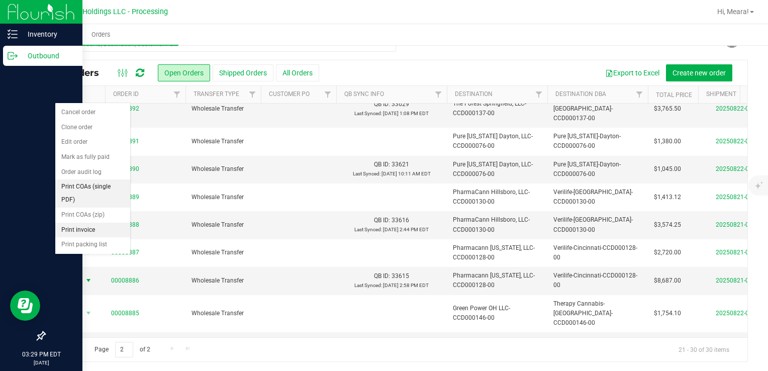
click at [81, 231] on li "Print invoice" at bounding box center [92, 230] width 75 height 15
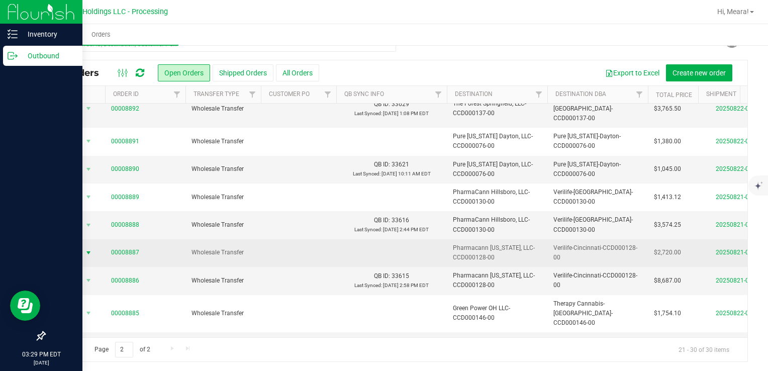
click at [76, 246] on span "Action" at bounding box center [68, 253] width 27 height 14
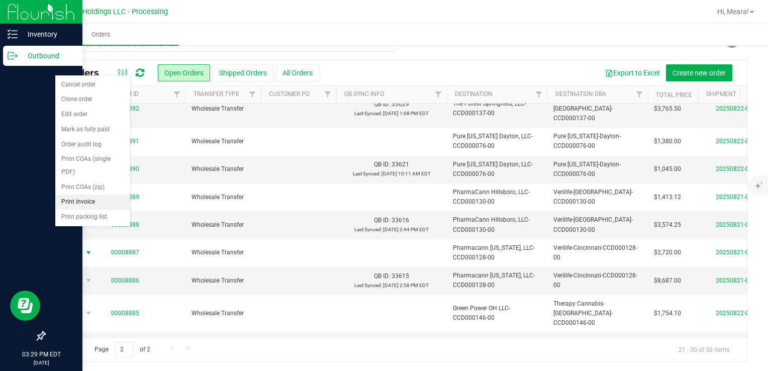
click at [83, 201] on li "Print invoice" at bounding box center [92, 201] width 75 height 15
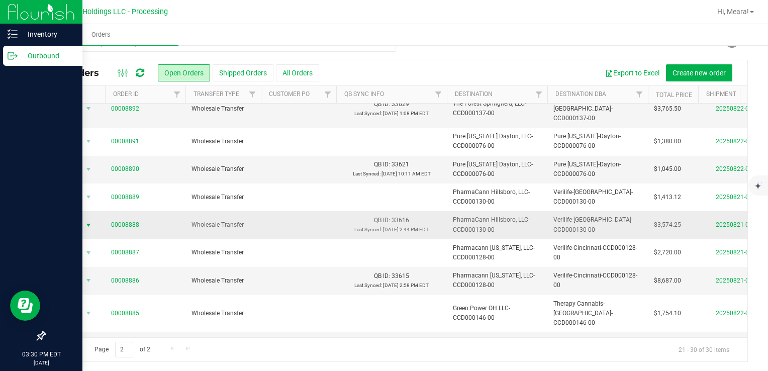
click at [82, 218] on span "Action" at bounding box center [75, 225] width 40 height 14
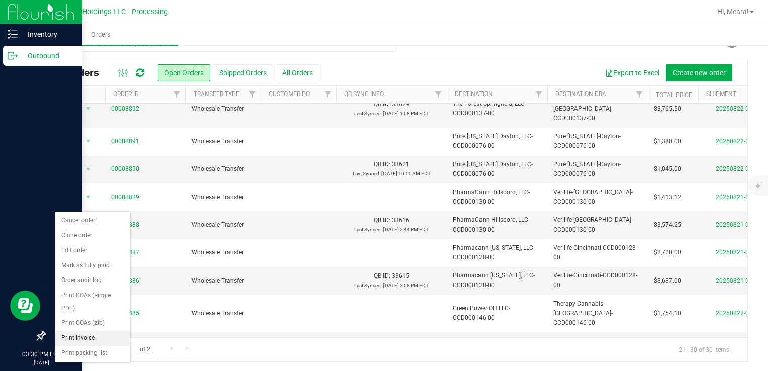
click at [83, 336] on li "Print invoice" at bounding box center [92, 338] width 75 height 15
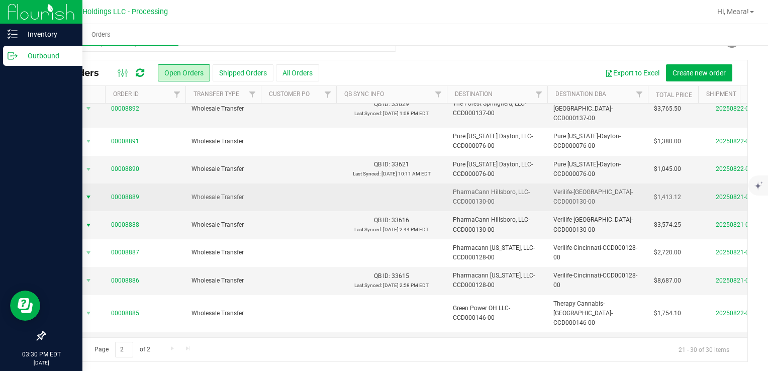
click at [77, 190] on span "Action" at bounding box center [68, 197] width 27 height 14
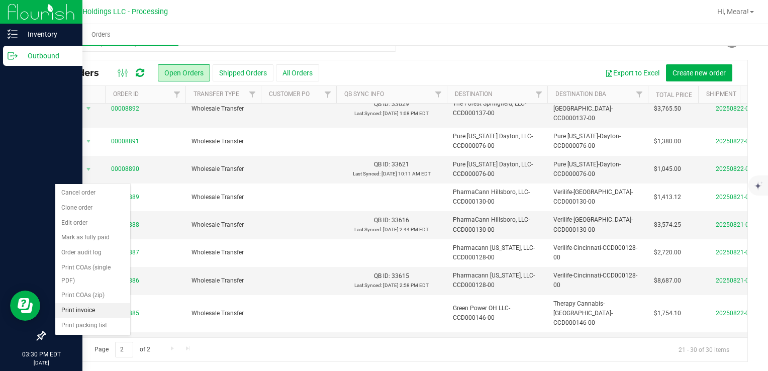
click at [83, 304] on li "Print invoice" at bounding box center [92, 310] width 75 height 15
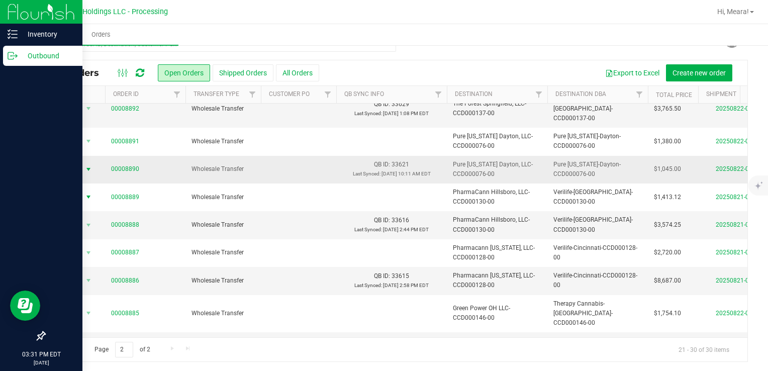
click at [79, 162] on span "Action" at bounding box center [68, 169] width 27 height 14
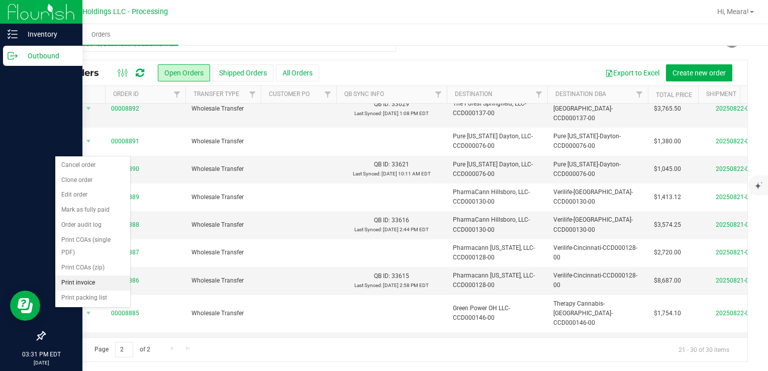
click at [81, 279] on li "Print invoice" at bounding box center [92, 282] width 75 height 15
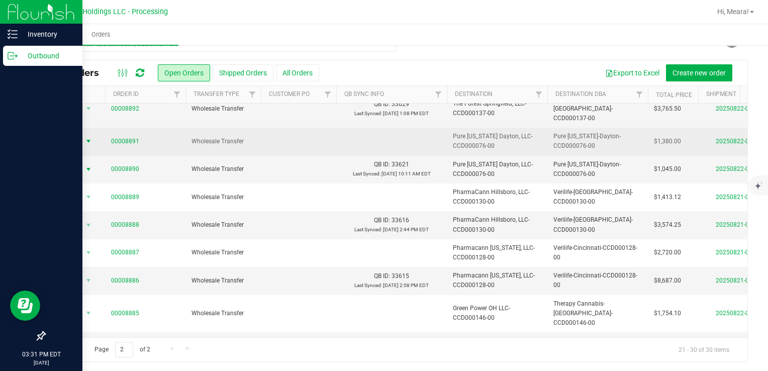
click at [82, 134] on span "select" at bounding box center [88, 141] width 13 height 14
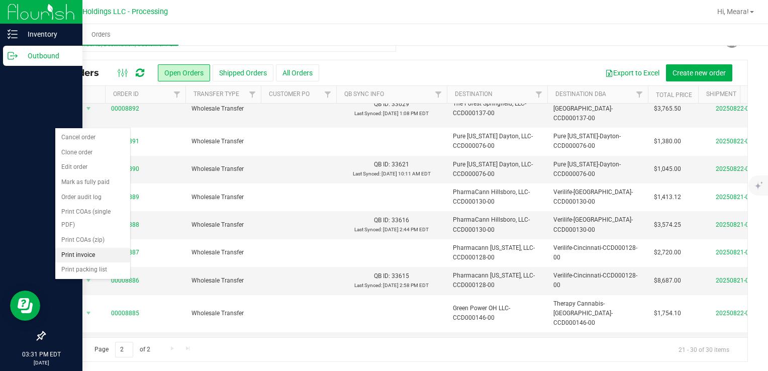
click at [78, 251] on li "Print invoice" at bounding box center [92, 255] width 75 height 15
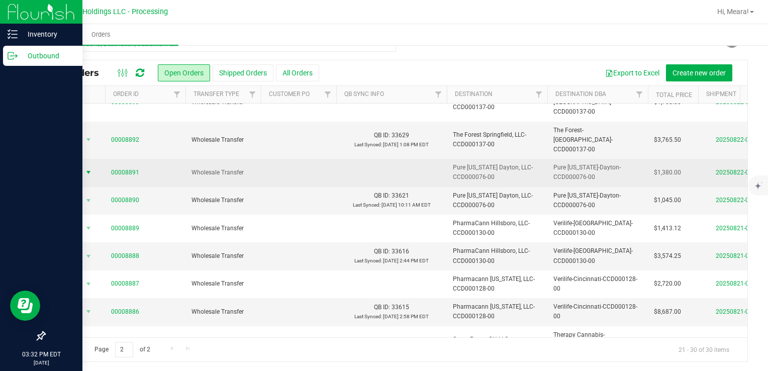
scroll to position [0, 0]
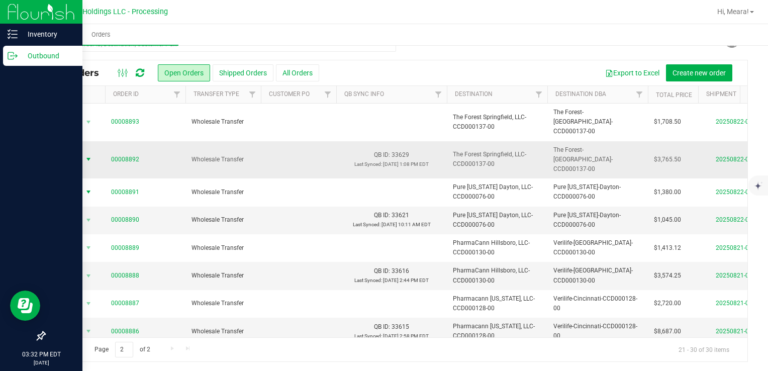
click at [80, 152] on span "Action" at bounding box center [68, 159] width 27 height 14
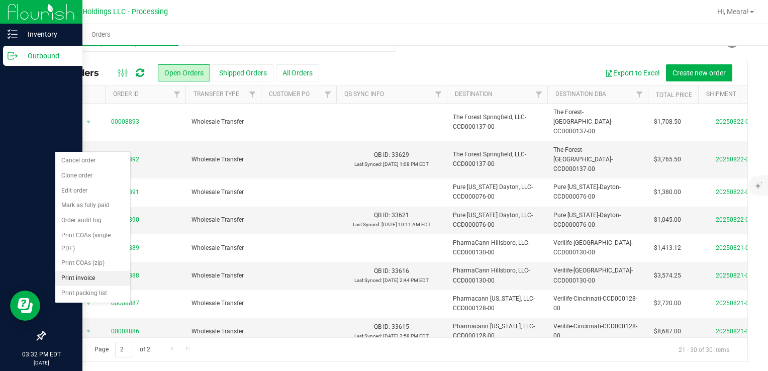
click at [81, 276] on li "Print invoice" at bounding box center [92, 278] width 75 height 15
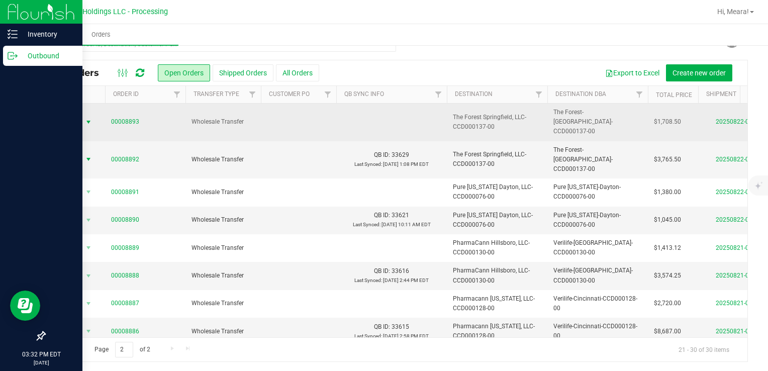
click at [77, 116] on span "Action" at bounding box center [68, 122] width 27 height 14
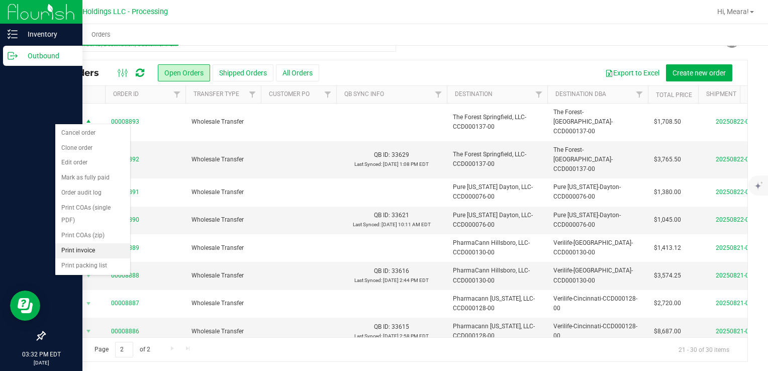
click at [79, 248] on li "Print invoice" at bounding box center [92, 250] width 75 height 15
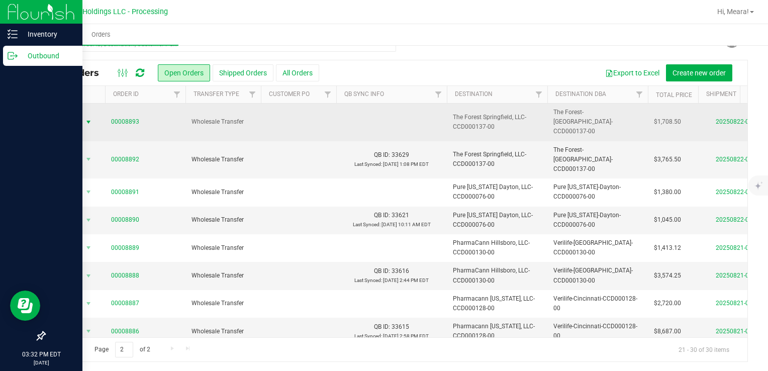
click at [74, 117] on span "Action" at bounding box center [68, 122] width 27 height 14
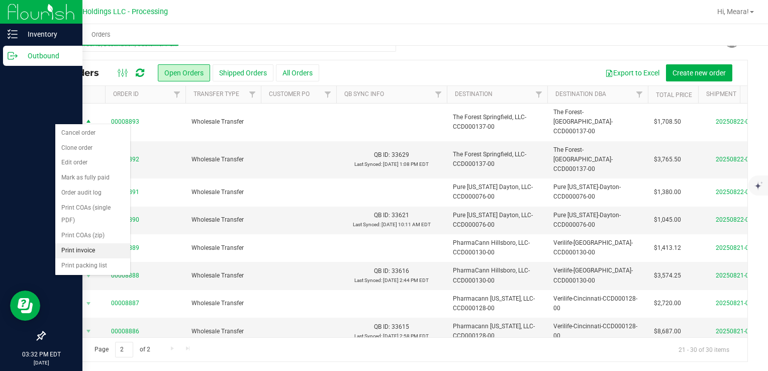
click at [85, 243] on li "Print invoice" at bounding box center [92, 250] width 75 height 15
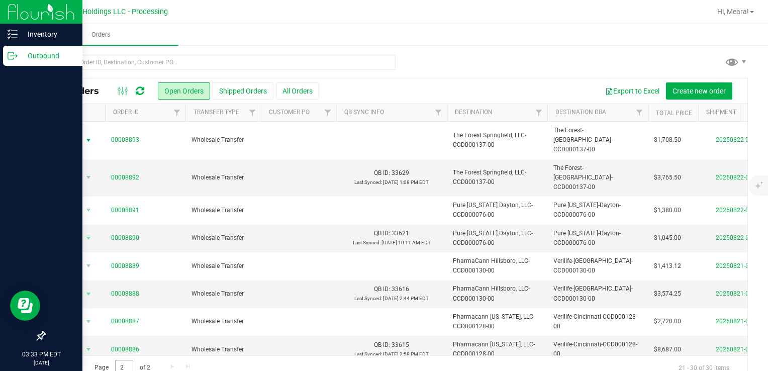
scroll to position [50, 0]
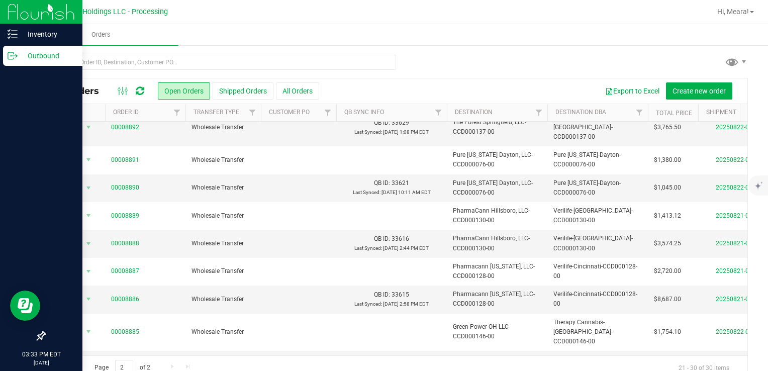
click at [73, 369] on span "Go to the previous page" at bounding box center [72, 366] width 8 height 8
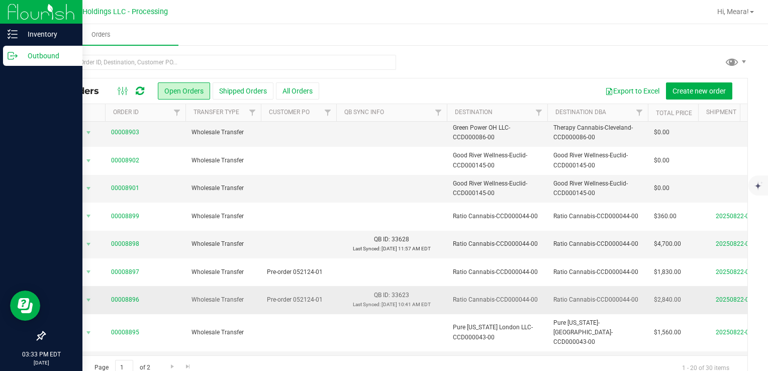
scroll to position [18, 0]
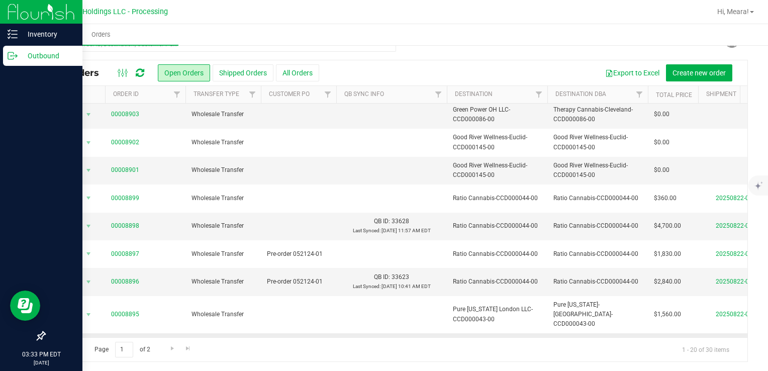
click at [79, 345] on span "Action" at bounding box center [68, 352] width 27 height 14
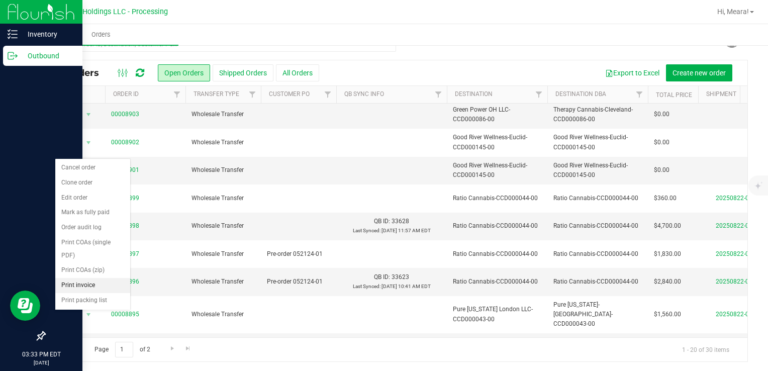
click at [90, 287] on li "Print invoice" at bounding box center [92, 285] width 75 height 15
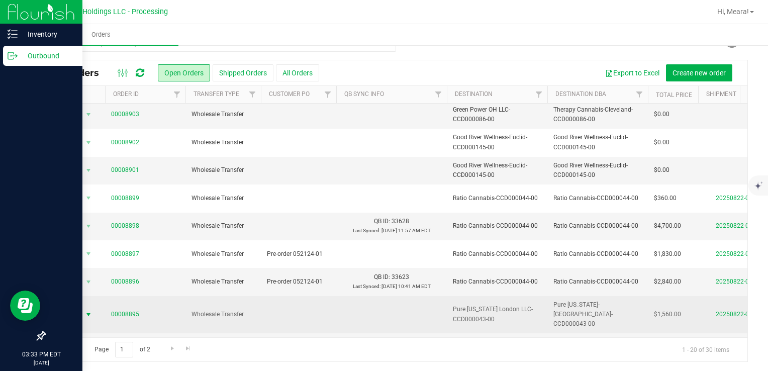
click at [84, 311] on span "select" at bounding box center [88, 315] width 8 height 8
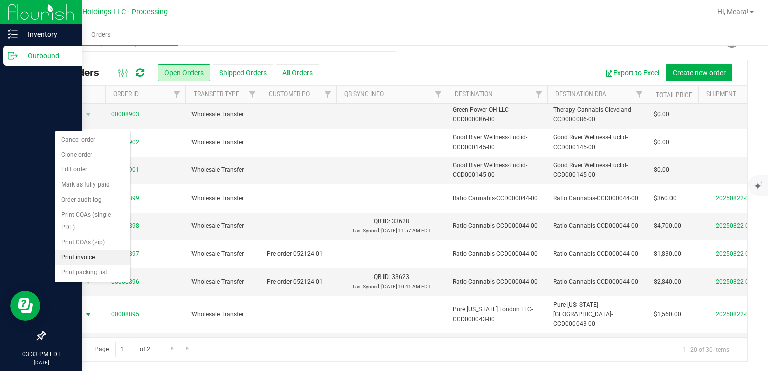
click at [91, 258] on li "Print invoice" at bounding box center [92, 257] width 75 height 15
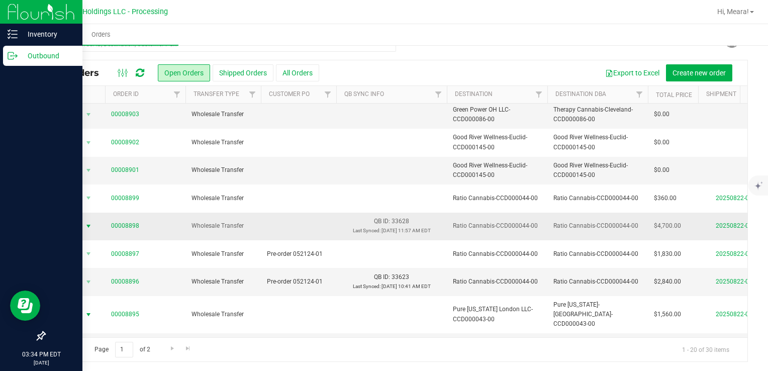
click at [78, 219] on span "Action" at bounding box center [68, 226] width 27 height 14
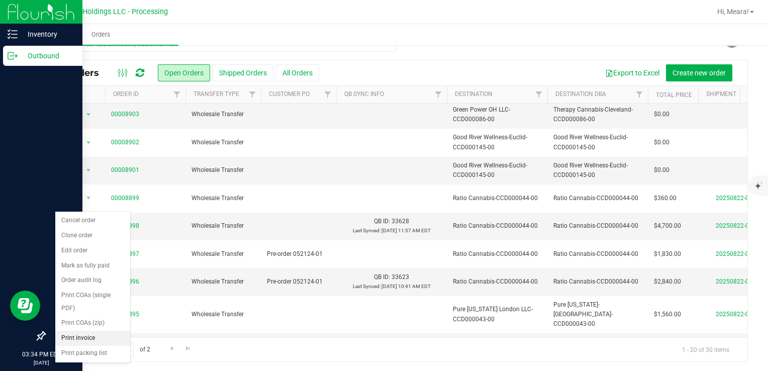
click at [82, 333] on li "Print invoice" at bounding box center [92, 338] width 75 height 15
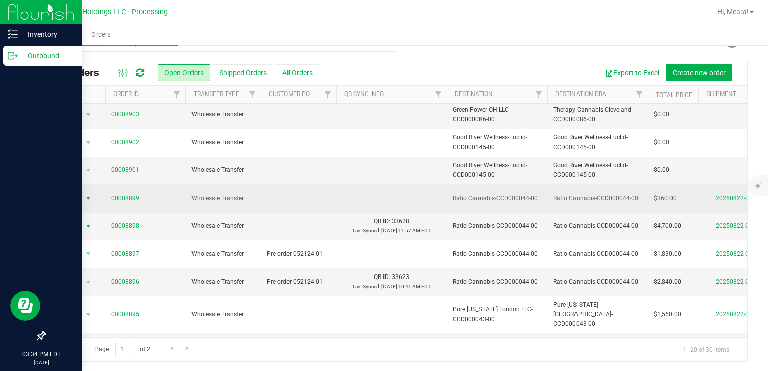
click at [84, 194] on span "select" at bounding box center [88, 198] width 8 height 8
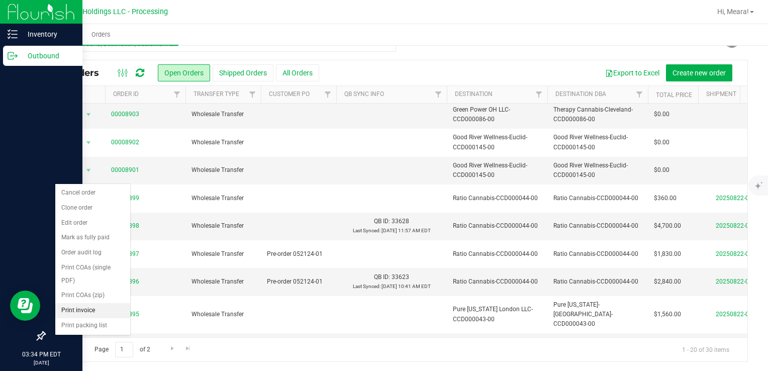
click at [86, 307] on li "Print invoice" at bounding box center [92, 310] width 75 height 15
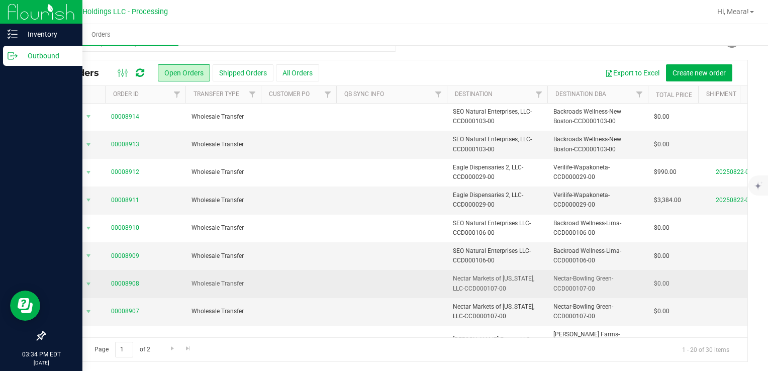
scroll to position [0, 0]
